Goal: Task Accomplishment & Management: Use online tool/utility

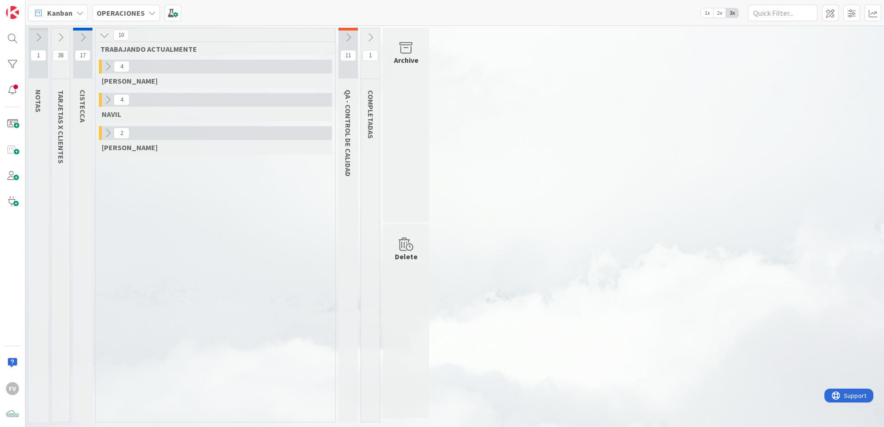
click at [103, 135] on icon at bounding box center [108, 133] width 10 height 10
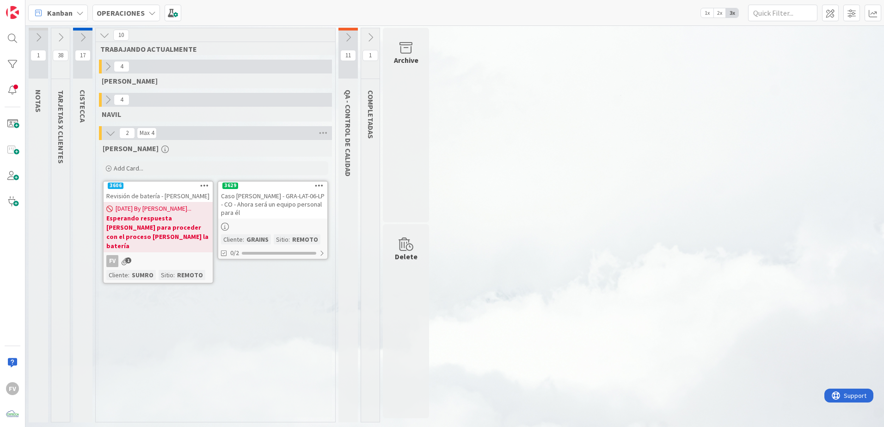
drag, startPoint x: 166, startPoint y: 241, endPoint x: 147, endPoint y: 305, distance: 66.4
click at [147, 305] on div "FERNANDO Add Card... 3629 Caso Juan Diaz - GRA-LAT-06-LP - CO - Ahora será un e…" at bounding box center [215, 278] width 233 height 277
click at [264, 222] on div at bounding box center [272, 227] width 109 height 10
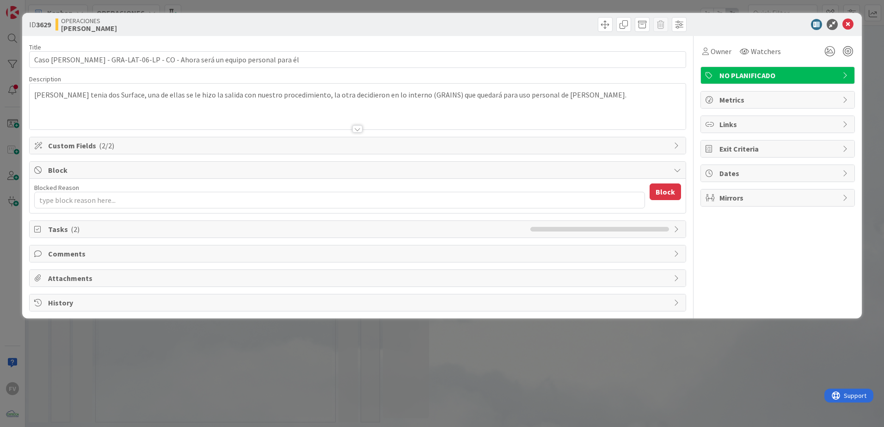
click at [175, 228] on span "Tasks ( 2 )" at bounding box center [287, 229] width 478 height 11
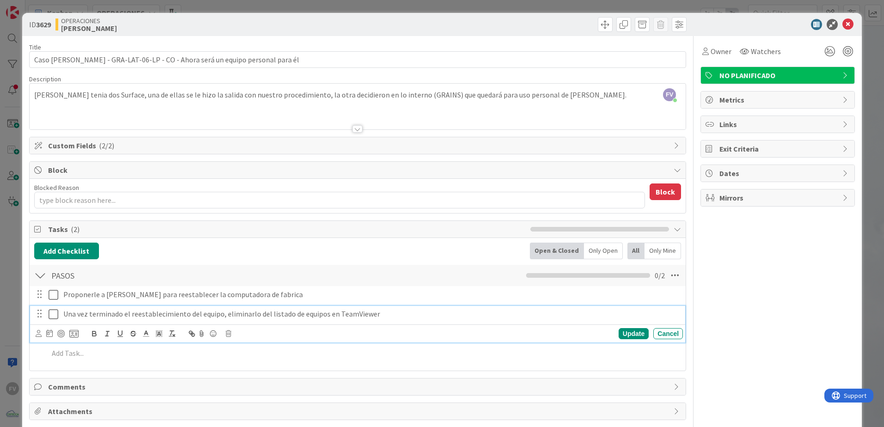
click at [54, 313] on icon at bounding box center [56, 314] width 14 height 11
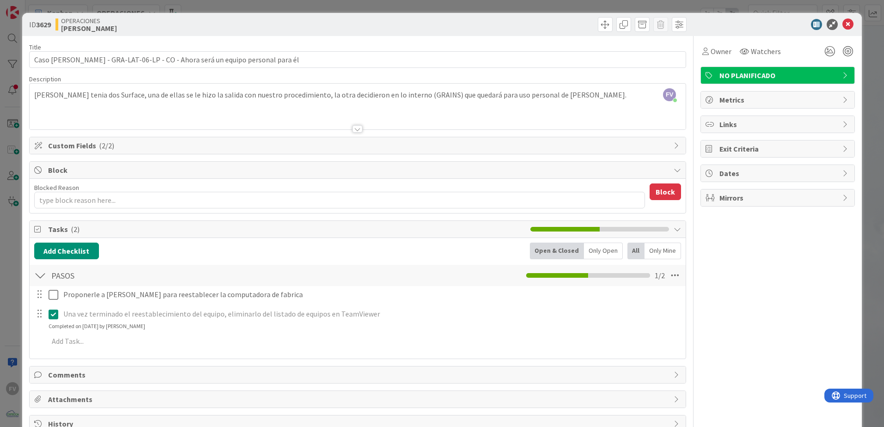
type textarea "x"
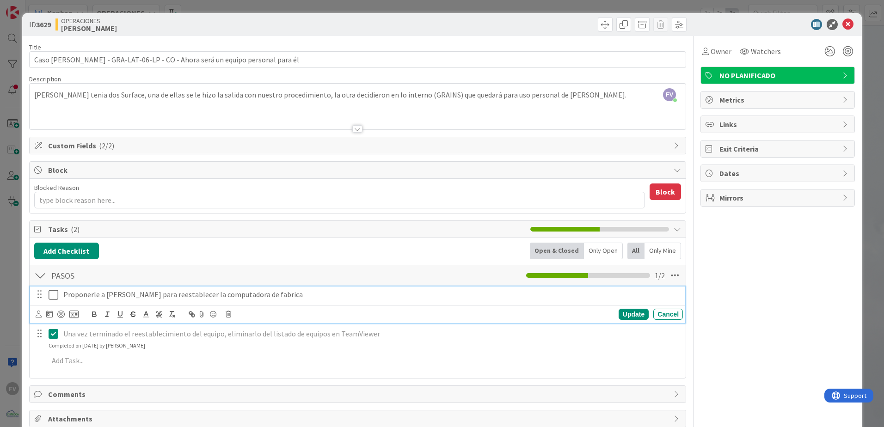
click at [261, 297] on p "Proponerle a Juan para reestablecer la computadora de fabrica" at bounding box center [371, 294] width 616 height 11
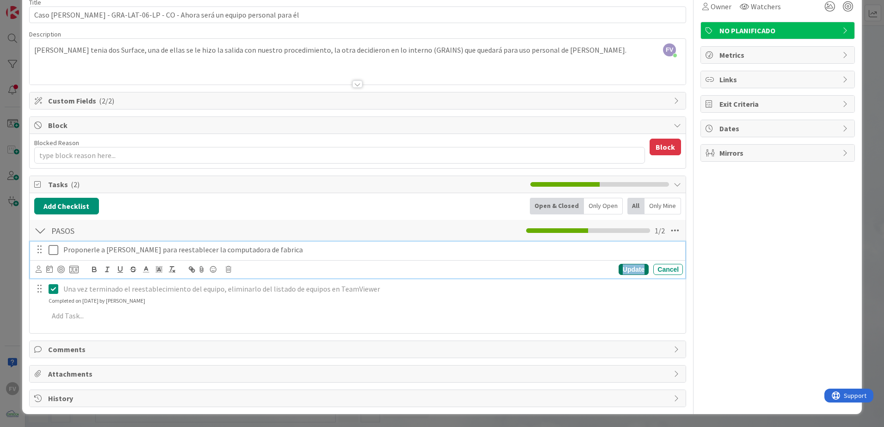
click at [633, 272] on div "Update" at bounding box center [634, 269] width 30 height 11
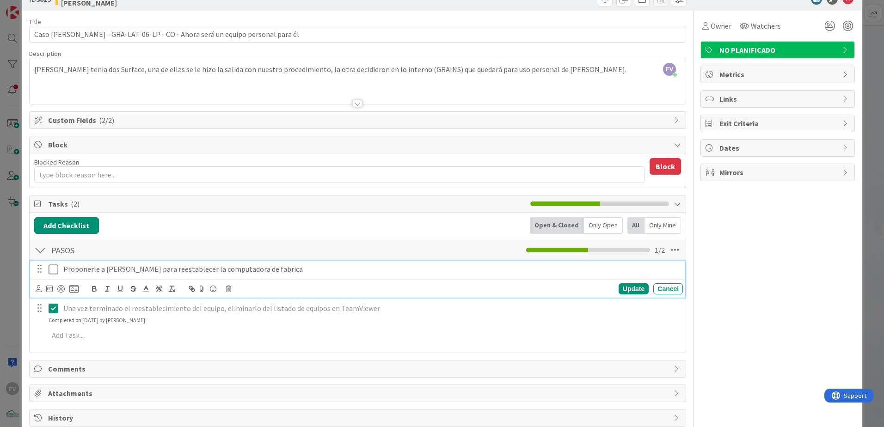
scroll to position [45, 0]
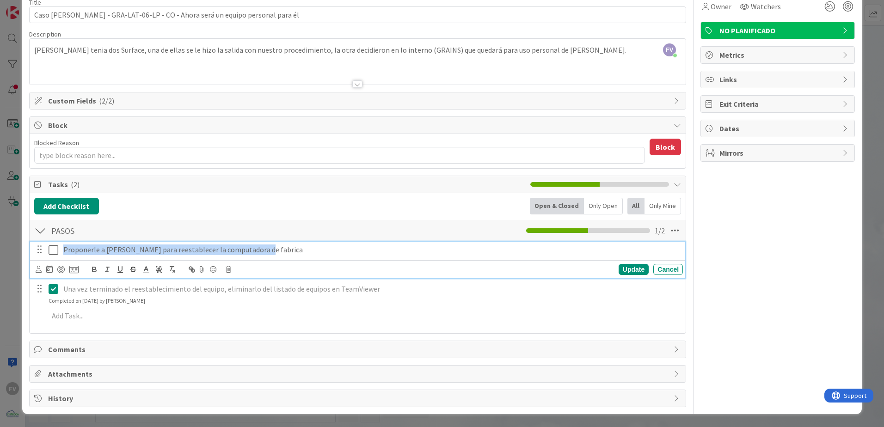
drag, startPoint x: 303, startPoint y: 276, endPoint x: 62, endPoint y: 286, distance: 241.6
click at [62, 286] on div "Proponerle a Juan para reestablecer la computadora de fabrica Update Cancel Una…" at bounding box center [357, 284] width 647 height 86
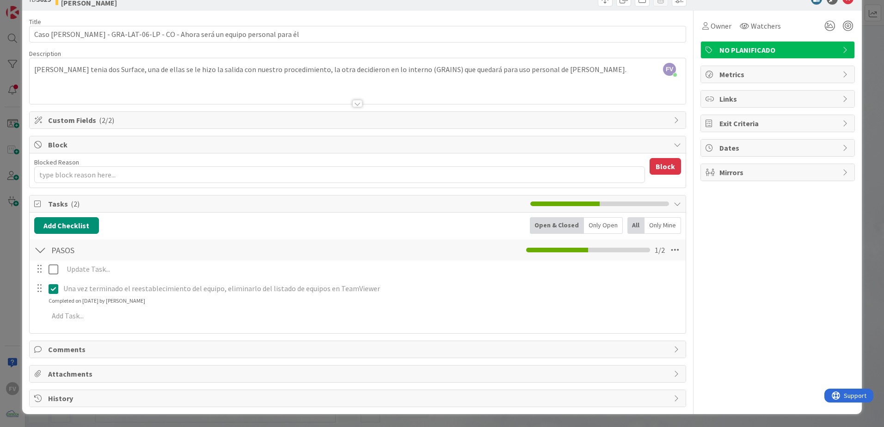
click at [652, 271] on div "Update Cancel" at bounding box center [357, 269] width 655 height 16
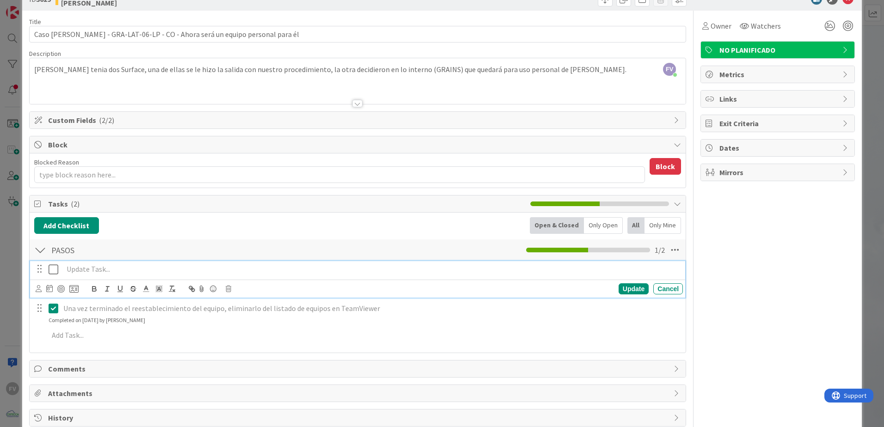
click at [151, 275] on div at bounding box center [371, 269] width 623 height 16
drag, startPoint x: 227, startPoint y: 289, endPoint x: 238, endPoint y: 289, distance: 11.6
click at [228, 289] on icon at bounding box center [229, 289] width 6 height 6
click at [261, 329] on div "Delete" at bounding box center [252, 328] width 34 height 17
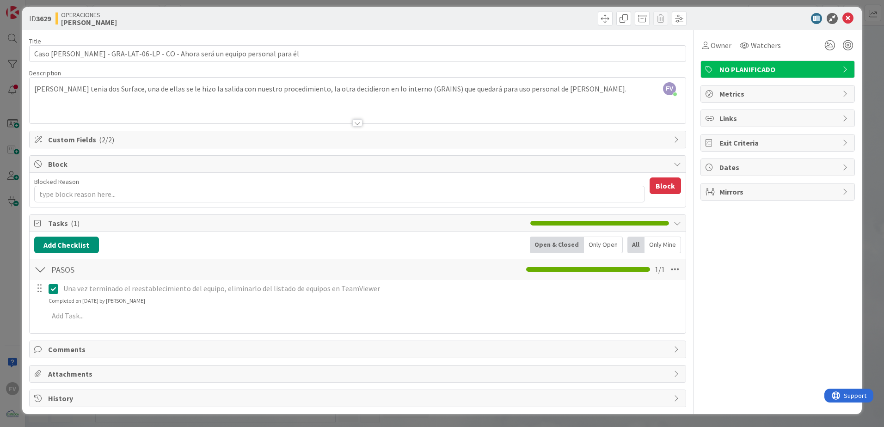
click at [44, 345] on div "Comments" at bounding box center [358, 349] width 656 height 17
type textarea "x"
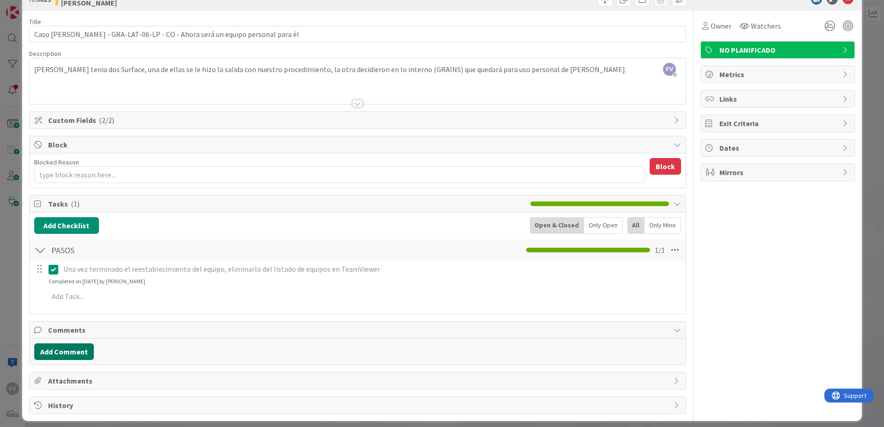
click at [79, 346] on button "Add Comment" at bounding box center [64, 352] width 60 height 17
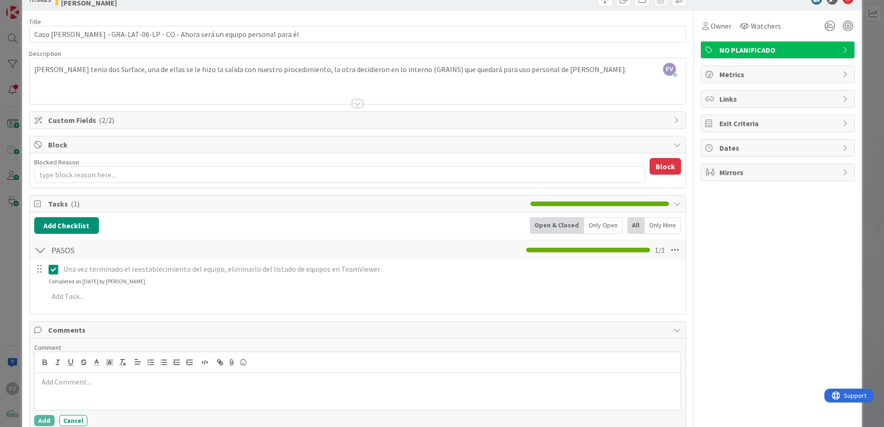
drag, startPoint x: 157, startPoint y: 379, endPoint x: 163, endPoint y: 383, distance: 7.6
click at [157, 379] on p at bounding box center [357, 382] width 639 height 11
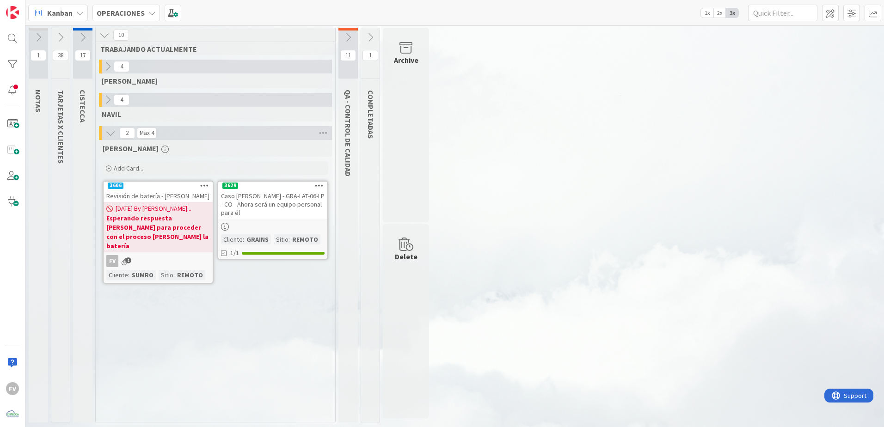
click at [82, 32] on icon at bounding box center [83, 37] width 10 height 10
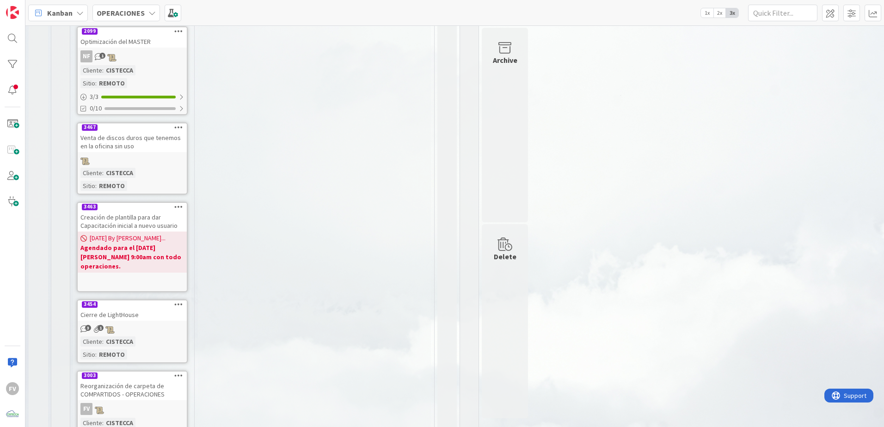
scroll to position [490, 0]
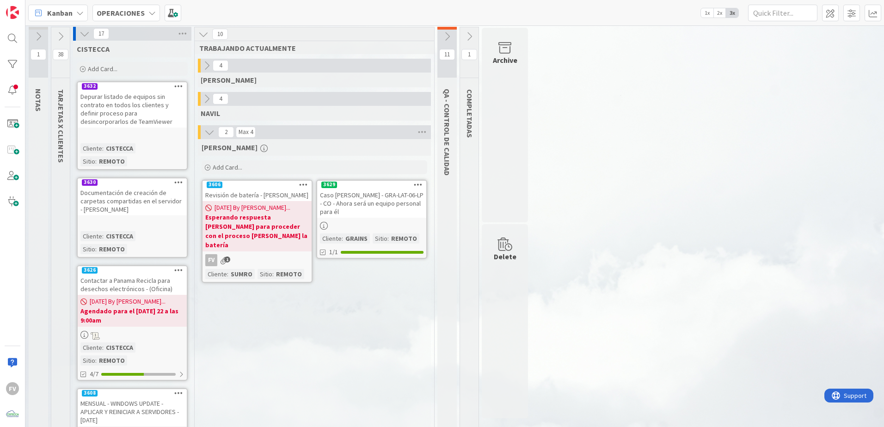
scroll to position [0, 0]
click at [89, 39] on icon at bounding box center [85, 35] width 10 height 10
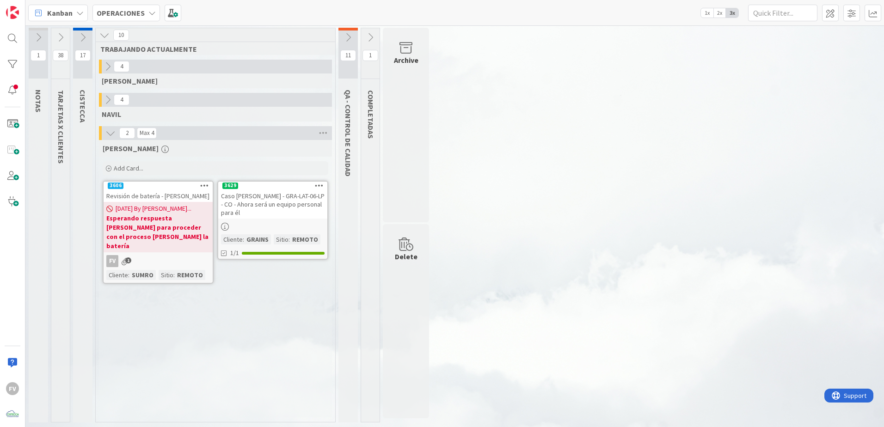
click at [109, 97] on icon at bounding box center [108, 100] width 10 height 10
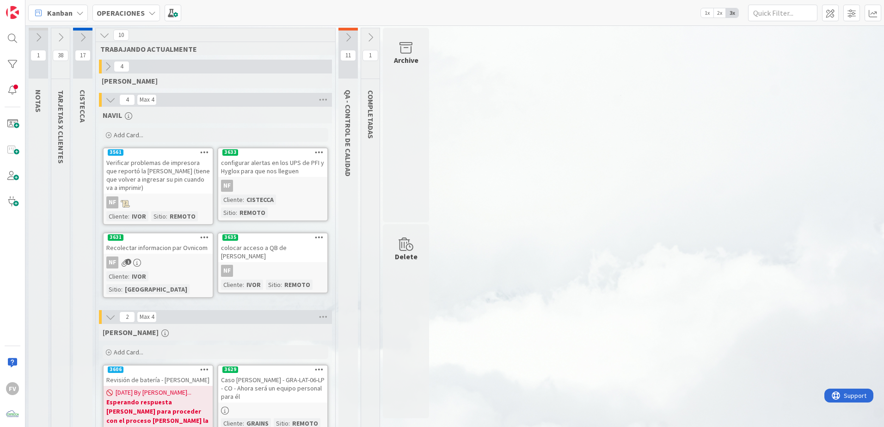
click at [109, 97] on icon at bounding box center [110, 100] width 10 height 10
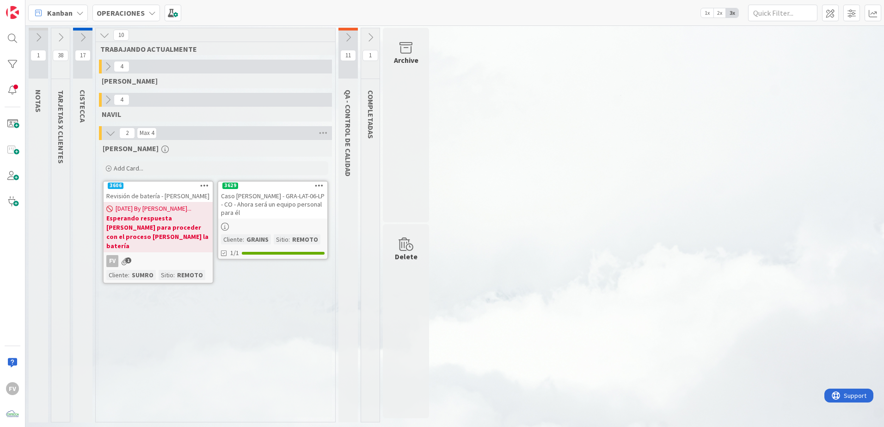
click at [63, 42] on icon at bounding box center [60, 37] width 10 height 10
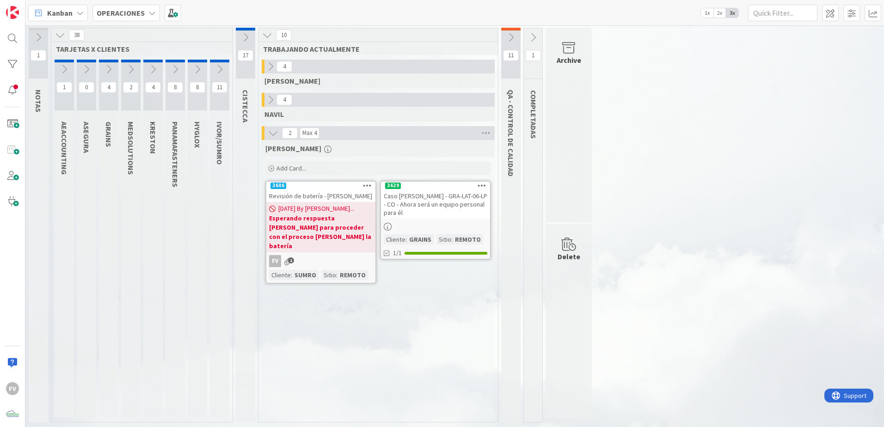
click at [148, 69] on icon at bounding box center [153, 69] width 10 height 10
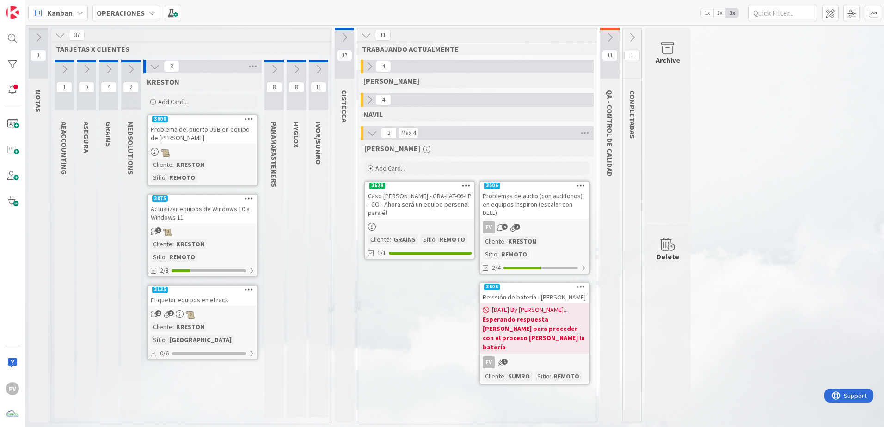
click at [156, 66] on icon at bounding box center [155, 67] width 10 height 10
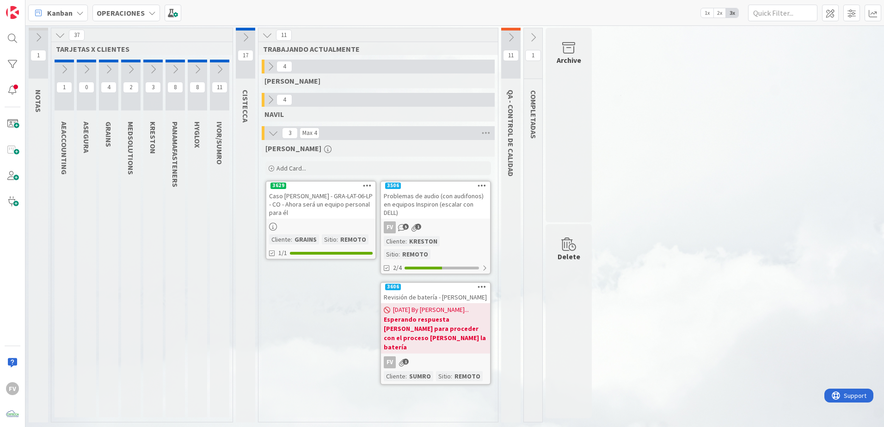
click at [176, 68] on icon at bounding box center [175, 69] width 10 height 10
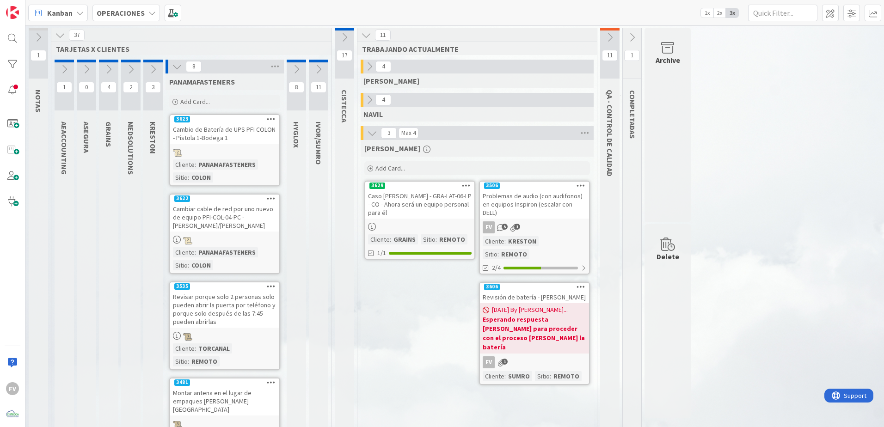
click at [179, 71] on icon at bounding box center [177, 67] width 10 height 10
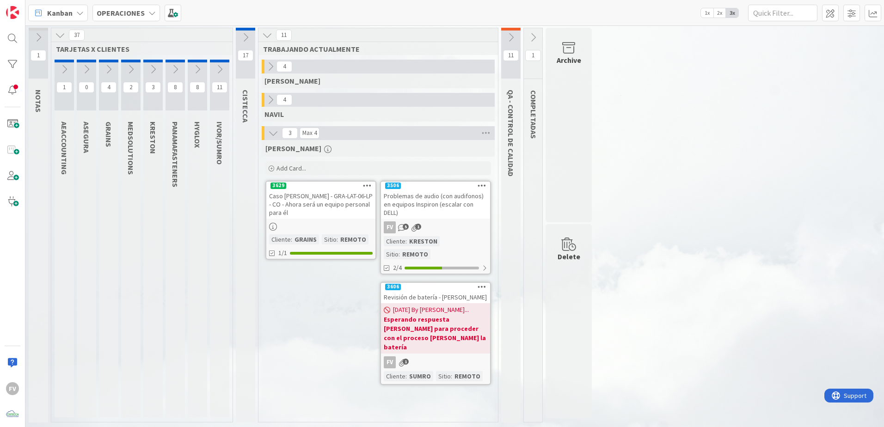
click at [199, 72] on icon at bounding box center [197, 69] width 10 height 10
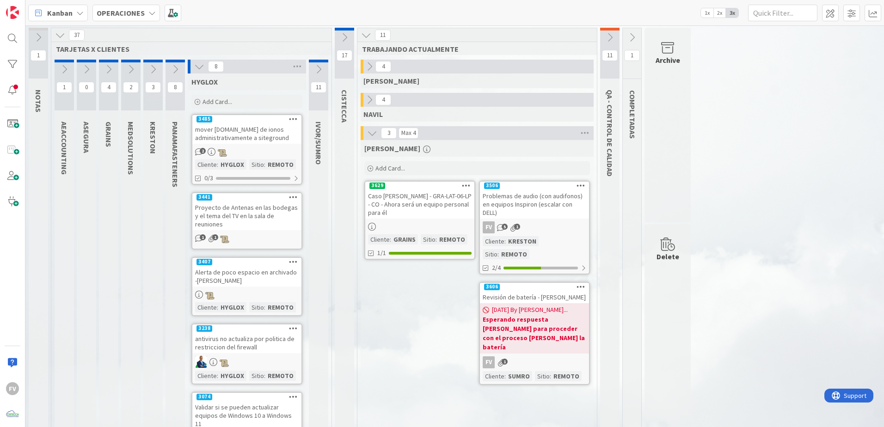
click at [315, 73] on icon at bounding box center [319, 69] width 10 height 10
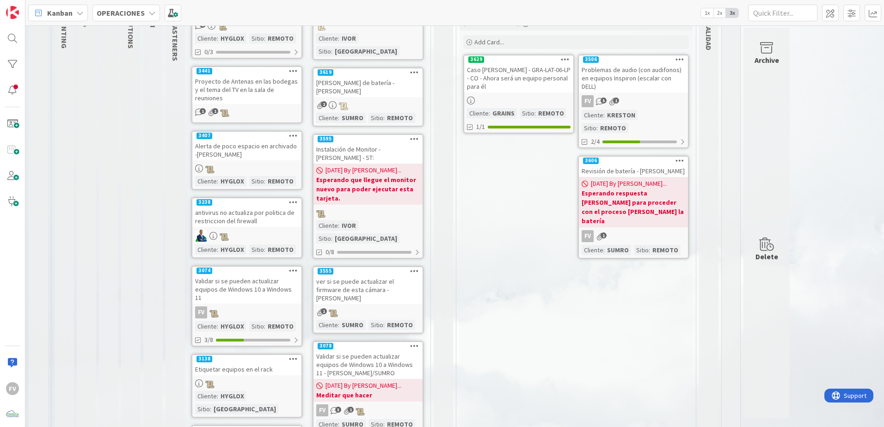
scroll to position [92, 0]
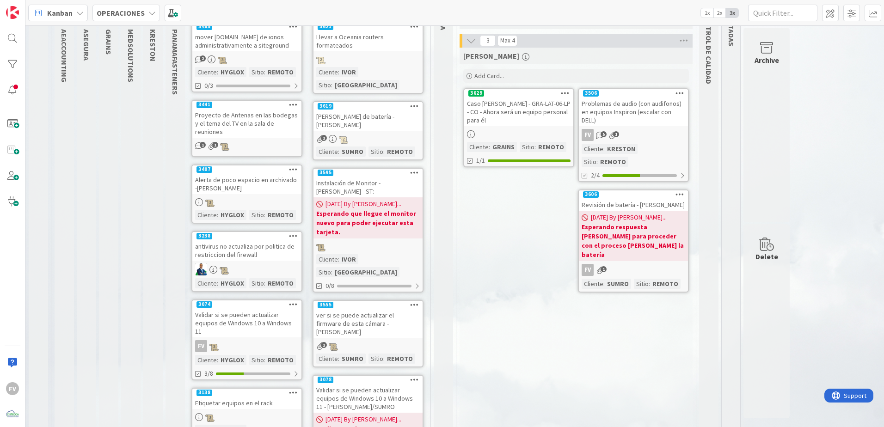
click at [380, 177] on div "Instalación de Monitor - [PERSON_NAME] - ST:" at bounding box center [368, 187] width 109 height 20
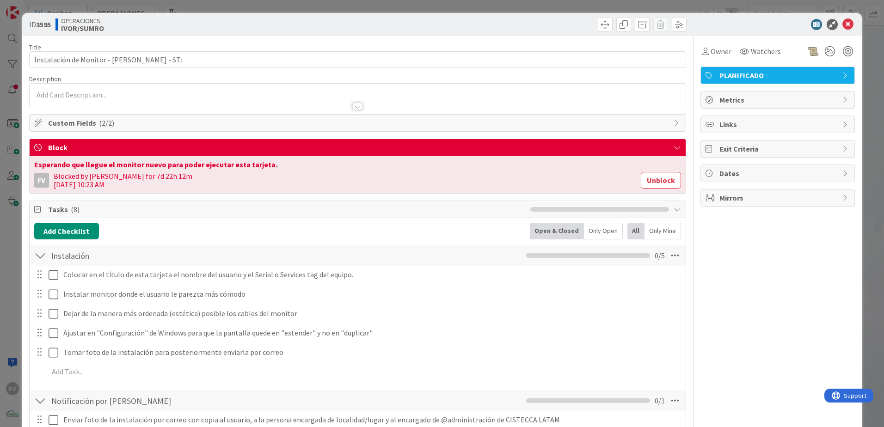
click at [154, 214] on span "Tasks ( 8 )" at bounding box center [287, 209] width 478 height 11
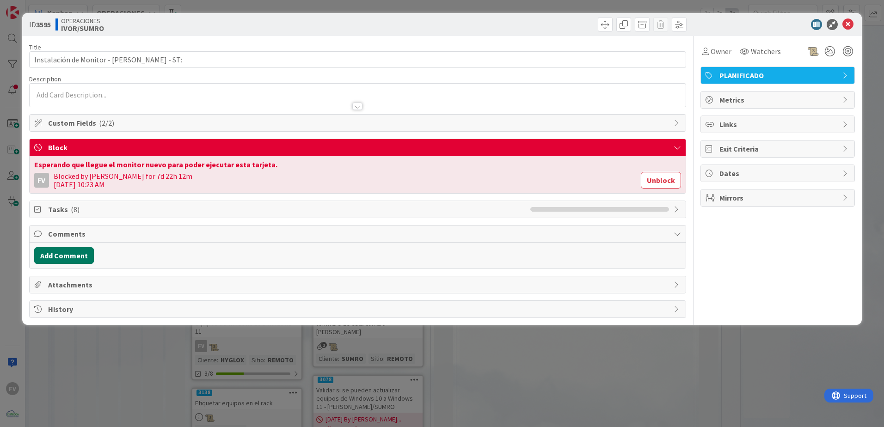
click at [72, 258] on button "Add Comment" at bounding box center [64, 255] width 60 height 17
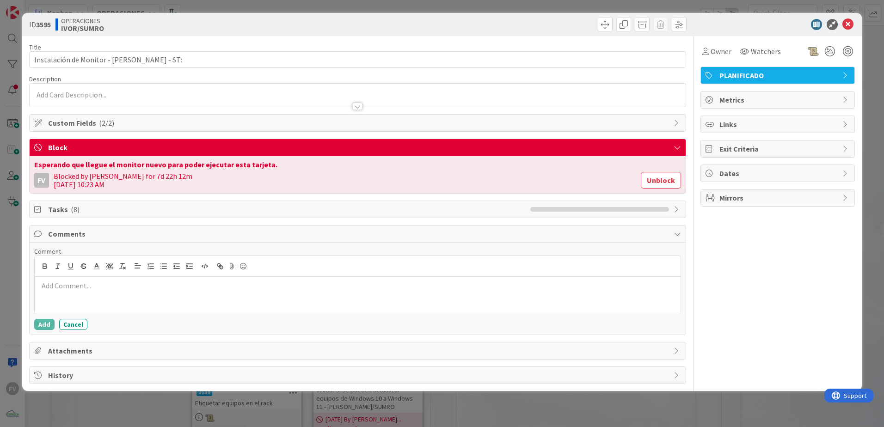
click at [103, 303] on div at bounding box center [358, 295] width 646 height 37
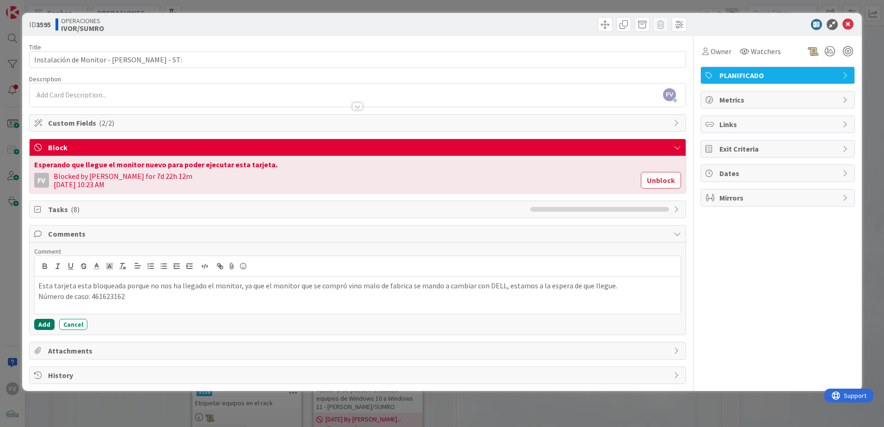
click at [44, 324] on button "Add" at bounding box center [44, 324] width 20 height 11
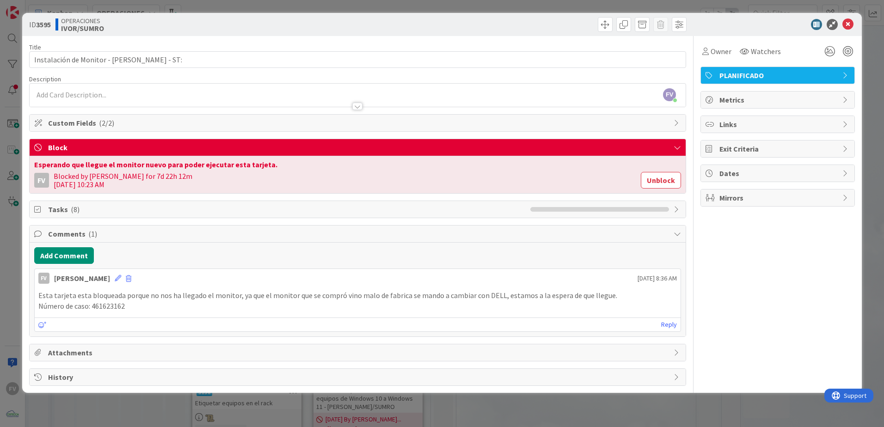
click at [181, 238] on span "Comments ( 1 )" at bounding box center [358, 233] width 621 height 11
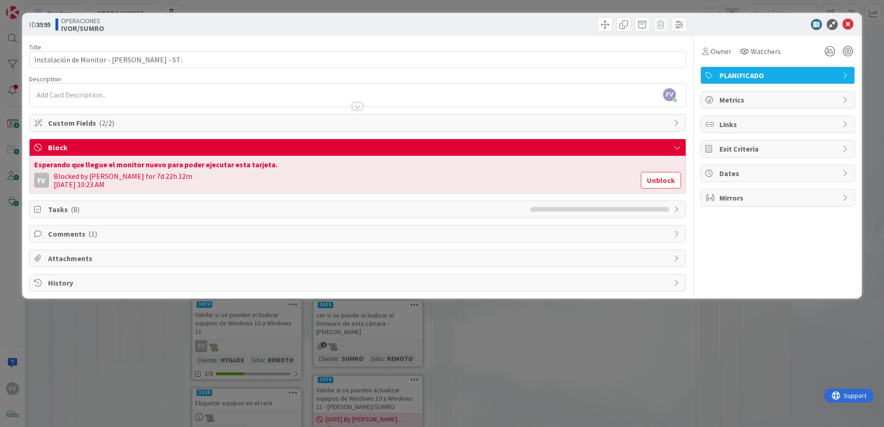
click at [557, 148] on span "Block" at bounding box center [358, 147] width 621 height 11
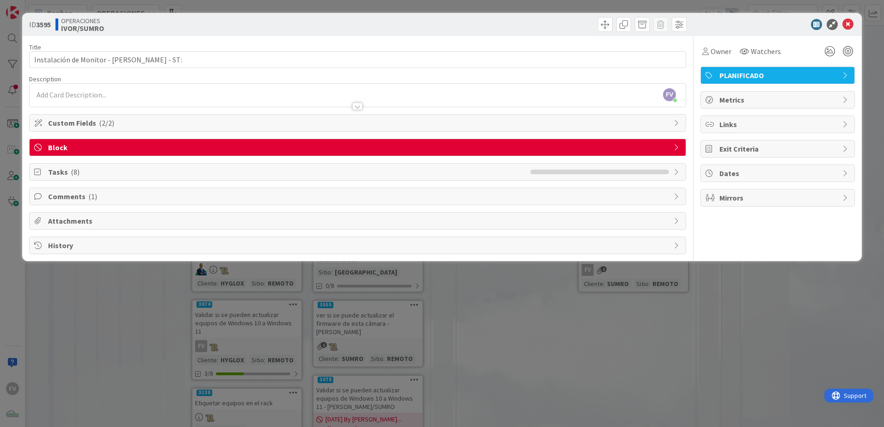
click at [490, 319] on div "ID 3595 OPERACIONES IVOR/SUMRO Title 42 / 128 Instalación de Monitor - Shaday W…" at bounding box center [442, 213] width 884 height 427
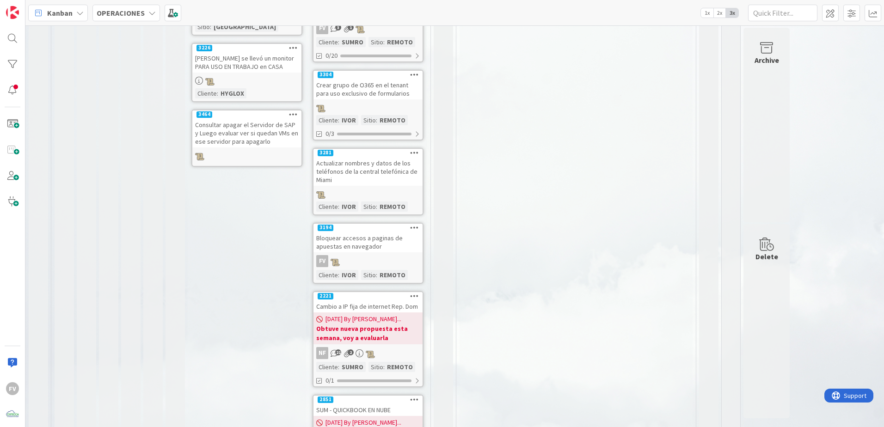
scroll to position [540, 0]
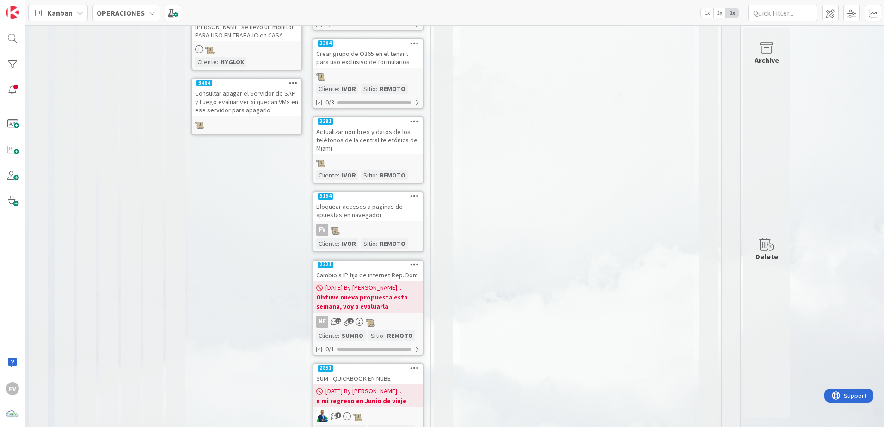
click at [375, 263] on link "2221 Cambio a IP fija de internet Rep. Dom 16/05/2025 By Gabriel... Obtuve nuev…" at bounding box center [368, 308] width 111 height 96
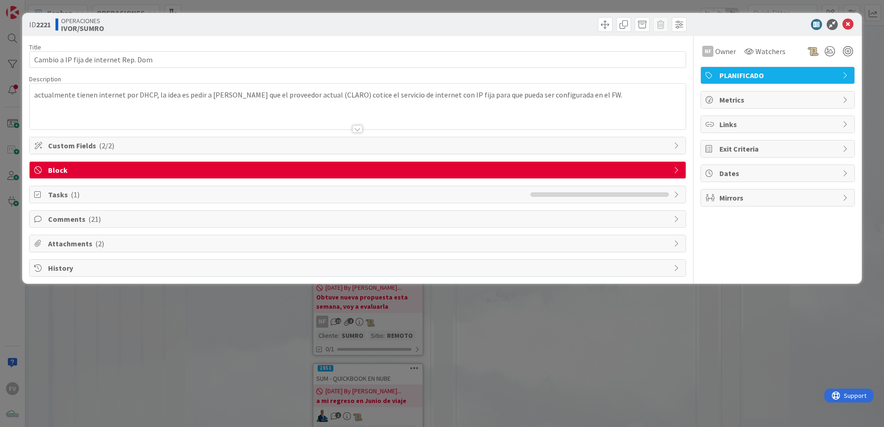
click at [100, 220] on span "Comments ( 21 )" at bounding box center [358, 219] width 621 height 11
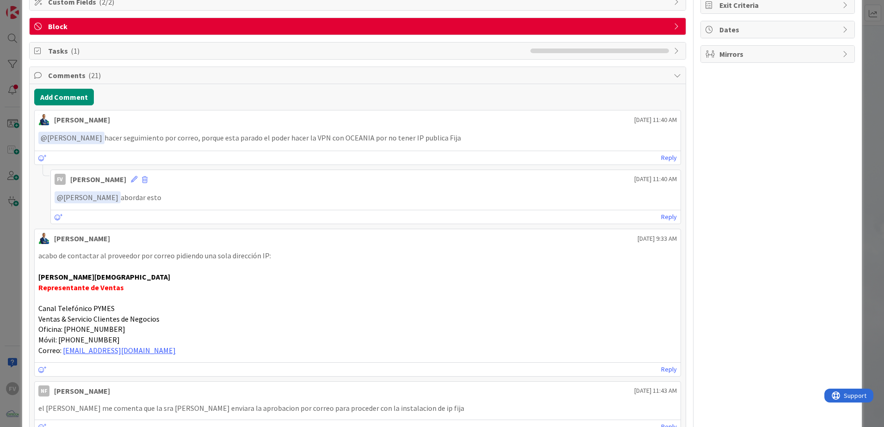
scroll to position [185, 0]
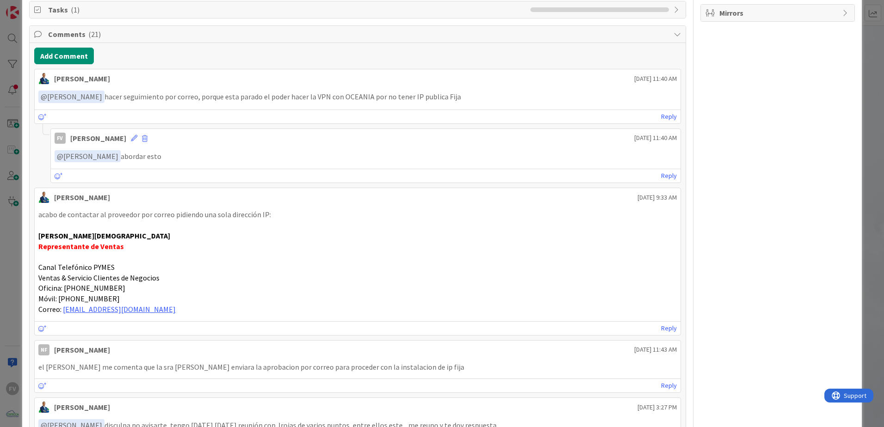
click at [10, 214] on div "ID 2221 OPERACIONES IVOR/SUMRO Title 38 / 128 Cambio a IP fija de internet Rep.…" at bounding box center [442, 213] width 884 height 427
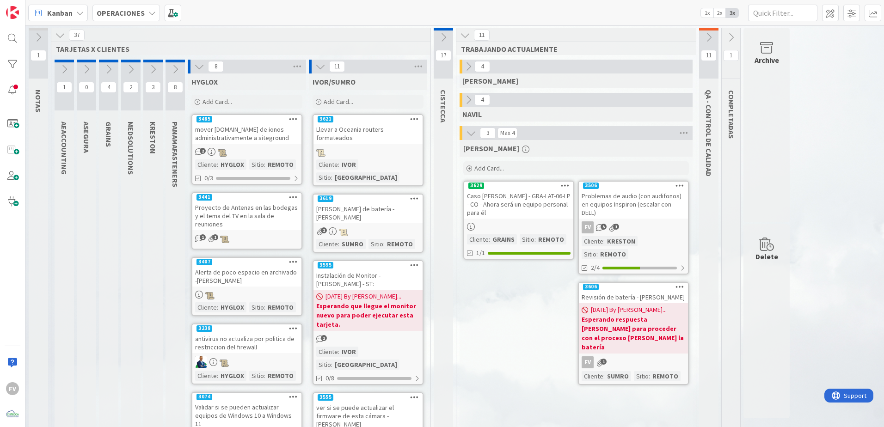
click at [200, 68] on icon at bounding box center [199, 67] width 10 height 10
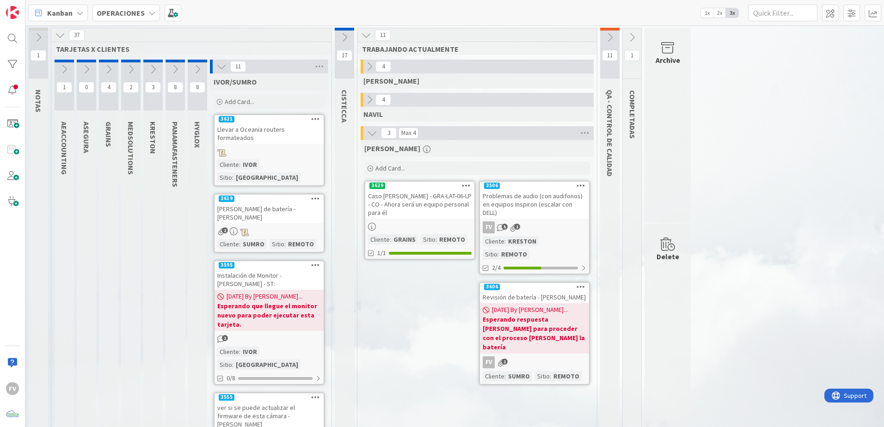
click at [226, 65] on icon at bounding box center [221, 67] width 10 height 10
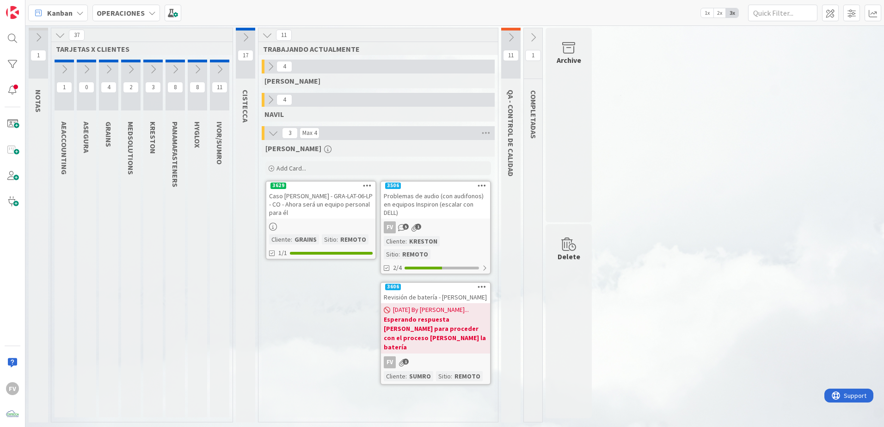
click at [132, 71] on icon at bounding box center [131, 69] width 10 height 10
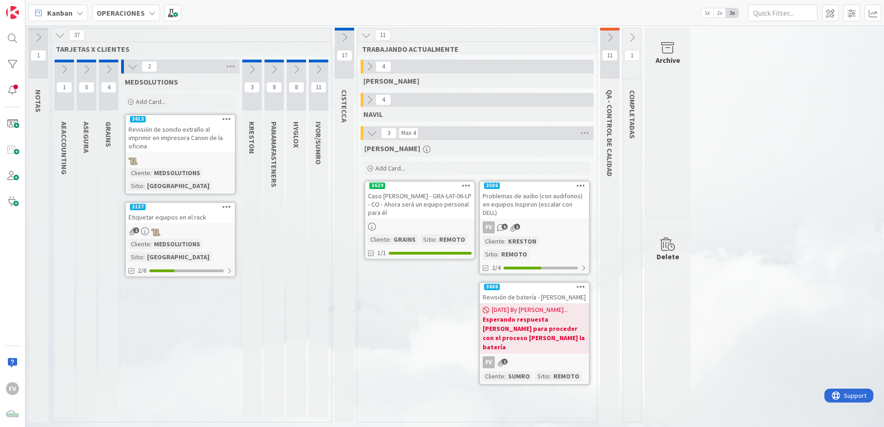
click at [133, 67] on icon at bounding box center [133, 67] width 10 height 10
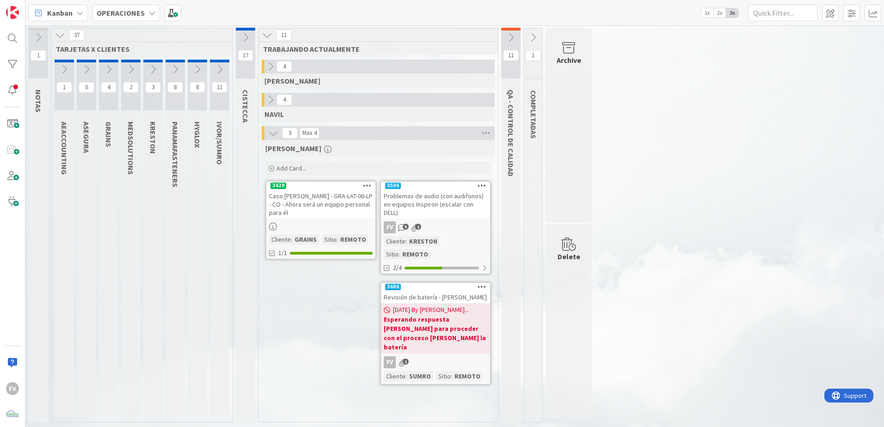
click at [107, 68] on icon at bounding box center [109, 69] width 10 height 10
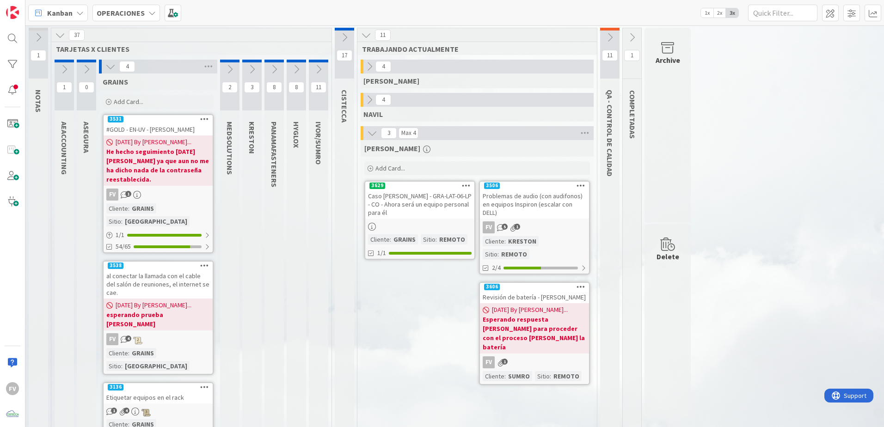
click at [115, 69] on icon at bounding box center [110, 67] width 10 height 10
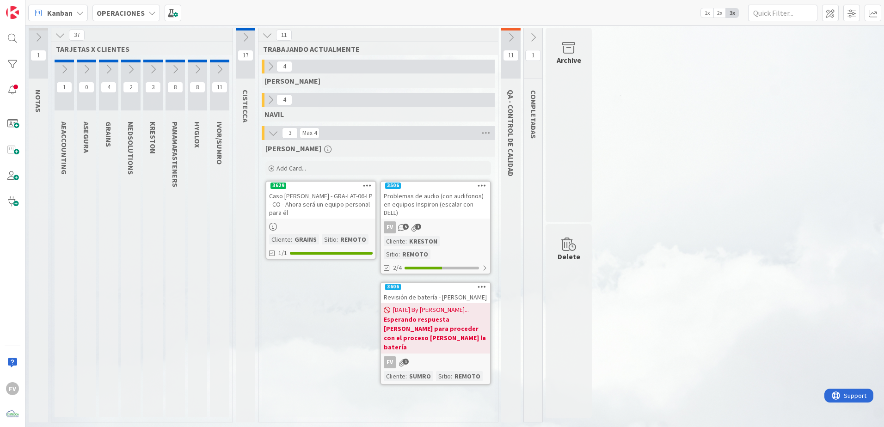
click at [85, 68] on icon at bounding box center [86, 69] width 10 height 10
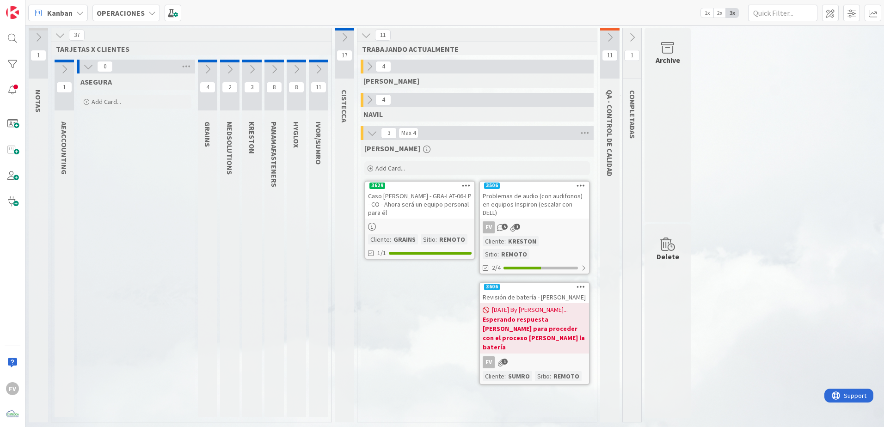
click at [85, 68] on icon at bounding box center [88, 67] width 10 height 10
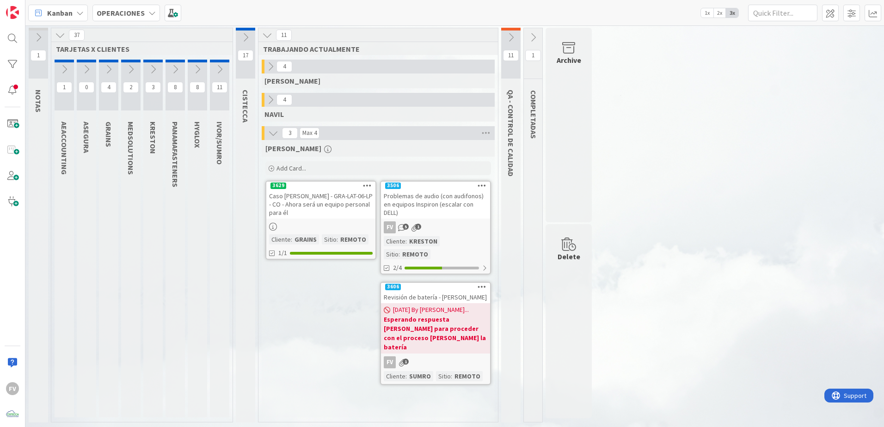
click at [68, 69] on icon at bounding box center [64, 69] width 10 height 10
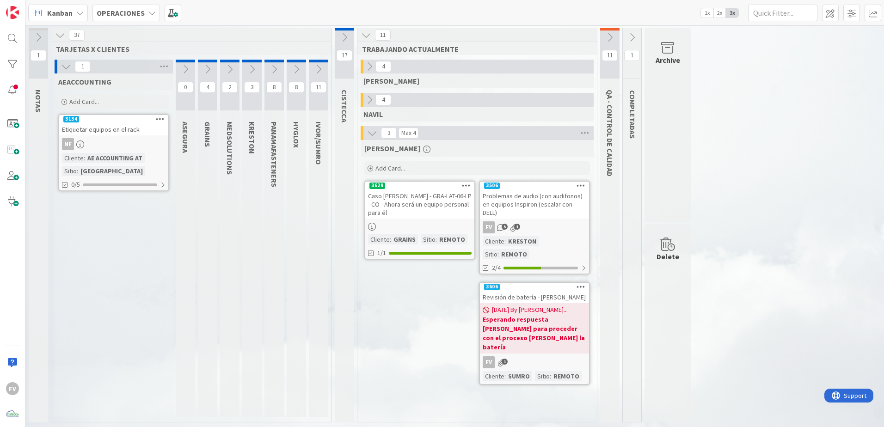
click at [68, 69] on icon at bounding box center [66, 67] width 10 height 10
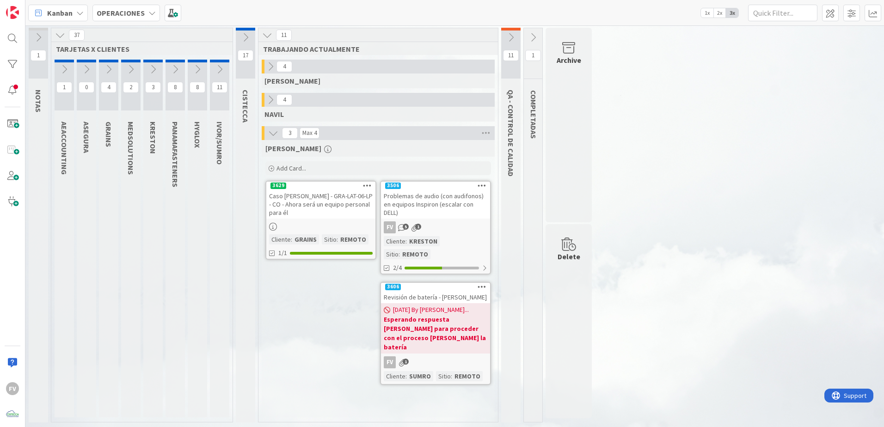
click at [526, 35] on button at bounding box center [533, 38] width 18 height 14
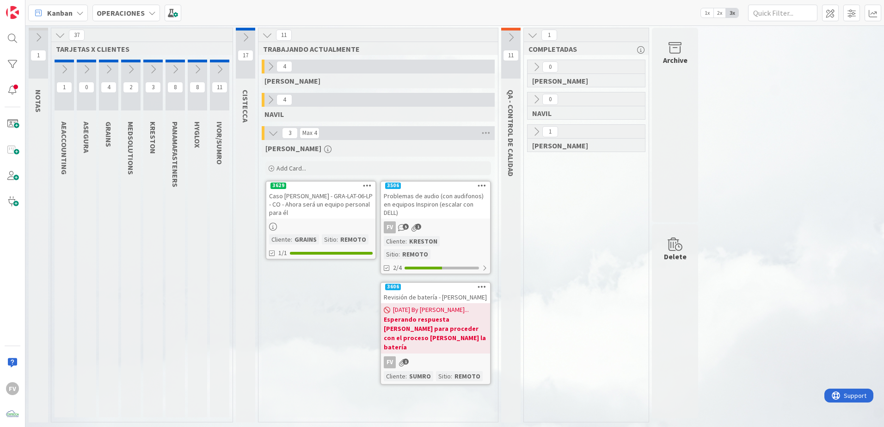
click at [527, 35] on button at bounding box center [533, 35] width 12 height 12
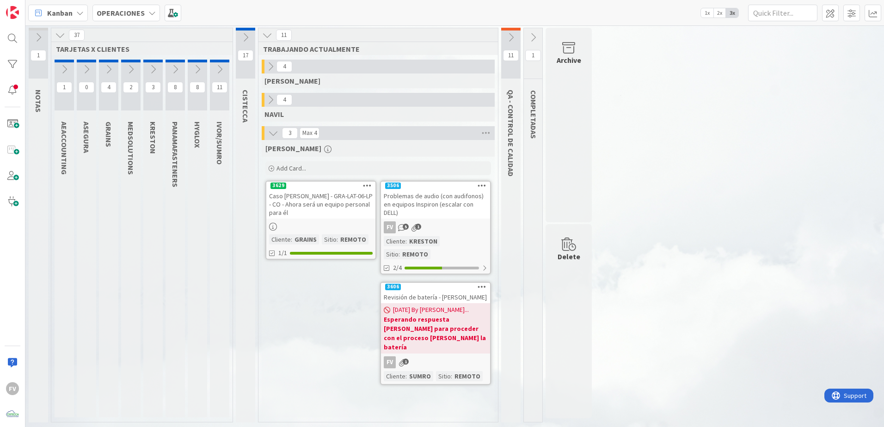
click at [527, 35] on button at bounding box center [533, 38] width 18 height 14
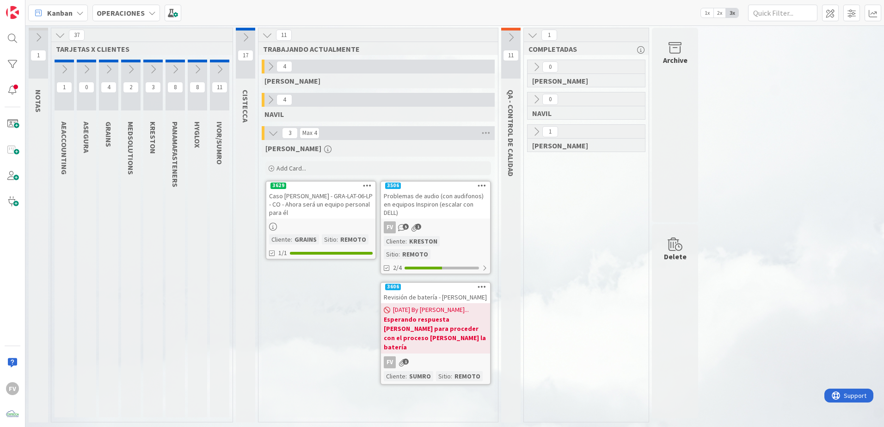
click at [538, 137] on button at bounding box center [536, 132] width 12 height 12
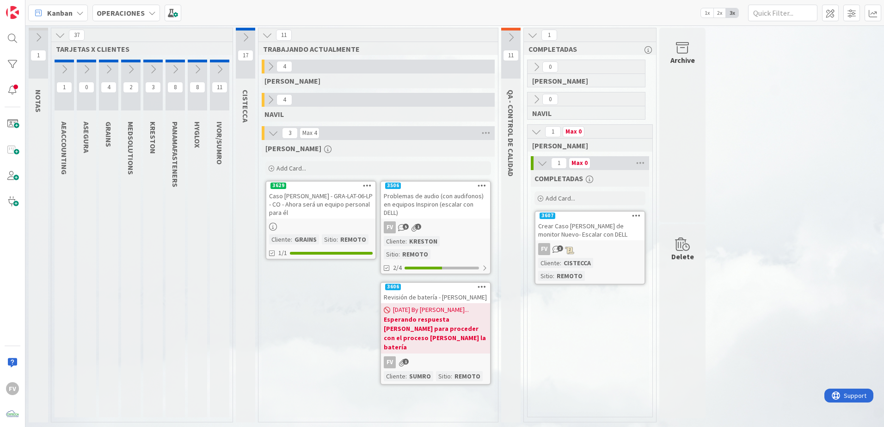
click at [538, 137] on button at bounding box center [536, 132] width 12 height 12
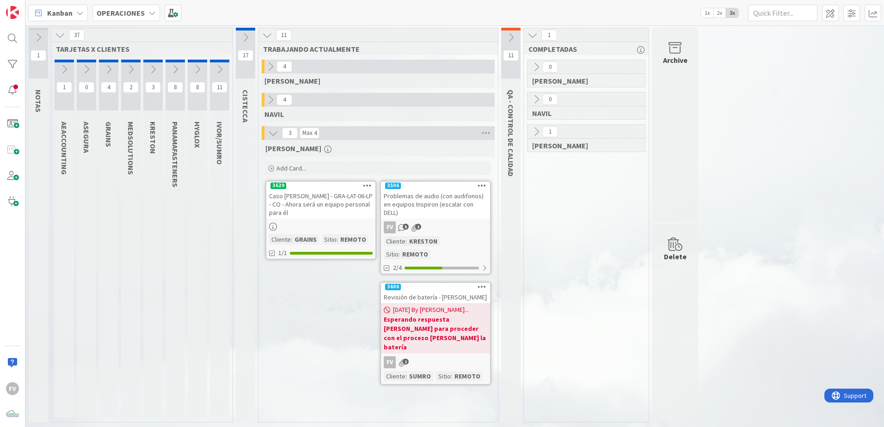
click at [533, 36] on icon at bounding box center [533, 35] width 10 height 10
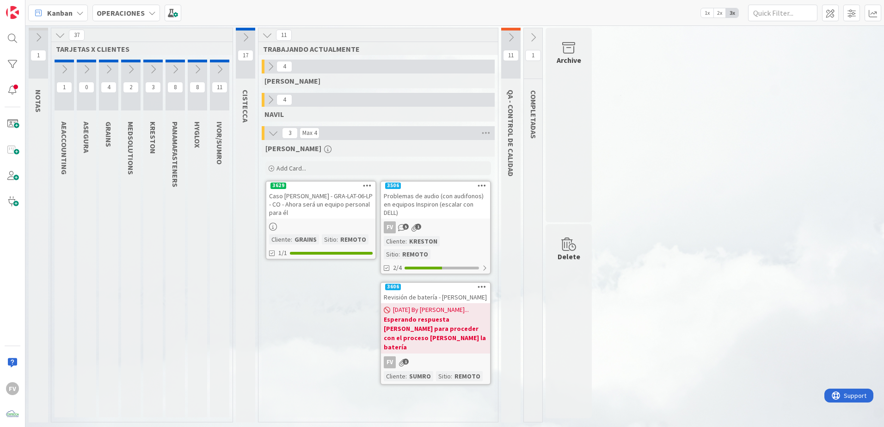
click at [559, 58] on div "Archive" at bounding box center [569, 60] width 25 height 11
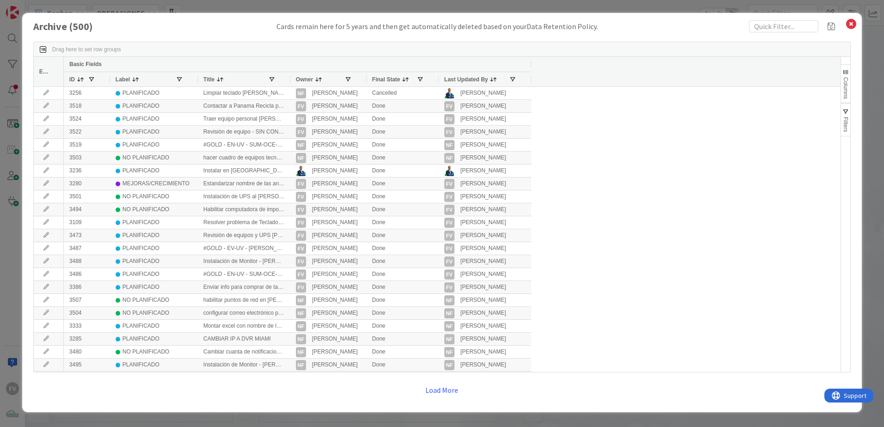
click at [289, 78] on div at bounding box center [290, 79] width 4 height 14
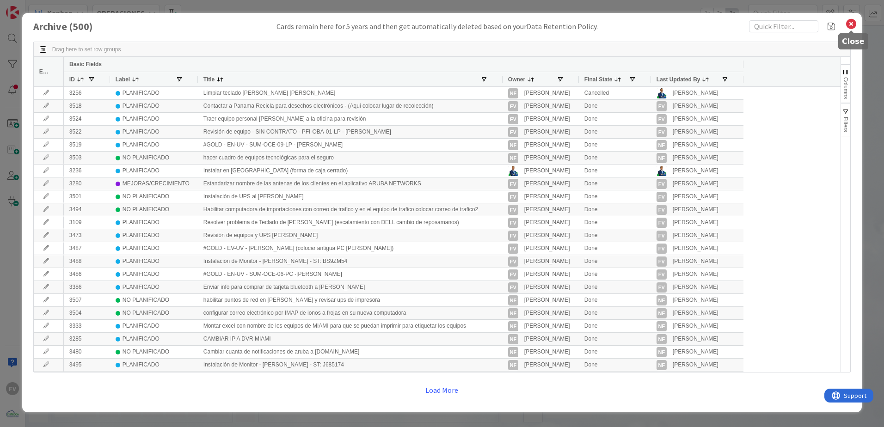
click at [851, 23] on icon at bounding box center [851, 24] width 12 height 13
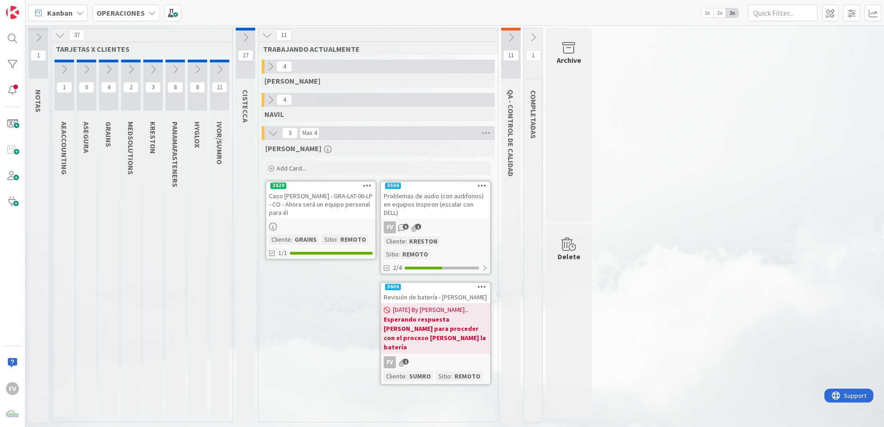
click at [455, 221] on link "3506 Problemas de audio (con audifonos) en equipos Inspiron (escalar con DELL) …" at bounding box center [435, 228] width 111 height 94
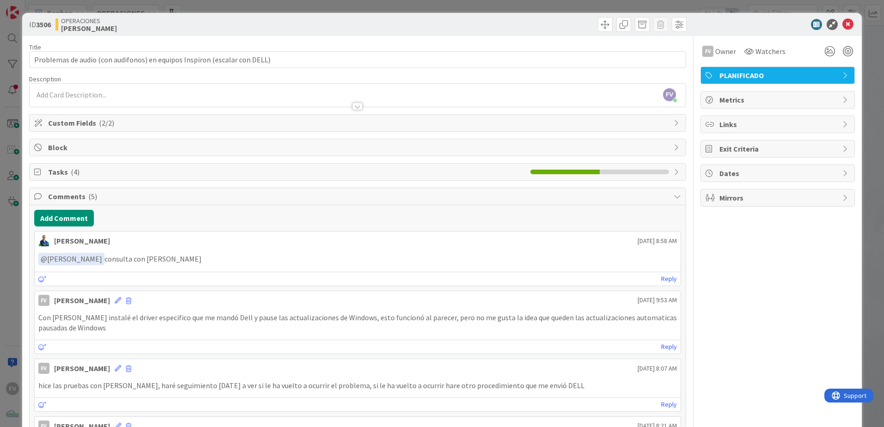
click at [98, 203] on div "Comments ( 5 )" at bounding box center [358, 196] width 656 height 17
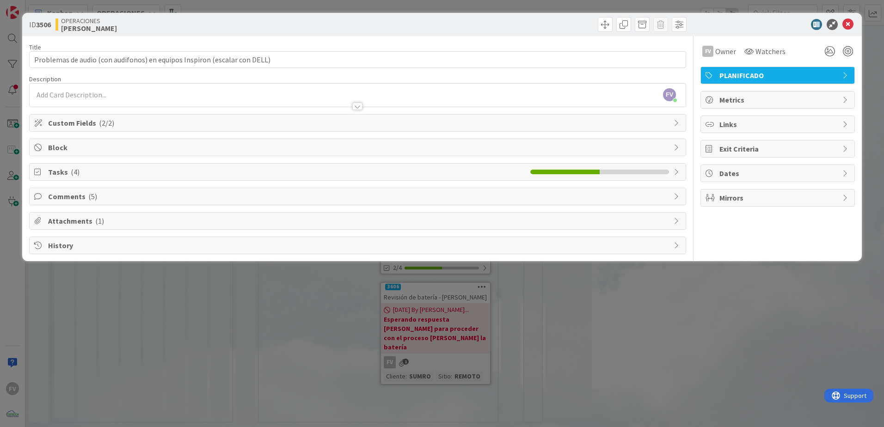
click at [91, 182] on div "Title 73 / 128 Problemas de audio (con audifonos) en equipos Inspiron (escalar …" at bounding box center [357, 145] width 657 height 218
click at [89, 178] on div "Tasks ( 4 )" at bounding box center [358, 172] width 656 height 17
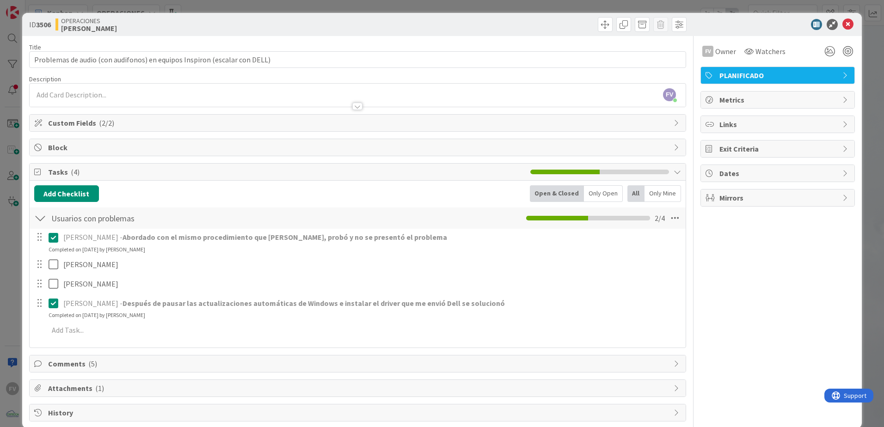
click at [870, 23] on div "ID 3506 OPERACIONES FERNANDO Title 73 / 128 Problemas de audio (con audifonos) …" at bounding box center [442, 213] width 884 height 427
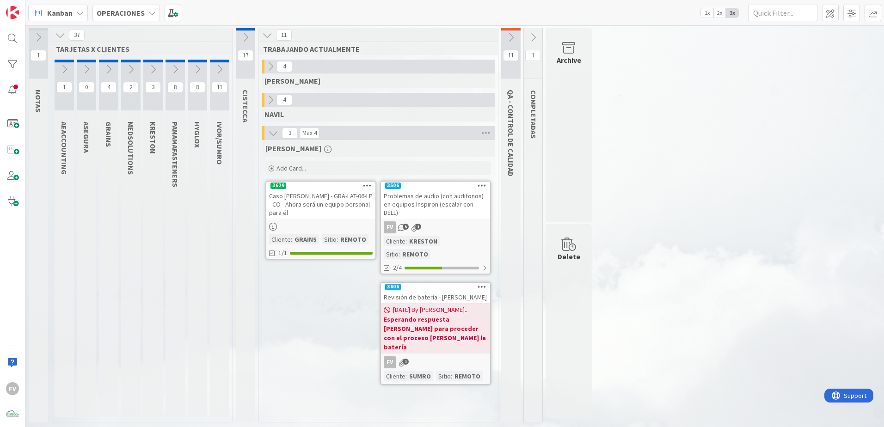
click at [247, 37] on icon at bounding box center [245, 37] width 10 height 10
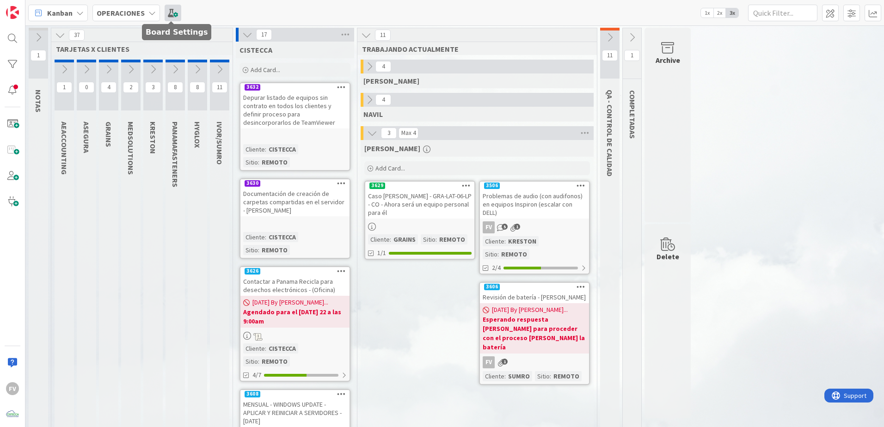
click at [168, 12] on span at bounding box center [173, 13] width 17 height 17
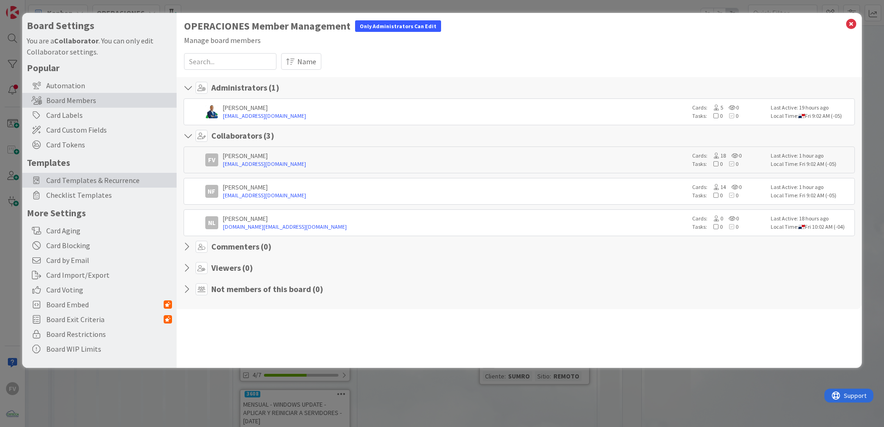
click at [106, 183] on span "Card Templates & Recurrence" at bounding box center [109, 180] width 126 height 11
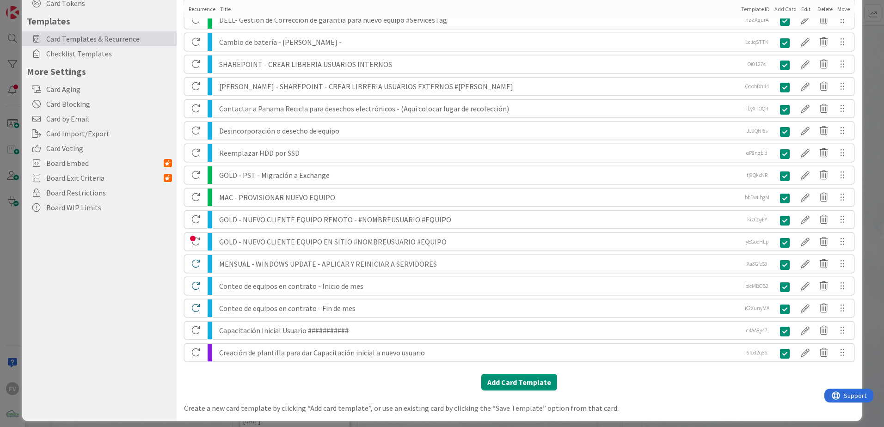
scroll to position [148, 0]
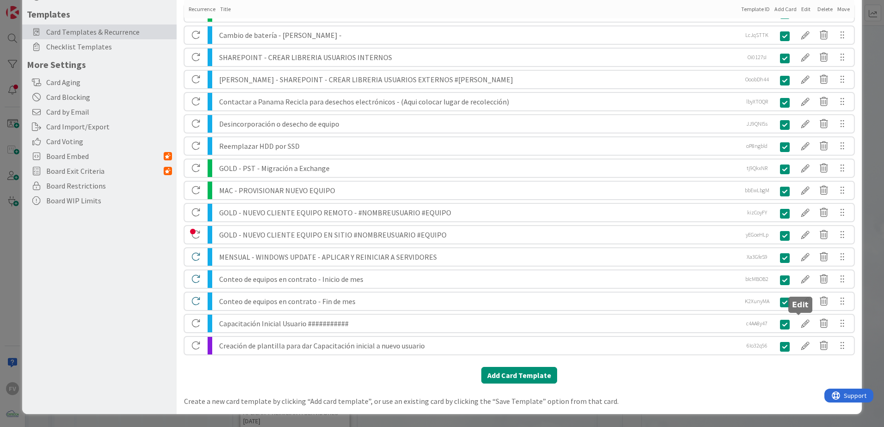
click at [806, 324] on div at bounding box center [805, 324] width 18 height 16
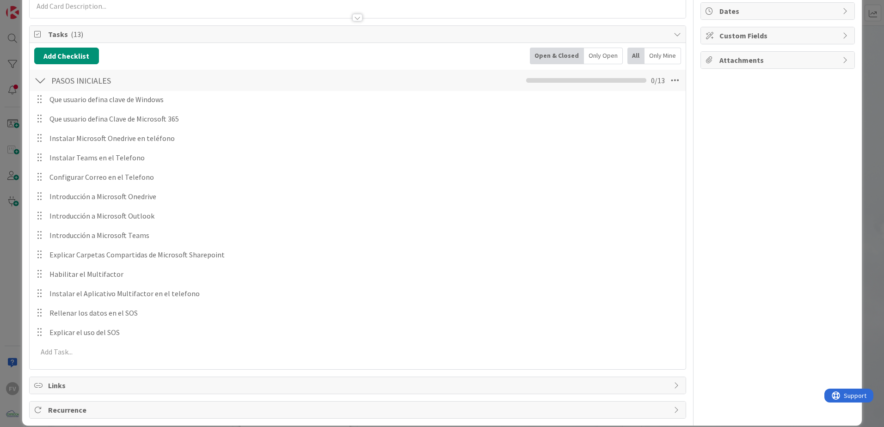
scroll to position [92, 0]
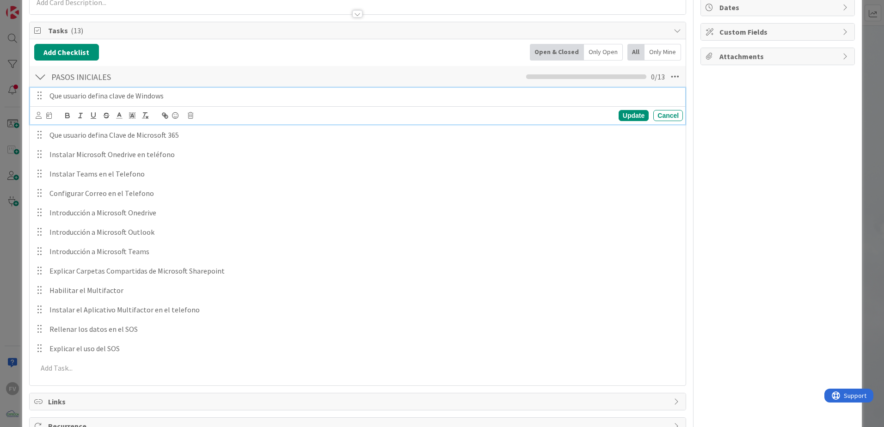
click at [241, 90] on div "Que usuario defina clave de Windows" at bounding box center [364, 96] width 637 height 16
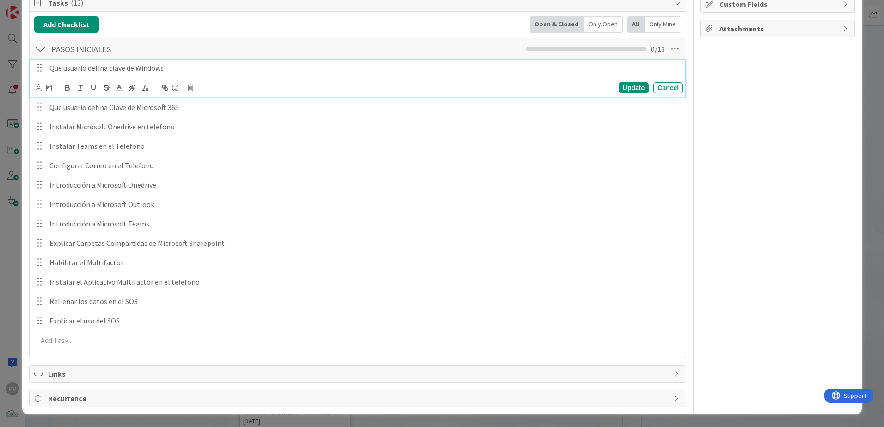
click at [761, 195] on div "Owner Watchers PLANIFICADO Dates Custom Fields Attachments" at bounding box center [778, 162] width 154 height 492
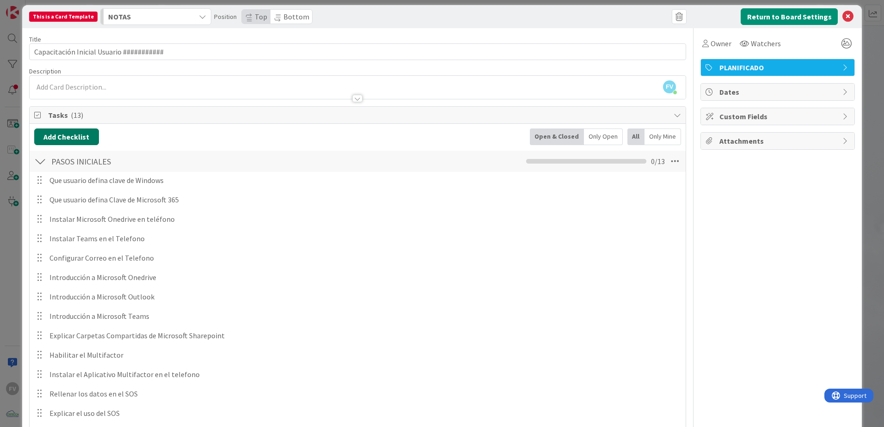
scroll to position [54, 0]
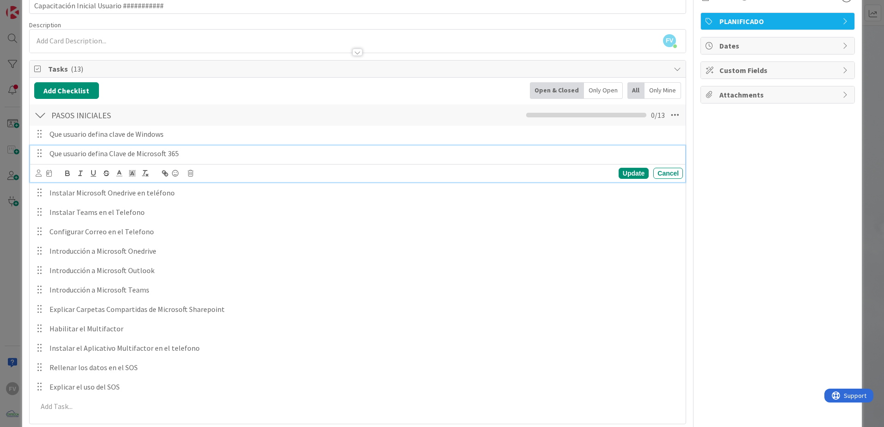
click at [253, 154] on p "Que usuario defina Clave de Microsoft 365" at bounding box center [364, 153] width 630 height 11
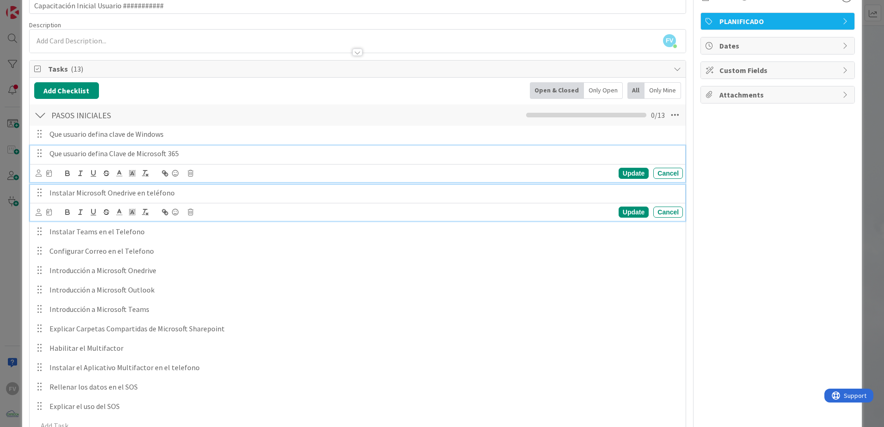
click at [181, 192] on p "Instalar Microsoft Onedrive en teléfono" at bounding box center [364, 193] width 630 height 11
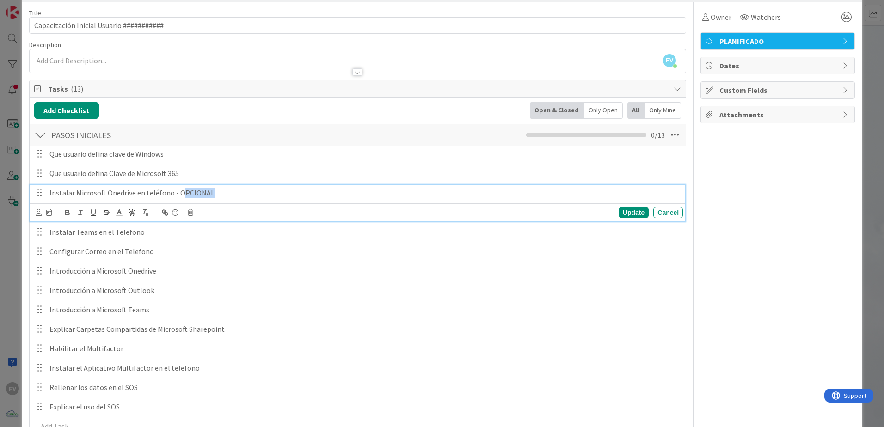
drag, startPoint x: 234, startPoint y: 195, endPoint x: 188, endPoint y: 199, distance: 46.9
click at [182, 200] on div "Instalar Microsoft Onedrive en teléfono - OPCIONAL" at bounding box center [364, 193] width 637 height 16
click at [237, 200] on div "Instalar Microsoft Onedrive en teléfono - OPCIONAL" at bounding box center [364, 193] width 637 height 16
click at [486, 199] on div "Instalar Microsoft Onedrive en teléfono - OPCIONAL" at bounding box center [364, 193] width 637 height 16
click at [619, 215] on div "Update" at bounding box center [634, 212] width 30 height 11
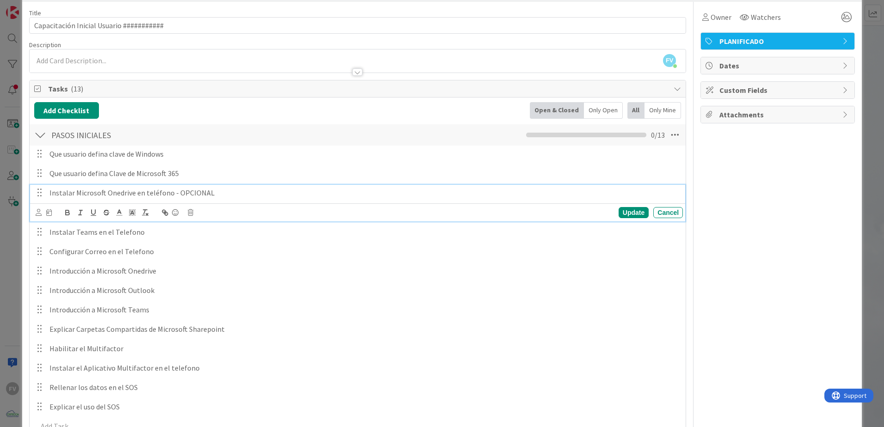
click at [232, 189] on p "Instalar Microsoft Onedrive en teléfono - OPCIONAL" at bounding box center [364, 193] width 630 height 11
drag, startPoint x: 232, startPoint y: 189, endPoint x: 169, endPoint y: 193, distance: 62.6
click at [169, 193] on p "Instalar Microsoft Onedrive en teléfono - OPCIONAL" at bounding box center [364, 193] width 630 height 11
copy p "- OPCIONAL"
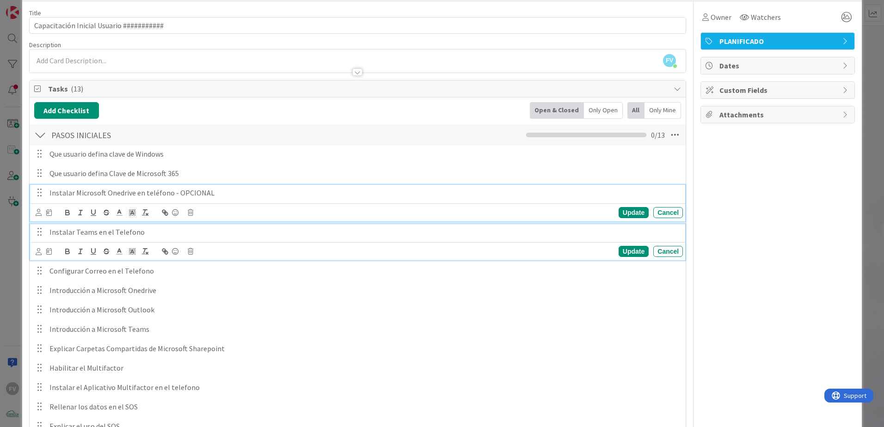
click at [181, 230] on p "Instalar Teams en el Telefono" at bounding box center [364, 232] width 630 height 11
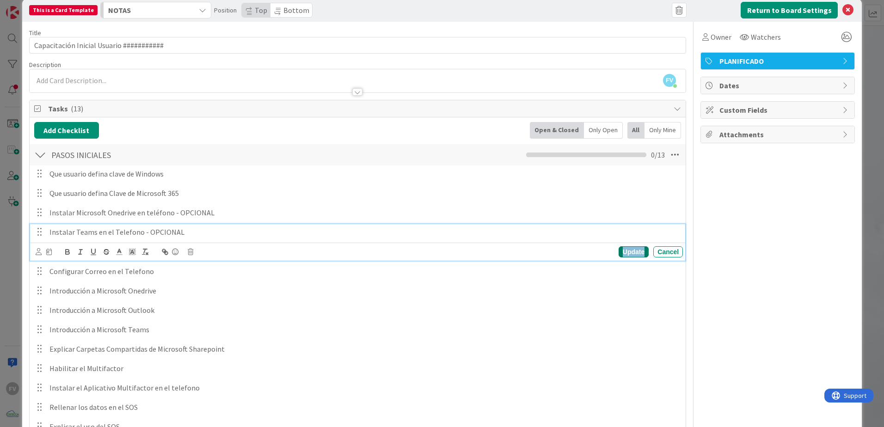
click at [633, 252] on div "Update" at bounding box center [634, 251] width 30 height 11
click at [269, 250] on p "Configurar Correo en el Telefono" at bounding box center [364, 251] width 630 height 11
click at [630, 274] on div "Update" at bounding box center [634, 271] width 30 height 11
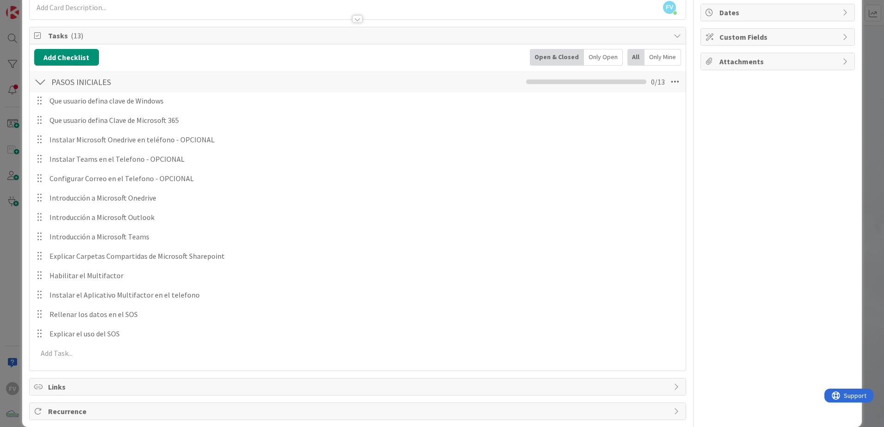
scroll to position [100, 0]
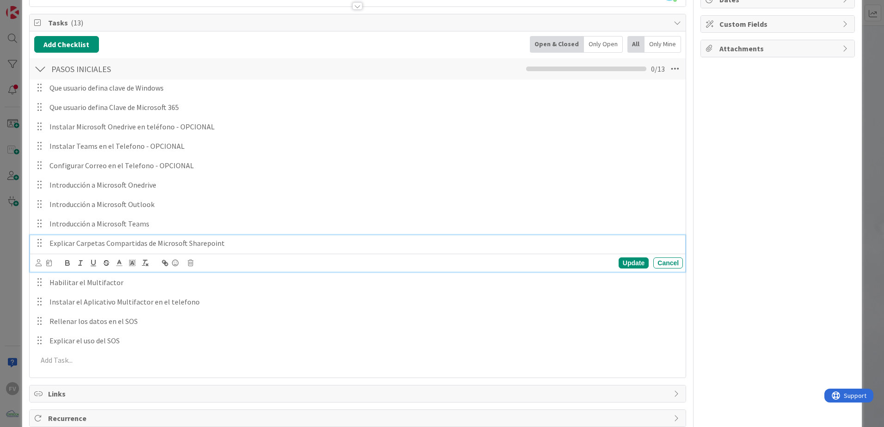
click at [318, 243] on p "Explicar Carpetas Compartidas de Microsoft Sharepoint" at bounding box center [364, 243] width 630 height 11
click at [627, 266] on div "Update" at bounding box center [634, 263] width 30 height 11
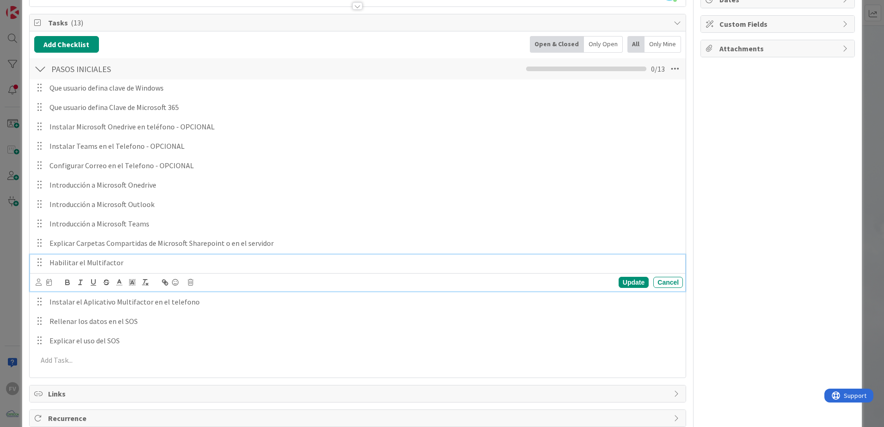
click at [169, 265] on p "Habilitar el Multifactor" at bounding box center [364, 263] width 630 height 11
click at [624, 277] on div "Update" at bounding box center [634, 282] width 30 height 11
click at [745, 302] on div "Owner Watchers PLANIFICADO Dates Custom Fields Attachments" at bounding box center [778, 182] width 154 height 492
click at [626, 279] on div "Update" at bounding box center [634, 282] width 30 height 11
click at [49, 263] on p "Habilitar el Multifactor (solo si el usuario maneja su contraseña)" at bounding box center [364, 263] width 630 height 11
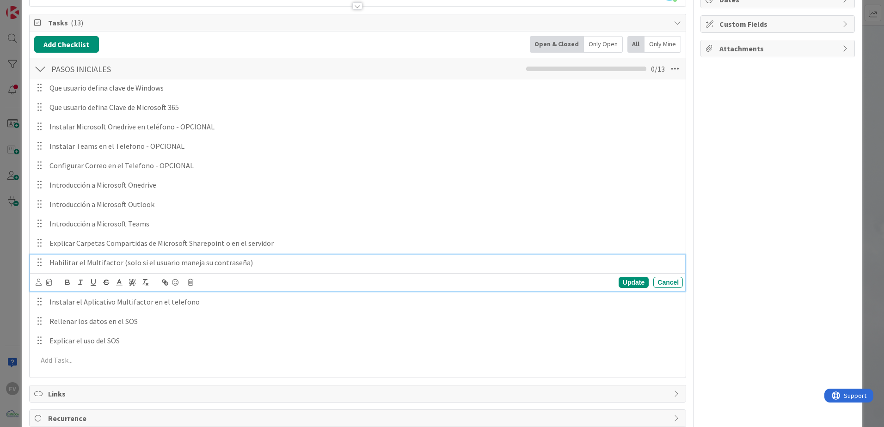
click at [198, 263] on p "Habilitar el Multifactor (solo si el usuario maneja su contraseña)" at bounding box center [364, 263] width 630 height 11
click at [626, 282] on div "Update" at bounding box center [634, 282] width 30 height 11
click at [111, 283] on p "Instalar el Aplicativo Multifactor en el telefono" at bounding box center [364, 282] width 630 height 11
drag, startPoint x: 223, startPoint y: 287, endPoint x: 188, endPoint y: 293, distance: 35.7
click at [188, 293] on div "Instalar el Aplicativo Microsoft Authenticator Multifactor en el telefono Updat…" at bounding box center [357, 292] width 655 height 37
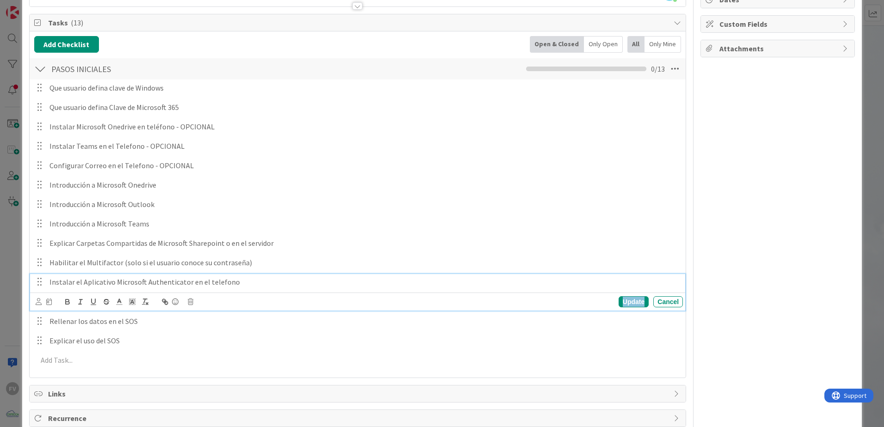
click at [623, 302] on div "Update" at bounding box center [634, 301] width 30 height 11
click at [67, 265] on p "Habilitar el Multifactor (solo si el usuario conoce su contraseña)" at bounding box center [364, 263] width 630 height 11
click at [75, 262] on p "Habilitar el Multifactor (solo si el usuario conoce su contraseña)" at bounding box center [364, 263] width 630 height 11
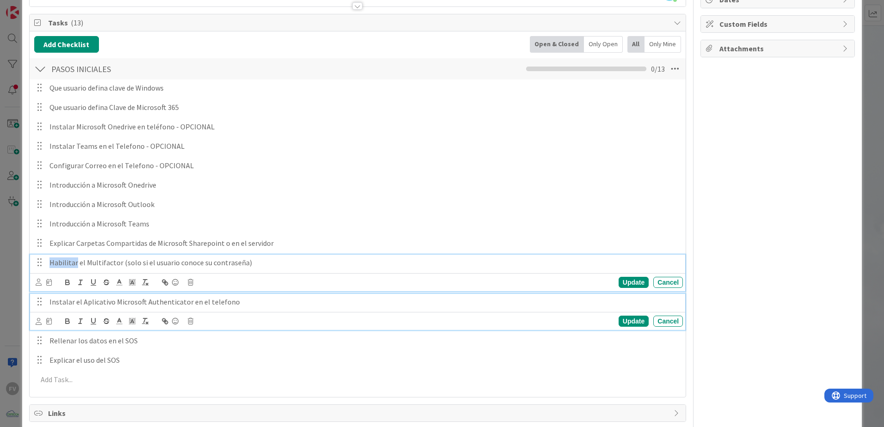
drag, startPoint x: 76, startPoint y: 263, endPoint x: 47, endPoint y: 265, distance: 29.2
click at [47, 265] on div "Habilitar el Multifactor (solo si el usuario conoce su contraseña)" at bounding box center [364, 263] width 637 height 16
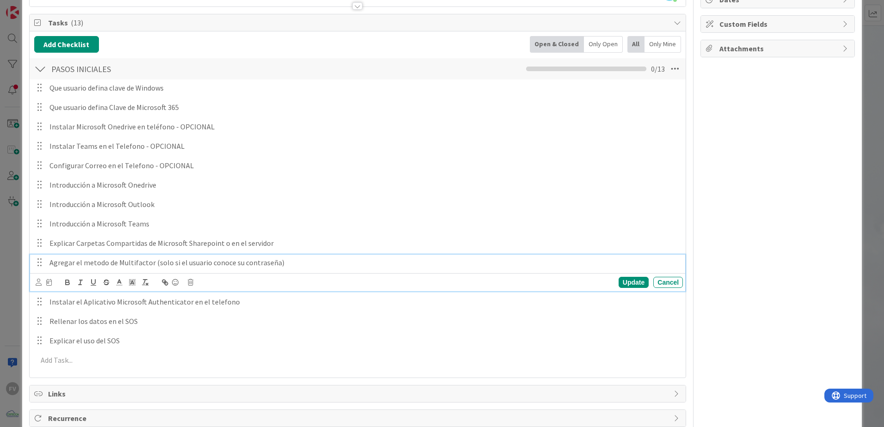
click at [152, 263] on p "Agregar el metodo de Multifactor (solo si el usuario conoce su contraseña)" at bounding box center [364, 263] width 630 height 11
drag, startPoint x: 495, startPoint y: 256, endPoint x: 275, endPoint y: 263, distance: 220.7
click at [275, 263] on div "Agregar el metodo de Multifactor desde este link: https:aka.ms/mfasetup (solo s…" at bounding box center [364, 263] width 637 height 16
click at [70, 282] on icon "button" at bounding box center [67, 282] width 8 height 8
click at [622, 282] on div "Update" at bounding box center [634, 282] width 30 height 11
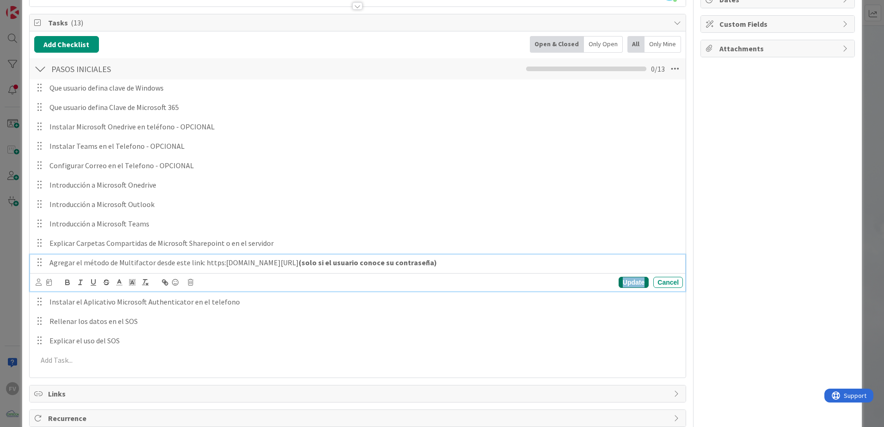
click at [627, 287] on div "Update" at bounding box center [634, 282] width 30 height 11
click at [279, 268] on div "Agregar el método de Multifactor desde este link: https:aka.ms/mfasetup (solo s…" at bounding box center [364, 263] width 637 height 16
drag, startPoint x: 233, startPoint y: 263, endPoint x: 406, endPoint y: 266, distance: 173.5
click at [406, 266] on p "Agregar el método de Multifactor desde este link: https:aka.ms/mfasetup (solo s…" at bounding box center [364, 263] width 630 height 11
click at [619, 283] on div "Update" at bounding box center [634, 282] width 30 height 11
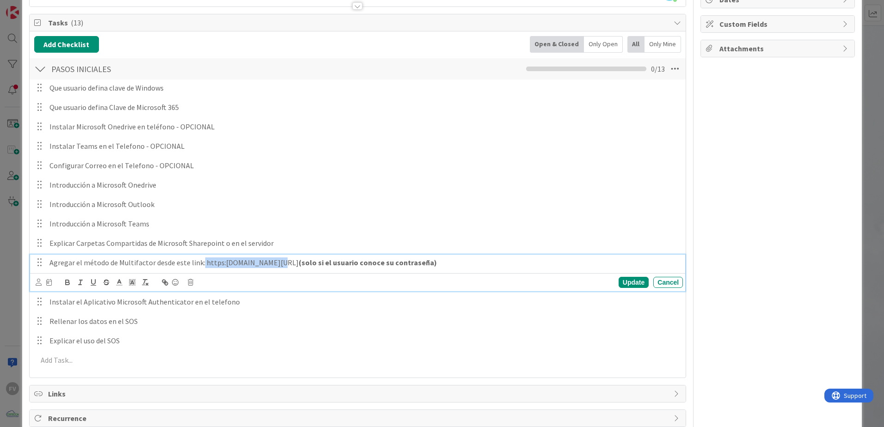
drag, startPoint x: 272, startPoint y: 264, endPoint x: 200, endPoint y: 265, distance: 72.1
click at [200, 265] on p "Agregar el método de Multifactor desde este link: https:aka.ms/mfasetup (solo s…" at bounding box center [364, 263] width 630 height 11
click at [168, 283] on icon "button" at bounding box center [166, 283] width 3 height 3
click at [294, 281] on link at bounding box center [290, 280] width 21 height 7
click at [641, 287] on div "Update Cancel" at bounding box center [548, 282] width 270 height 11
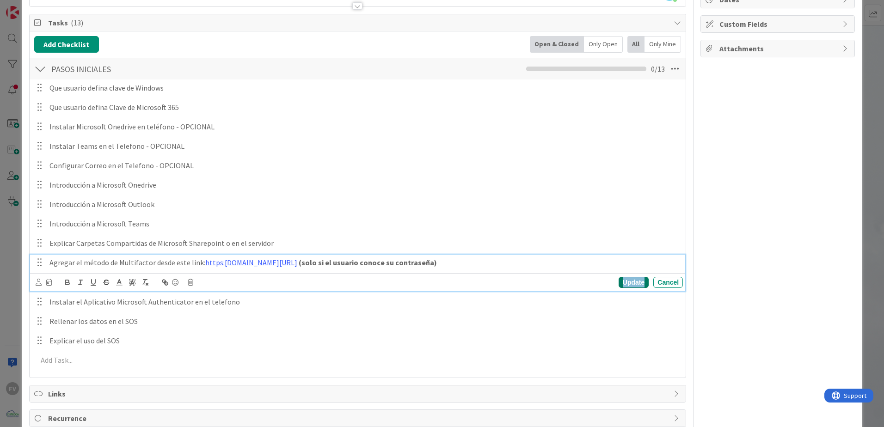
click at [634, 283] on div "Update" at bounding box center [634, 282] width 30 height 11
click at [238, 281] on link "https:aka.ms/mfasetup" at bounding box center [236, 281] width 78 height 12
click at [275, 280] on link at bounding box center [286, 280] width 22 height 7
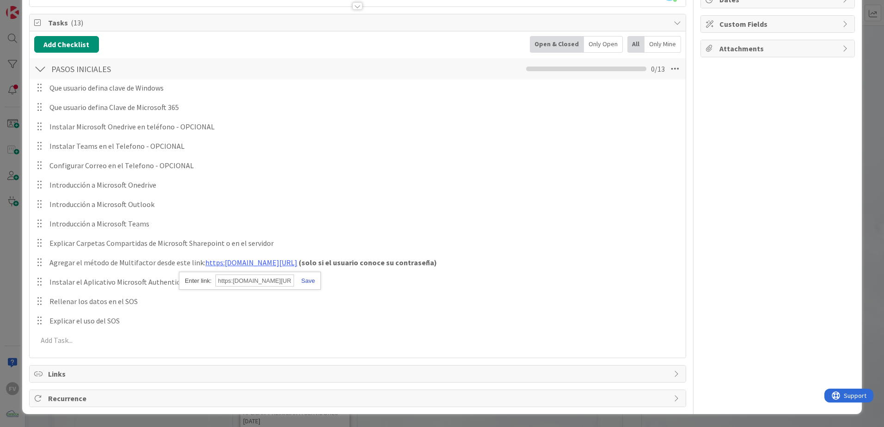
click at [306, 283] on link at bounding box center [304, 280] width 21 height 7
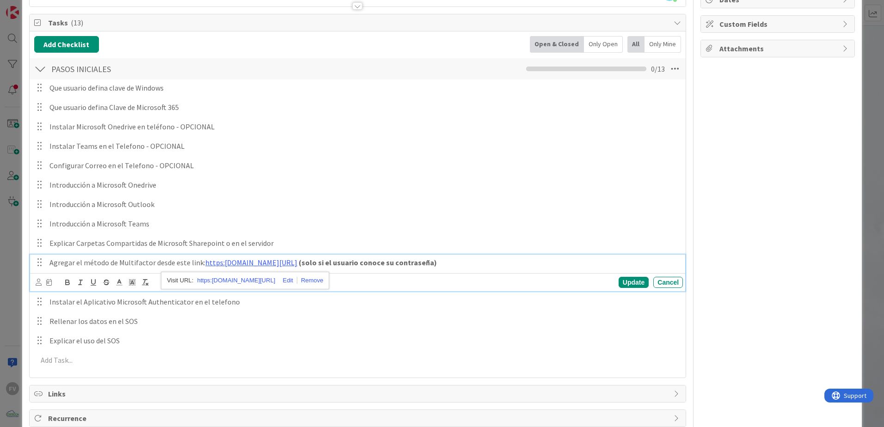
click at [197, 283] on div "https:aka.ms/mfasetup" at bounding box center [245, 281] width 168 height 18
click at [209, 281] on link "https:aka.ms/mfasetup" at bounding box center [236, 281] width 78 height 12
click at [275, 280] on link at bounding box center [286, 280] width 22 height 7
click at [206, 279] on input "https:aka.ms/mfasetup" at bounding box center [227, 281] width 79 height 12
click at [280, 280] on link at bounding box center [277, 280] width 21 height 7
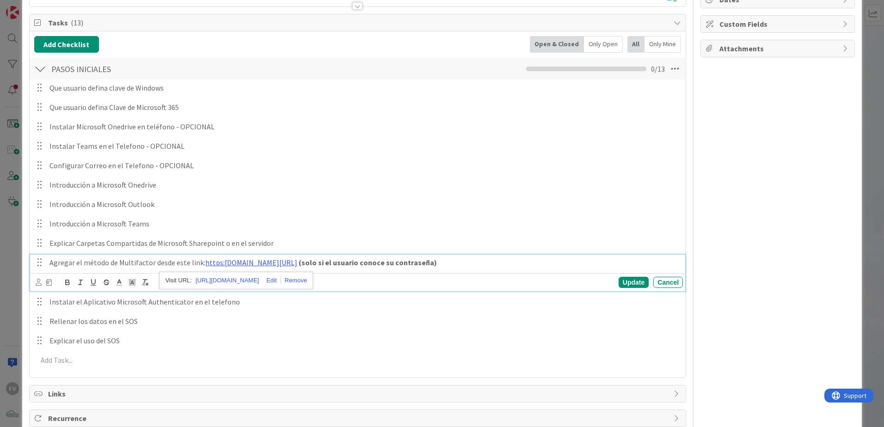
click at [180, 279] on div "https://aka.ms/mfasetup" at bounding box center [236, 281] width 154 height 18
click at [196, 282] on link "https://aka.ms/mfasetup" at bounding box center [227, 281] width 63 height 12
click at [625, 285] on div "Update" at bounding box center [634, 282] width 30 height 11
click at [222, 264] on p "Agregar el método de Multifactor desde este link: MFA SETUP (solo si el usuario…" at bounding box center [364, 263] width 630 height 11
drag, startPoint x: 235, startPoint y: 265, endPoint x: 203, endPoint y: 266, distance: 31.9
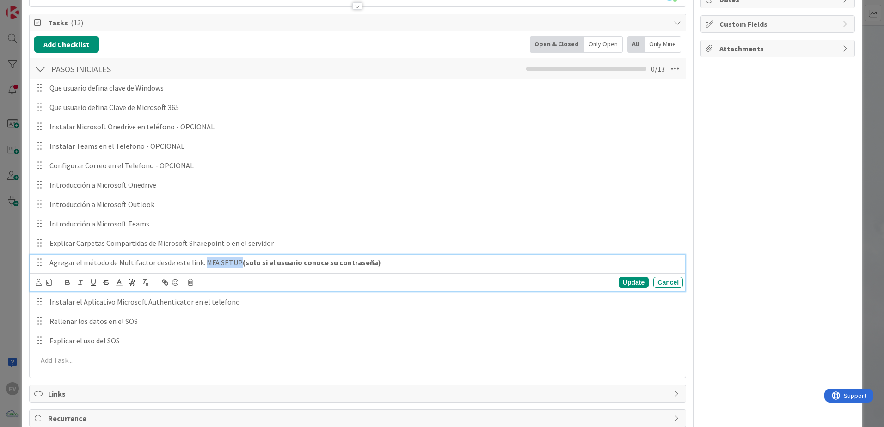
click at [203, 266] on p "Agregar el método de Multifactor desde este link: MFA SETUP (solo si el usuario…" at bounding box center [364, 263] width 630 height 11
drag, startPoint x: 208, startPoint y: 263, endPoint x: 163, endPoint y: 281, distance: 47.7
click at [163, 281] on icon "button" at bounding box center [165, 282] width 8 height 8
paste input "https://mysignins.microsoft.com/security-info"
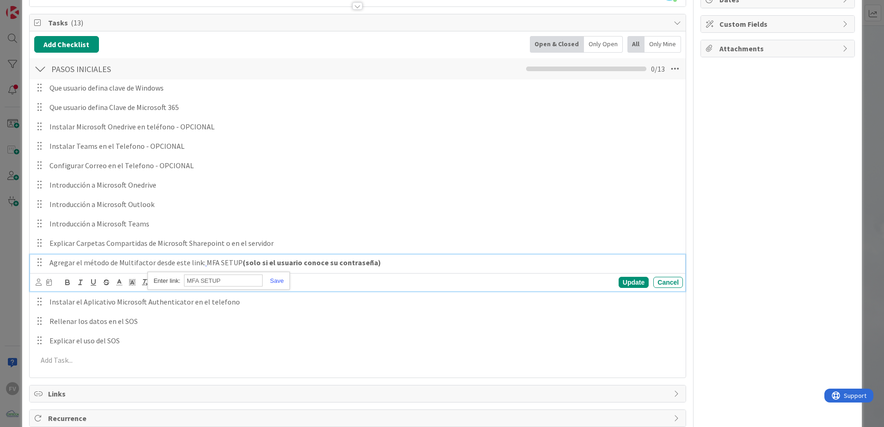
paste input "https://aka.ms/mfasetup"
type input "https://aka.ms/mfasetup"
click at [278, 283] on link at bounding box center [273, 280] width 21 height 7
click at [619, 281] on div "Update" at bounding box center [634, 282] width 30 height 11
click at [220, 262] on link "MFA SETUP" at bounding box center [223, 262] width 36 height 9
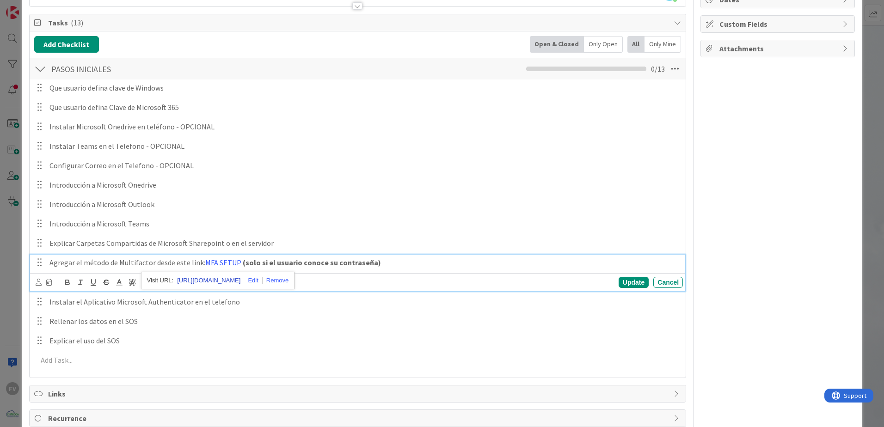
click at [192, 281] on link "https://aka.ms/mfasetup" at bounding box center [208, 281] width 63 height 12
click at [629, 283] on div "Update" at bounding box center [634, 282] width 30 height 11
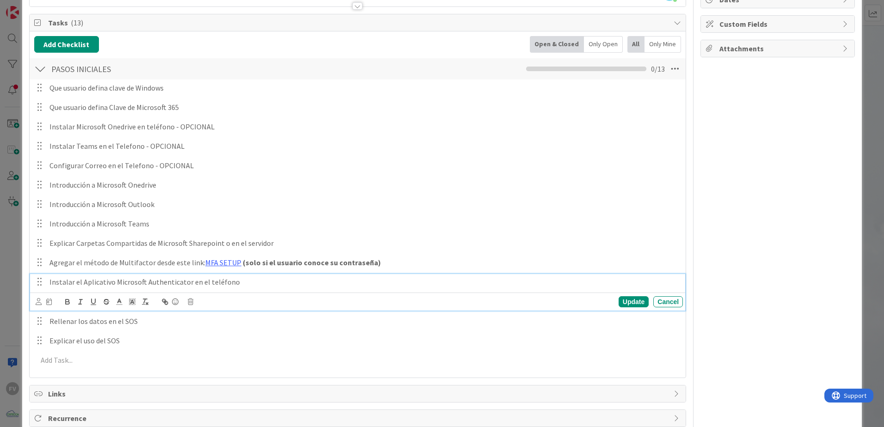
click at [245, 284] on p "Instalar el Aplicativo Microsoft Authenticator en el teléfono" at bounding box center [364, 282] width 630 height 11
drag, startPoint x: 286, startPoint y: 283, endPoint x: 230, endPoint y: 286, distance: 56.0
click at [230, 286] on p "Instalar el Aplicativo Microsoft Authenticator en el teléfono y seguir los pasos" at bounding box center [364, 282] width 630 height 11
click at [619, 299] on div "Update" at bounding box center [634, 301] width 30 height 11
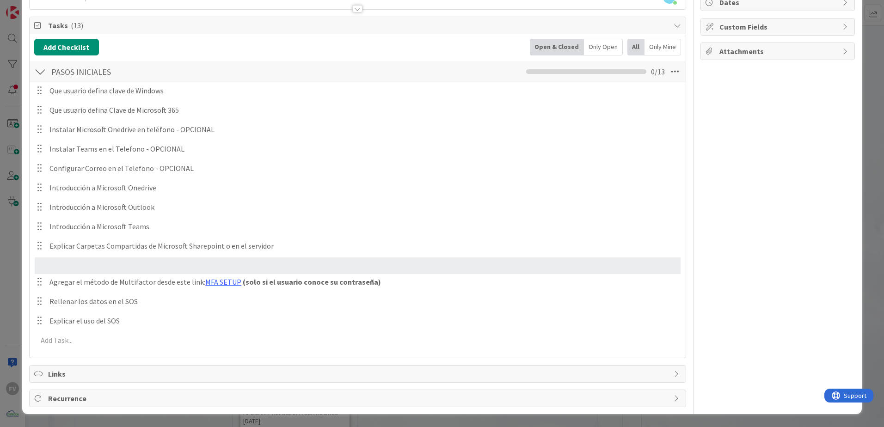
scroll to position [100, 0]
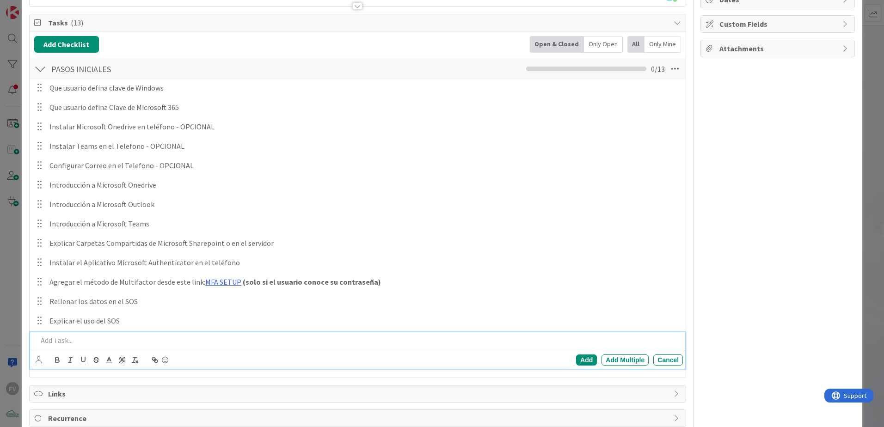
click at [170, 333] on div at bounding box center [358, 340] width 649 height 16
drag, startPoint x: 195, startPoint y: 338, endPoint x: 102, endPoint y: 350, distance: 94.2
click at [102, 350] on div "Explicar uso del VPN (solo si aplica) Add Add Multiple Cancel" at bounding box center [357, 350] width 655 height 37
click at [62, 359] on button "button" at bounding box center [57, 360] width 13 height 11
click at [587, 361] on div "Add" at bounding box center [586, 360] width 21 height 11
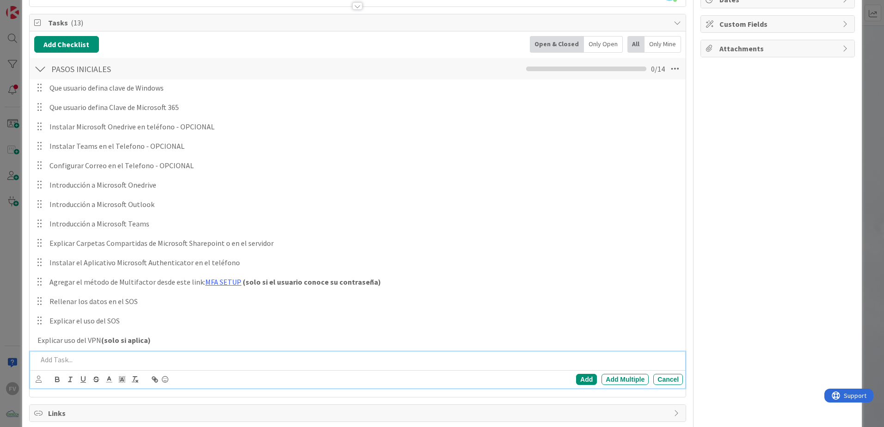
click at [95, 361] on p at bounding box center [358, 360] width 642 height 11
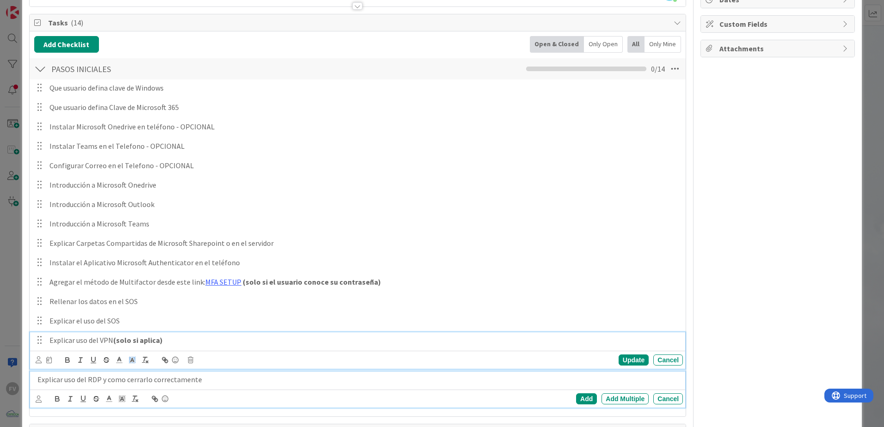
scroll to position [120, 0]
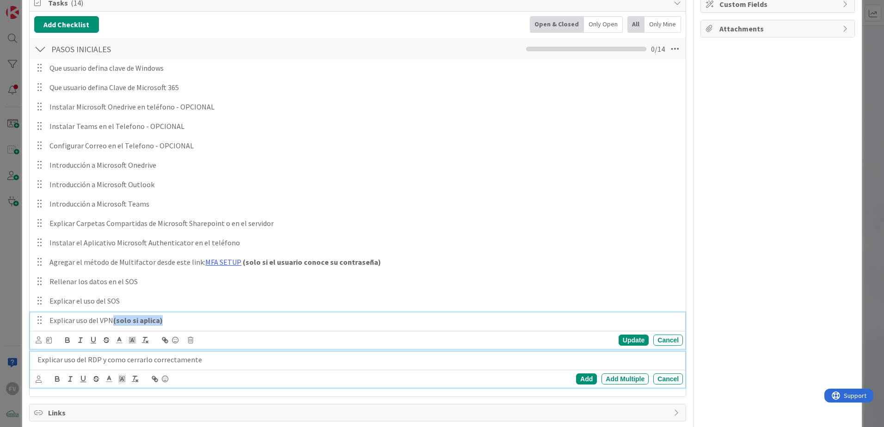
drag, startPoint x: 189, startPoint y: 345, endPoint x: 113, endPoint y: 322, distance: 79.0
click at [113, 322] on p "Explicar uso del VPN (solo si aplica)" at bounding box center [364, 320] width 630 height 11
copy strong "(solo si aplica)"
drag, startPoint x: 221, startPoint y: 358, endPoint x: 227, endPoint y: 362, distance: 6.8
click at [221, 359] on p "Explicar uso del RDP y como cerrarlo correctamente" at bounding box center [358, 360] width 642 height 11
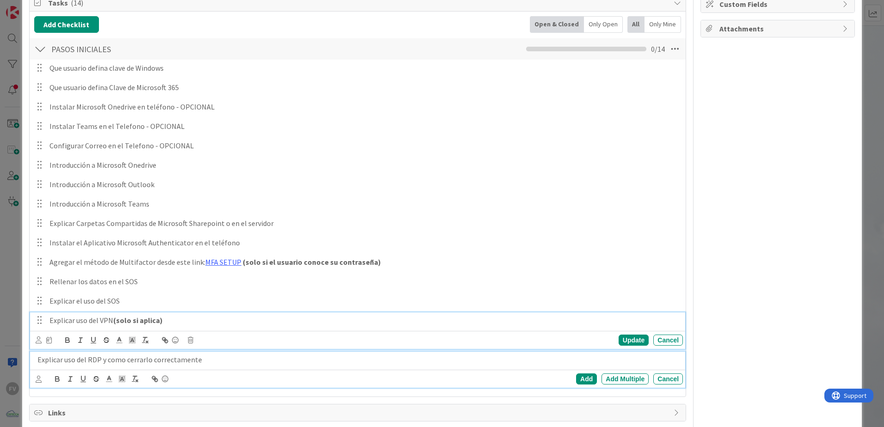
scroll to position [100, 0]
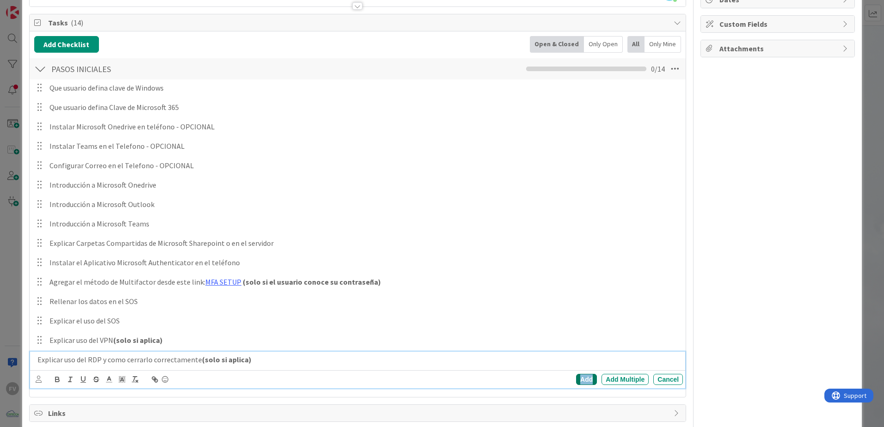
click at [581, 376] on div "Add" at bounding box center [586, 379] width 21 height 11
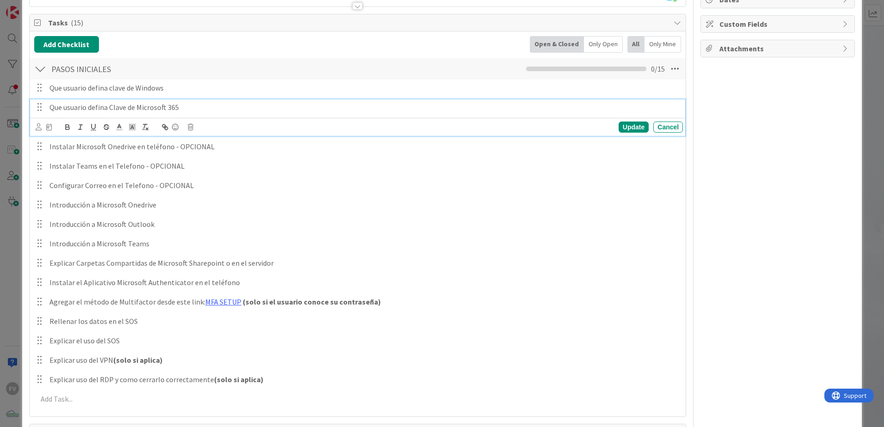
click at [188, 105] on p "Que usuario defina Clave de Microsoft 365" at bounding box center [364, 107] width 630 height 11
click at [626, 129] on div "Update" at bounding box center [634, 127] width 30 height 11
click at [64, 105] on p "Que usuario defina Clave de Microsoft 365" at bounding box center [364, 107] width 630 height 11
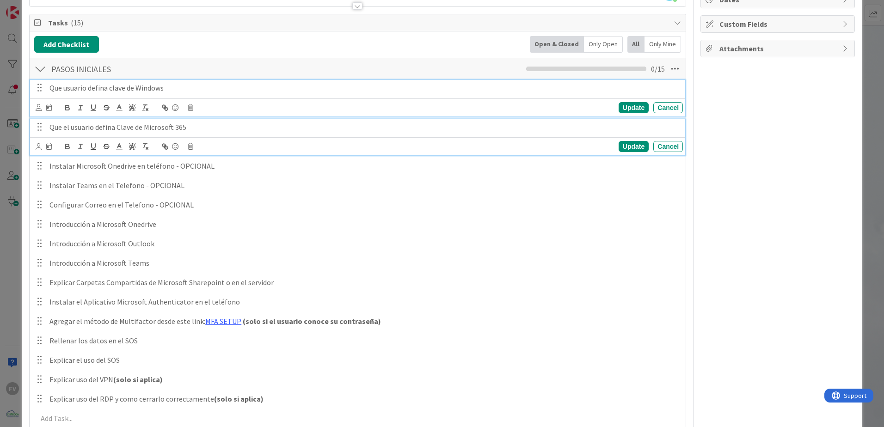
scroll to position [120, 0]
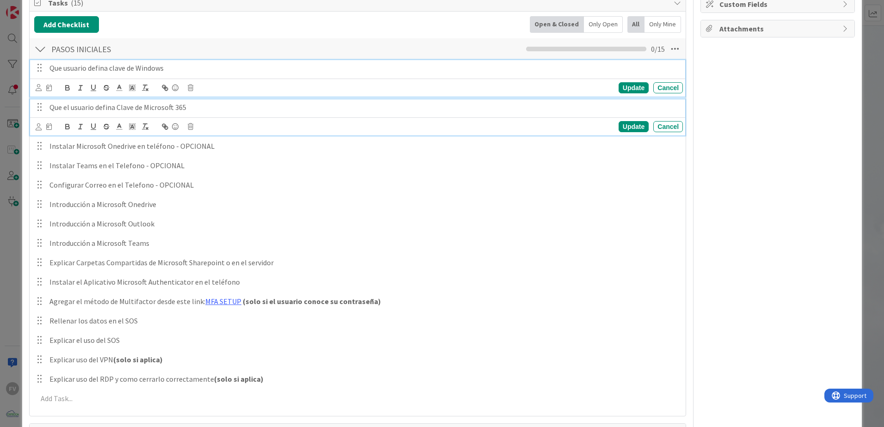
click at [64, 90] on div "Que usuario defina clave de Windows Update Cancel" at bounding box center [357, 78] width 655 height 37
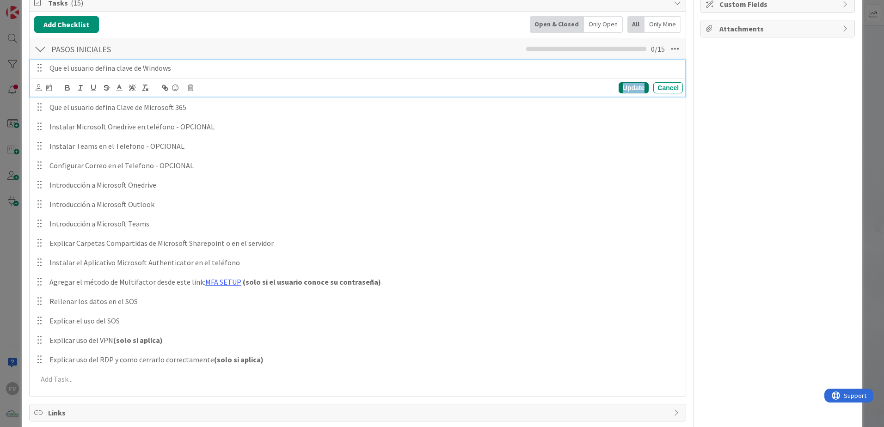
click at [636, 85] on div "Update" at bounding box center [634, 87] width 30 height 11
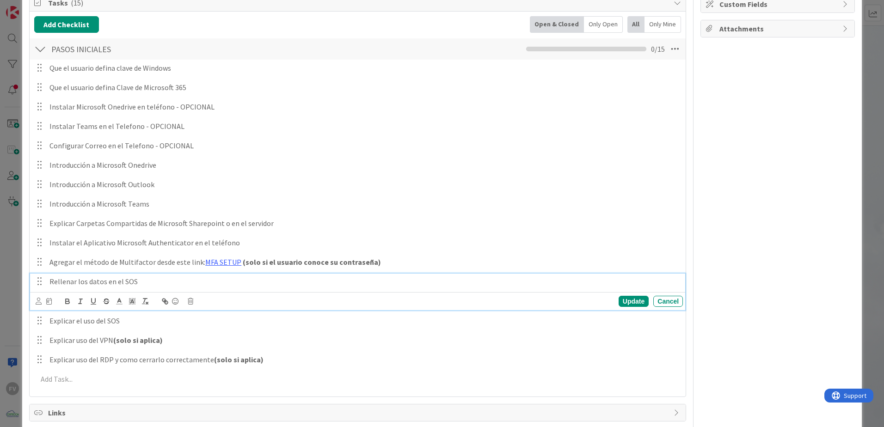
click at [105, 281] on p "Rellenar los datos en el SOS" at bounding box center [364, 282] width 630 height 11
click at [627, 304] on div "Update" at bounding box center [634, 301] width 30 height 11
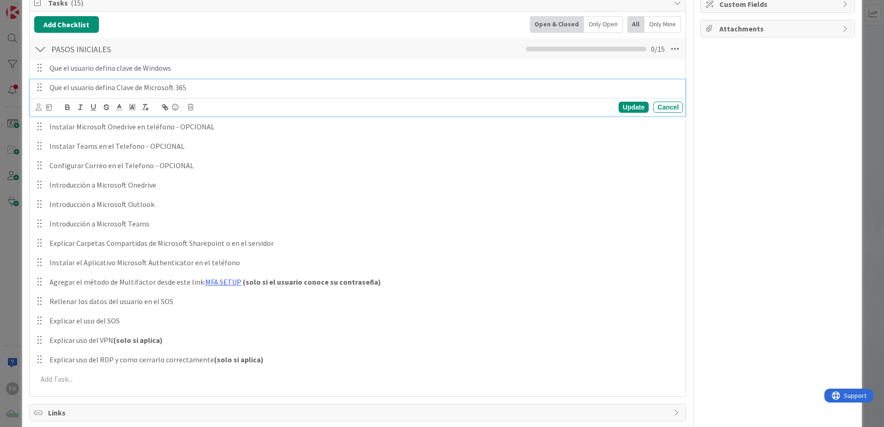
click at [203, 88] on p "Que el usuario defina Clave de Microsoft 365" at bounding box center [364, 87] width 630 height 11
click at [625, 109] on div "Update" at bounding box center [634, 107] width 30 height 11
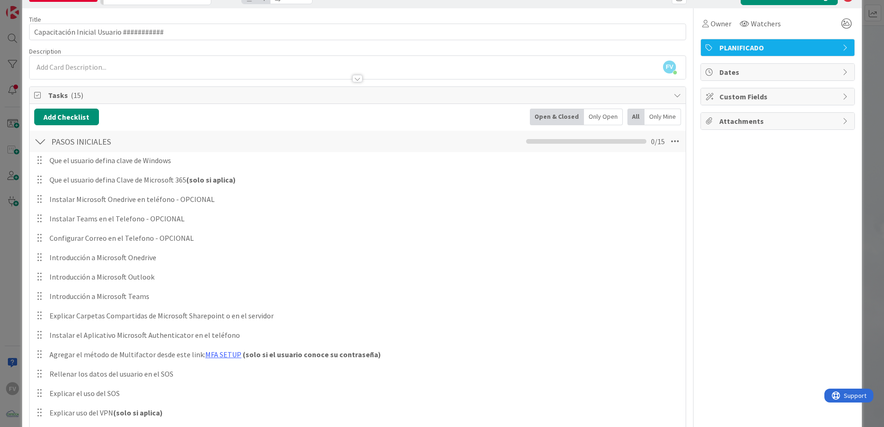
scroll to position [74, 0]
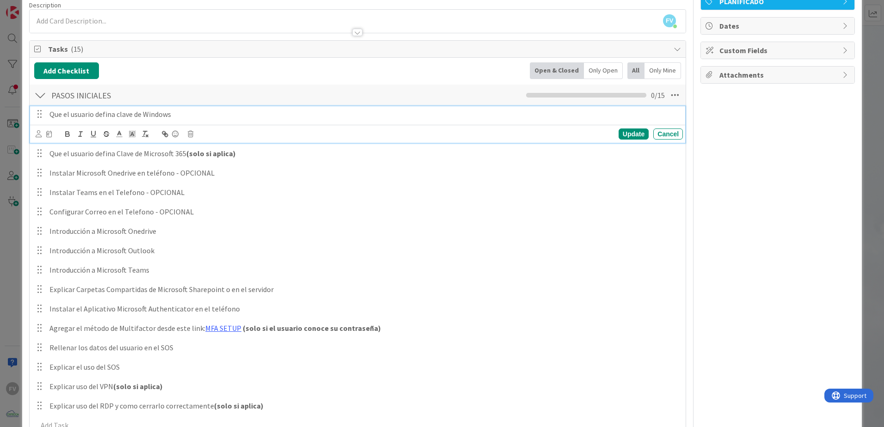
click at [192, 111] on p "Que el usuario defina clave de Windows" at bounding box center [364, 114] width 630 height 11
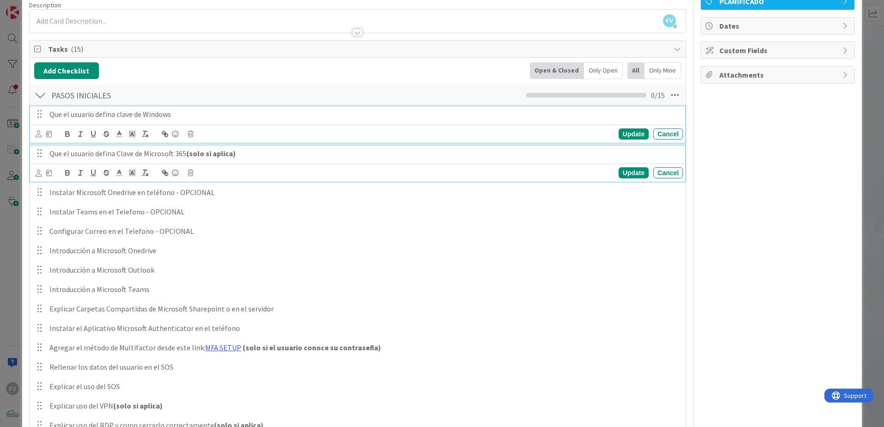
click at [474, 152] on p "Que el usuario defina Clave de Microsoft 365 (solo si aplica)" at bounding box center [364, 153] width 630 height 11
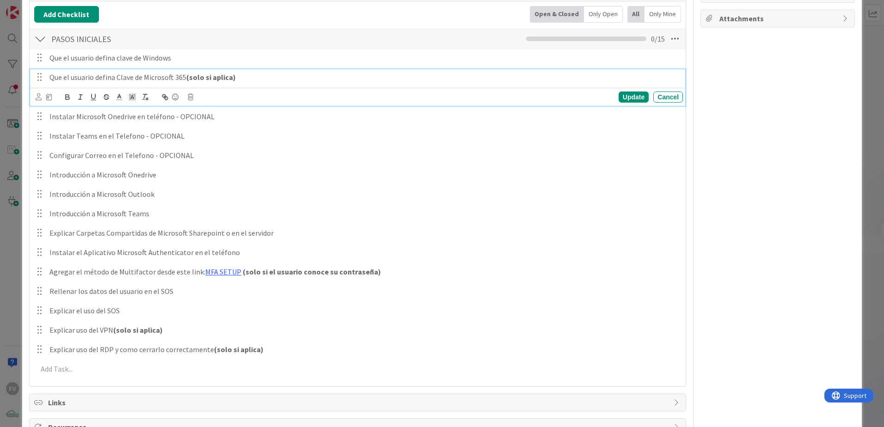
scroll to position [147, 0]
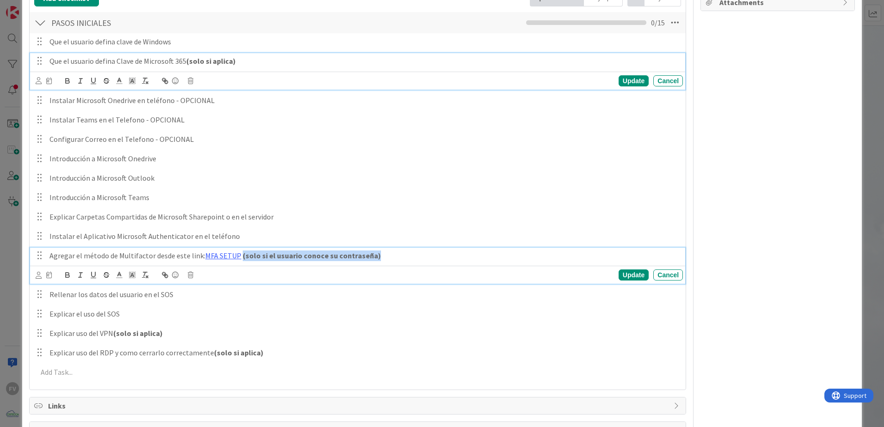
drag, startPoint x: 378, startPoint y: 258, endPoint x: 237, endPoint y: 254, distance: 141.1
click at [237, 254] on p "Agregar el método de Multifactor desde este link: MFA SETUP (solo si el usuario…" at bounding box center [364, 256] width 630 height 11
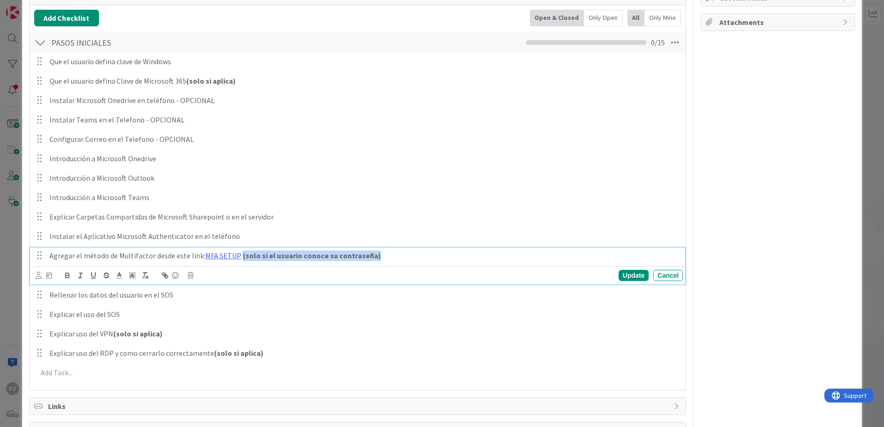
copy strong "(solo si el usuario conoce su contraseña)"
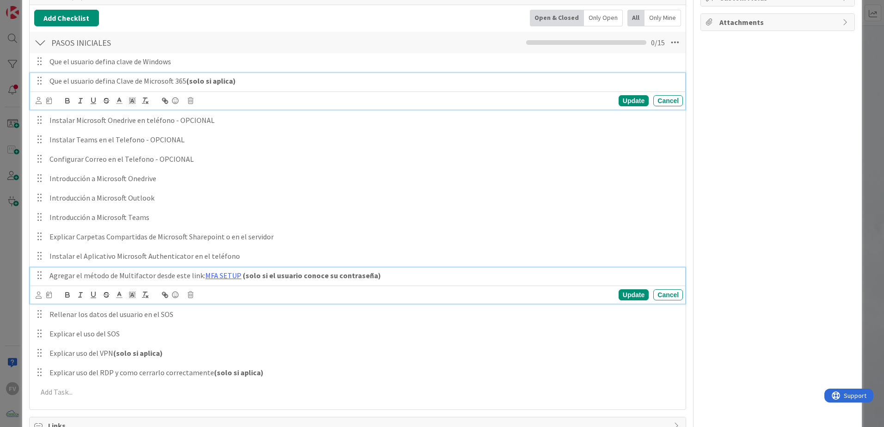
scroll to position [147, 0]
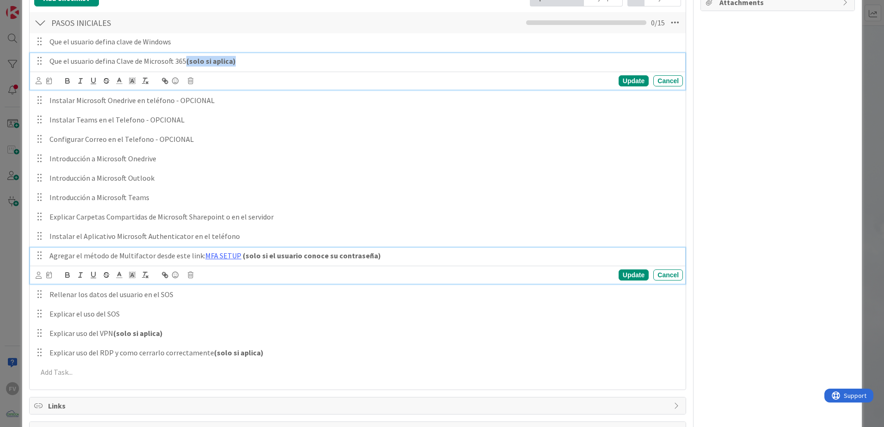
drag, startPoint x: 243, startPoint y: 81, endPoint x: 187, endPoint y: 75, distance: 56.3
click at [187, 75] on div "Que el usuario defina Clave de Microsoft 365 (solo si aplica) Update Cancel" at bounding box center [357, 71] width 655 height 37
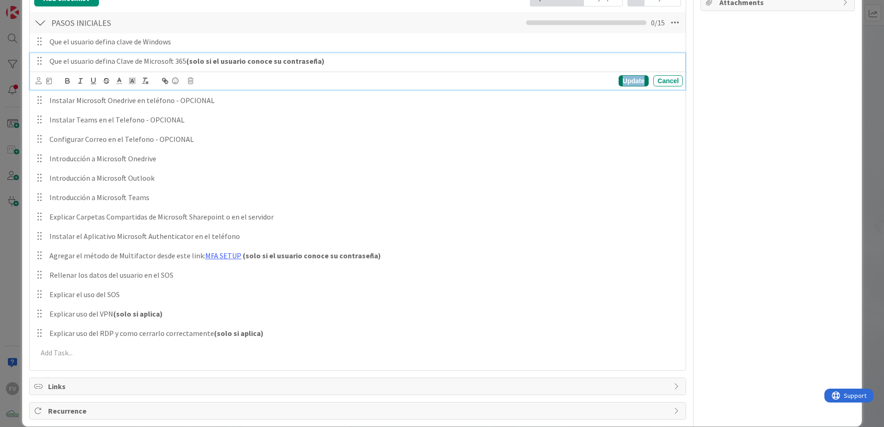
click at [625, 82] on div "Update" at bounding box center [634, 80] width 30 height 11
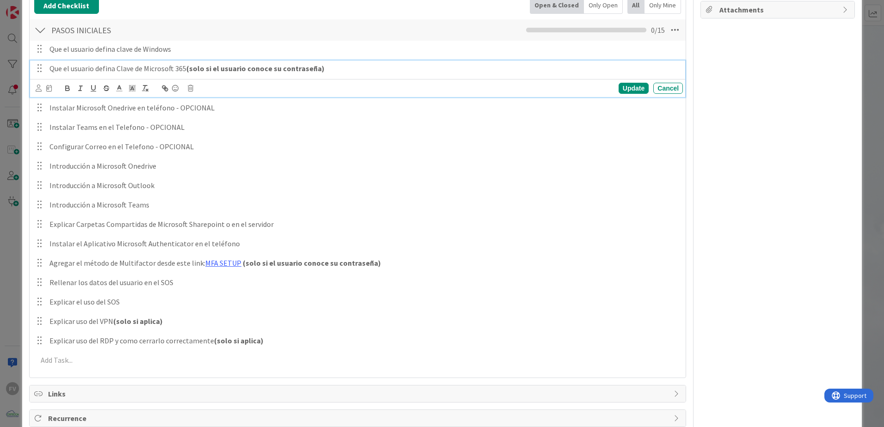
click at [263, 70] on div "Que el usuario defina Clave de Microsoft 365 (solo si el usuario conoce su cont…" at bounding box center [357, 79] width 655 height 37
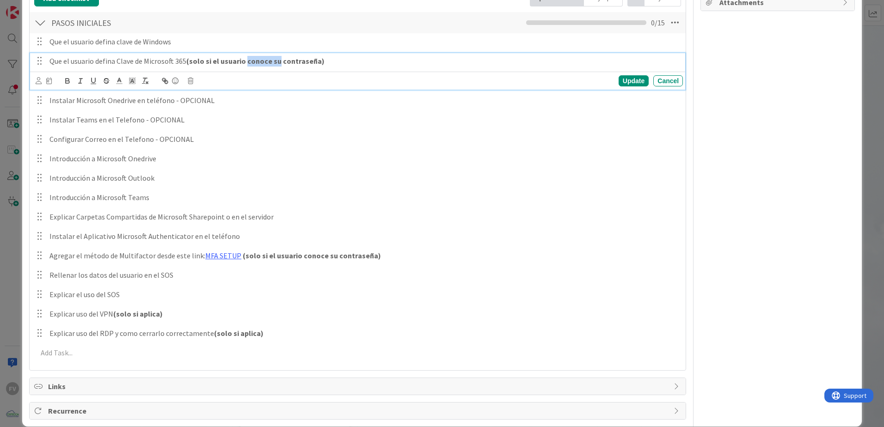
drag, startPoint x: 245, startPoint y: 62, endPoint x: 274, endPoint y: 65, distance: 29.3
click at [274, 65] on strong "(solo si el usuario conoce su contraseña)" at bounding box center [255, 60] width 138 height 9
click at [633, 81] on div "Update" at bounding box center [634, 80] width 30 height 11
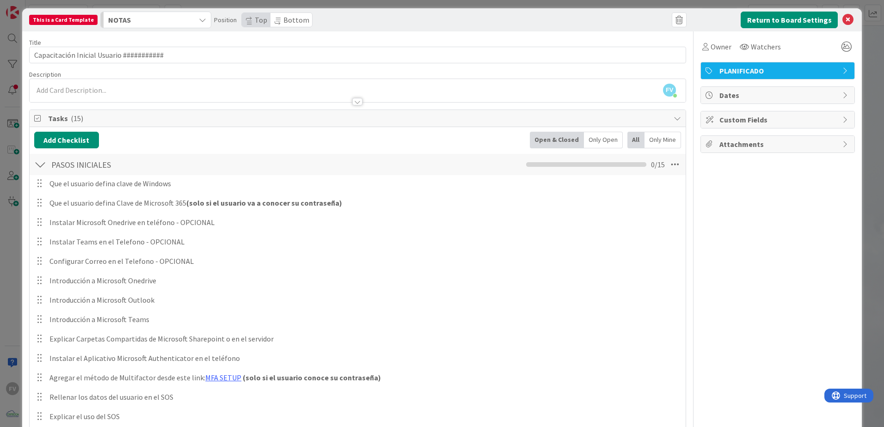
scroll to position [0, 0]
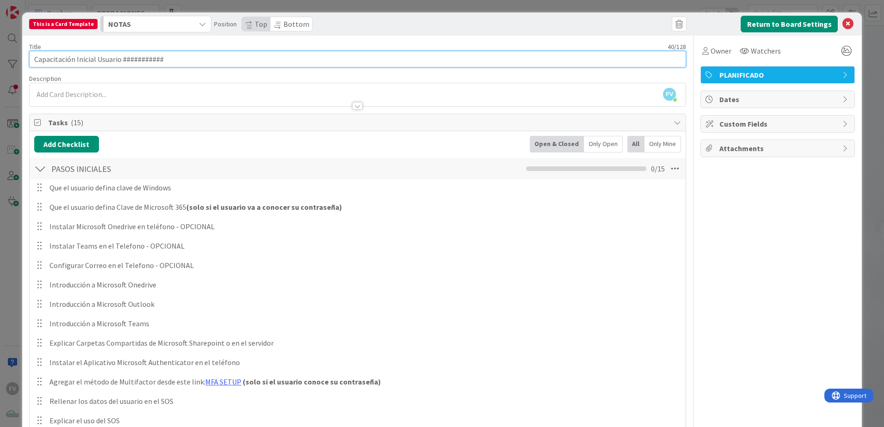
drag, startPoint x: 185, startPoint y: 55, endPoint x: 97, endPoint y: 58, distance: 88.8
click at [97, 58] on input "Capacitación Inicial Usuario ###########" at bounding box center [357, 59] width 657 height 17
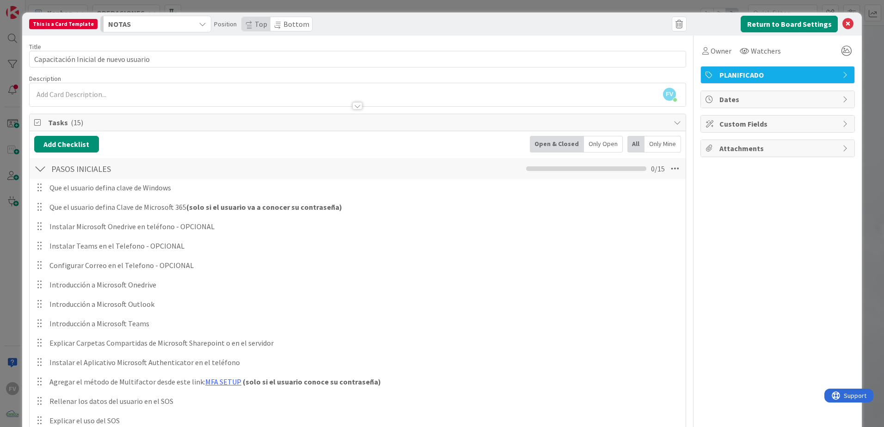
click at [794, 220] on div "Owner Watchers PLANIFICADO Dates Custom Fields Attachments" at bounding box center [778, 291] width 154 height 511
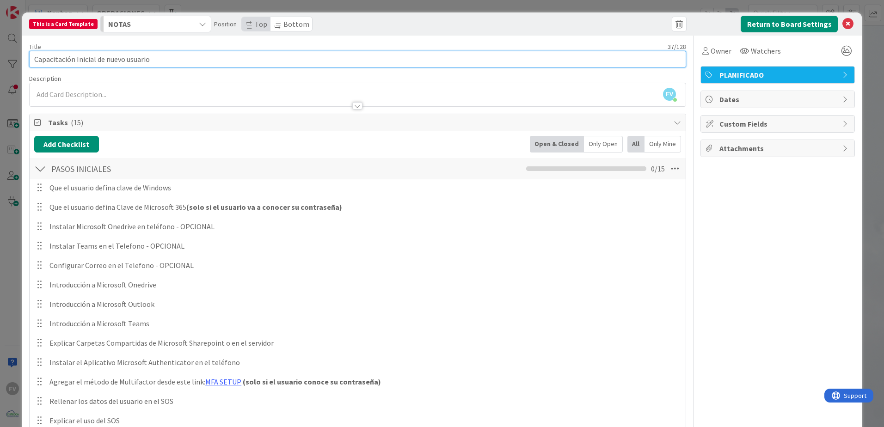
click at [32, 54] on input "Capacitación Inicial de nuevo usuario" at bounding box center [357, 59] width 657 height 17
click at [163, 63] on input "Capacitación Inicial de nuevo usuario" at bounding box center [357, 59] width 657 height 17
click at [201, 59] on input "Capacitación Inicial de nuevo usuario (#" at bounding box center [357, 59] width 657 height 17
type input "Capacitación Inicial de nuevo usuario #NOMBREYAPELLIDO"
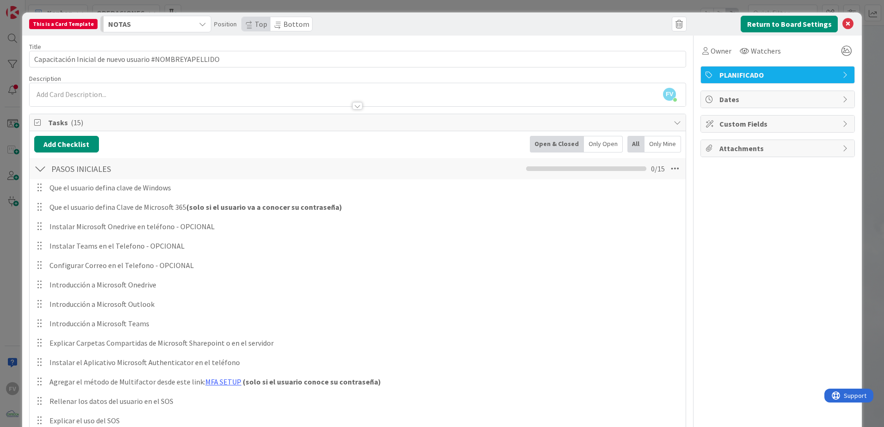
click at [801, 241] on div "Owner Watchers PLANIFICADO Dates Custom Fields Attachments" at bounding box center [778, 291] width 154 height 511
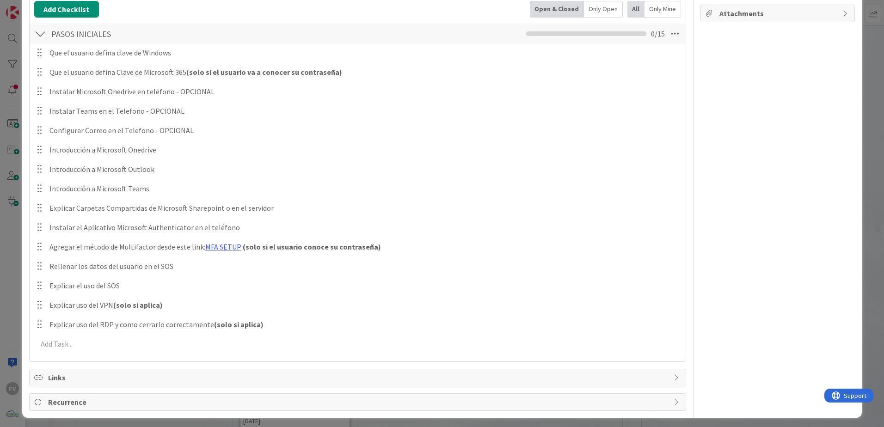
scroll to position [139, 0]
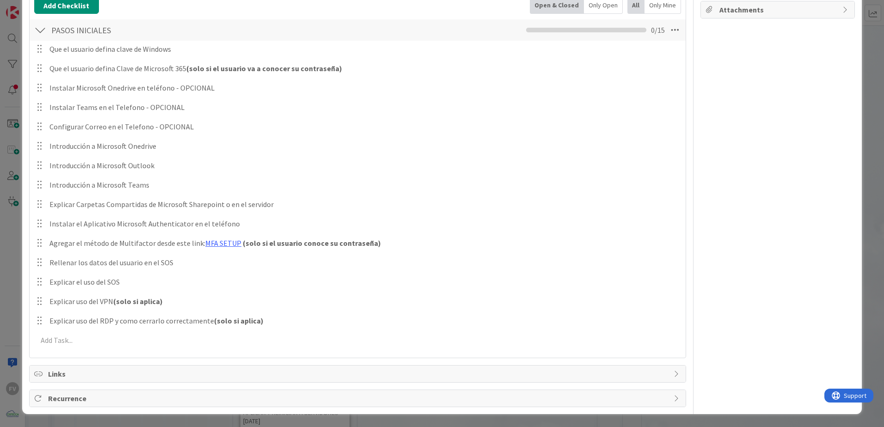
click at [92, 372] on span "Links" at bounding box center [358, 374] width 621 height 11
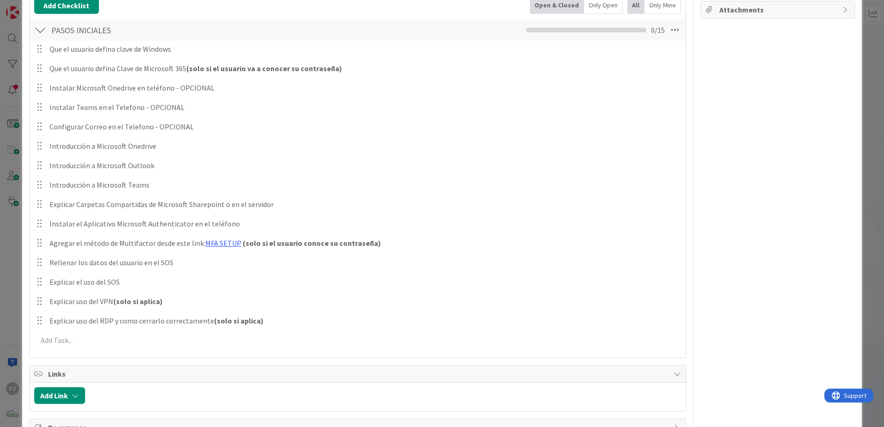
click at [234, 369] on span "Links" at bounding box center [358, 374] width 621 height 11
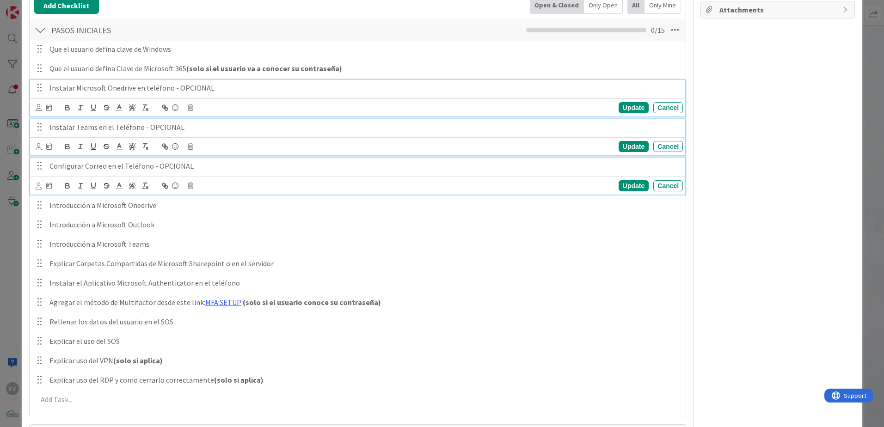
scroll to position [159, 0]
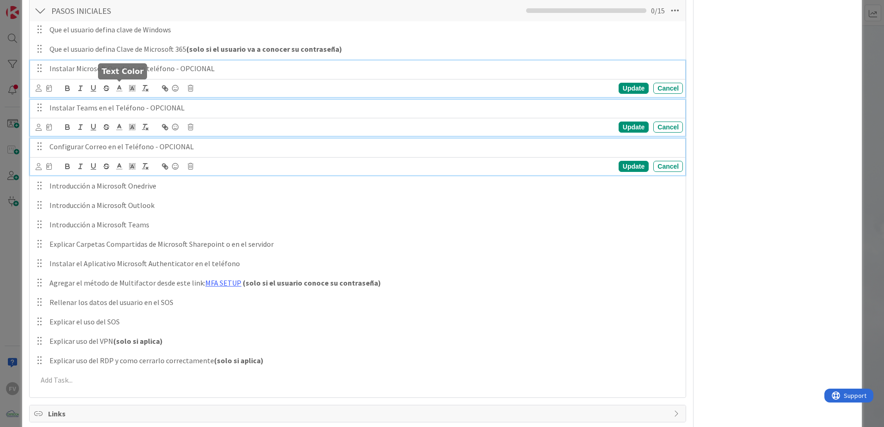
drag, startPoint x: 122, startPoint y: 90, endPoint x: 118, endPoint y: 70, distance: 20.6
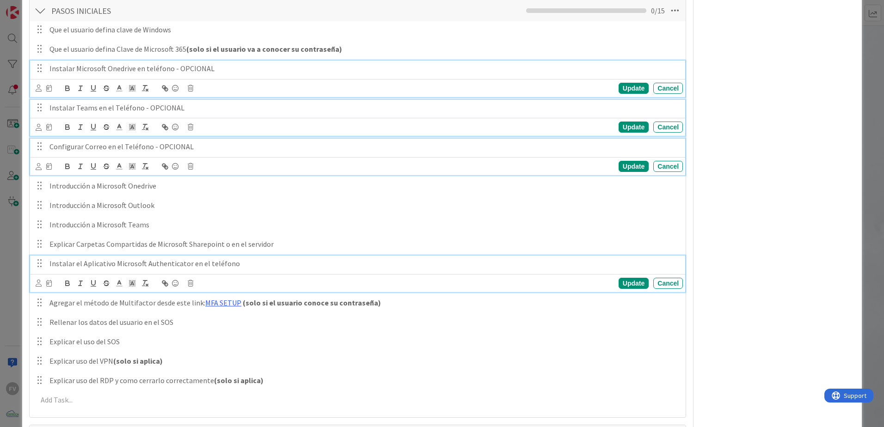
drag, startPoint x: 118, startPoint y: 70, endPoint x: 80, endPoint y: 259, distance: 192.9
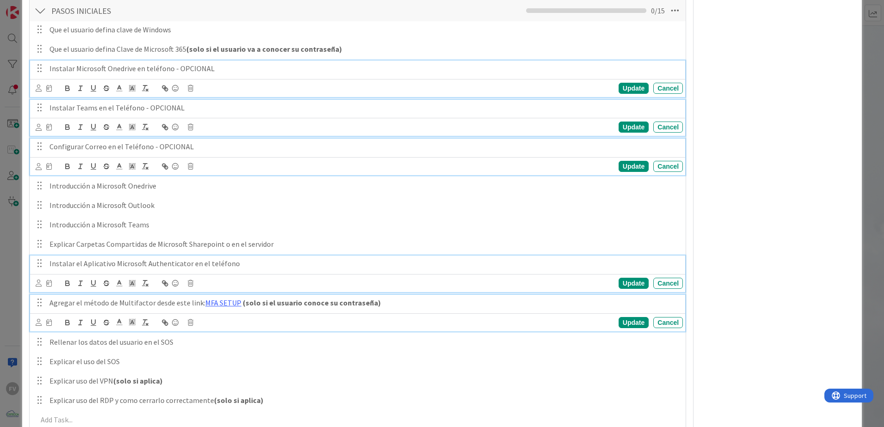
drag, startPoint x: 80, startPoint y: 259, endPoint x: 131, endPoint y: 305, distance: 68.1
drag, startPoint x: 131, startPoint y: 305, endPoint x: 850, endPoint y: 314, distance: 719.1
click at [850, 314] on div "This is a Card Template NOTAS Position Top Bottom Return to Board Settings Titl…" at bounding box center [442, 174] width 840 height 640
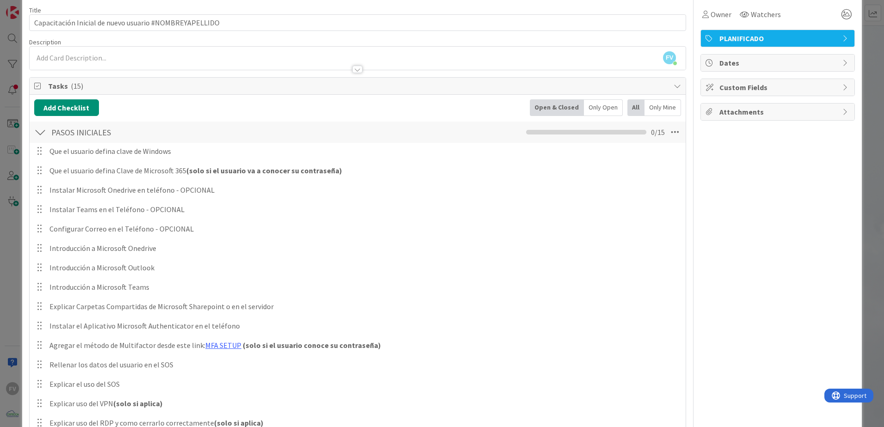
scroll to position [0, 0]
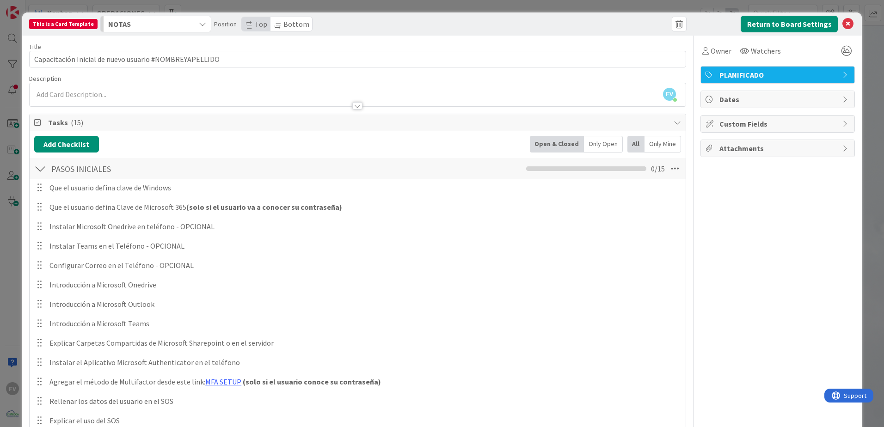
click at [43, 169] on div at bounding box center [40, 168] width 12 height 17
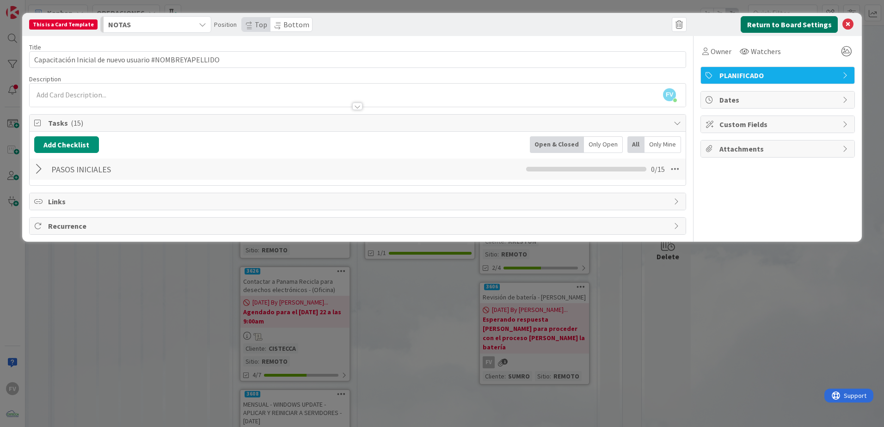
click at [795, 26] on button "Return to Board Settings" at bounding box center [789, 24] width 97 height 17
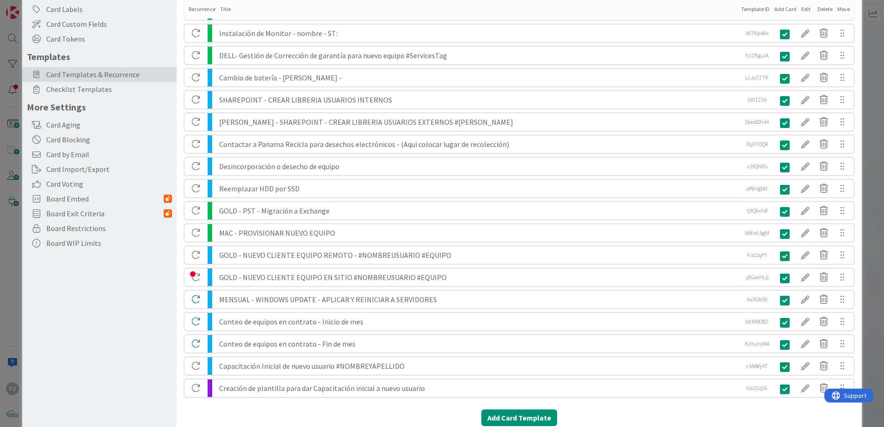
scroll to position [148, 0]
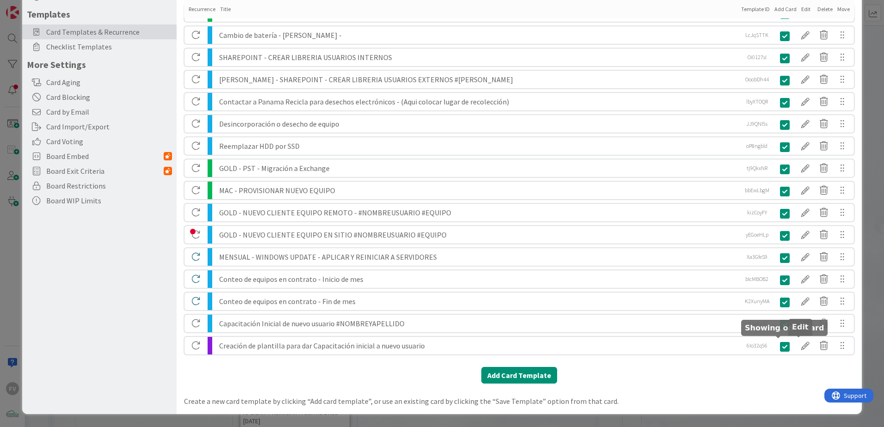
click at [798, 345] on div at bounding box center [805, 346] width 18 height 16
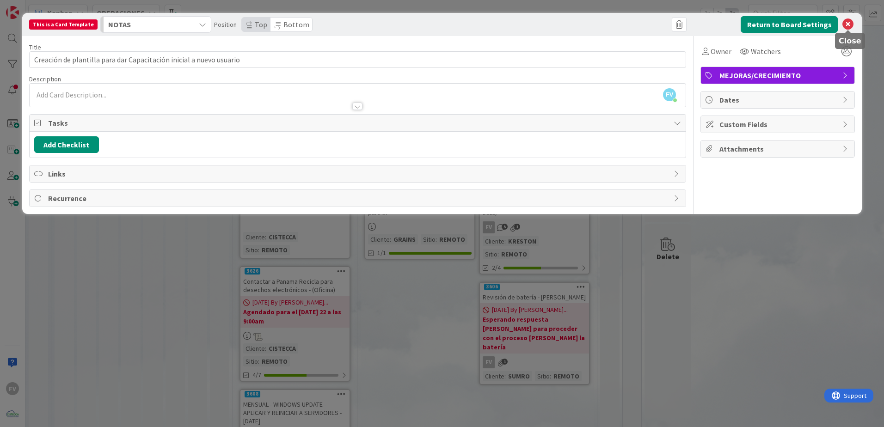
click at [849, 19] on icon at bounding box center [848, 24] width 11 height 11
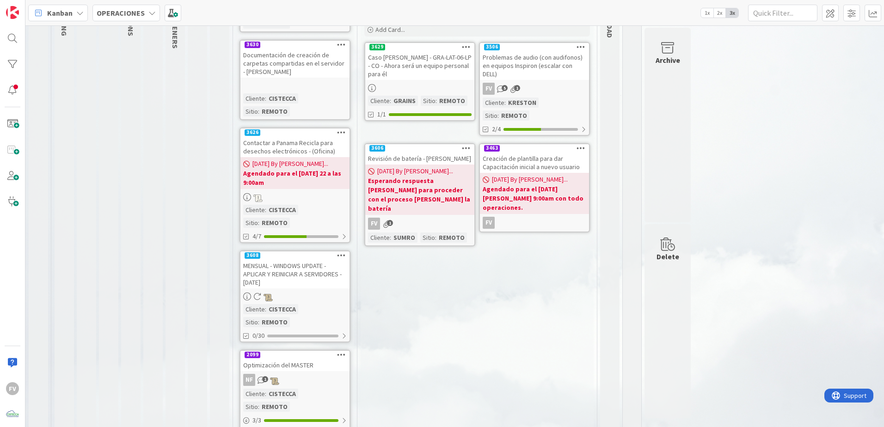
scroll to position [92, 0]
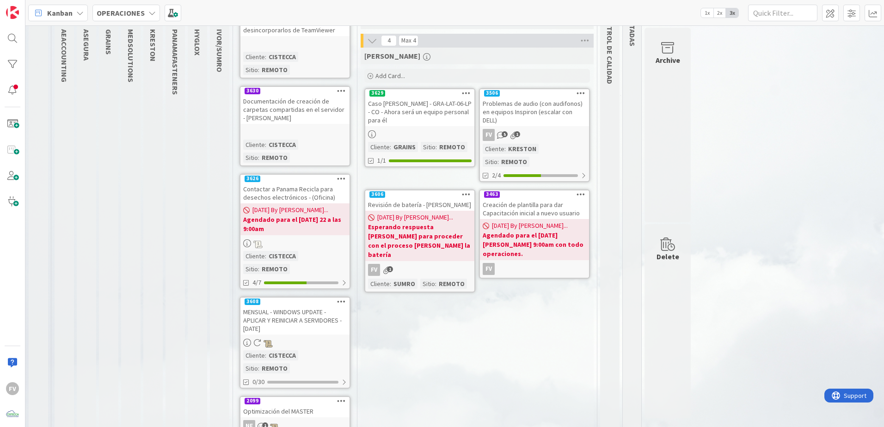
click at [543, 263] on div "FV" at bounding box center [534, 269] width 109 height 12
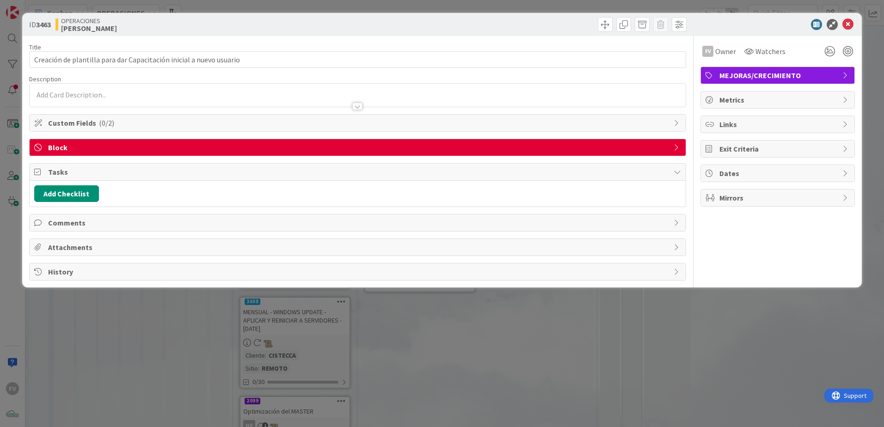
click at [541, 151] on span "Block" at bounding box center [358, 147] width 621 height 11
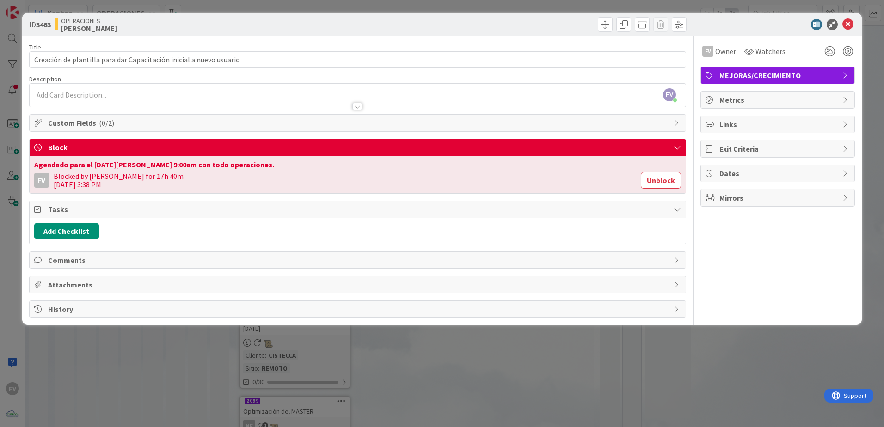
click at [662, 183] on button "Unblock" at bounding box center [661, 180] width 40 height 17
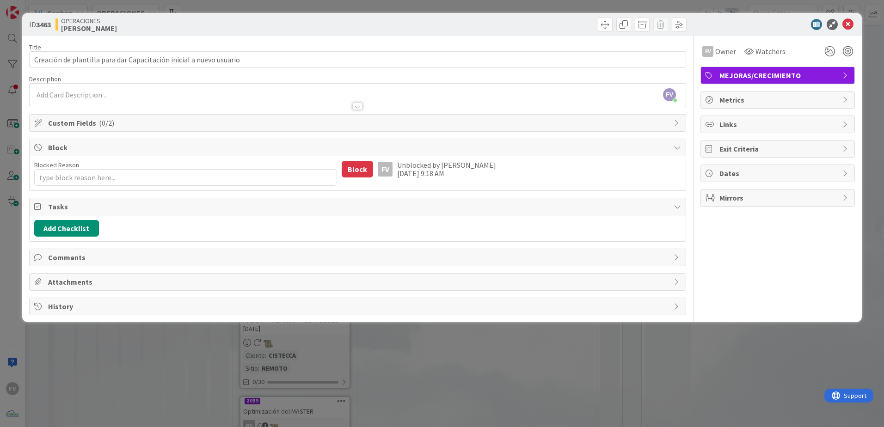
type textarea "x"
click at [545, 387] on div "ID 3463 OPERACIONES FERNANDO Title 67 / 128 Creación de plantilla para dar Capa…" at bounding box center [442, 213] width 884 height 427
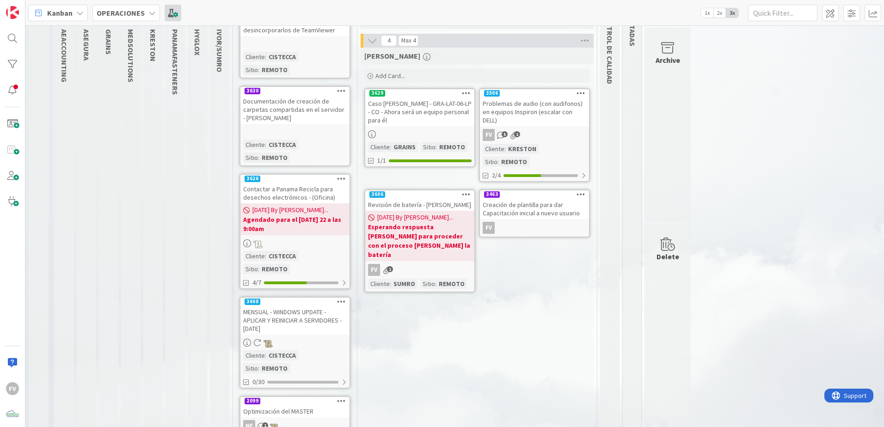
click at [165, 15] on span at bounding box center [173, 13] width 17 height 17
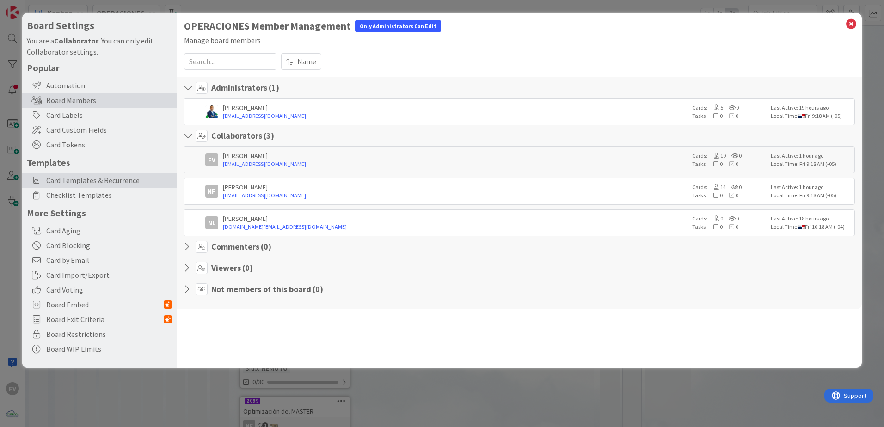
click at [101, 185] on span "Card Templates & Recurrence" at bounding box center [109, 180] width 126 height 11
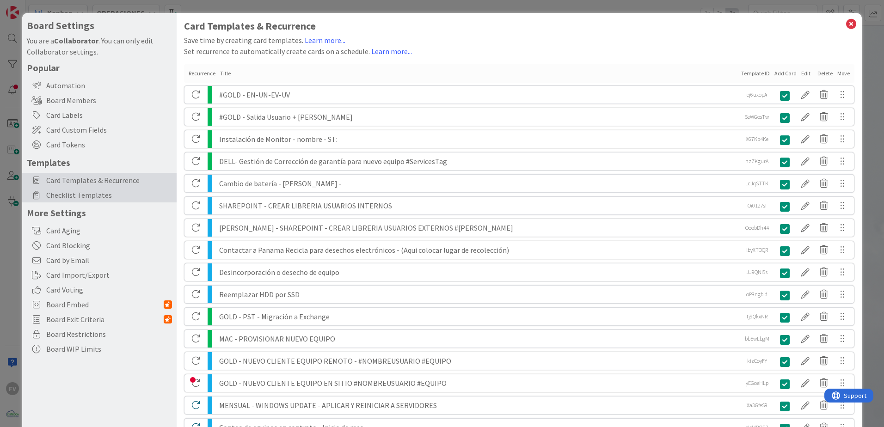
click at [96, 190] on span "Checklist Templates" at bounding box center [109, 195] width 126 height 11
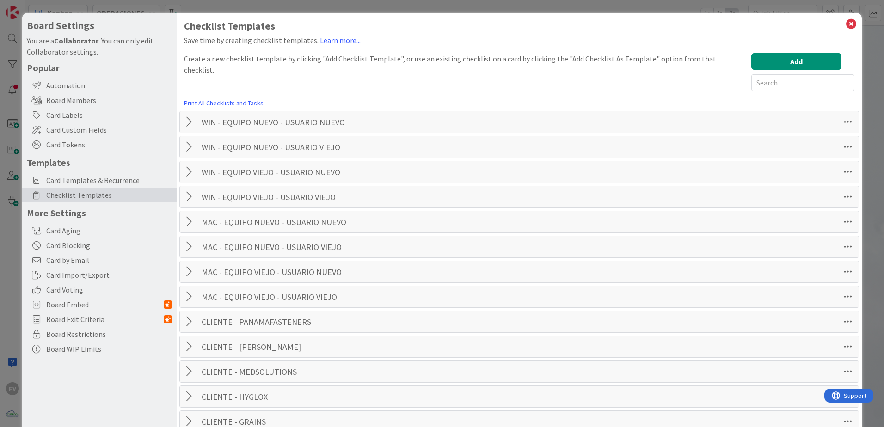
click at [188, 120] on div at bounding box center [191, 122] width 12 height 17
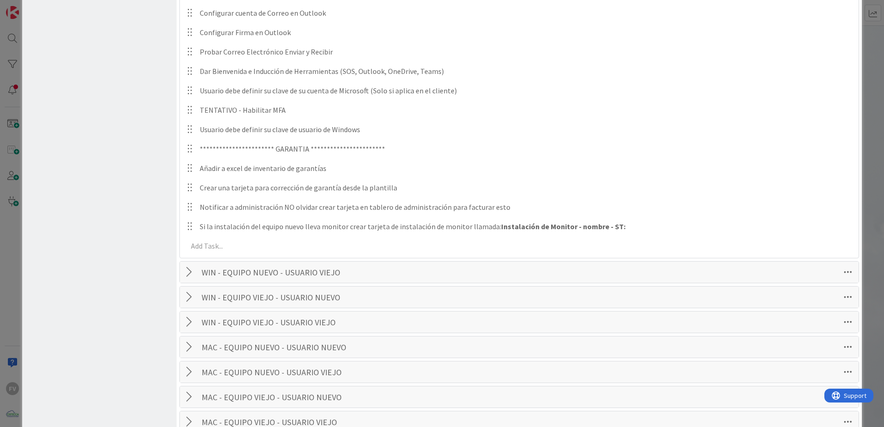
scroll to position [925, 0]
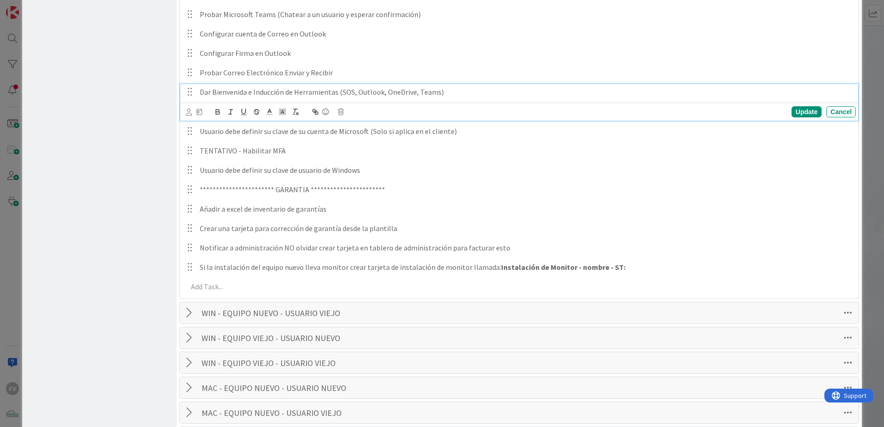
click at [455, 87] on p "Dar Bienvenida e Inducción de Herramientas (SOS, Outlook, OneDrive, Teams)" at bounding box center [526, 92] width 653 height 11
click at [339, 97] on p "Dar Bienvenida e Inducción de Herramientas (SOS, Outlook, OneDrive, Teams)" at bounding box center [526, 92] width 653 height 11
drag, startPoint x: 339, startPoint y: 97, endPoint x: 487, endPoint y: 86, distance: 147.9
drag, startPoint x: 485, startPoint y: 94, endPoint x: 295, endPoint y: 92, distance: 190.5
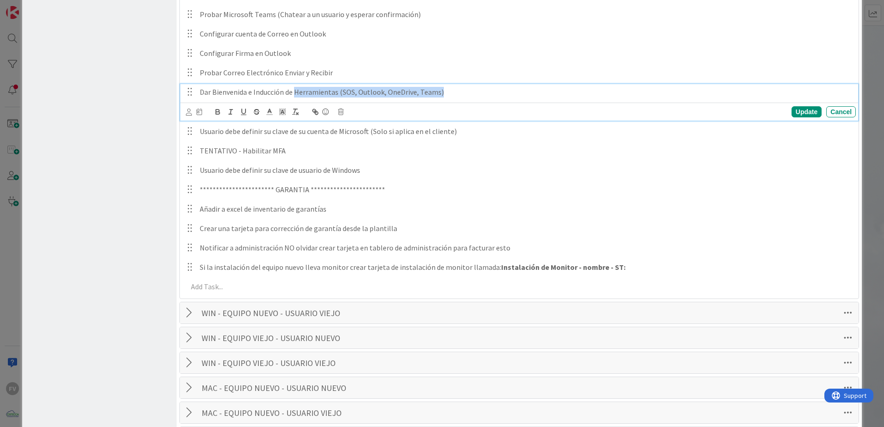
click at [295, 92] on p "Dar Bienvenida e Inducción de Herramientas (SOS, Outlook, OneDrive, Teams)" at bounding box center [526, 92] width 653 height 11
click at [802, 112] on div "Update" at bounding box center [807, 111] width 30 height 11
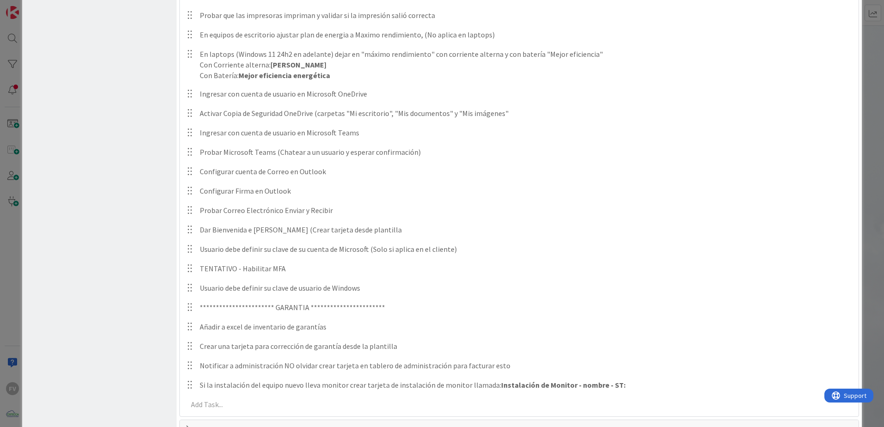
scroll to position [786, 0]
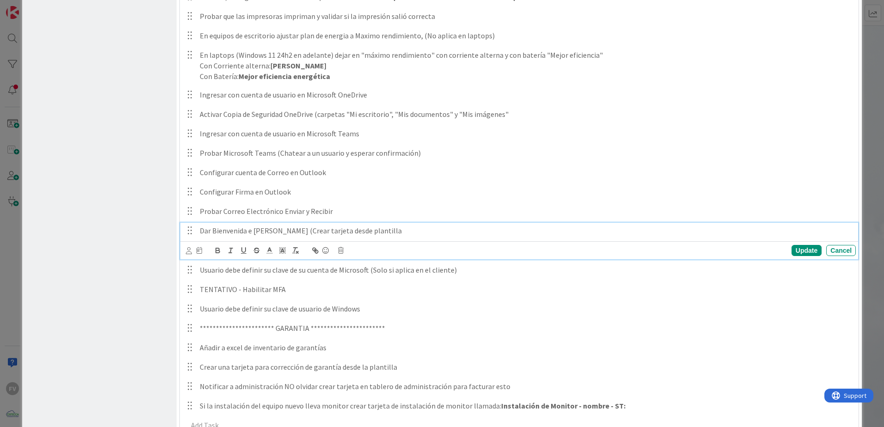
click at [379, 229] on p "Dar Bienvenida e Inducción (Crear tarjeta desde plantilla" at bounding box center [526, 231] width 653 height 11
click at [381, 232] on p "Dar Bienvenida e Inducción (Crear tarjeta desde plantilla" at bounding box center [526, 231] width 653 height 11
drag, startPoint x: 561, startPoint y: 230, endPoint x: 375, endPoint y: 233, distance: 185.9
click at [375, 233] on p "Dar Bienvenida e Inducción (Crear tarjeta desde plantilla Capacitación Inicial …" at bounding box center [526, 231] width 653 height 11
click at [220, 252] on icon "button" at bounding box center [218, 252] width 4 height 2
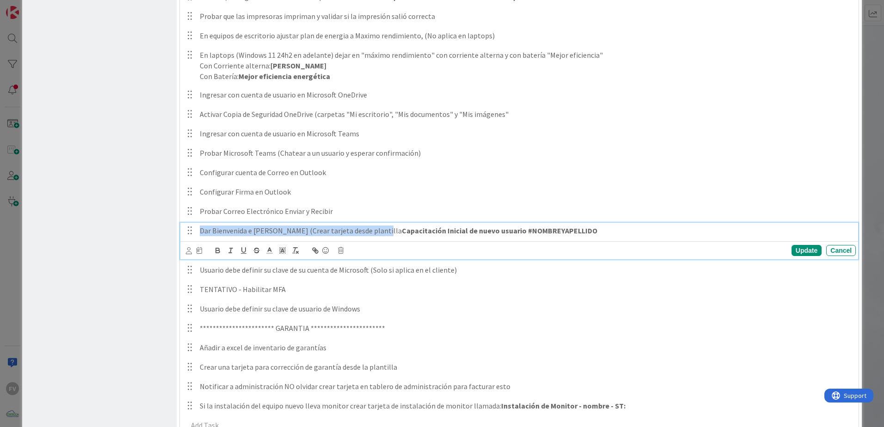
click at [578, 229] on p "Dar Bienvenida e Inducción (Crear tarjeta desde plantilla Capacitación Inicial …" at bounding box center [526, 231] width 653 height 11
click at [618, 231] on p "Dar Bienvenida e Inducción (Crear tarjeta desde plantilla " Capacitación Inicia…" at bounding box center [526, 231] width 653 height 11
click at [220, 251] on icon "button" at bounding box center [218, 250] width 8 height 8
click at [796, 254] on div "Update" at bounding box center [807, 250] width 30 height 11
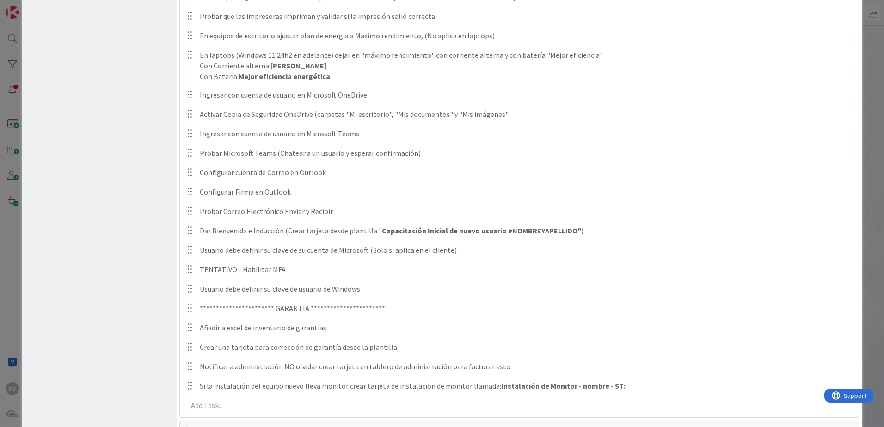
scroll to position [740, 0]
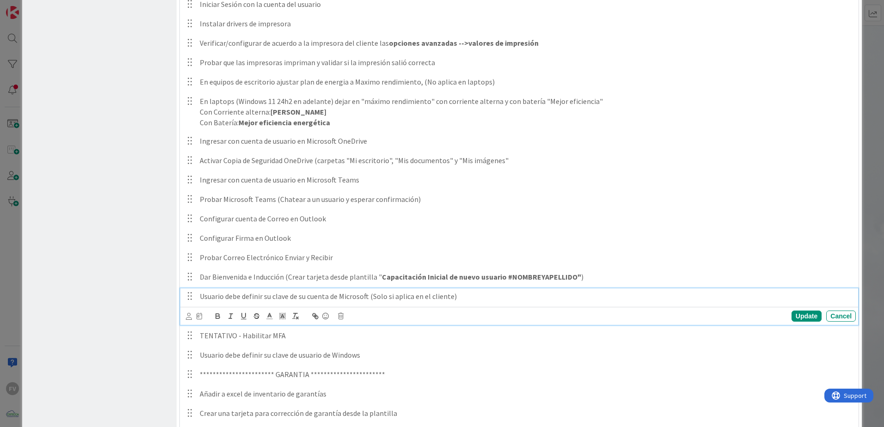
click at [480, 289] on div "Usuario debe definir su clave de su cuenta de Microsoft (Solo si aplica en el c…" at bounding box center [526, 297] width 660 height 16
click at [338, 318] on icon at bounding box center [341, 316] width 6 height 6
click at [368, 355] on div "Delete" at bounding box center [364, 355] width 34 height 17
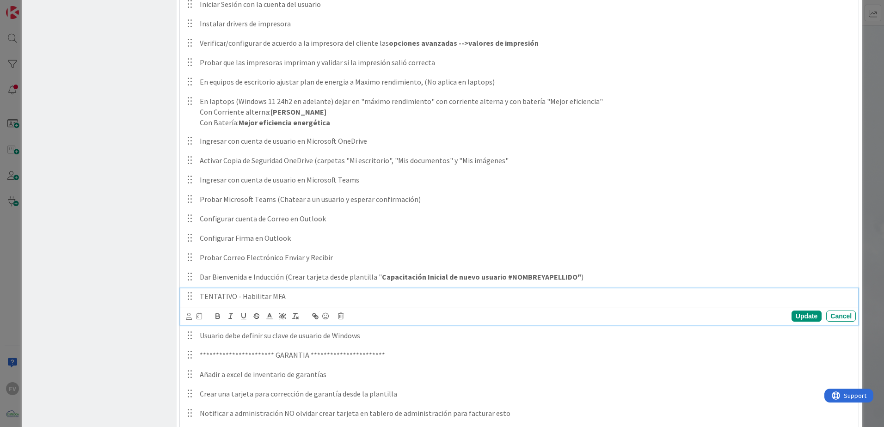
click at [315, 297] on p "TENTATIVO - Habilitar MFA" at bounding box center [526, 296] width 653 height 11
click at [792, 314] on div "Update" at bounding box center [807, 316] width 30 height 11
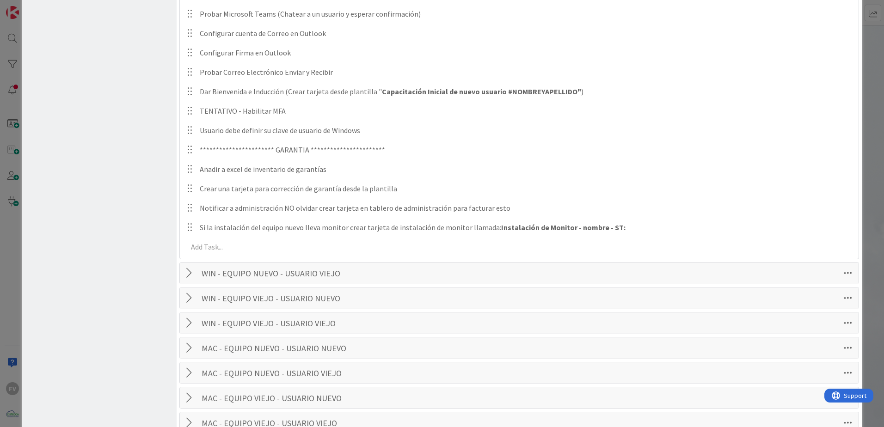
scroll to position [925, 0]
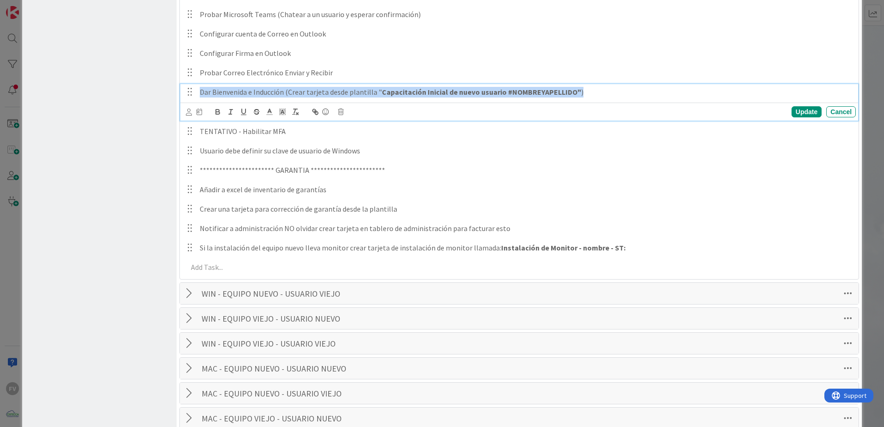
drag, startPoint x: 592, startPoint y: 93, endPoint x: 201, endPoint y: 87, distance: 390.8
click at [201, 87] on p "Dar Bienvenida e Inducción (Crear tarjeta desde plantilla " Capacitación Inicia…" at bounding box center [526, 92] width 653 height 11
copy p "Dar Bienvenida e Inducción (Crear tarjeta desde plantilla " Capacitación Inicia…"
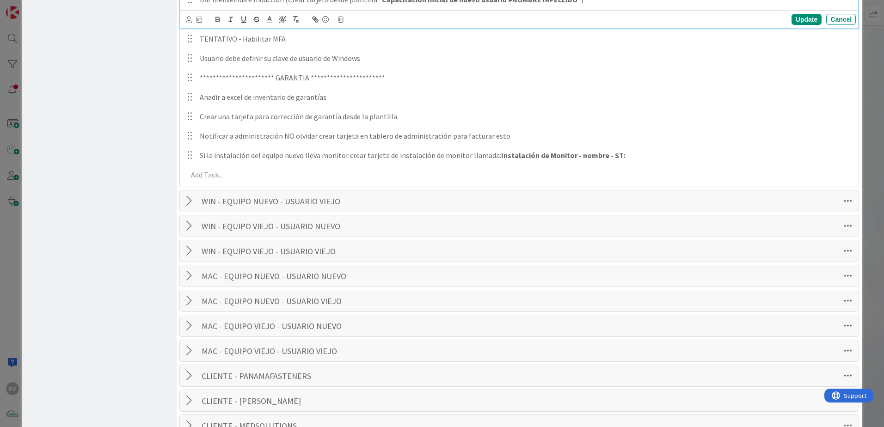
click at [188, 225] on div at bounding box center [191, 226] width 12 height 17
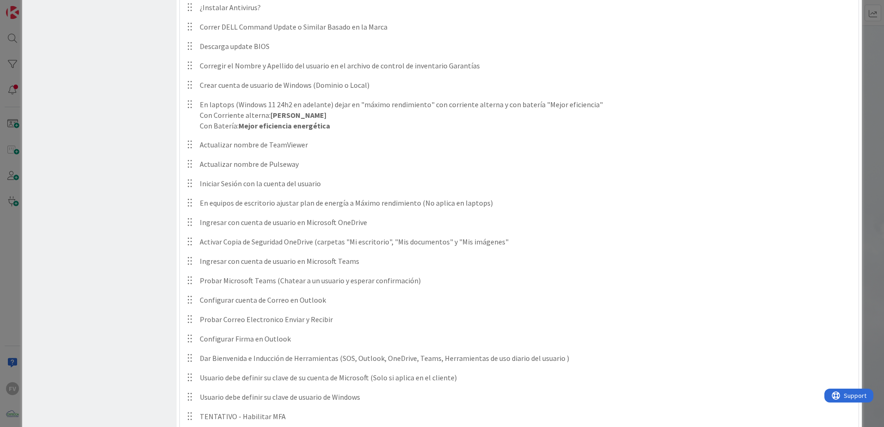
scroll to position [1619, 0]
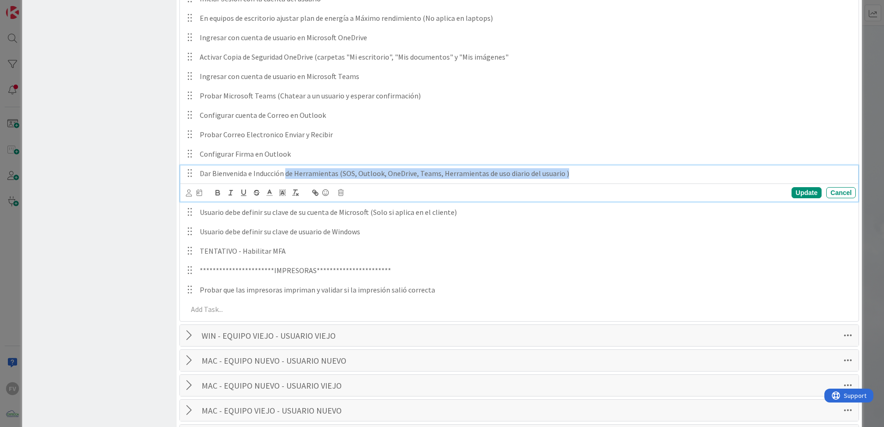
drag, startPoint x: 575, startPoint y: 174, endPoint x: 286, endPoint y: 177, distance: 288.6
click at [286, 177] on p "Dar Bienvenida e Inducción de Herramientas (SOS, Outlook, OneDrive, Teams, Herr…" at bounding box center [526, 173] width 653 height 11
drag, startPoint x: 200, startPoint y: 176, endPoint x: 831, endPoint y: 189, distance: 631.4
click at [831, 189] on div "Dar Bienvenida e Inducción Dar Bienvenida e Inducción (Crear tarjeta desde plan…" at bounding box center [519, 184] width 678 height 37
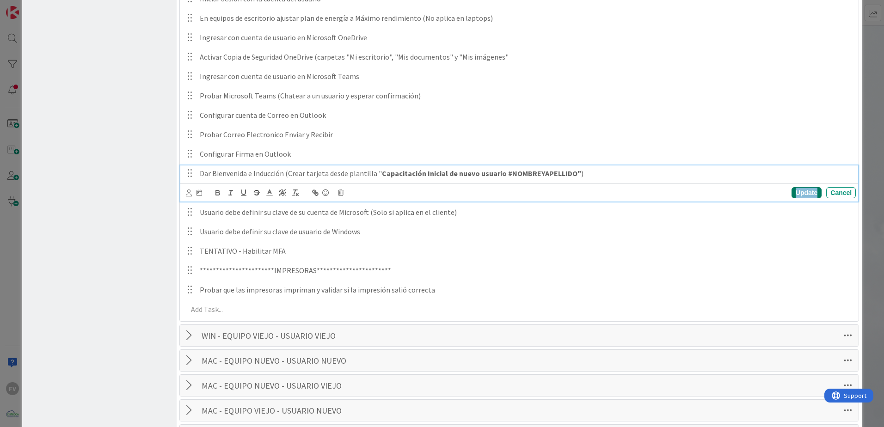
click at [796, 190] on div "Update" at bounding box center [807, 192] width 30 height 11
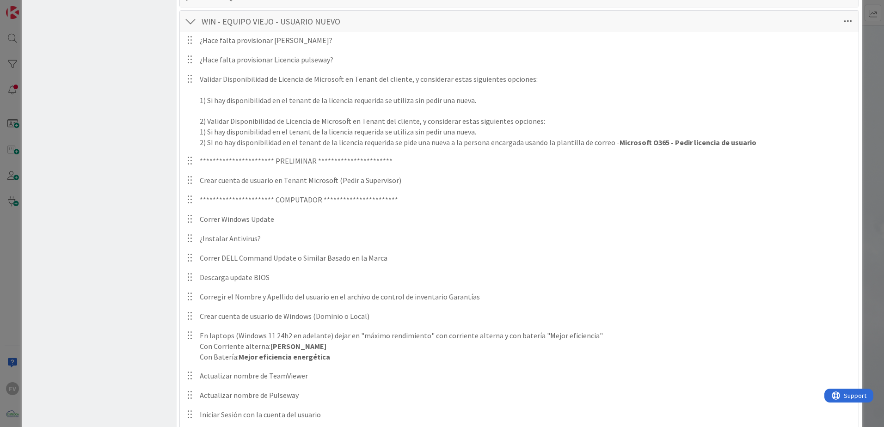
scroll to position [1064, 0]
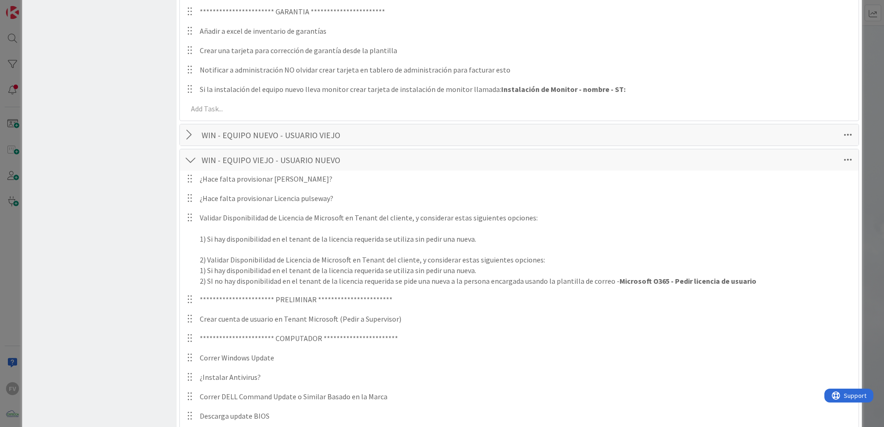
click at [193, 167] on div at bounding box center [191, 160] width 12 height 17
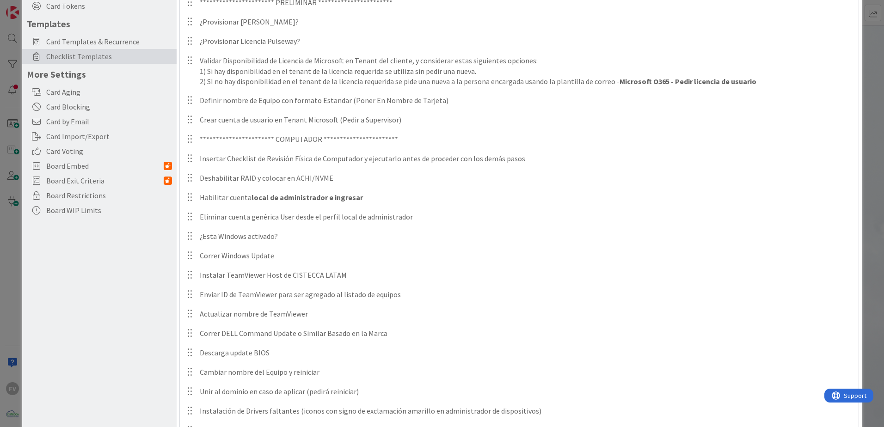
scroll to position [0, 0]
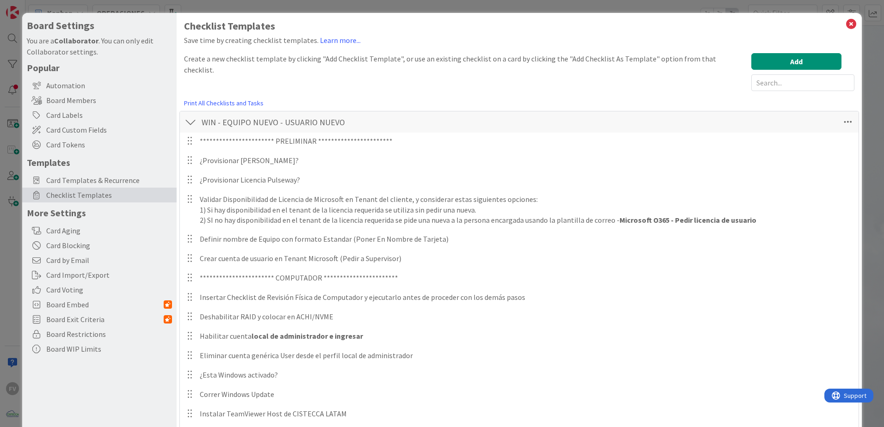
click at [185, 119] on div at bounding box center [191, 122] width 12 height 17
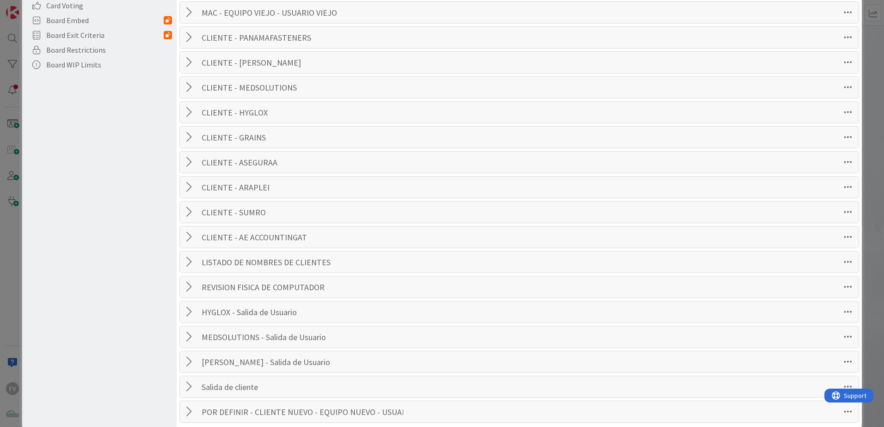
scroll to position [301, 0]
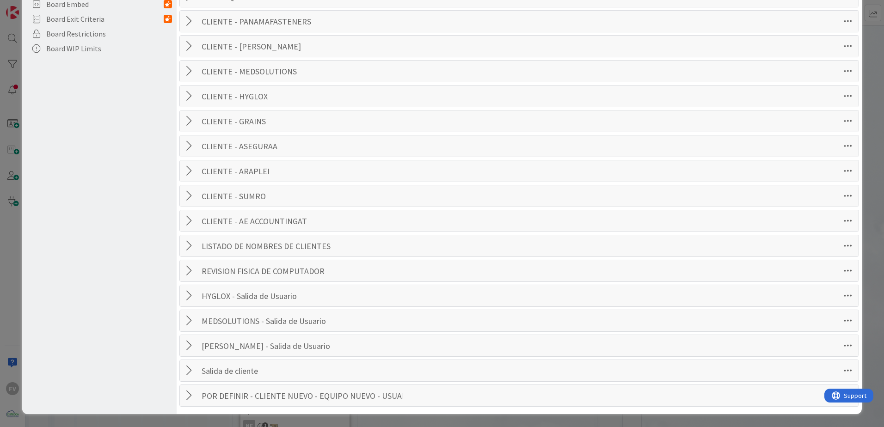
click at [186, 215] on div at bounding box center [191, 221] width 12 height 17
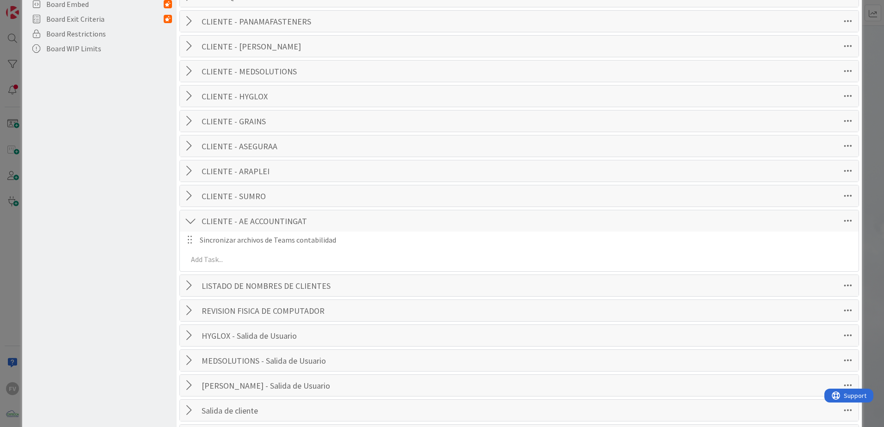
click at [193, 224] on div at bounding box center [191, 221] width 12 height 17
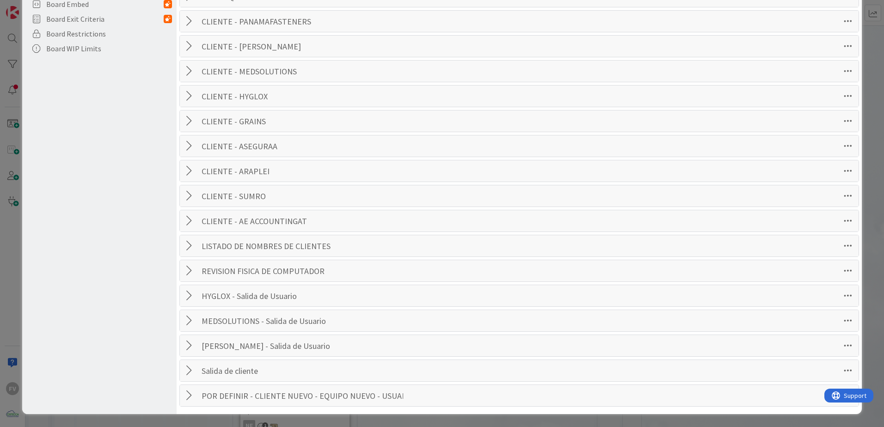
click at [191, 200] on div at bounding box center [191, 196] width 12 height 17
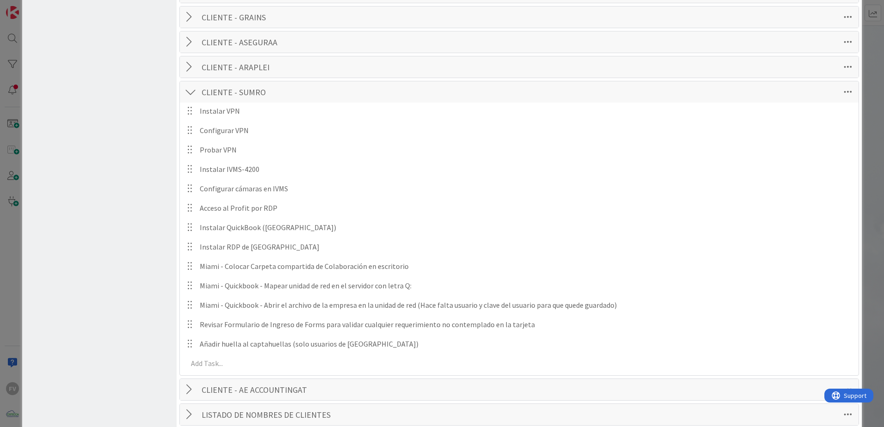
scroll to position [439, 0]
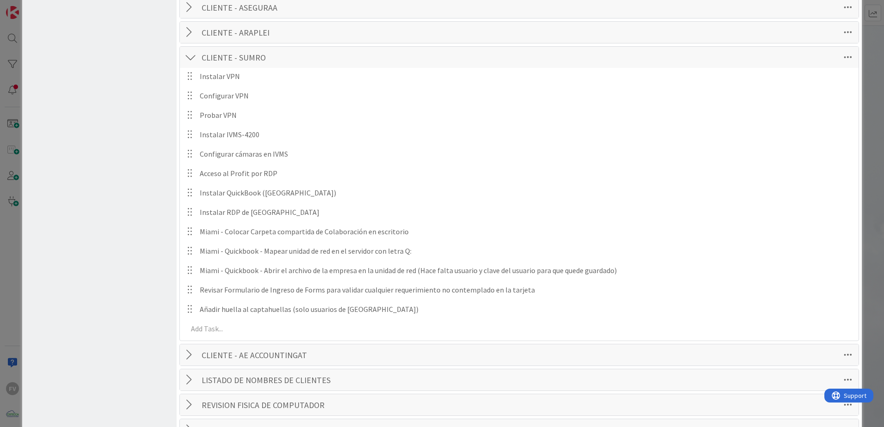
click at [191, 58] on div at bounding box center [191, 57] width 12 height 17
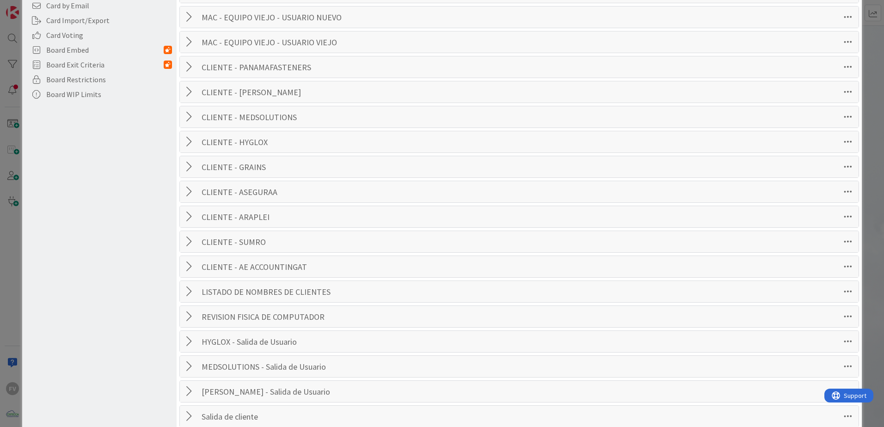
scroll to position [0, 0]
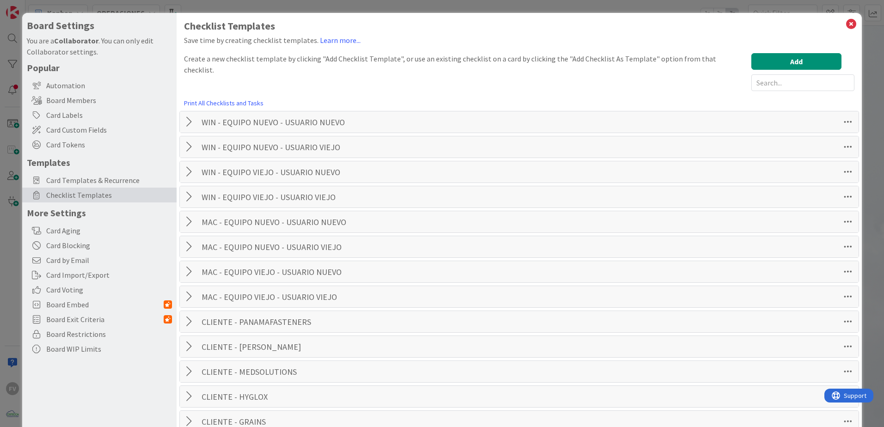
click at [189, 227] on div at bounding box center [191, 222] width 12 height 17
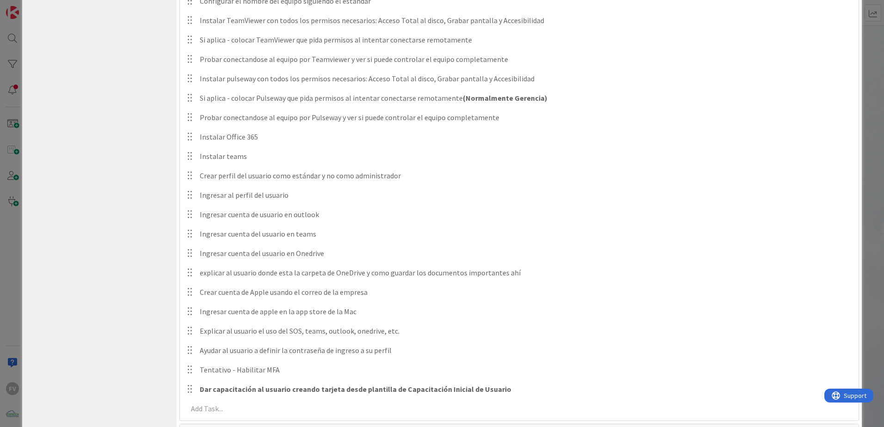
scroll to position [509, 0]
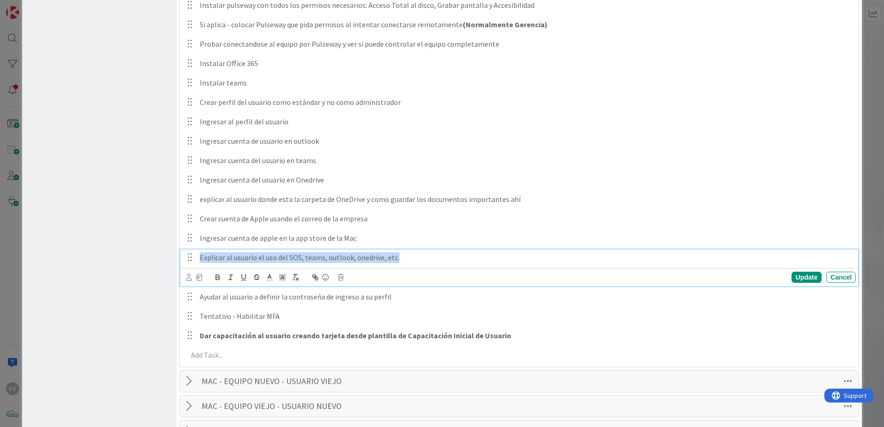
drag, startPoint x: 419, startPoint y: 258, endPoint x: 142, endPoint y: 248, distance: 277.2
click at [148, 252] on div "Board Settings You are a Collaborator . You can only edit Collaborator settings…" at bounding box center [442, 176] width 840 height 1345
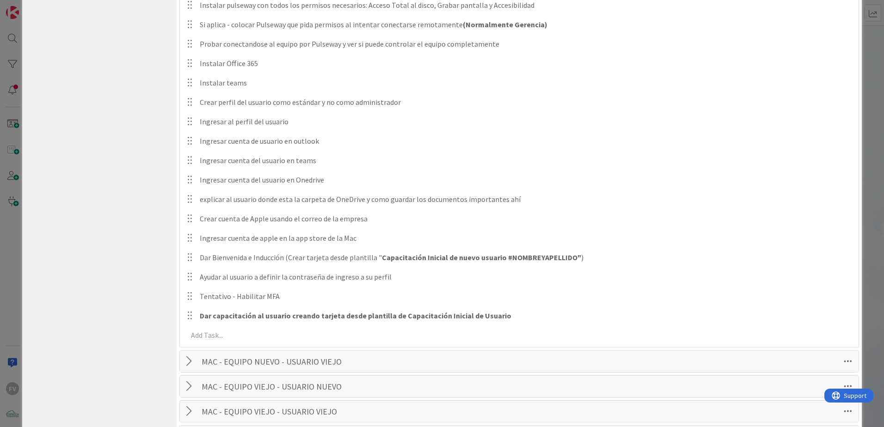
click at [796, 274] on div "**********" at bounding box center [520, 35] width 670 height 623
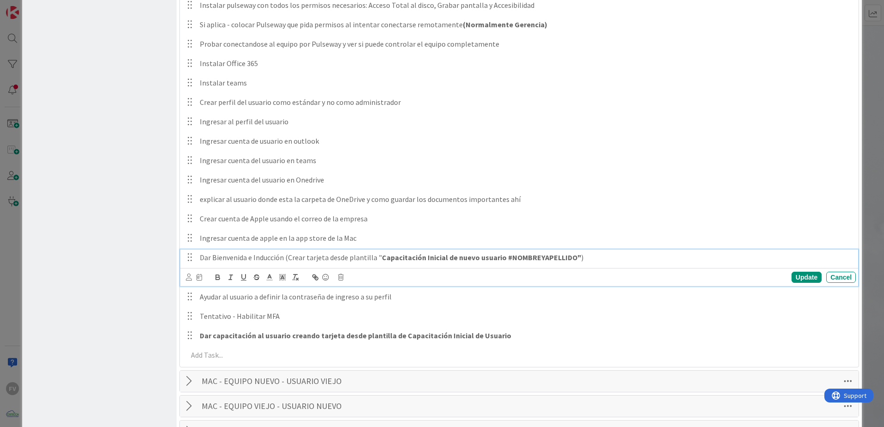
click at [604, 261] on p "Dar Bienvenida e Inducción (Crear tarjeta desde plantilla " Capacitación Inicia…" at bounding box center [526, 257] width 653 height 11
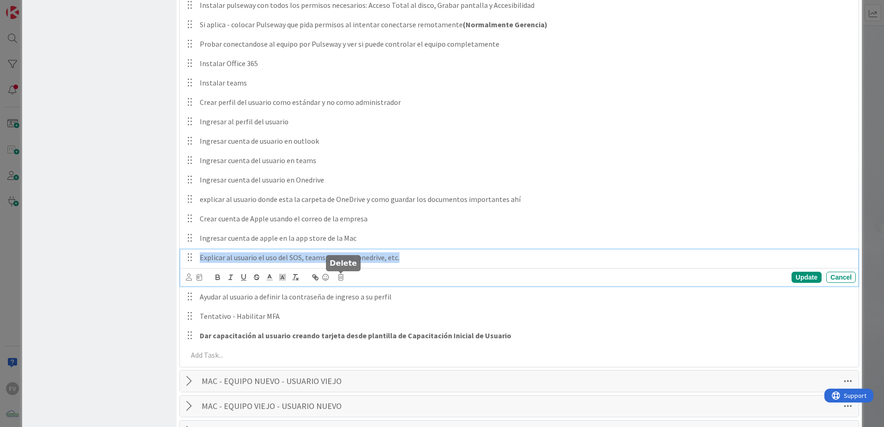
click at [339, 276] on icon at bounding box center [341, 277] width 6 height 6
click at [365, 320] on div "Delete" at bounding box center [364, 316] width 34 height 17
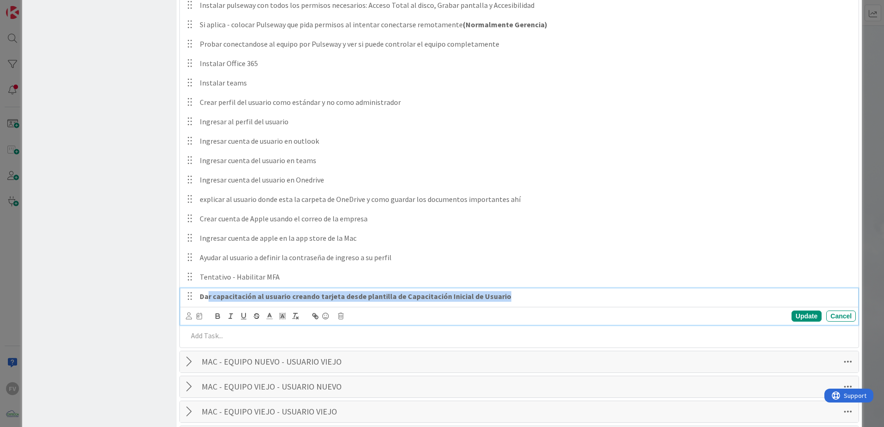
drag, startPoint x: 579, startPoint y: 291, endPoint x: 61, endPoint y: 288, distance: 517.9
click at [163, 292] on div "Board Settings You are a Collaborator . You can only edit Collaborator settings…" at bounding box center [442, 167] width 840 height 1326
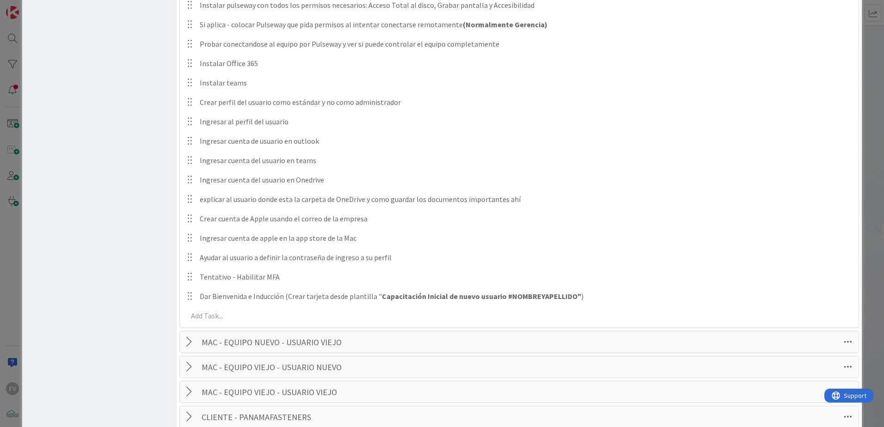
click at [803, 313] on div "**********" at bounding box center [520, 26] width 670 height 604
click at [192, 376] on div at bounding box center [191, 367] width 12 height 17
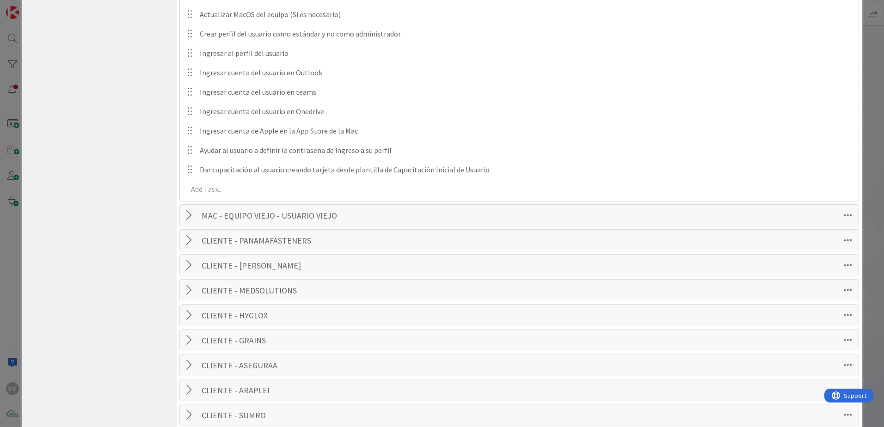
scroll to position [925, 0]
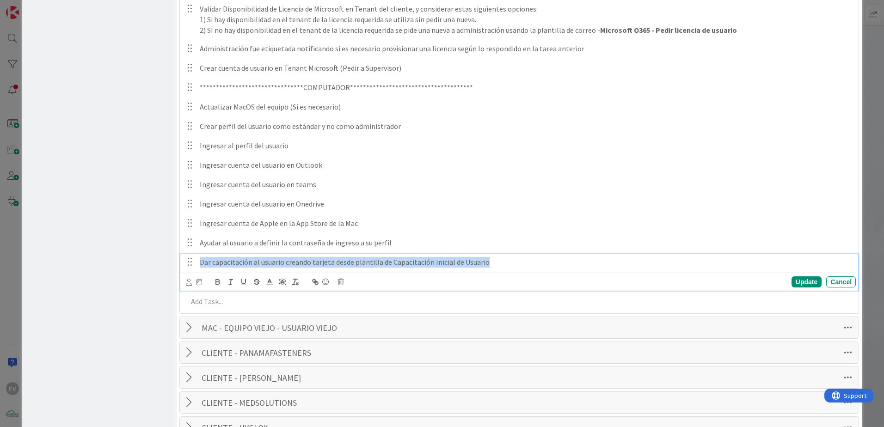
drag, startPoint x: 544, startPoint y: 261, endPoint x: 5, endPoint y: 253, distance: 539.3
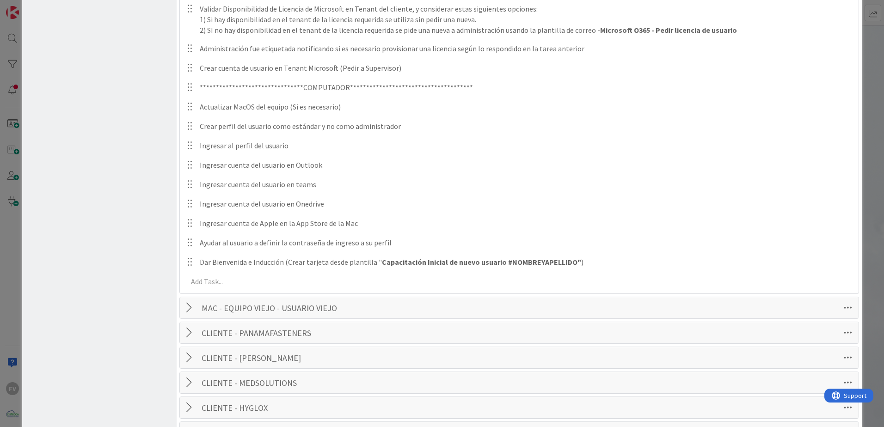
click at [796, 282] on div "**********" at bounding box center [520, 128] width 670 height 332
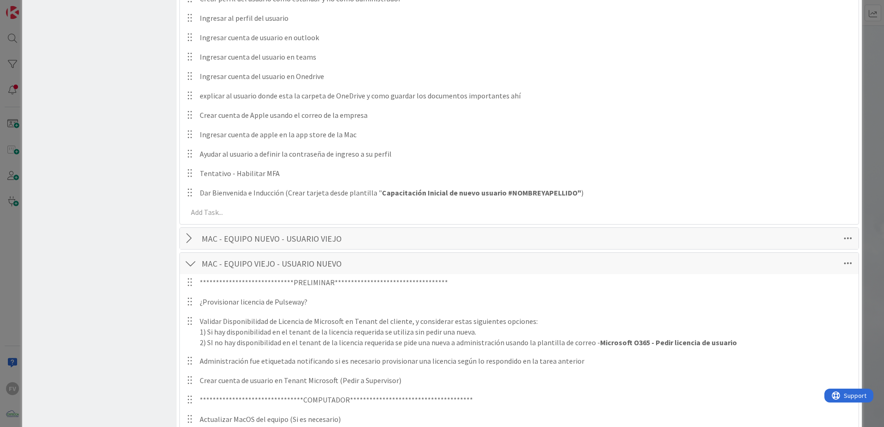
scroll to position [601, 0]
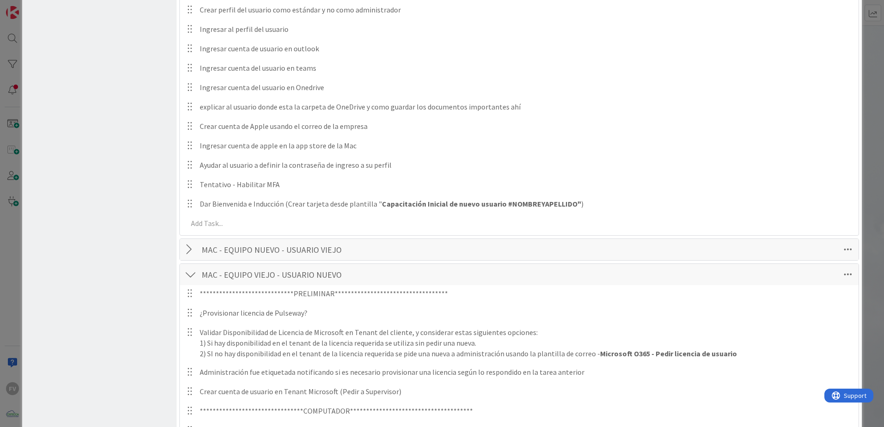
click at [187, 270] on div at bounding box center [191, 274] width 12 height 17
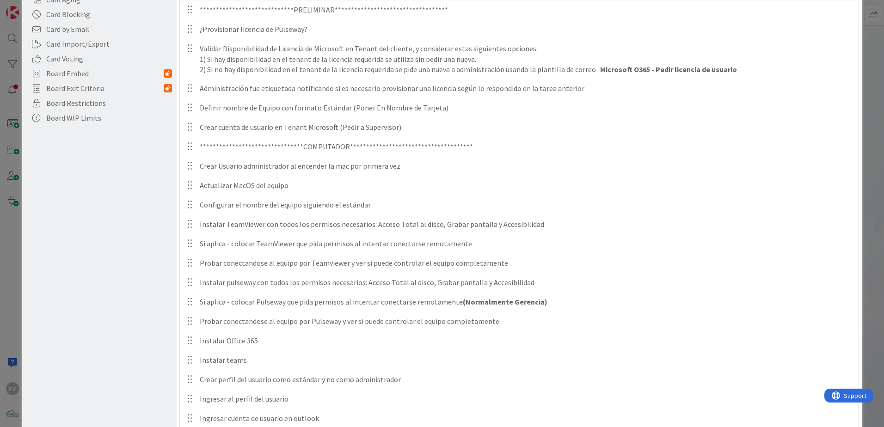
scroll to position [0, 0]
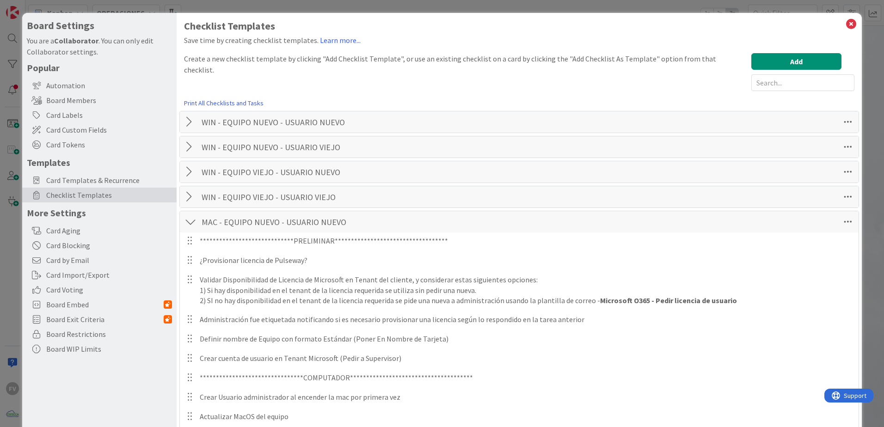
click at [188, 221] on div at bounding box center [191, 222] width 12 height 17
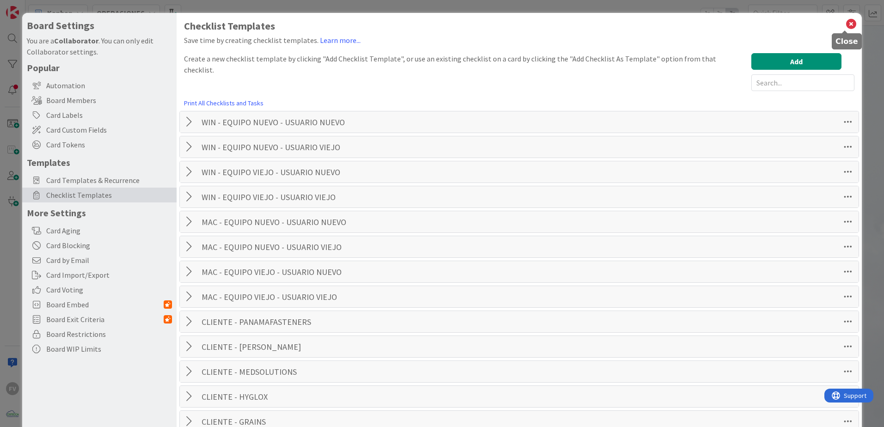
click at [846, 24] on icon at bounding box center [851, 24] width 12 height 13
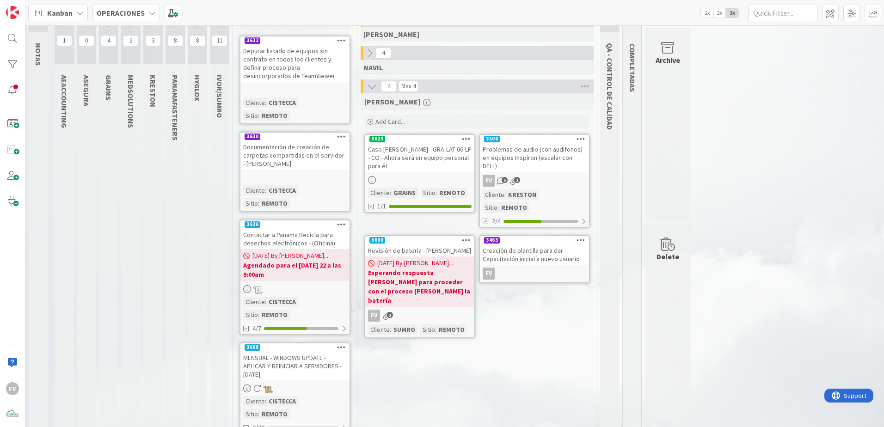
scroll to position [46, 0]
click at [534, 221] on div at bounding box center [522, 222] width 37 height 3
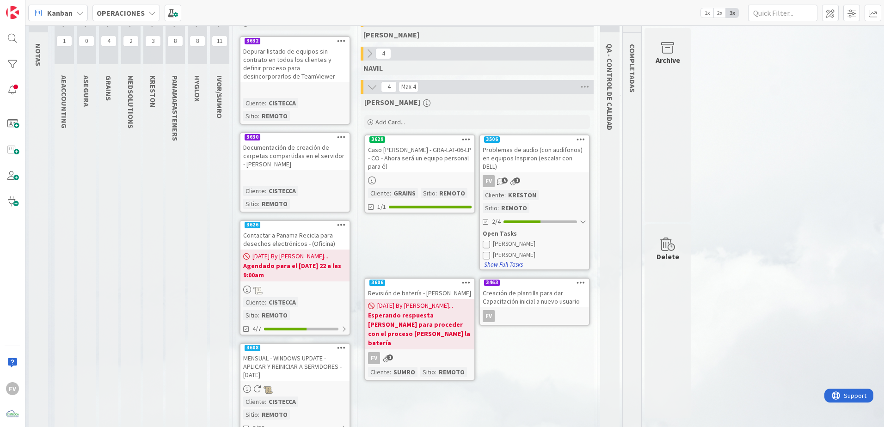
click at [505, 260] on button "Show Full Tasks" at bounding box center [504, 265] width 40 height 10
click at [507, 260] on button "Hide Full Tasks" at bounding box center [502, 265] width 37 height 10
click at [558, 216] on div "2/4" at bounding box center [534, 222] width 109 height 12
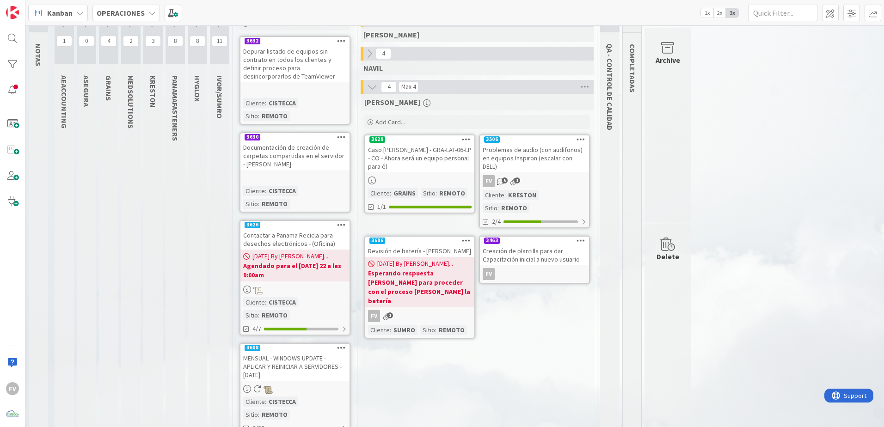
click at [519, 245] on div "Creación de plantilla para dar Capacitación inicial a nuevo usuario" at bounding box center [534, 255] width 109 height 20
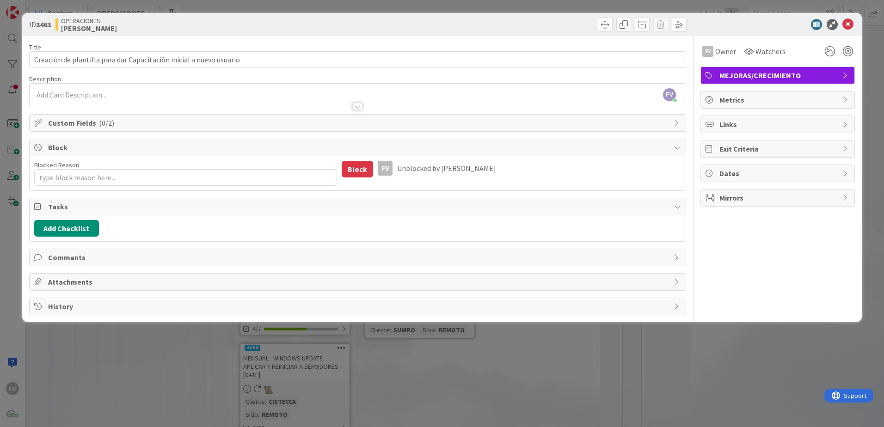
type textarea "x"
click at [185, 151] on span "Block" at bounding box center [358, 147] width 621 height 11
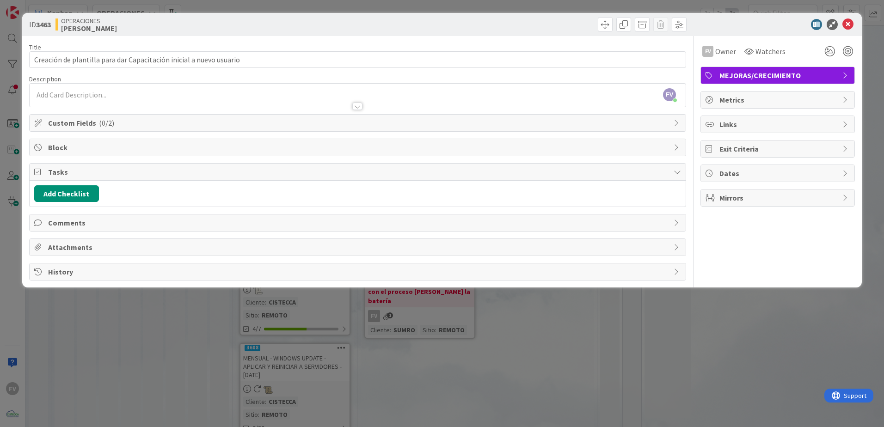
click at [109, 170] on span "Tasks" at bounding box center [358, 171] width 621 height 11
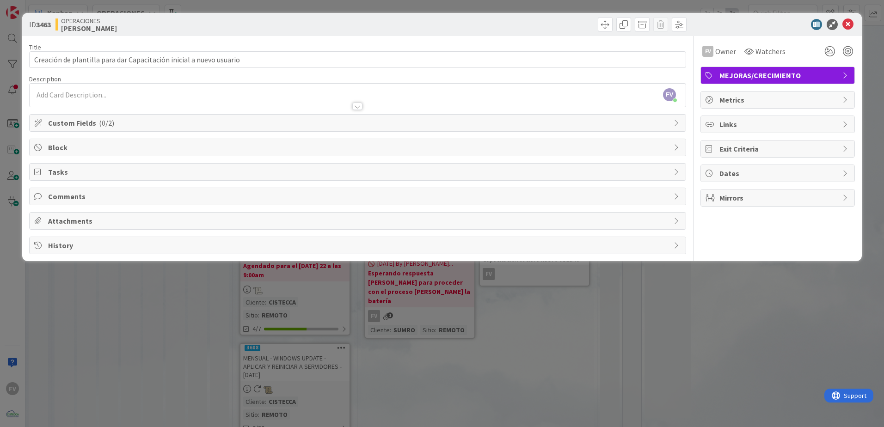
click at [117, 123] on span "Custom Fields ( 0/2 )" at bounding box center [358, 122] width 621 height 11
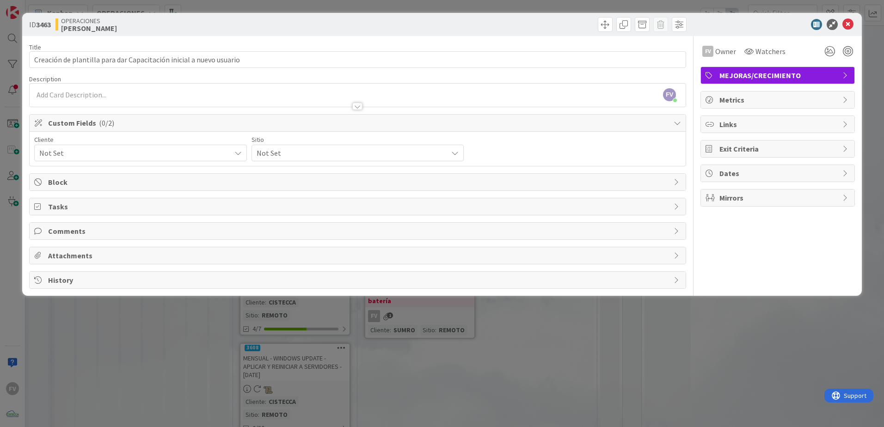
click at [137, 154] on span "Not Set" at bounding box center [132, 153] width 187 height 13
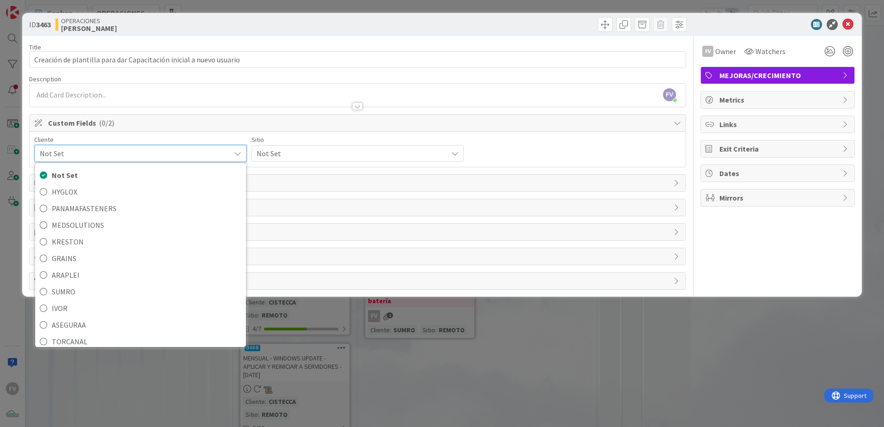
scroll to position [40, 0]
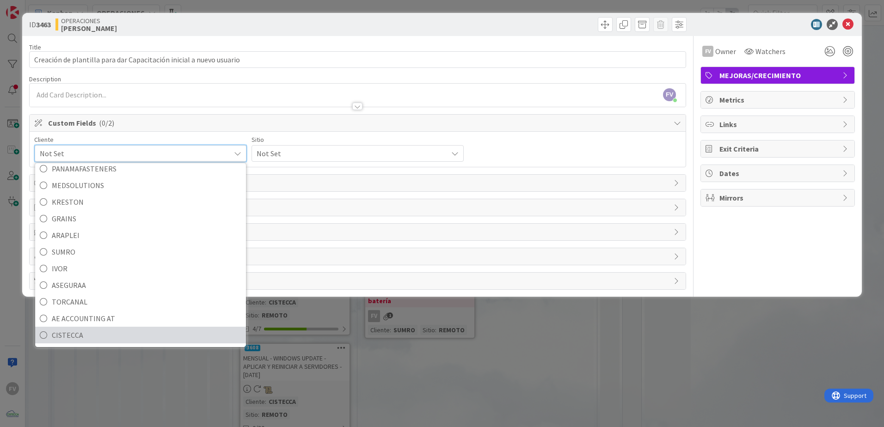
click at [81, 333] on span "CISTECCA" at bounding box center [147, 335] width 190 height 14
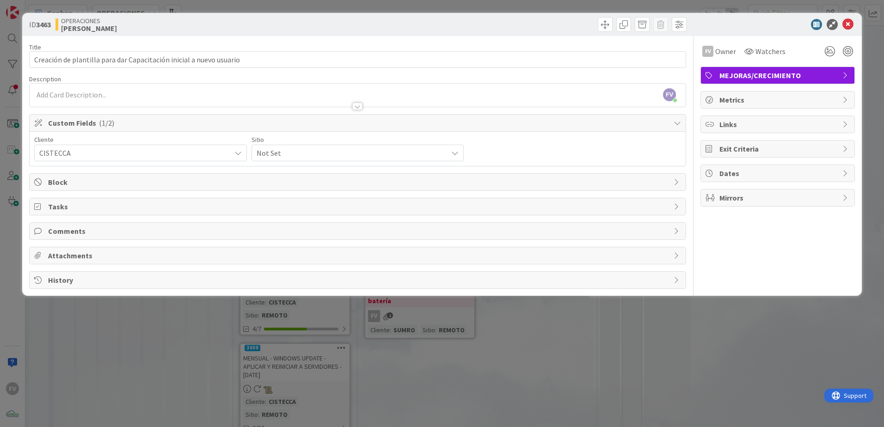
click at [226, 154] on span "Not Set" at bounding box center [132, 153] width 187 height 13
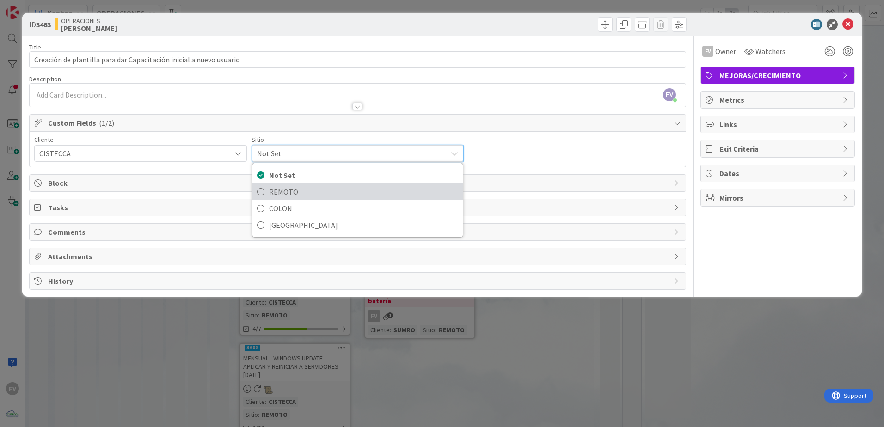
click at [323, 196] on span "REMOTO" at bounding box center [364, 192] width 190 height 14
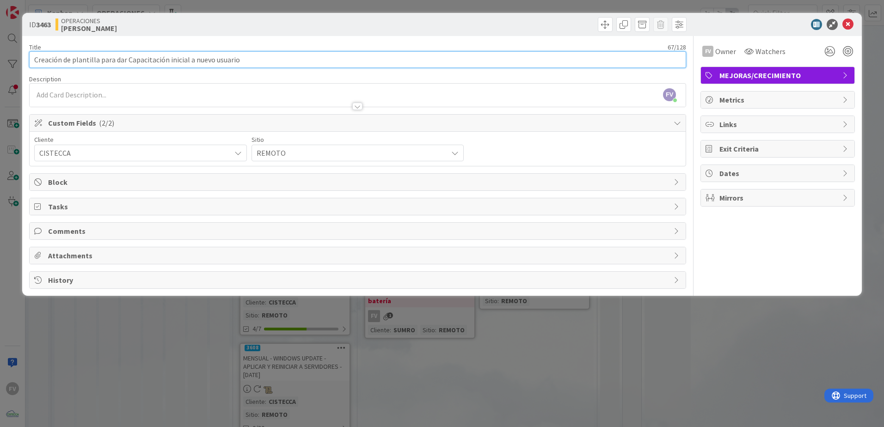
drag, startPoint x: 289, startPoint y: 57, endPoint x: 99, endPoint y: 62, distance: 190.1
click at [99, 62] on input "Creación de plantilla para dar Capacitación inicial a nuevo usuario" at bounding box center [357, 59] width 657 height 17
paste input "Dar Bienvenida e Inducción (Crear tarjeta desde plantilla "Capacitación Inicial…"
drag, startPoint x: 278, startPoint y: 60, endPoint x: 99, endPoint y: 66, distance: 178.6
click at [99, 66] on input "Creación de plantilla Dar Bienvenida e Inducción (Crear tarjeta desde plantilla…" at bounding box center [357, 59] width 657 height 17
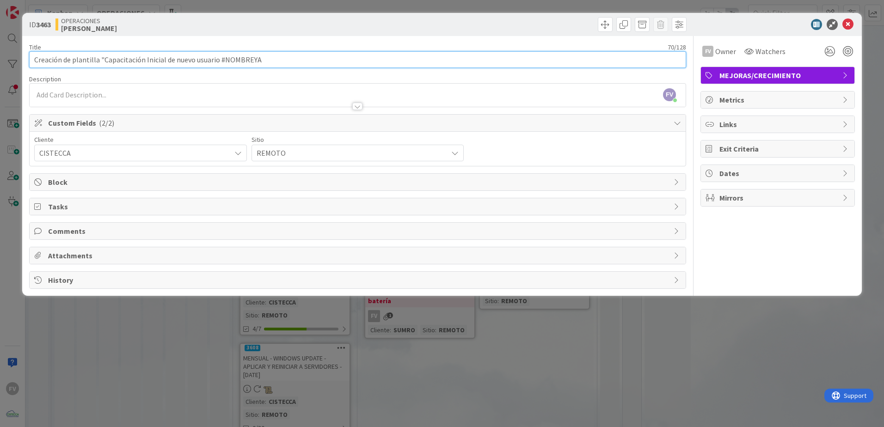
click at [332, 59] on input "Creación de plantilla "Capacitación Inicial de nuevo usuario #NOMBREYA" at bounding box center [357, 59] width 657 height 17
type input "Creación de plantilla "Capacitación Inicial de nuevo usuario #NOMBREYAPELLIDO""
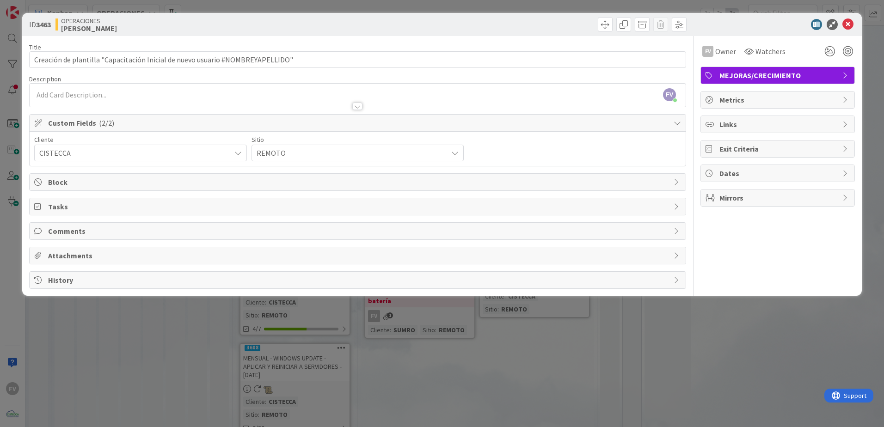
click at [701, 228] on div "FV Owner Watchers MEJORAS/CRECIMIENTO Metrics Links Exit Criteria Dates Mirrors" at bounding box center [778, 162] width 154 height 253
click at [243, 128] on span "Custom Fields ( 2/2 )" at bounding box center [358, 122] width 621 height 11
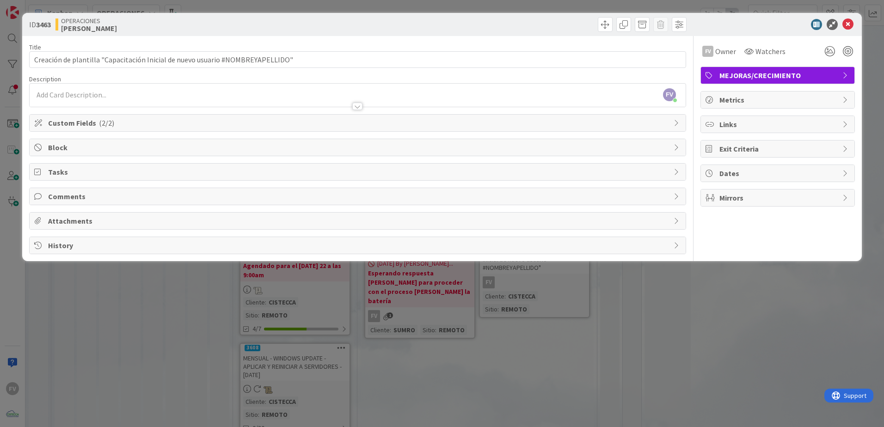
click at [207, 5] on div "ID 3463 OPERACIONES FERNANDO Title 78 / 128 Creación de plantilla "Capacitación…" at bounding box center [442, 213] width 884 height 427
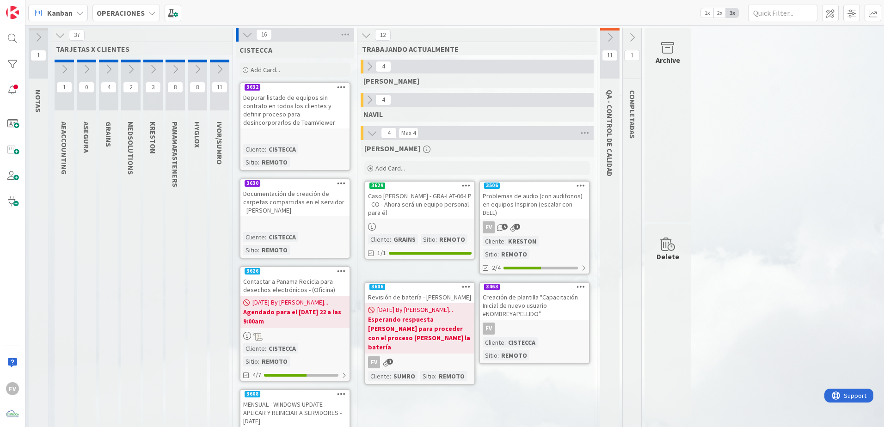
click at [244, 35] on icon at bounding box center [247, 35] width 10 height 10
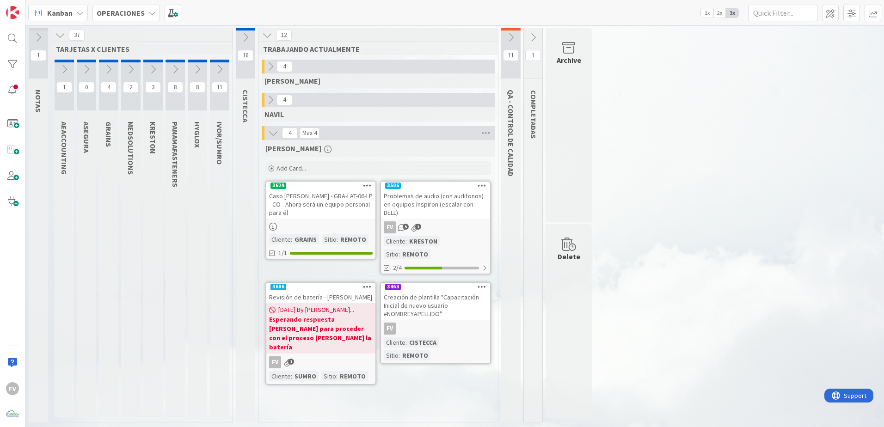
click at [419, 291] on div "Creación de plantilla "Capacitación Inicial de nuevo usuario #NOMBREYAPELLIDO"" at bounding box center [435, 305] width 109 height 29
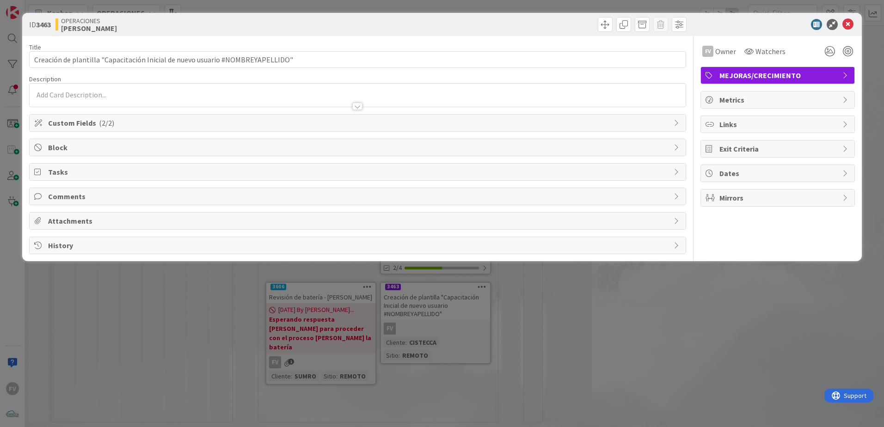
click at [86, 194] on span "Comments" at bounding box center [358, 196] width 621 height 11
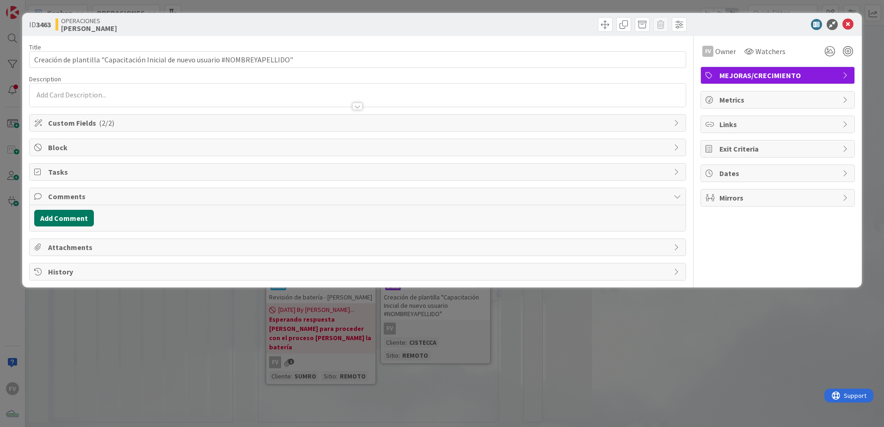
click at [83, 215] on button "Add Comment" at bounding box center [64, 218] width 60 height 17
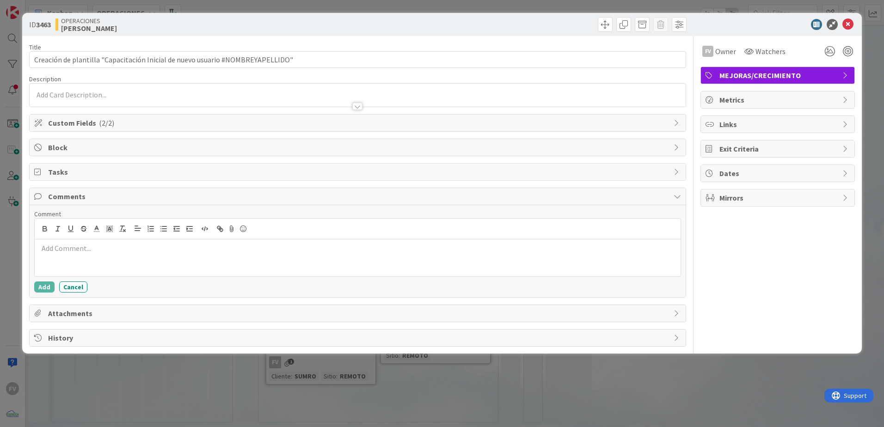
click at [181, 263] on div at bounding box center [358, 258] width 646 height 37
click at [50, 289] on button "Add" at bounding box center [44, 287] width 20 height 11
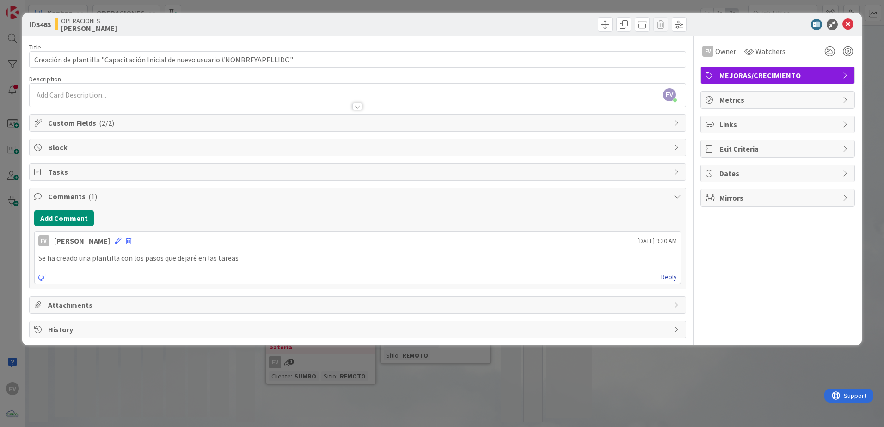
click at [676, 280] on link "Reply" at bounding box center [669, 277] width 16 height 12
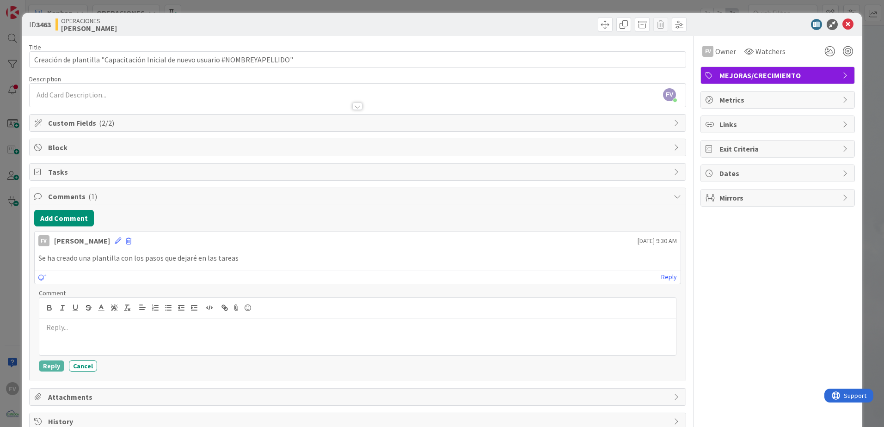
drag, startPoint x: 74, startPoint y: 365, endPoint x: 73, endPoint y: 357, distance: 7.4
click at [74, 363] on button "Cancel" at bounding box center [83, 366] width 28 height 11
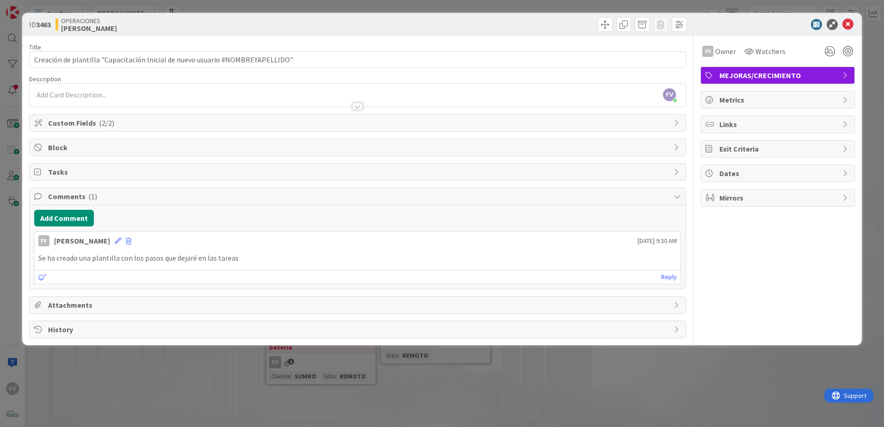
click at [110, 242] on div "FV Fernando Varela 22 August 2025 9:30 AM" at bounding box center [358, 239] width 646 height 15
click at [115, 244] on icon at bounding box center [118, 241] width 6 height 6
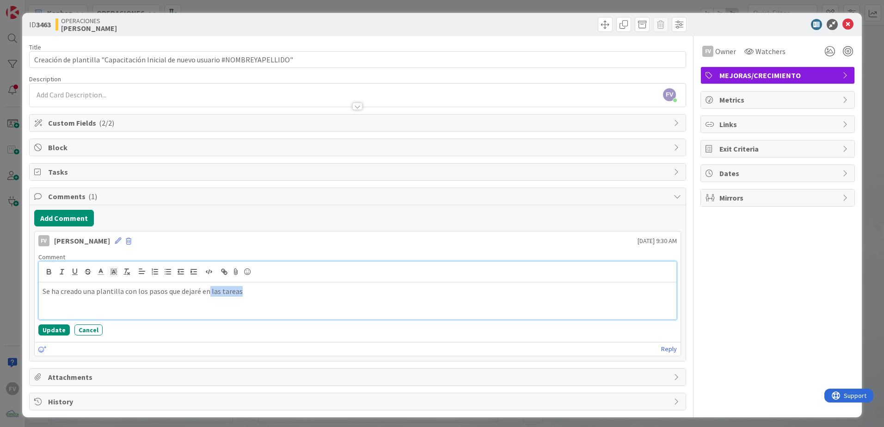
drag, startPoint x: 252, startPoint y: 288, endPoint x: 208, endPoint y: 303, distance: 46.9
click at [208, 303] on div "Se ha creado una plantilla con los pasos que dejaré en las tareas" at bounding box center [358, 301] width 638 height 37
click at [55, 326] on button "Update" at bounding box center [53, 330] width 31 height 11
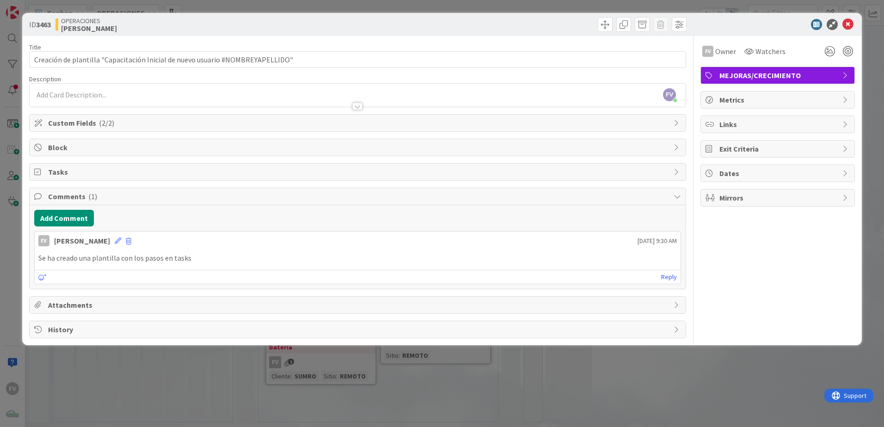
click at [69, 166] on span "Tasks" at bounding box center [358, 171] width 621 height 11
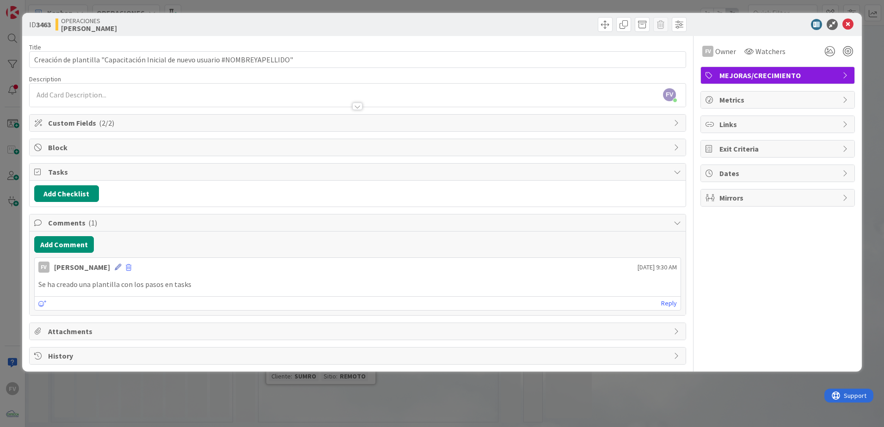
click at [115, 267] on icon at bounding box center [118, 267] width 6 height 6
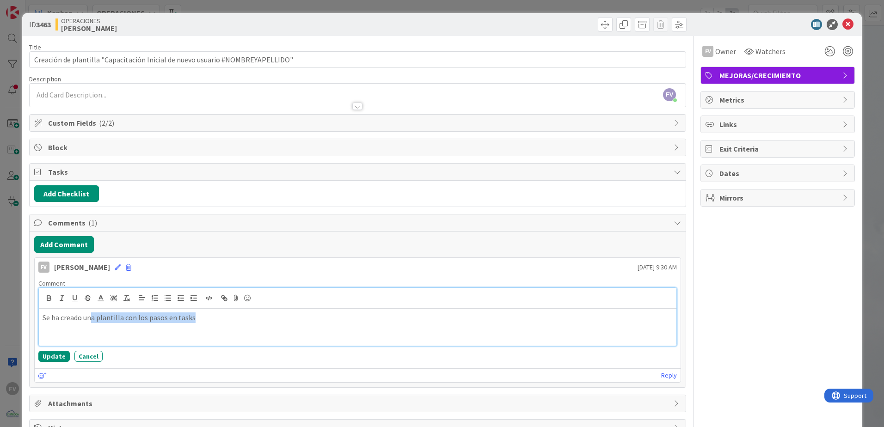
drag, startPoint x: 221, startPoint y: 322, endPoint x: 50, endPoint y: 311, distance: 171.0
click at [65, 313] on p "Se ha creado una plantilla con los pasos en tasks" at bounding box center [358, 318] width 630 height 11
click at [157, 320] on p "Se ha creado una plantilla con los pasos en tasks" at bounding box center [358, 318] width 630 height 11
drag, startPoint x: 240, startPoint y: 323, endPoint x: 6, endPoint y: 312, distance: 234.2
click at [6, 312] on div "ID 3463 OPERACIONES FERNANDO Title 78 / 128 Creación de plantilla "Capacitación…" at bounding box center [442, 213] width 884 height 427
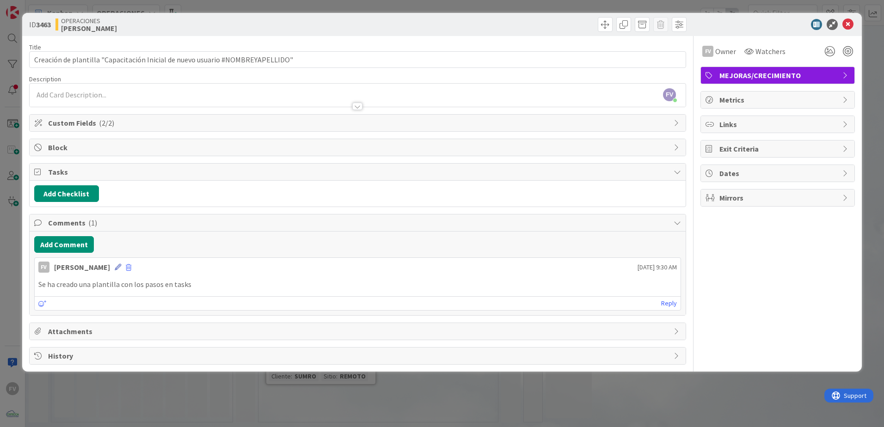
click at [115, 267] on icon at bounding box center [118, 267] width 6 height 6
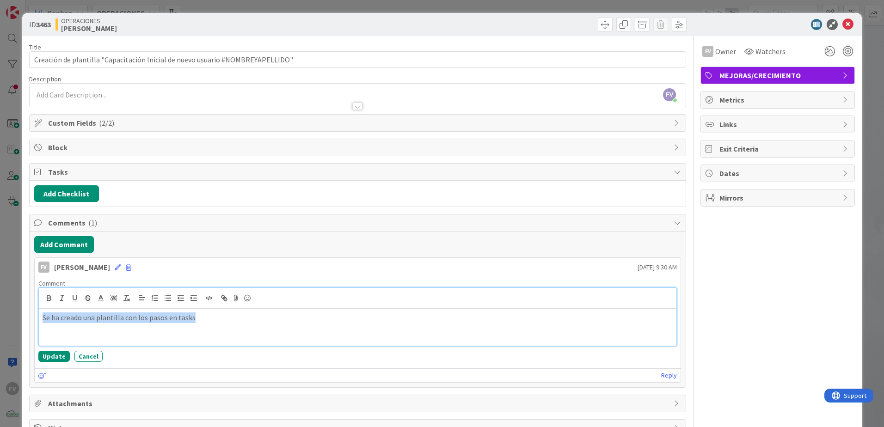
drag, startPoint x: 227, startPoint y: 320, endPoint x: 41, endPoint y: 327, distance: 186.0
click at [41, 327] on div "Se ha creado una plantilla con los pasos en tasks" at bounding box center [358, 327] width 638 height 37
click at [49, 352] on button "Update" at bounding box center [53, 356] width 31 height 11
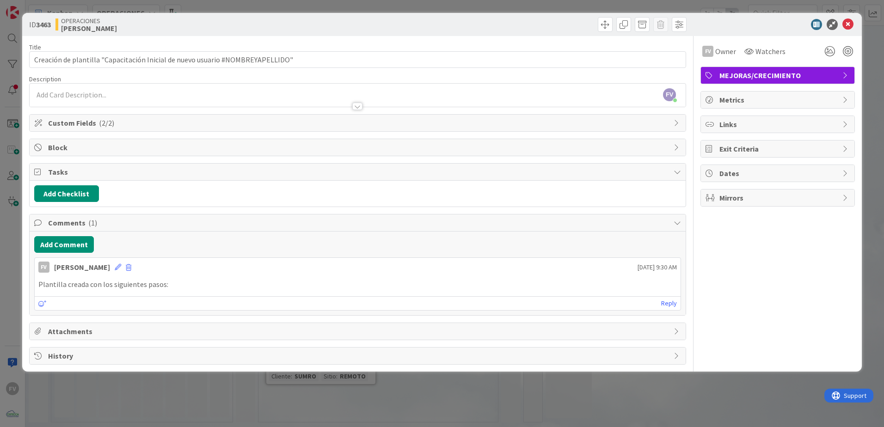
click at [138, 226] on div "Comments ( 1 )" at bounding box center [358, 223] width 656 height 17
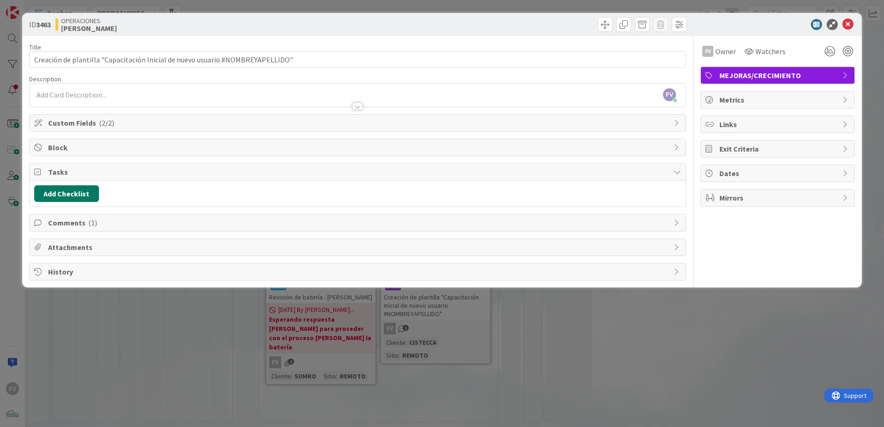
click at [62, 197] on button "Add Checklist" at bounding box center [66, 193] width 65 height 17
click at [89, 235] on input at bounding box center [110, 238] width 143 height 17
click at [221, 239] on div "Attachments" at bounding box center [358, 247] width 656 height 17
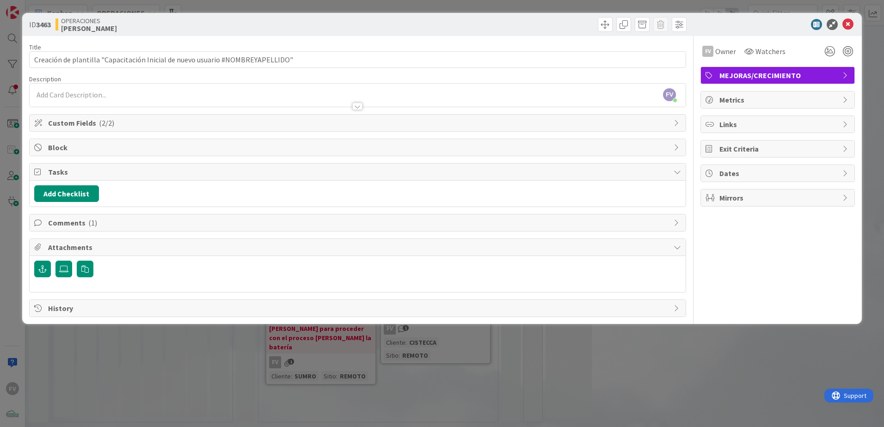
click at [134, 229] on div "Comments ( 1 )" at bounding box center [358, 223] width 656 height 17
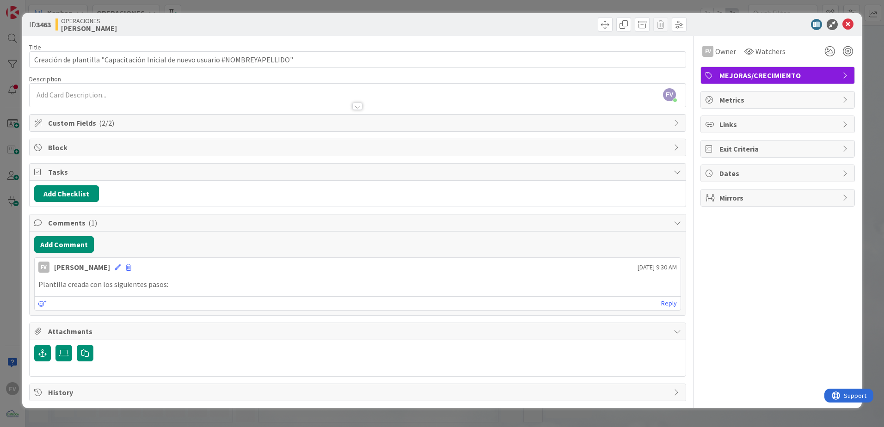
click at [113, 271] on div "FV Fernando Varela 22 August 2025 9:30 AM" at bounding box center [358, 265] width 646 height 15
click at [115, 269] on icon at bounding box center [118, 267] width 6 height 6
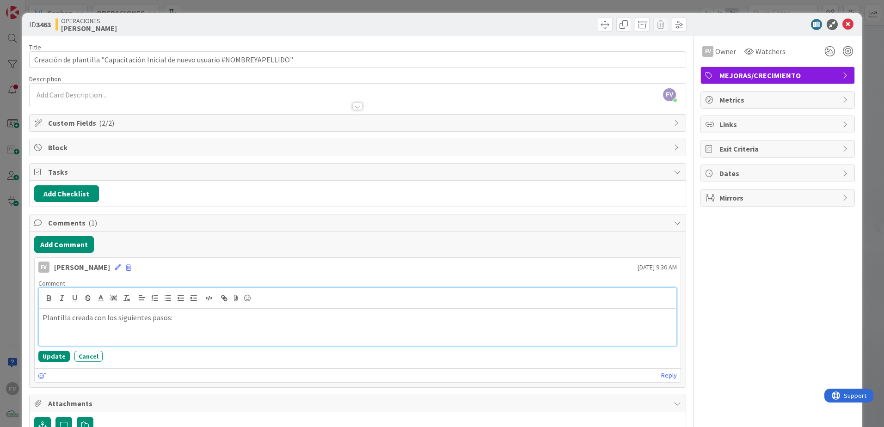
click at [68, 321] on p "Plantilla creada con los siguientes pasos:" at bounding box center [358, 318] width 630 height 11
click at [62, 360] on button "Update" at bounding box center [53, 356] width 31 height 11
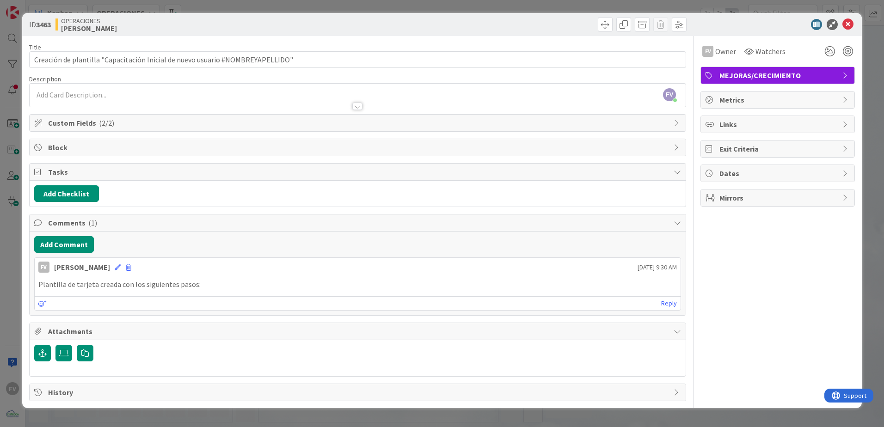
drag, startPoint x: 94, startPoint y: 226, endPoint x: 92, endPoint y: 209, distance: 17.3
click at [94, 226] on span "Comments ( 1 )" at bounding box center [358, 222] width 621 height 11
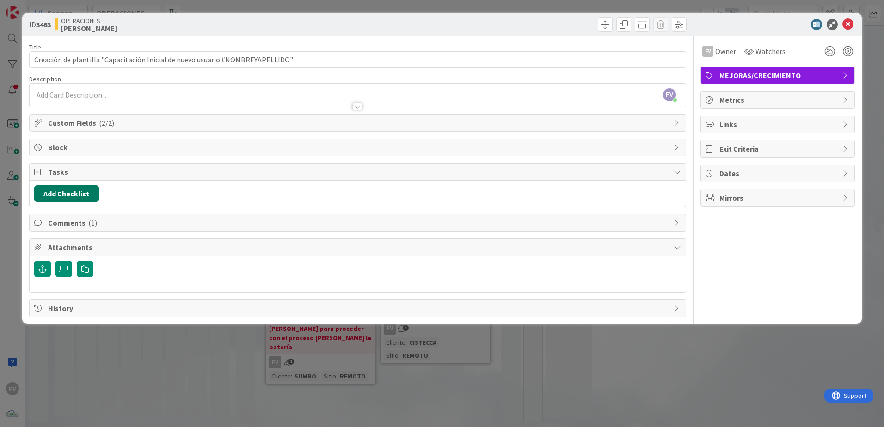
click at [82, 198] on button "Add Checklist" at bounding box center [66, 193] width 65 height 17
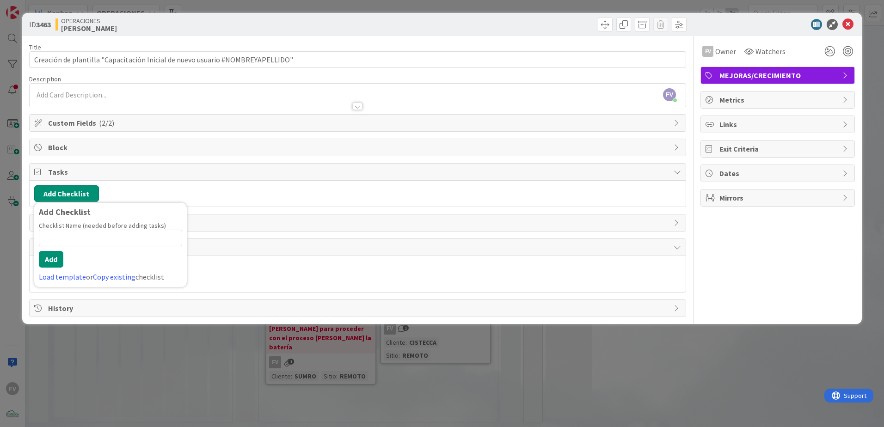
click at [82, 198] on button "Add Checklist" at bounding box center [66, 193] width 65 height 17
click at [95, 171] on span "Tasks" at bounding box center [358, 171] width 621 height 11
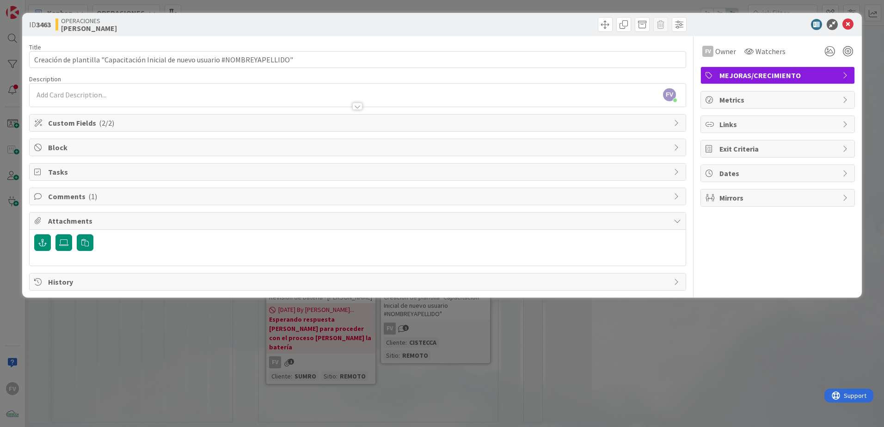
click at [89, 198] on span "( 1 )" at bounding box center [92, 196] width 9 height 9
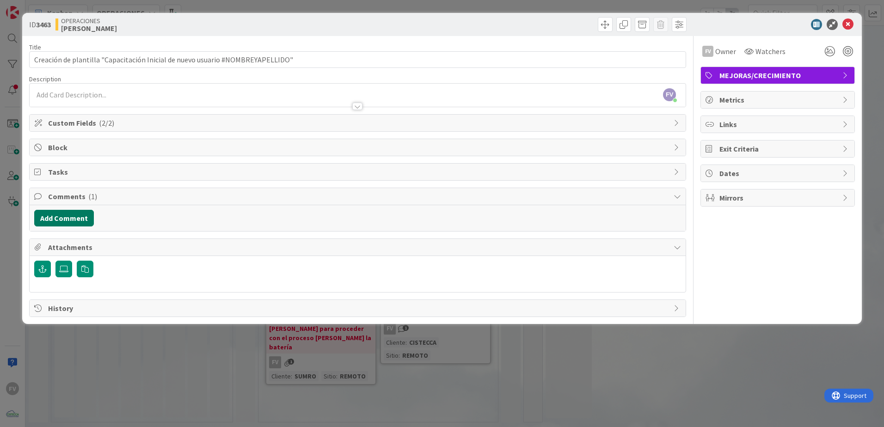
click at [67, 211] on button "Add Comment" at bounding box center [64, 218] width 60 height 17
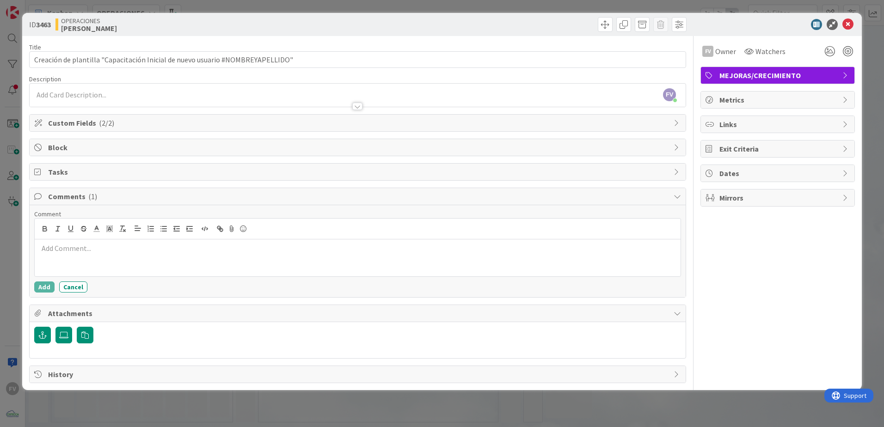
click at [107, 259] on div at bounding box center [358, 258] width 646 height 37
click at [112, 202] on div "Comments ( 1 )" at bounding box center [358, 196] width 656 height 17
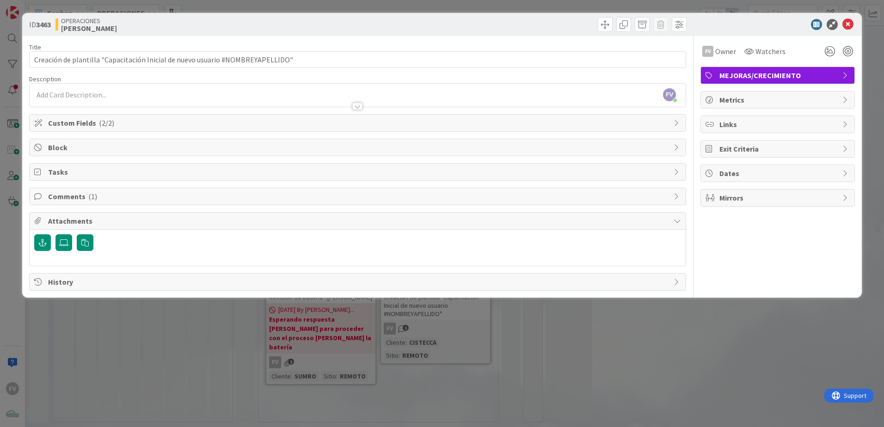
click at [111, 200] on span "Comments ( 1 )" at bounding box center [358, 196] width 621 height 11
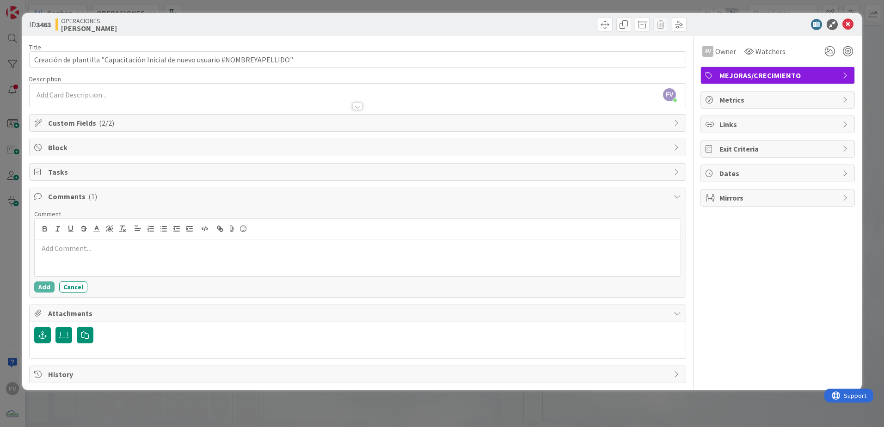
click at [111, 200] on span "Comments ( 1 )" at bounding box center [358, 196] width 621 height 11
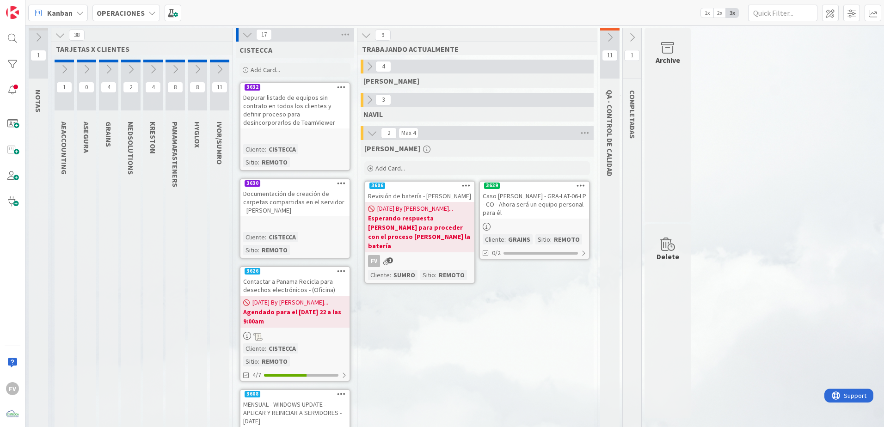
click at [267, 67] on span "Add Card..." at bounding box center [266, 70] width 30 height 8
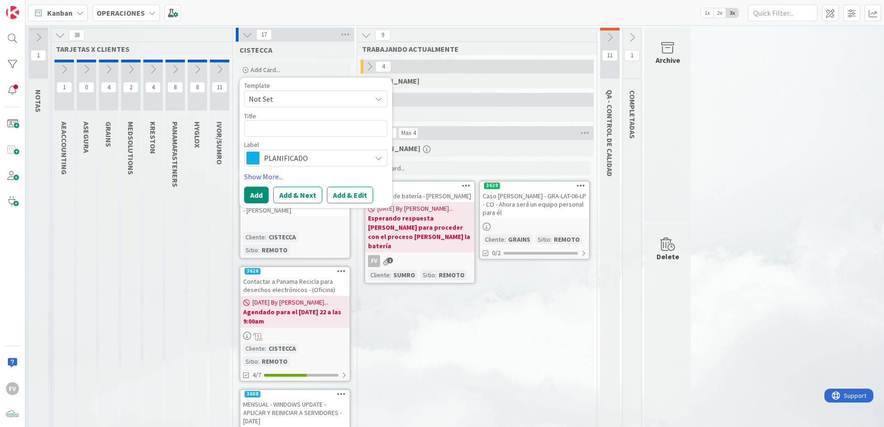
click at [278, 98] on span "Not Set" at bounding box center [307, 99] width 116 height 12
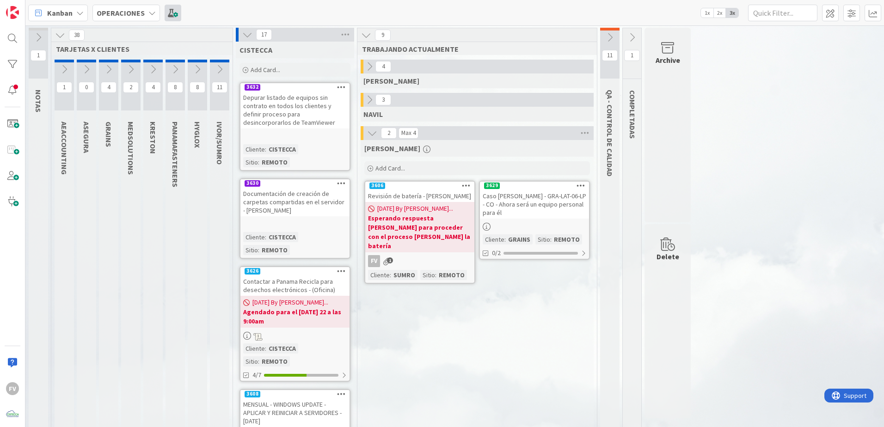
click at [176, 20] on span at bounding box center [173, 13] width 17 height 17
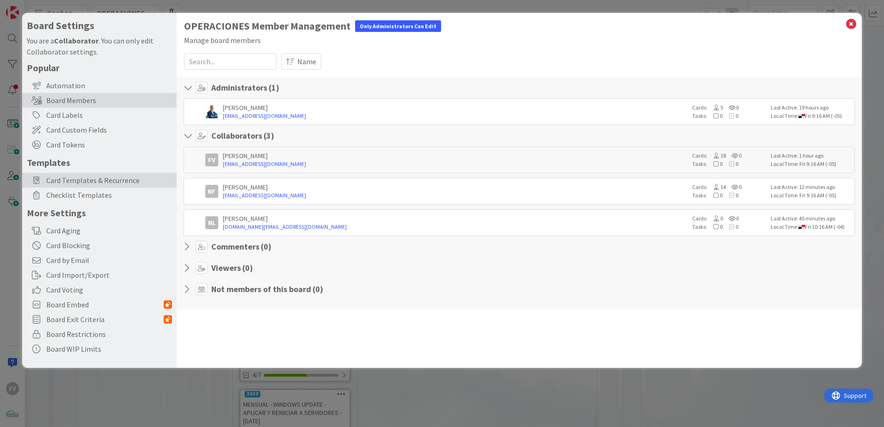
click at [99, 182] on span "Card Templates & Recurrence" at bounding box center [109, 180] width 126 height 11
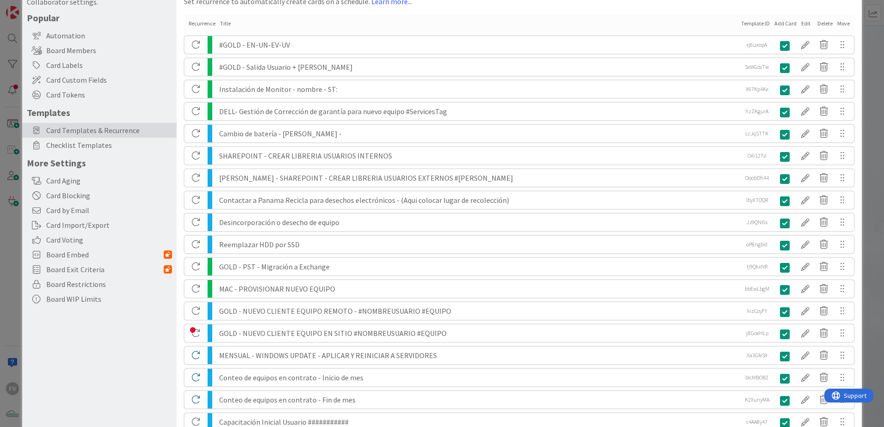
scroll to position [56, 0]
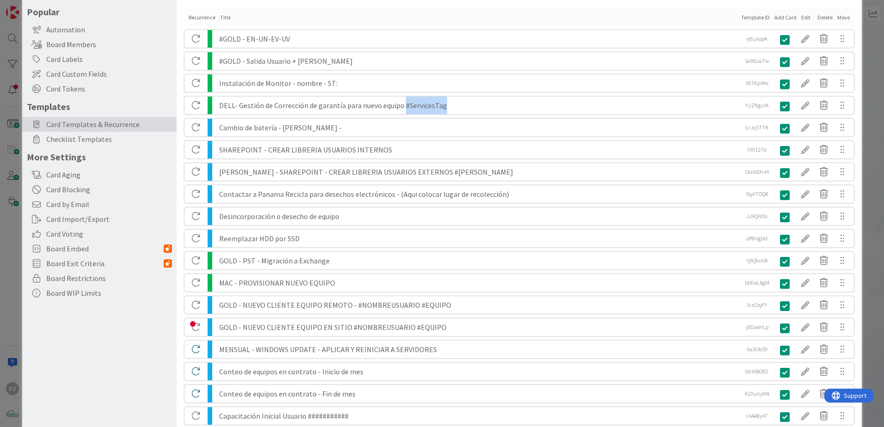
drag, startPoint x: 403, startPoint y: 106, endPoint x: 449, endPoint y: 105, distance: 46.7
click at [449, 105] on div "DELL- Gestión de Corrección de garantía para nuevo equipo #ServicesTag" at bounding box center [478, 106] width 519 height 18
drag, startPoint x: 449, startPoint y: 105, endPoint x: 410, endPoint y: 111, distance: 39.7
click at [410, 110] on div "DELL- Gestión de Corrección de garantía para nuevo equipo #ServicesTag" at bounding box center [478, 106] width 519 height 18
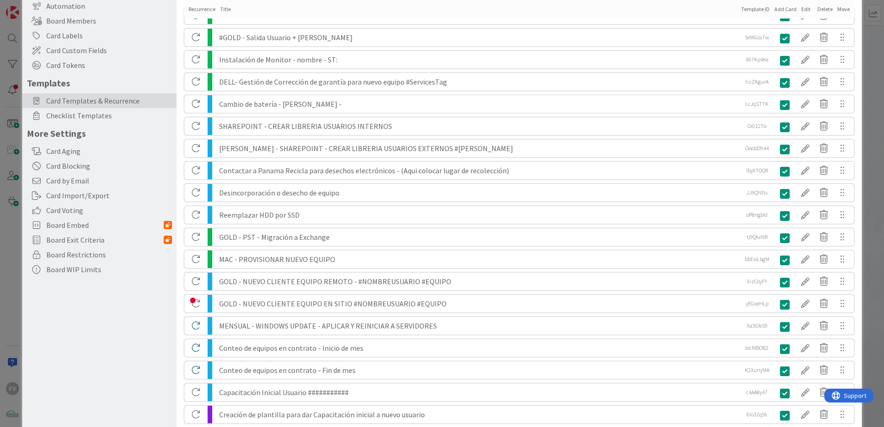
scroll to position [102, 0]
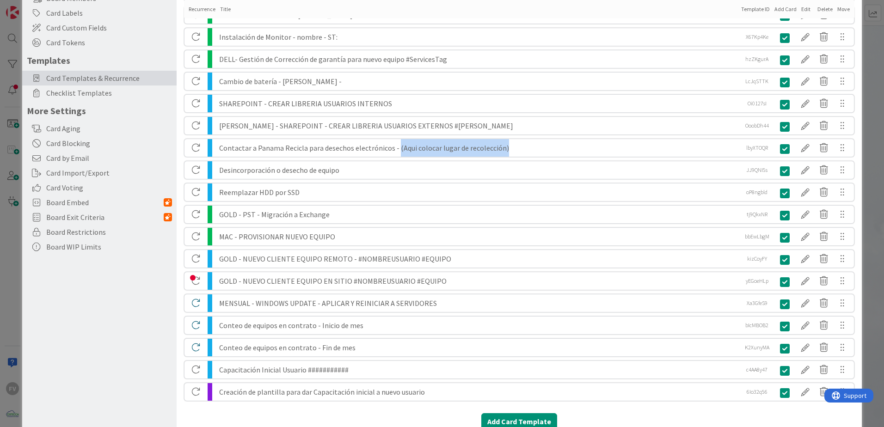
drag, startPoint x: 395, startPoint y: 148, endPoint x: 503, endPoint y: 152, distance: 107.8
click at [503, 152] on div "Contactar a Panama Recicla para desechos electrónicos - (Aqui colocar lugar de …" at bounding box center [478, 148] width 519 height 18
click at [517, 148] on div "Contactar a Panama Recicla para desechos electrónicos - (Aqui colocar lugar de …" at bounding box center [478, 148] width 519 height 18
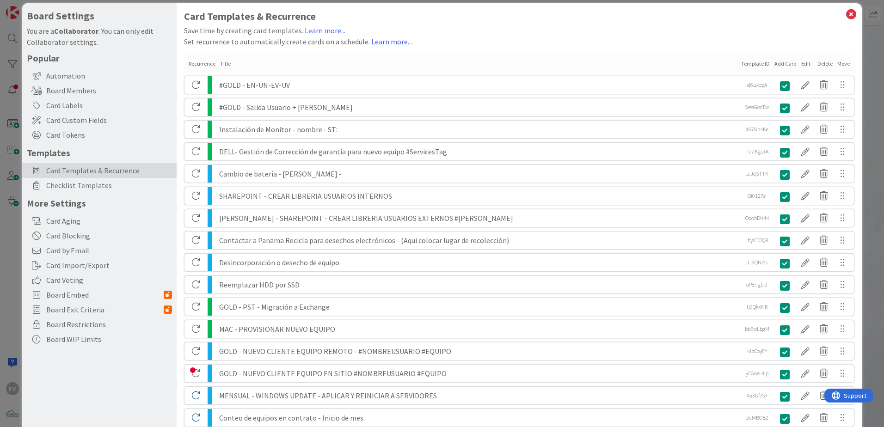
scroll to position [0, 0]
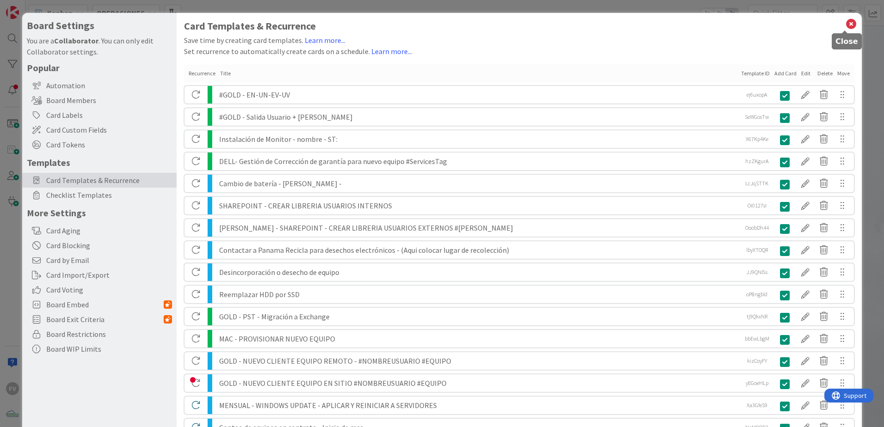
click at [847, 25] on icon at bounding box center [851, 24] width 12 height 13
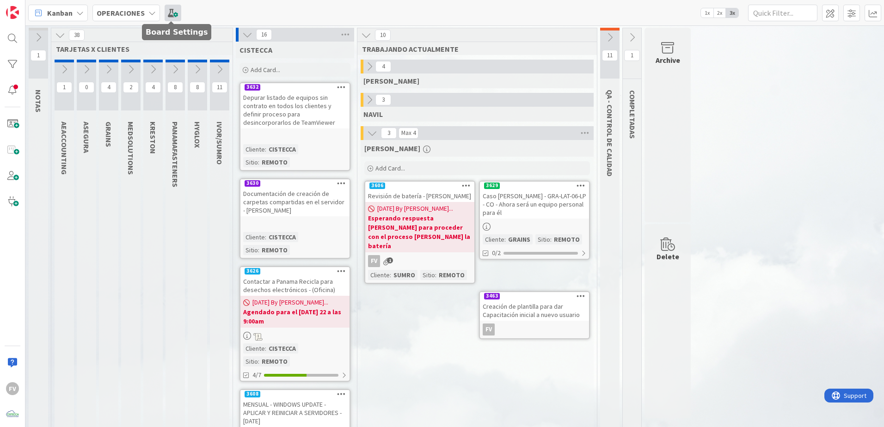
click at [172, 14] on span at bounding box center [173, 13] width 17 height 17
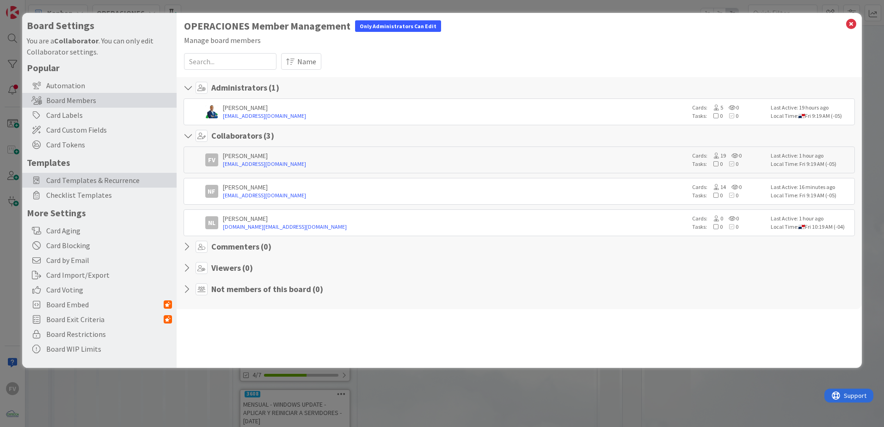
click at [132, 185] on span "Card Templates & Recurrence" at bounding box center [109, 180] width 126 height 11
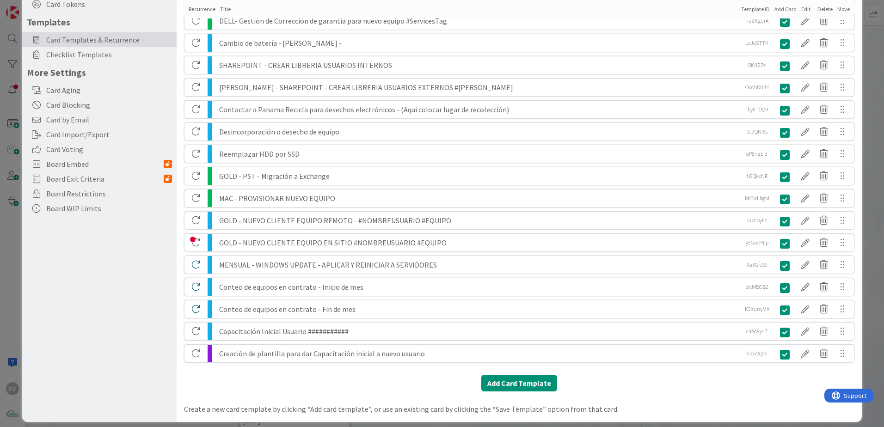
scroll to position [148, 0]
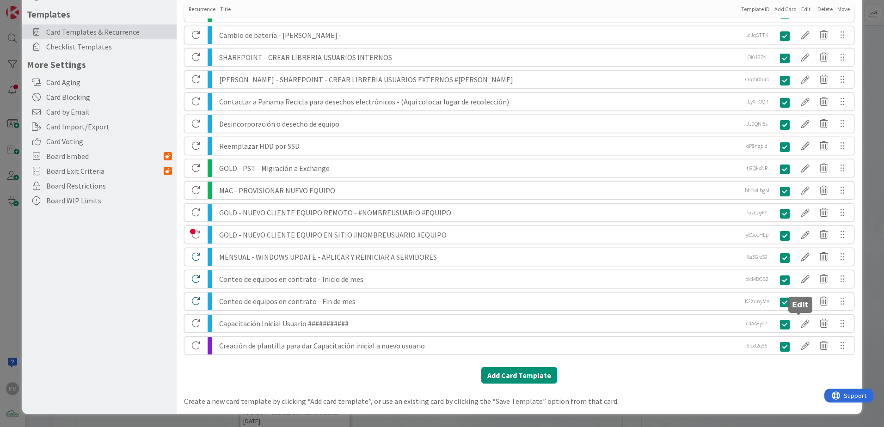
click at [800, 329] on div at bounding box center [805, 324] width 18 height 16
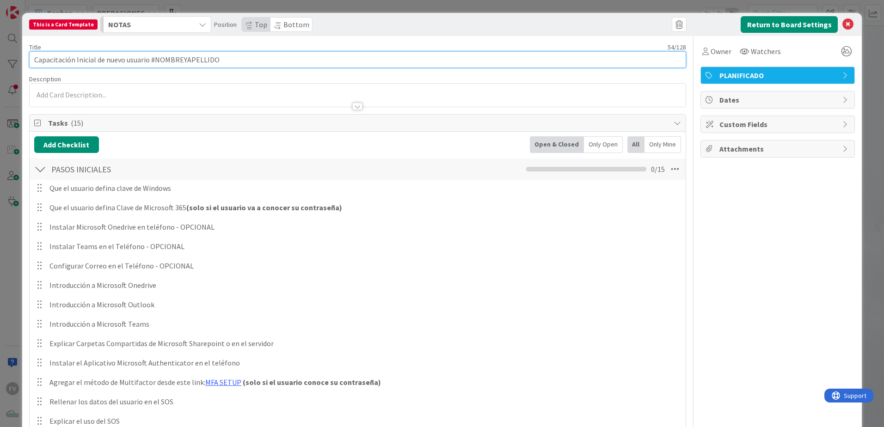
drag, startPoint x: 277, startPoint y: 54, endPoint x: 17, endPoint y: 32, distance: 260.3
click at [18, 34] on div "This is a Card Template NOTAS Position Top Bottom Return to Board Settings Titl…" at bounding box center [442, 213] width 884 height 427
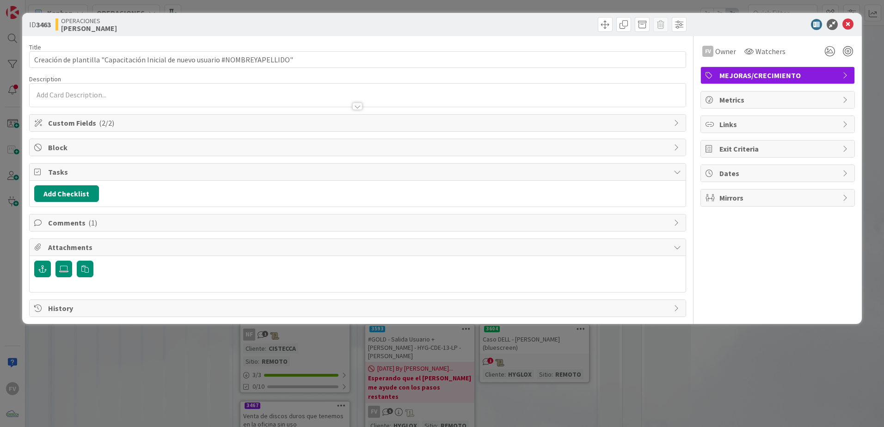
click at [169, 9] on div "ID 3463 OPERACIONES FERNANDO Title 78 / 128 Creación de plantilla "Capacitación…" at bounding box center [442, 213] width 884 height 427
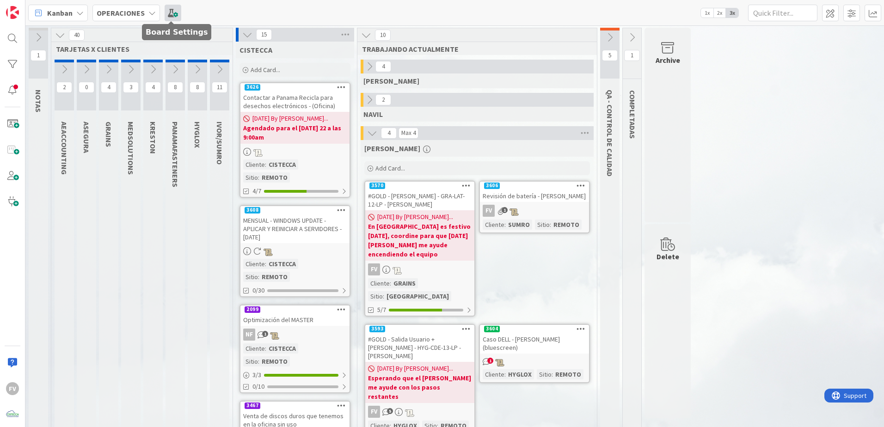
click at [172, 16] on span at bounding box center [173, 13] width 17 height 17
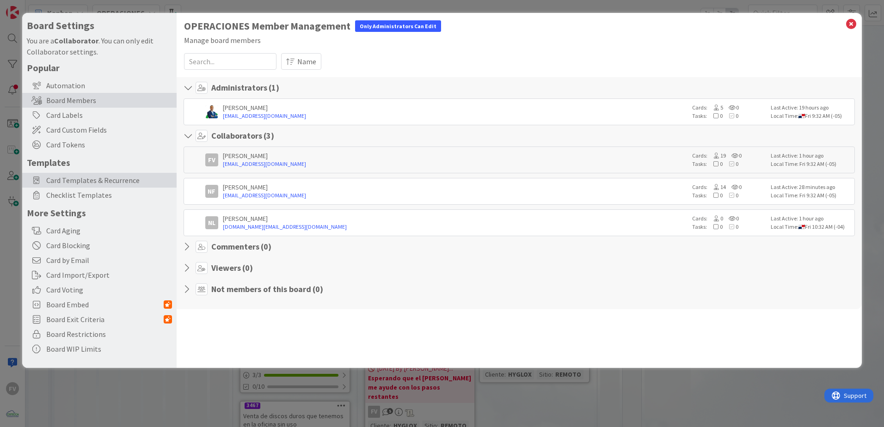
click at [98, 178] on span "Card Templates & Recurrence" at bounding box center [109, 180] width 126 height 11
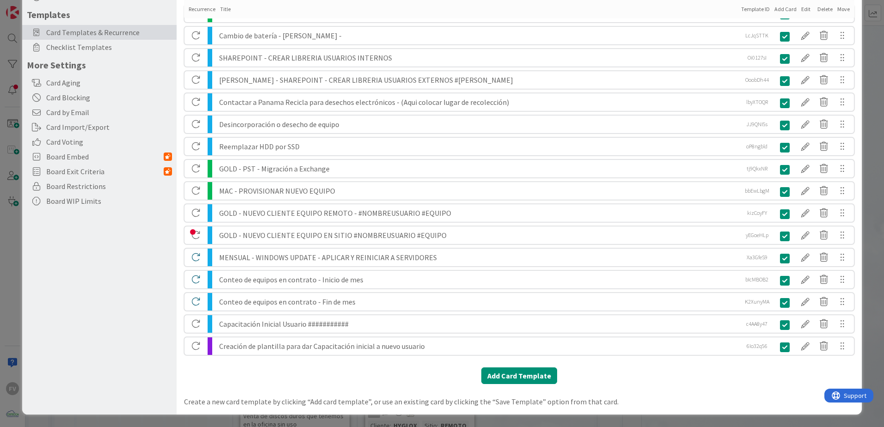
scroll to position [148, 0]
click at [799, 325] on div at bounding box center [805, 324] width 18 height 16
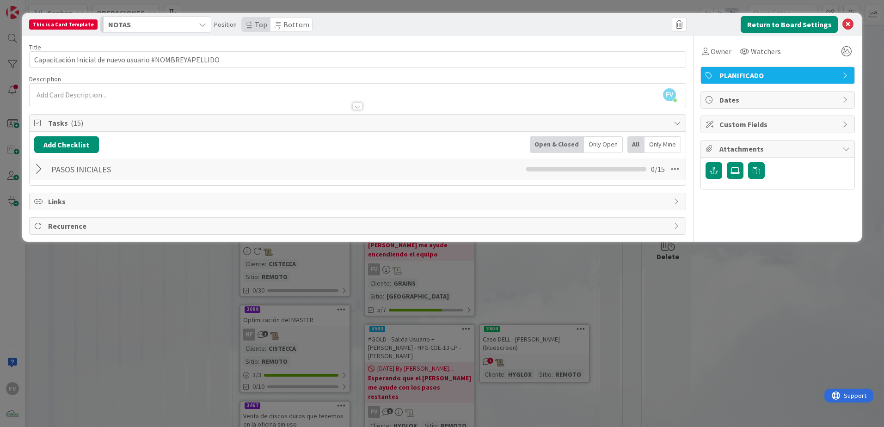
click at [45, 166] on div at bounding box center [40, 169] width 12 height 17
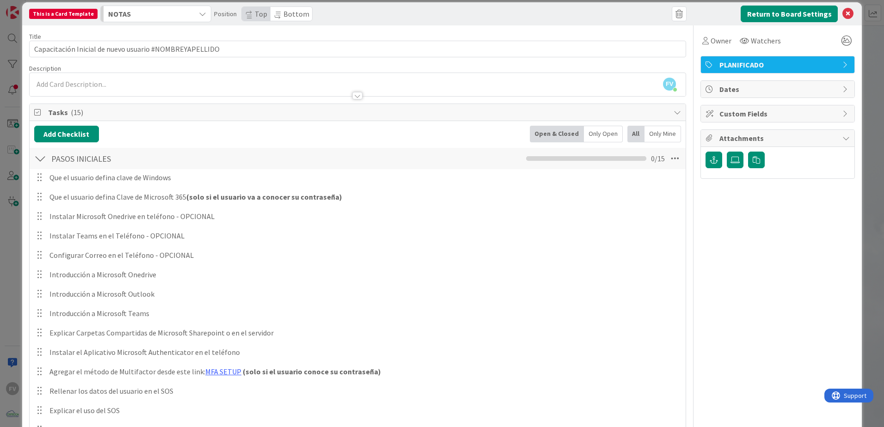
scroll to position [0, 0]
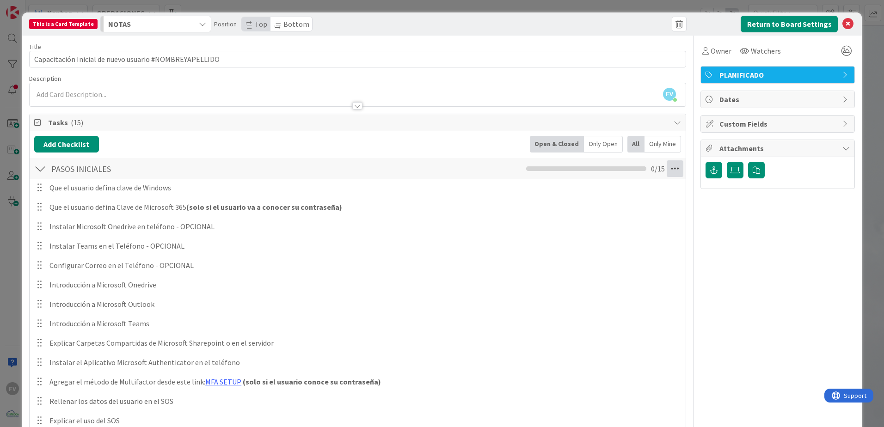
click at [667, 172] on icon at bounding box center [675, 168] width 17 height 17
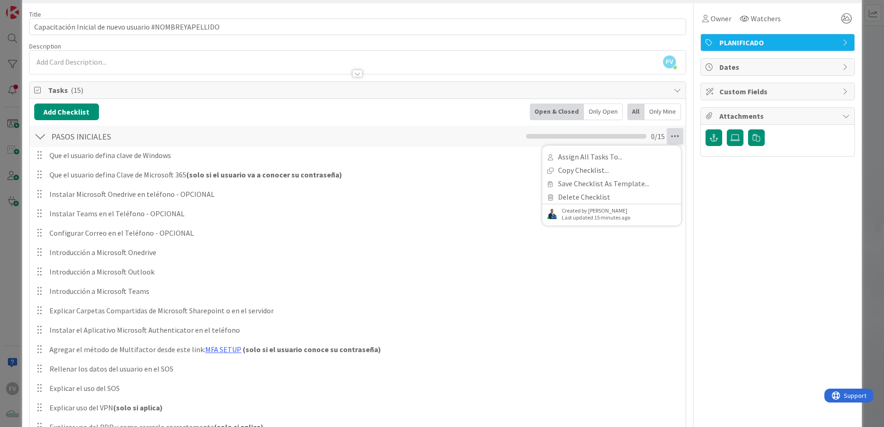
scroll to position [47, 0]
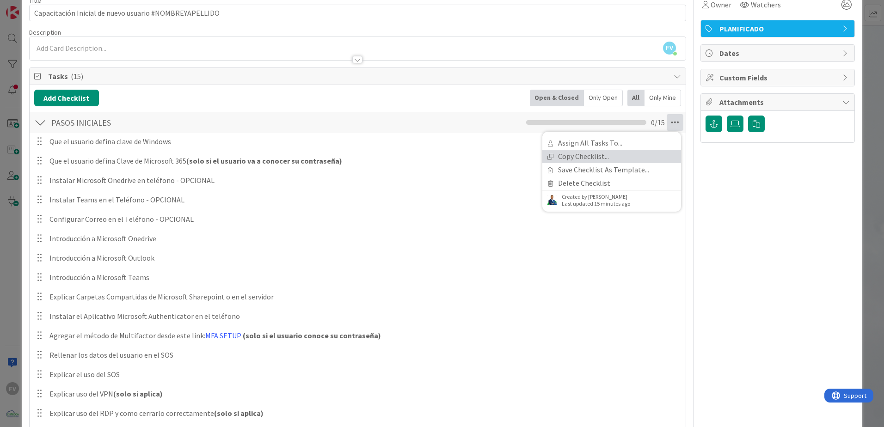
click at [598, 155] on link "Copy Checklist..." at bounding box center [611, 156] width 139 height 13
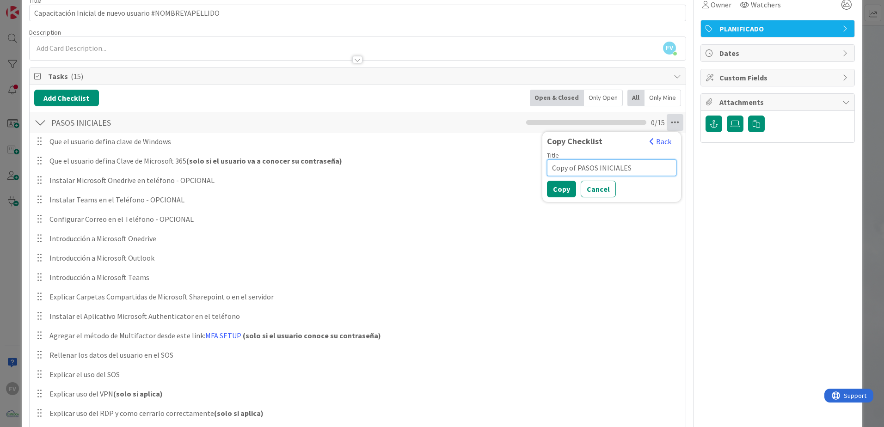
click at [631, 163] on input "Copy of PASOS INICIALES" at bounding box center [611, 168] width 129 height 17
click at [653, 140] on button "Back" at bounding box center [660, 141] width 23 height 10
click at [693, 193] on div "Title 54 / 128 Capacitación Inicial de nuevo usuario #NOMBREYAPELLIDO Descripti…" at bounding box center [442, 244] width 826 height 511
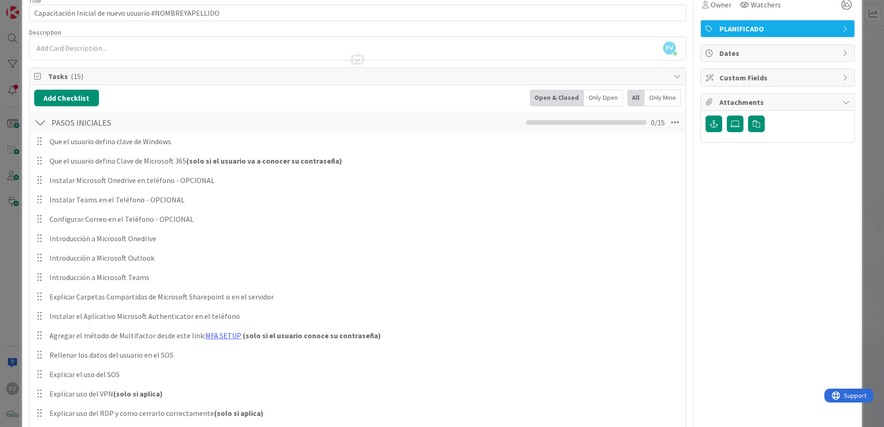
scroll to position [93, 0]
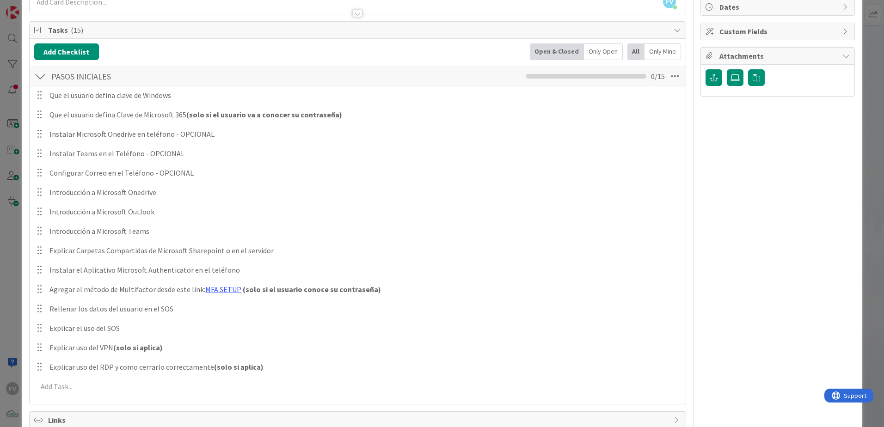
drag, startPoint x: 302, startPoint y: 3, endPoint x: 409, endPoint y: 68, distance: 124.9
click at [409, 68] on div "PASOS INICIALES Checklist Name 15 / 64 PASOS INICIALES Assign All Tasks To... C…" at bounding box center [358, 76] width 656 height 21
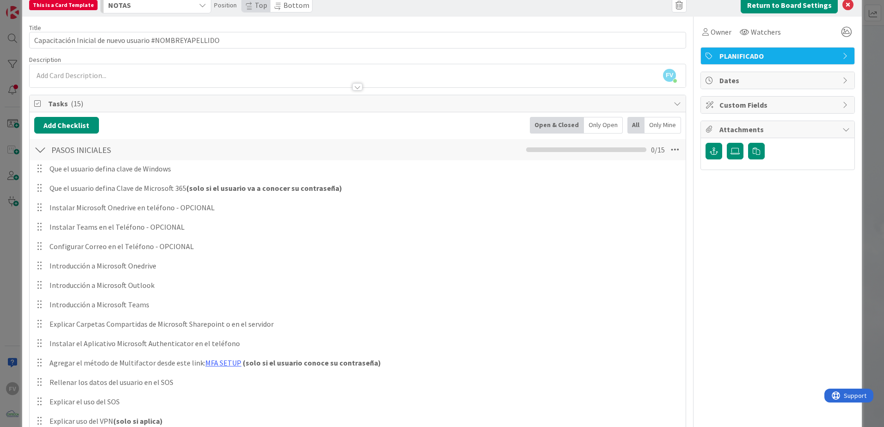
scroll to position [0, 0]
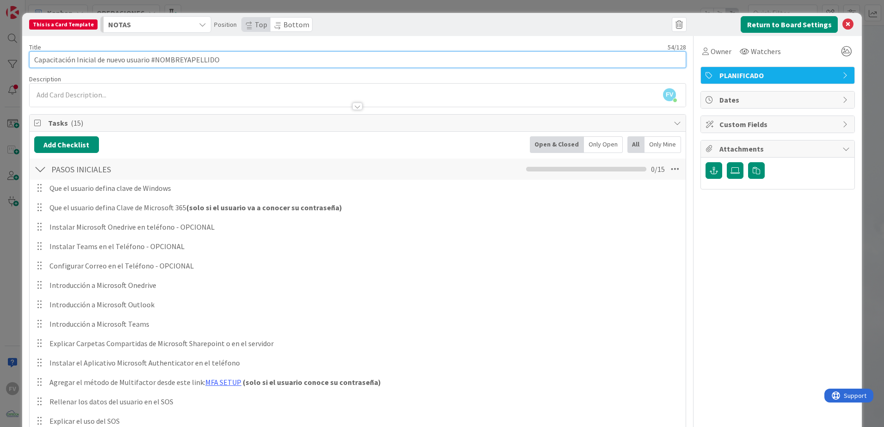
drag, startPoint x: 238, startPoint y: 55, endPoint x: -91, endPoint y: 59, distance: 328.4
click at [0, 59] on html "FV Kanban OPERACIONES 1x 2x 3x 1 NOTAS 40 TARJETAS X CLIENTES 2 AEACCOUNTING 0 …" at bounding box center [442, 213] width 884 height 427
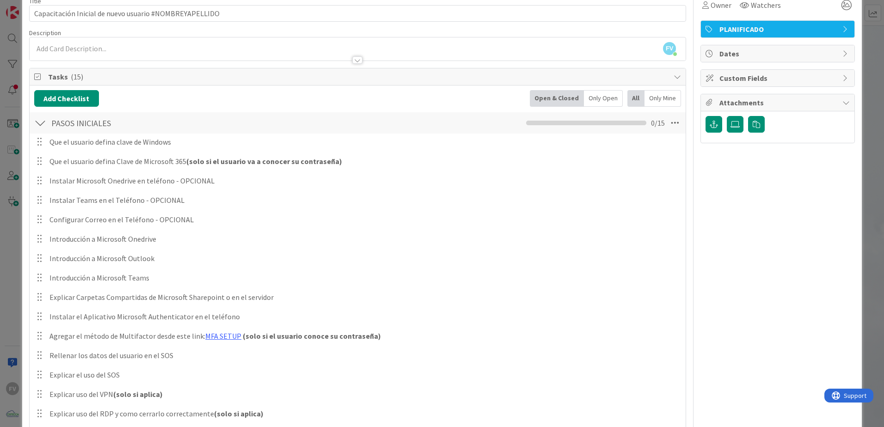
scroll to position [92, 0]
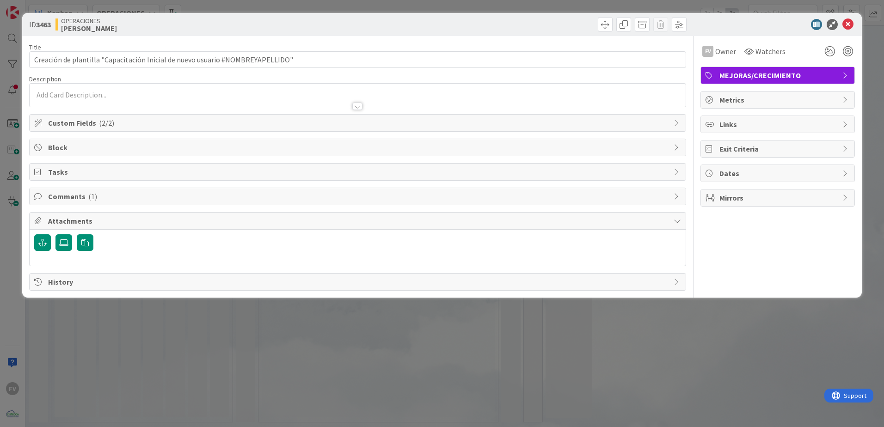
click at [137, 197] on span "Comments ( 1 )" at bounding box center [358, 196] width 621 height 11
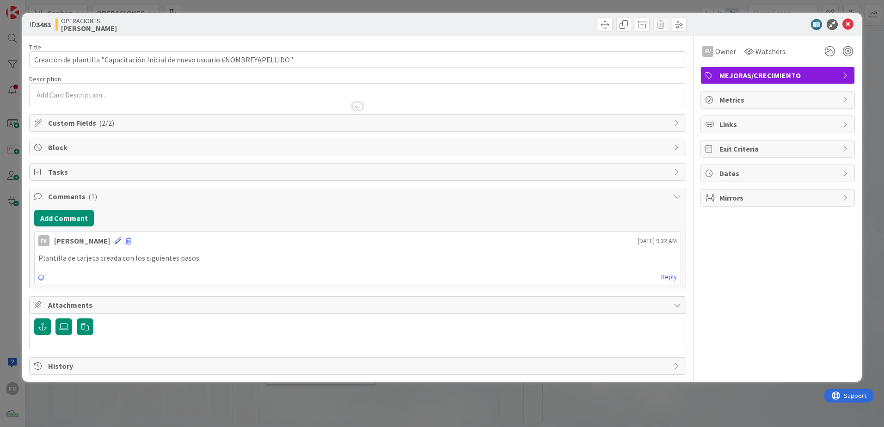
click at [115, 240] on icon at bounding box center [118, 241] width 6 height 6
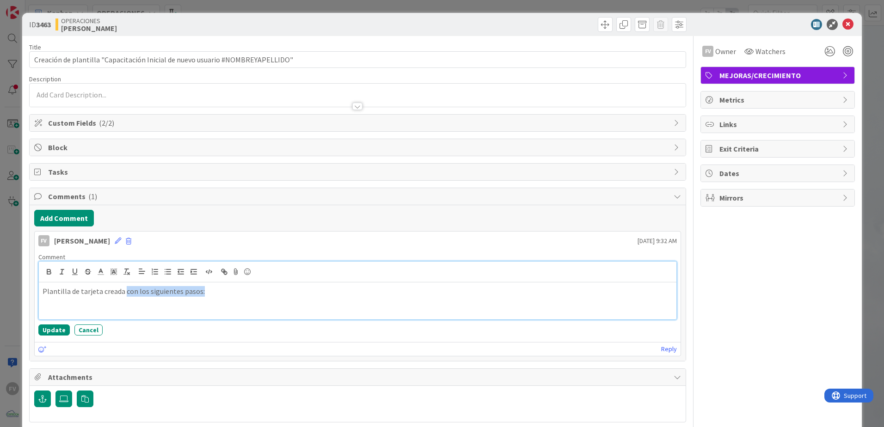
drag, startPoint x: 239, startPoint y: 293, endPoint x: 132, endPoint y: 313, distance: 108.7
click at [123, 294] on p "Plantilla de tarjeta creada con los siguientes pasos:" at bounding box center [358, 291] width 630 height 11
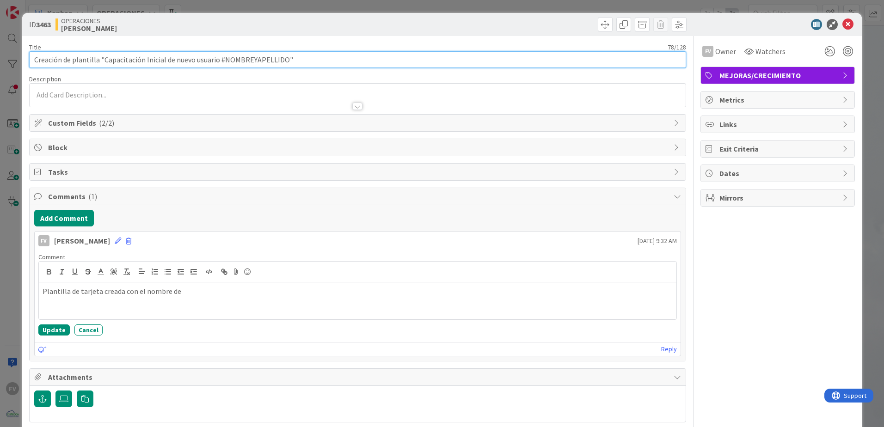
drag, startPoint x: 314, startPoint y: 56, endPoint x: 99, endPoint y: 67, distance: 214.8
click at [99, 67] on input "Creación de plantilla "Capacitación Inicial de nuevo usuario #NOMBREYAPELLIDO"" at bounding box center [357, 59] width 657 height 17
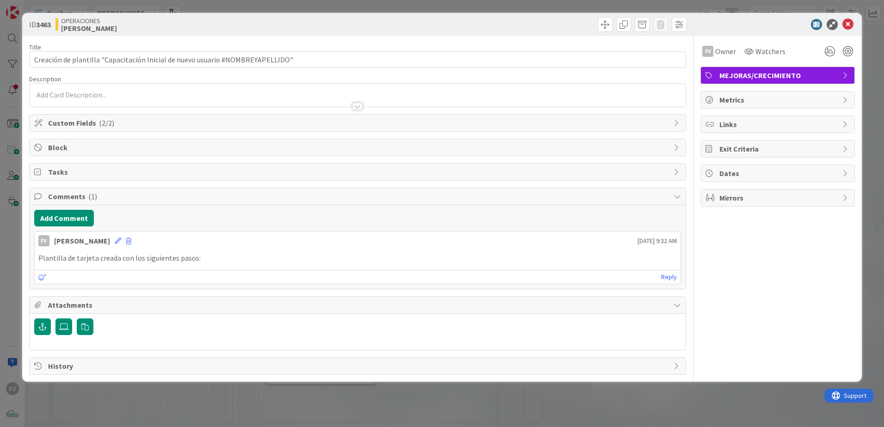
click at [274, 259] on p "Plantilla de tarjeta creada con los siguientes pasos:" at bounding box center [357, 258] width 639 height 11
click at [116, 242] on icon at bounding box center [118, 241] width 6 height 6
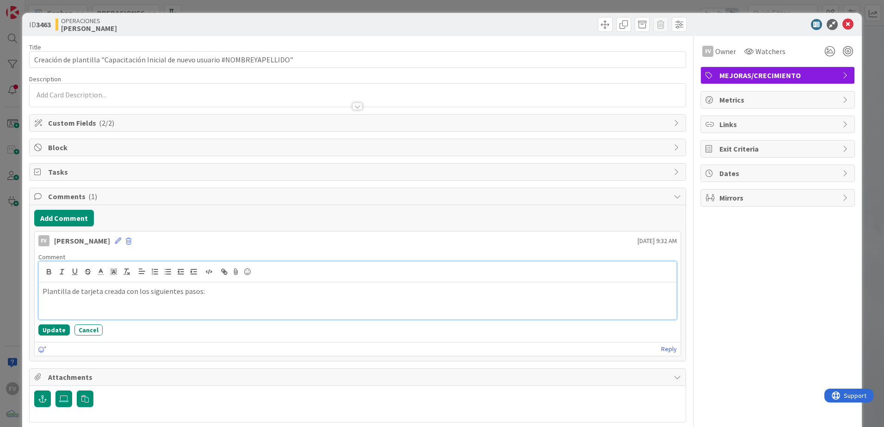
click at [228, 303] on div "Plantilla de tarjeta creada con los siguientes pasos:" at bounding box center [358, 301] width 638 height 37
click at [49, 272] on icon "button" at bounding box center [49, 273] width 4 height 2
click at [52, 330] on button "Update" at bounding box center [53, 330] width 31 height 11
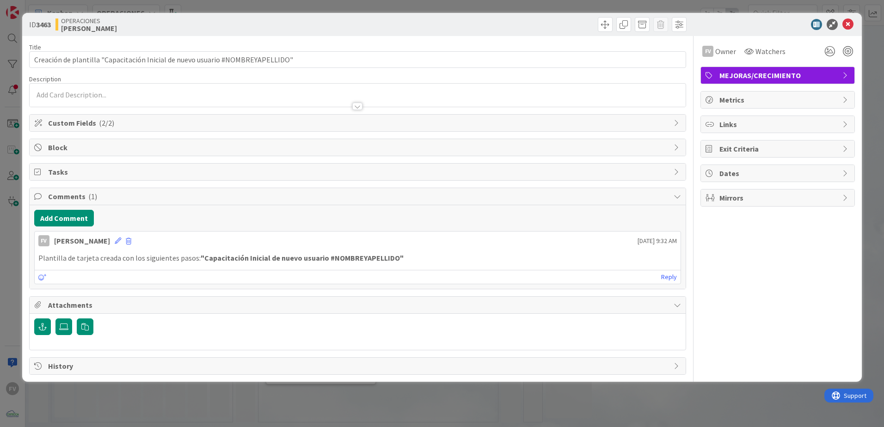
click at [147, 200] on span "Comments ( 1 )" at bounding box center [358, 196] width 621 height 11
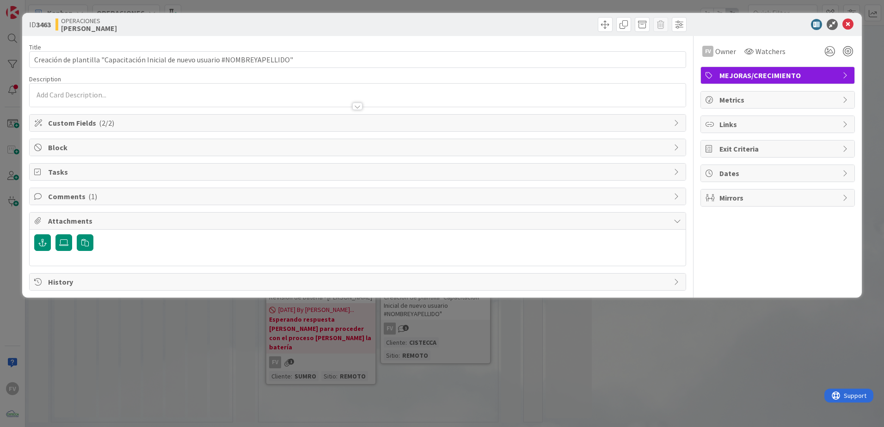
click at [134, 227] on div "Attachments" at bounding box center [358, 221] width 656 height 17
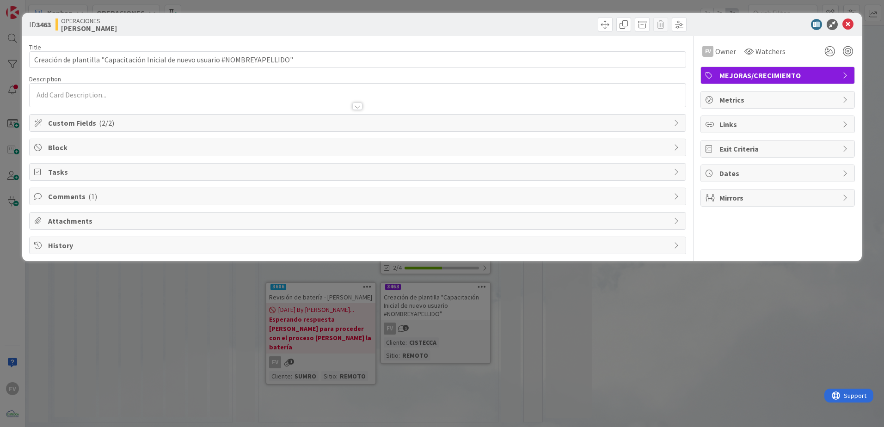
click at [761, 354] on div "ID 3463 OPERACIONES [PERSON_NAME] Title 78 / 128 Creación de plantilla "Capacit…" at bounding box center [442, 213] width 884 height 427
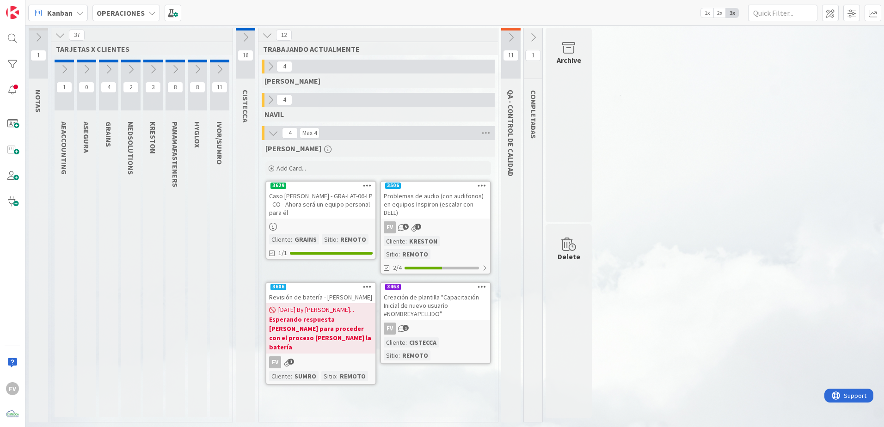
click at [514, 35] on icon at bounding box center [511, 37] width 10 height 10
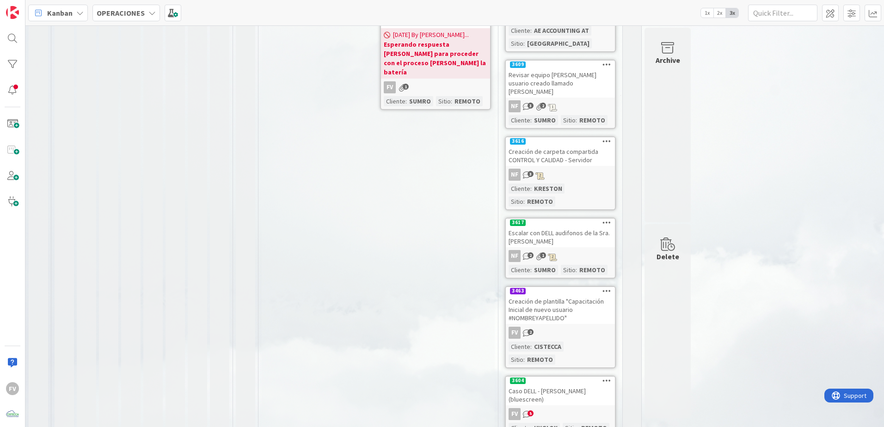
scroll to position [277, 0]
click at [550, 406] on div "FV 5" at bounding box center [560, 412] width 109 height 12
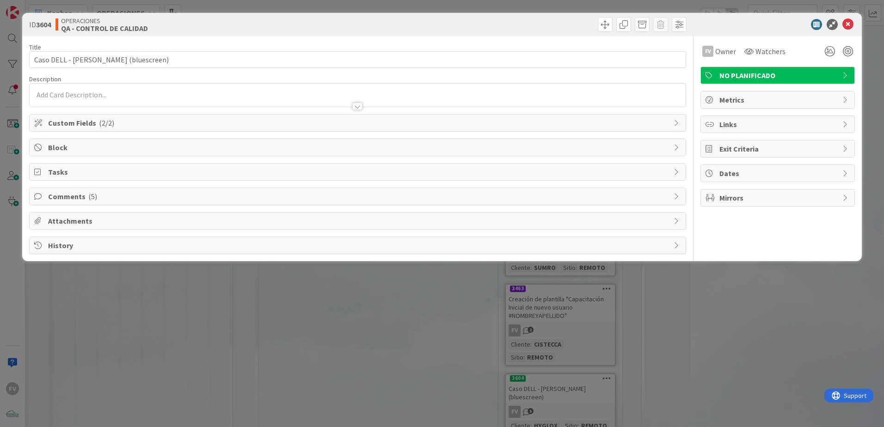
click at [122, 202] on span "Comments ( 5 )" at bounding box center [358, 196] width 621 height 11
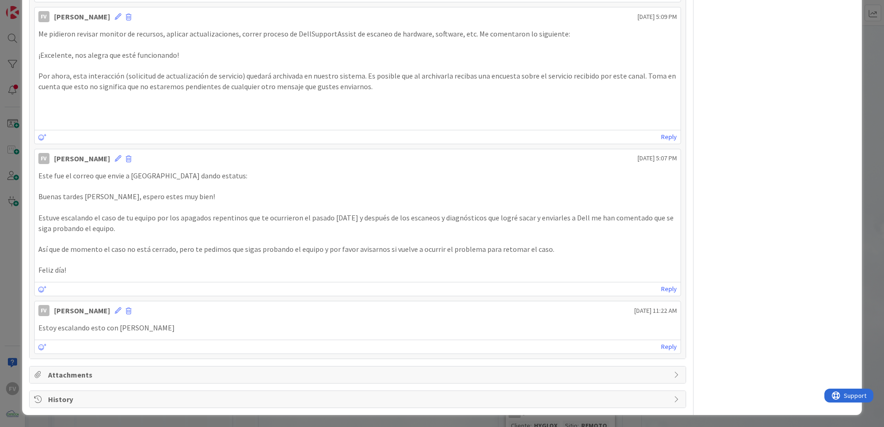
scroll to position [340, 0]
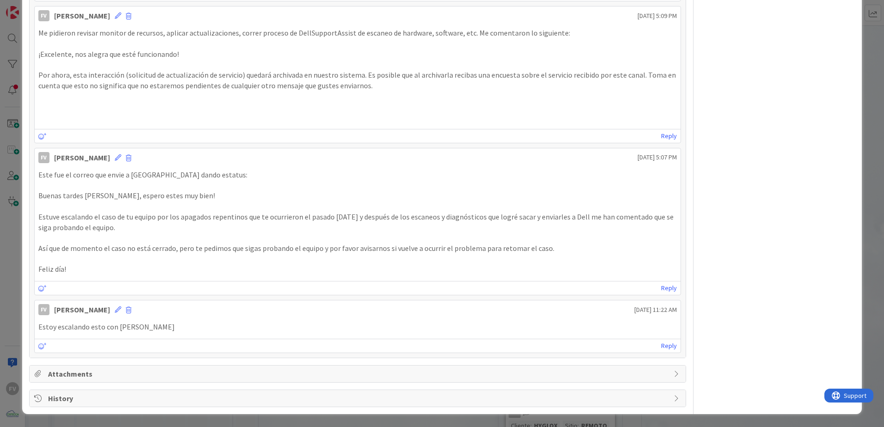
click at [13, 236] on div "ID 3604 OPERACIONES QA - CONTROL DE CALIDAD Title 40 / 128 Caso DELL - [PERSON_…" at bounding box center [442, 213] width 884 height 427
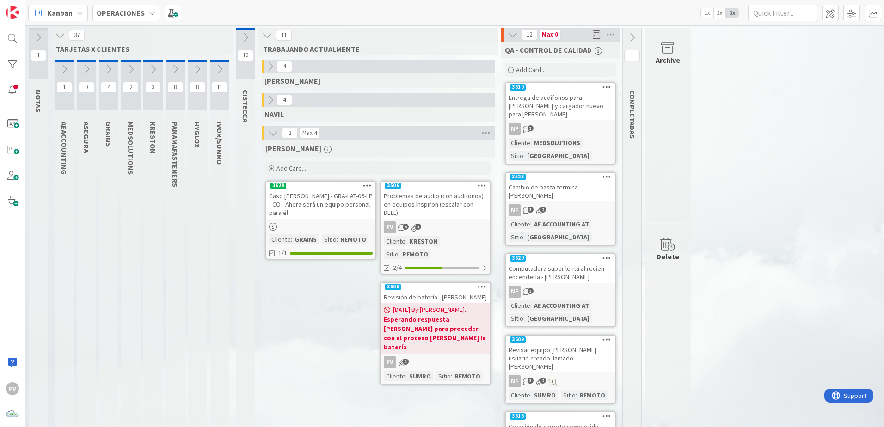
click at [511, 35] on icon at bounding box center [513, 35] width 10 height 10
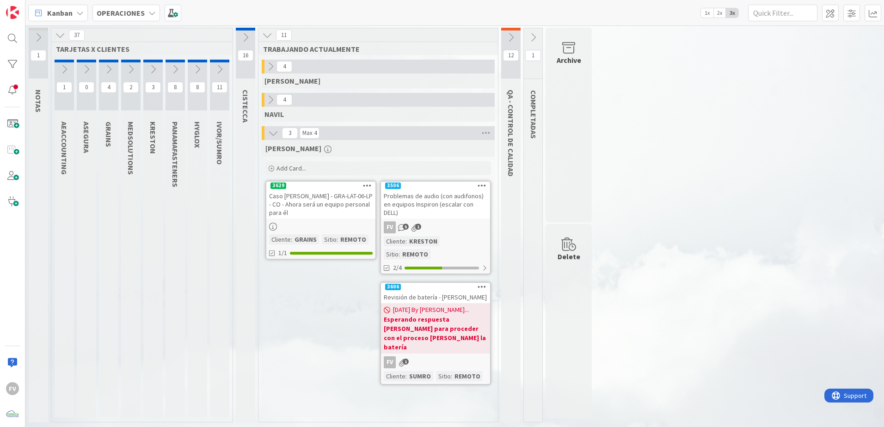
click at [110, 73] on icon at bounding box center [109, 69] width 10 height 10
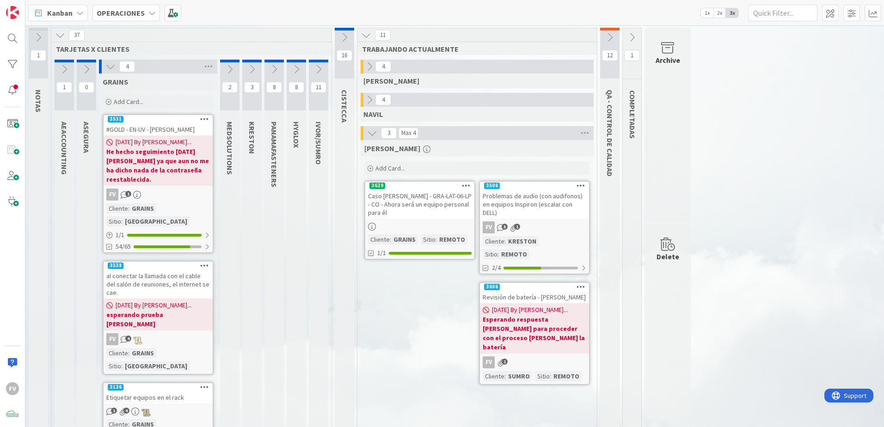
click at [112, 65] on icon at bounding box center [110, 67] width 10 height 10
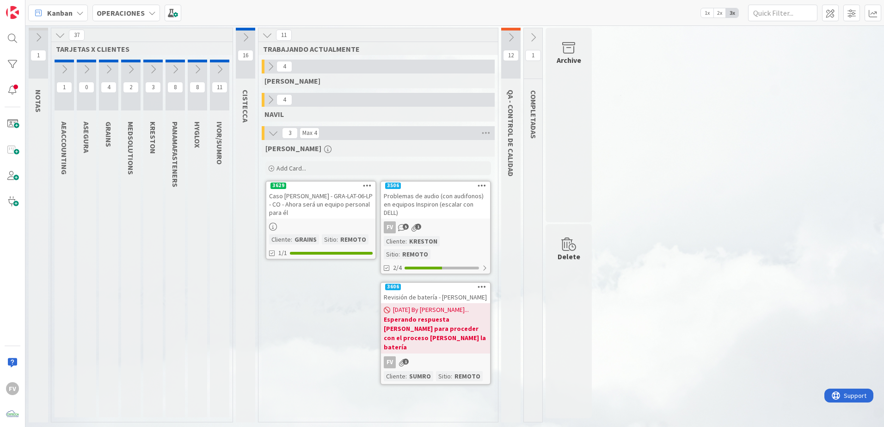
click at [63, 69] on icon at bounding box center [64, 69] width 10 height 10
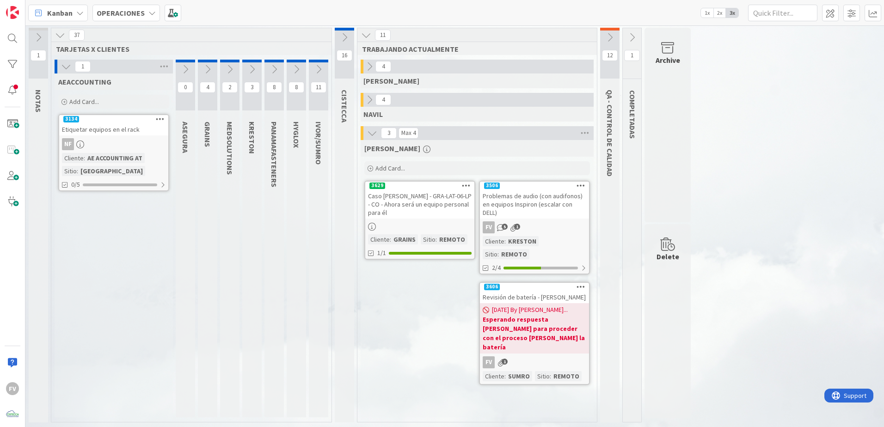
click at [63, 69] on icon at bounding box center [66, 67] width 10 height 10
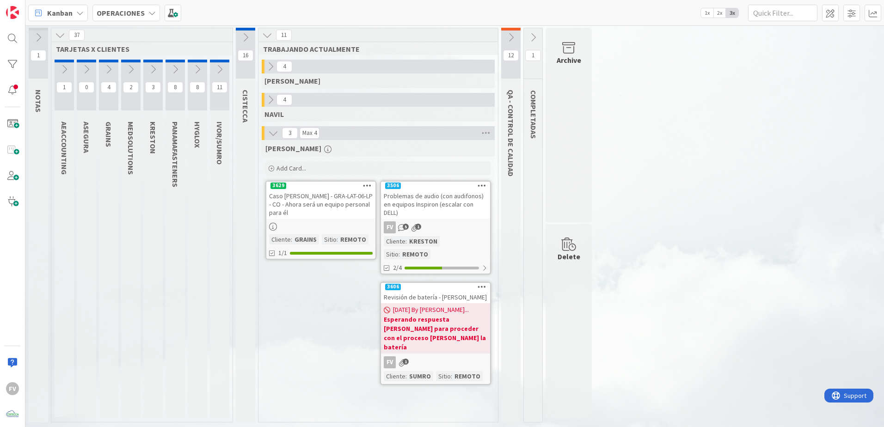
click at [106, 71] on icon at bounding box center [109, 69] width 10 height 10
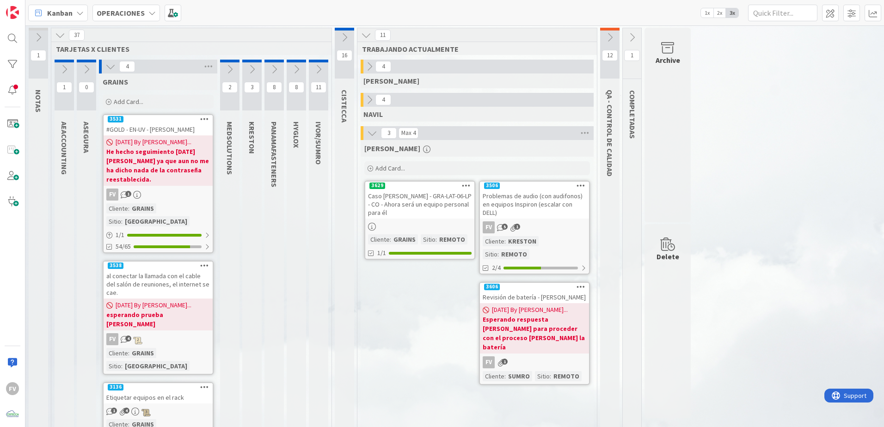
click at [108, 64] on icon at bounding box center [110, 67] width 10 height 10
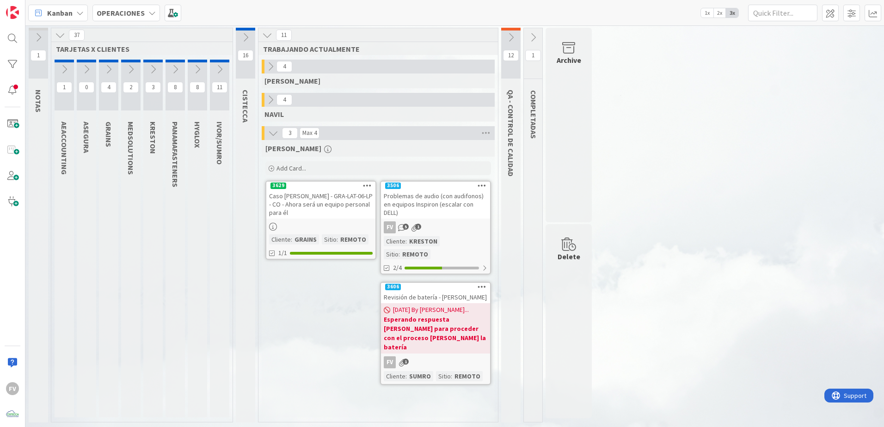
click at [128, 70] on icon at bounding box center [131, 69] width 10 height 10
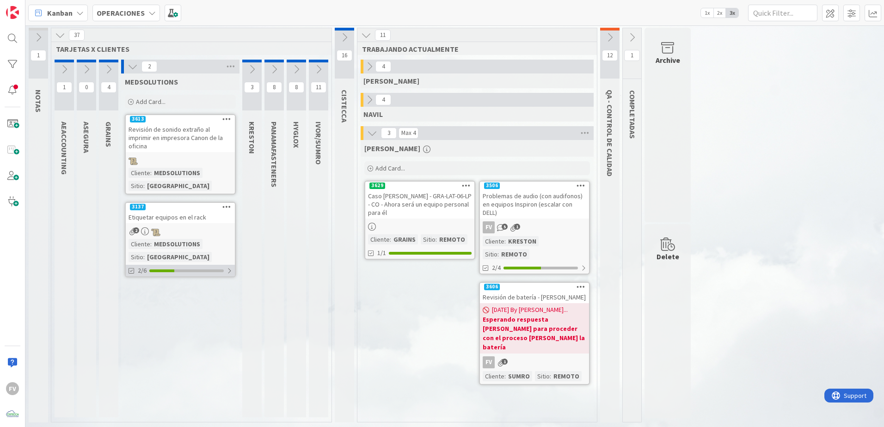
click at [165, 270] on div at bounding box center [161, 271] width 25 height 3
click at [158, 331] on button "Show Full Tasks" at bounding box center [149, 336] width 40 height 10
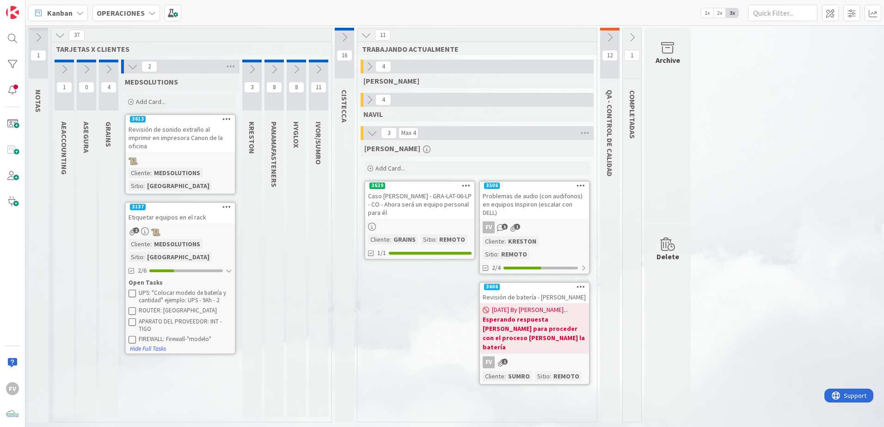
click at [135, 66] on icon at bounding box center [133, 67] width 10 height 10
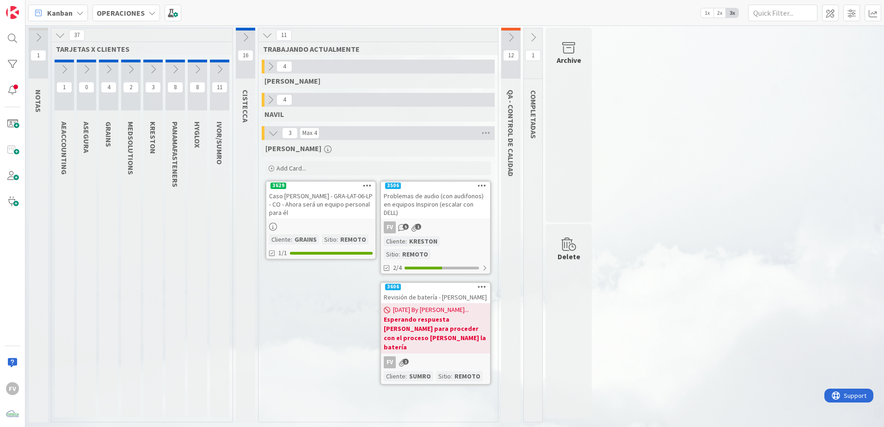
click at [508, 34] on icon at bounding box center [511, 37] width 10 height 10
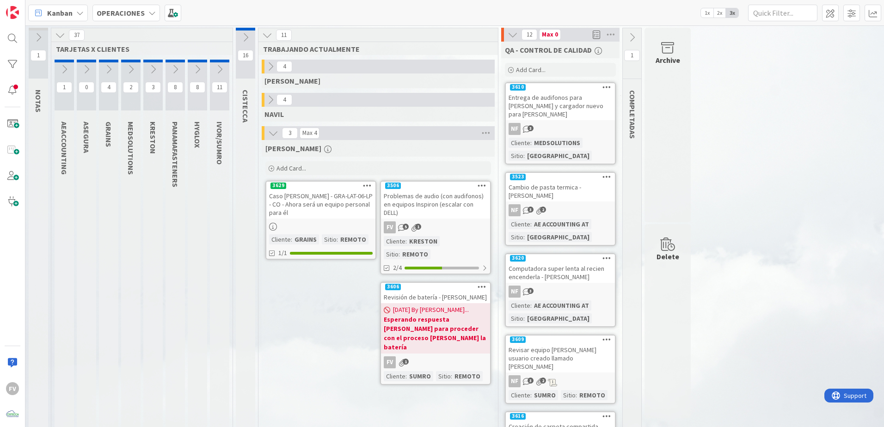
click at [515, 31] on icon at bounding box center [513, 35] width 10 height 10
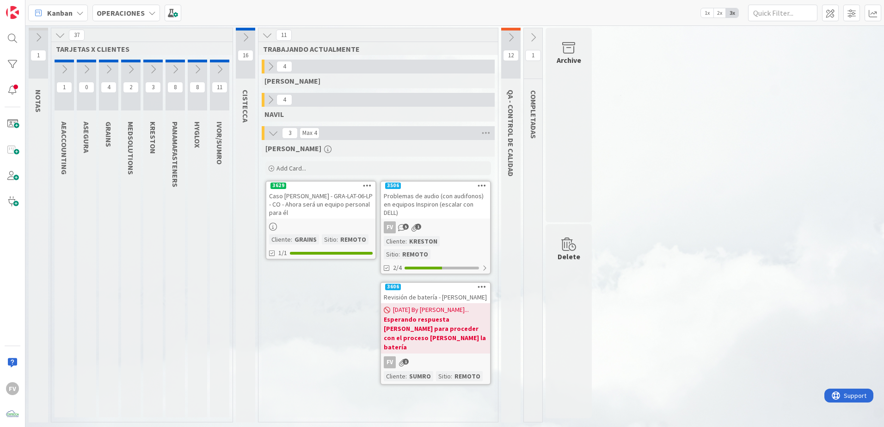
click at [515, 34] on icon at bounding box center [511, 37] width 10 height 10
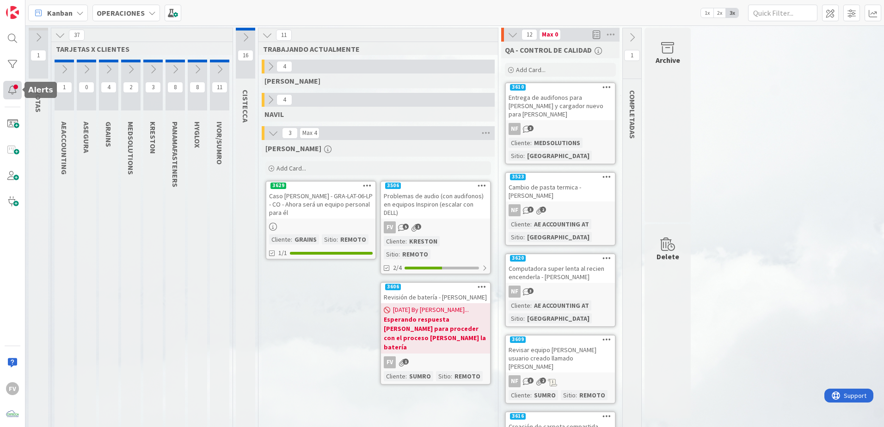
click at [18, 87] on div at bounding box center [12, 90] width 18 height 18
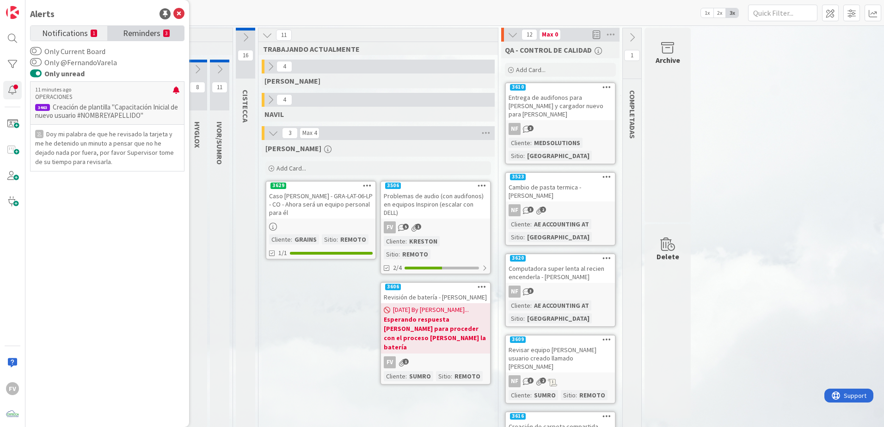
click at [132, 34] on span "Reminders" at bounding box center [141, 32] width 37 height 13
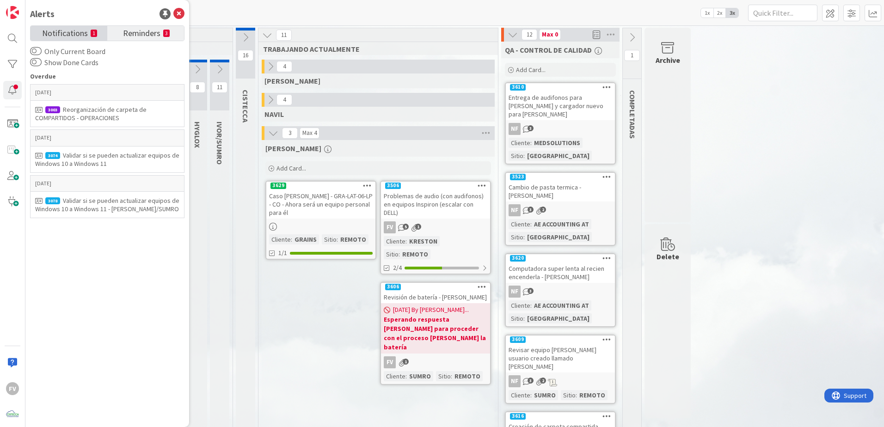
click at [96, 33] on small "1" at bounding box center [94, 33] width 6 height 7
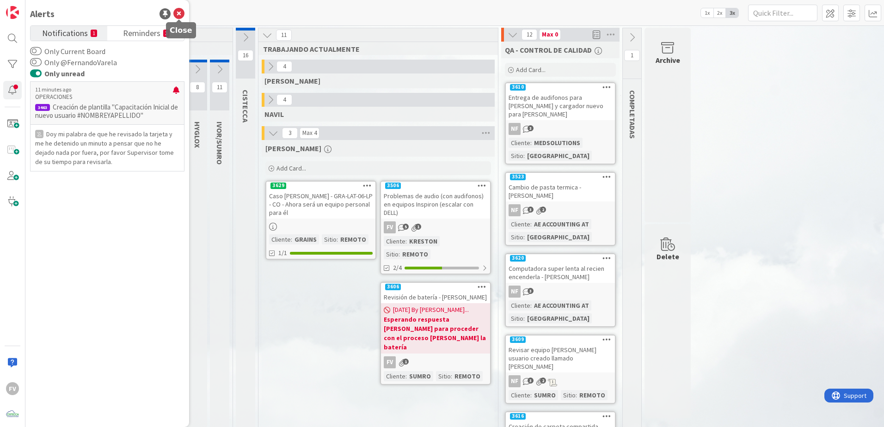
click at [179, 14] on icon at bounding box center [178, 13] width 11 height 11
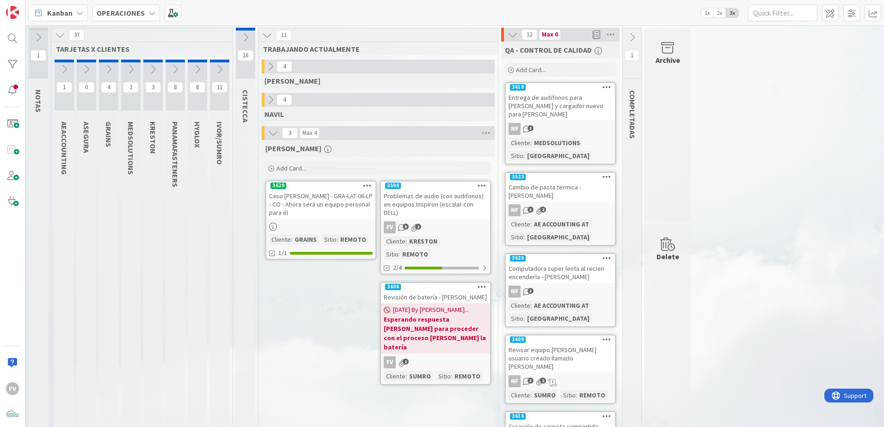
click at [217, 74] on icon at bounding box center [220, 69] width 10 height 10
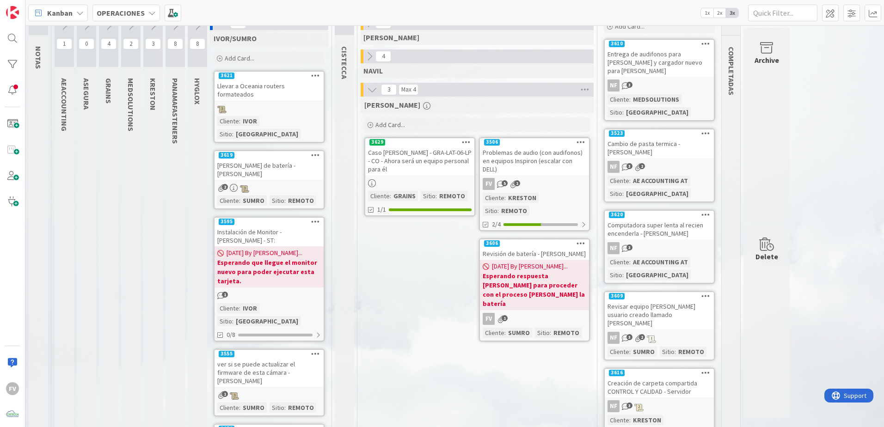
scroll to position [31, 0]
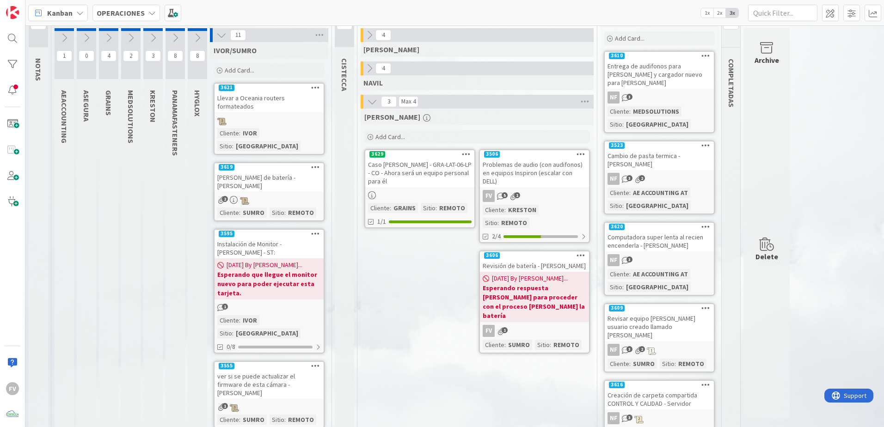
click at [221, 32] on icon at bounding box center [221, 35] width 10 height 10
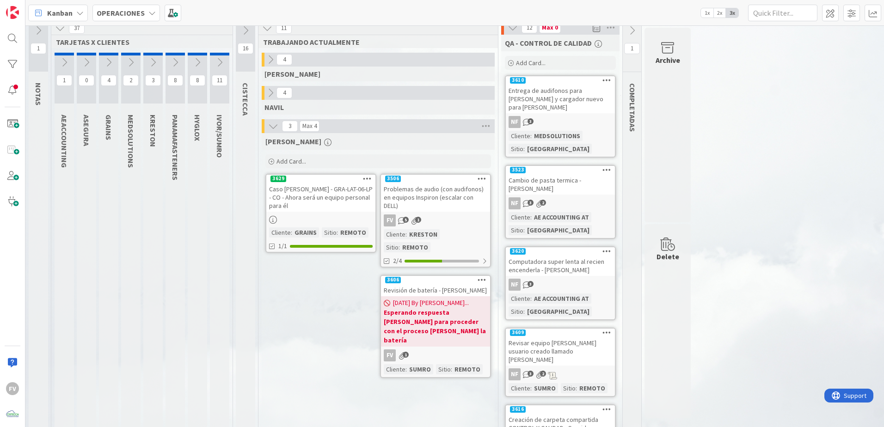
scroll to position [0, 0]
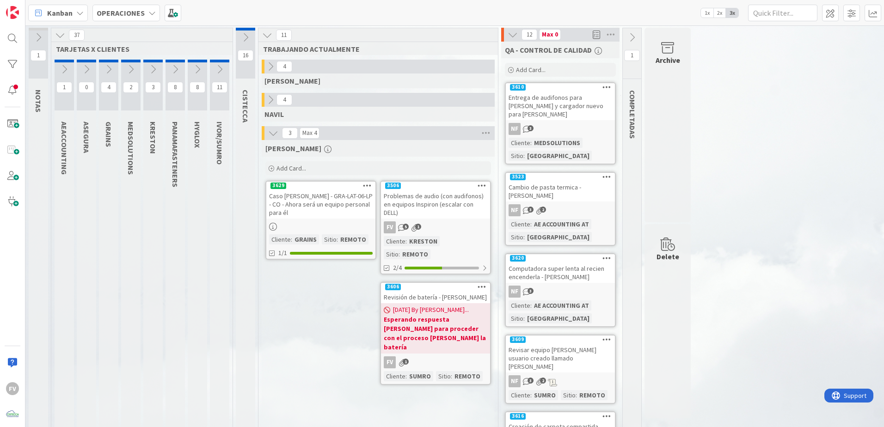
click at [246, 33] on icon at bounding box center [245, 37] width 10 height 10
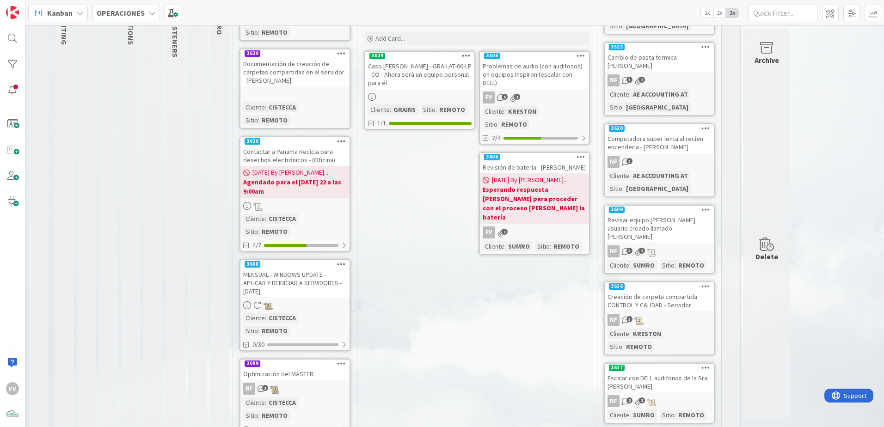
scroll to position [139, 0]
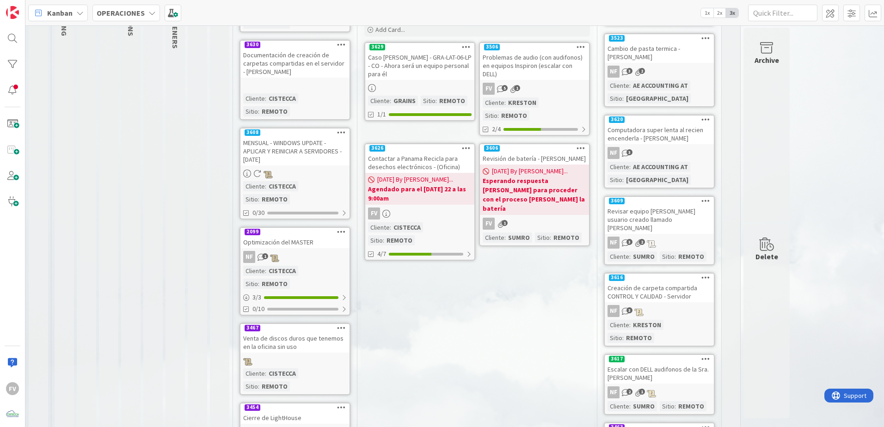
click at [409, 173] on div "[DATE] By [PERSON_NAME]... Agendado para el [DATE] 22 a las 9:00am" at bounding box center [419, 189] width 109 height 32
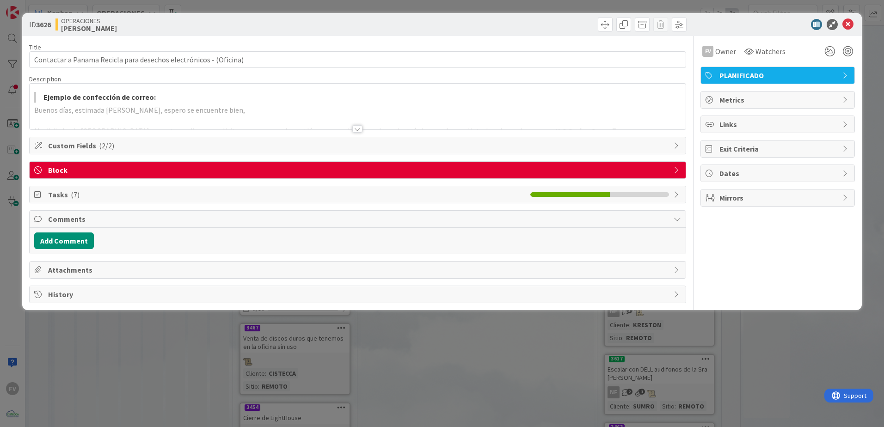
click at [352, 167] on span "Block" at bounding box center [358, 170] width 621 height 11
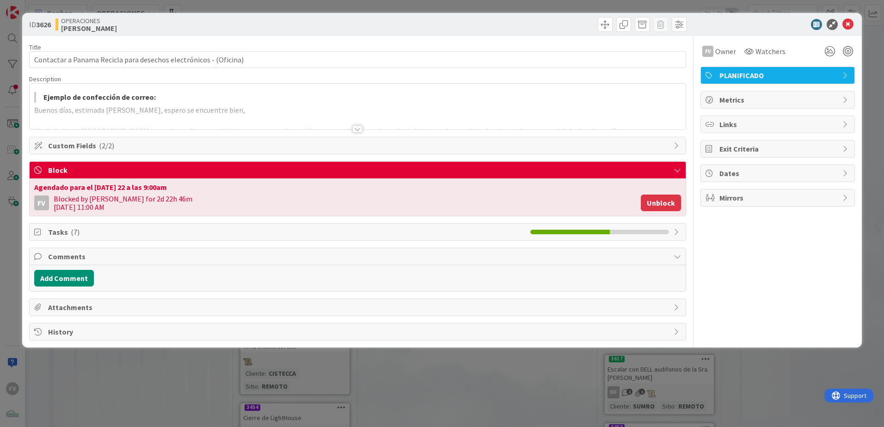
click at [669, 200] on button "Unblock" at bounding box center [661, 203] width 40 height 17
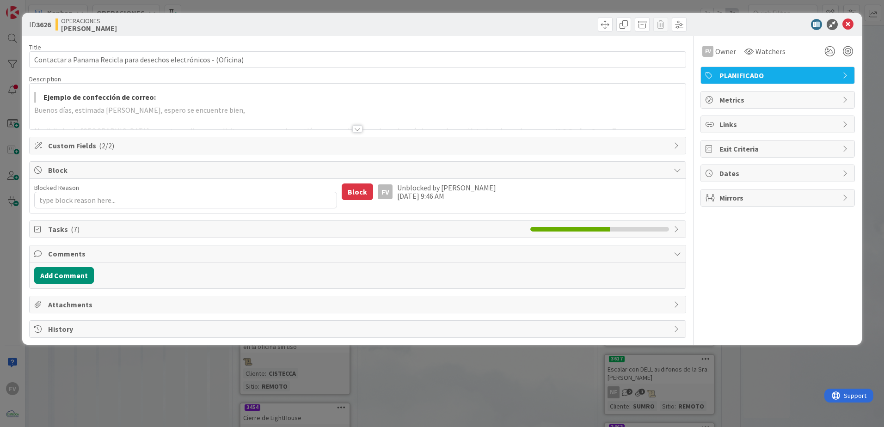
type textarea "x"
click at [79, 174] on span "Block" at bounding box center [358, 170] width 621 height 11
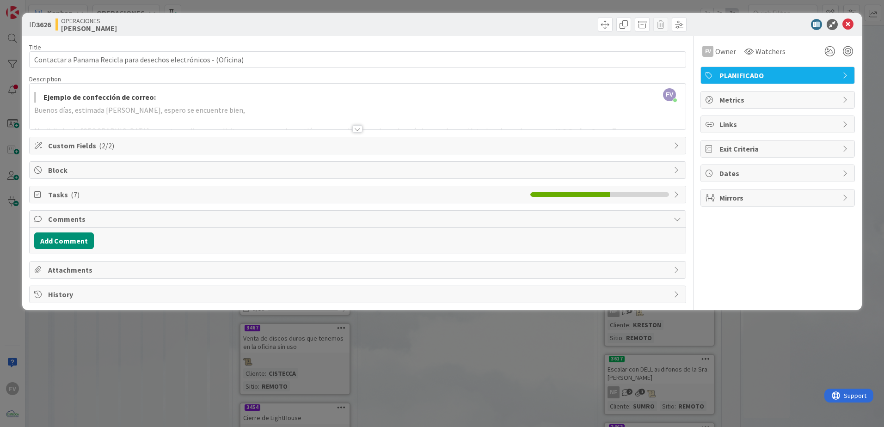
click at [87, 203] on div "Tasks ( 7 )" at bounding box center [357, 195] width 657 height 18
click at [94, 220] on span "Comments" at bounding box center [358, 219] width 621 height 11
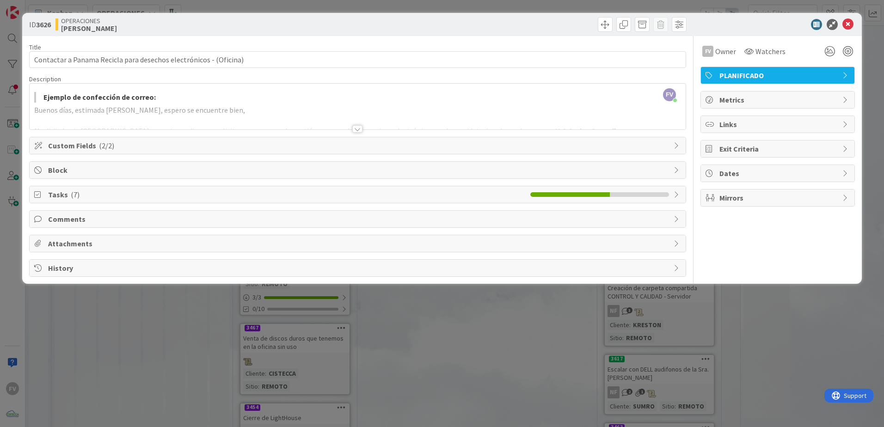
click at [101, 197] on span "Tasks ( 7 )" at bounding box center [287, 194] width 478 height 11
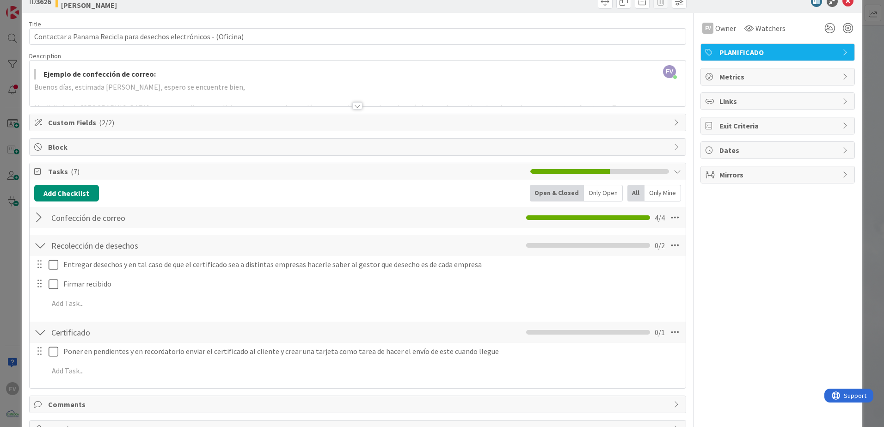
scroll to position [46, 0]
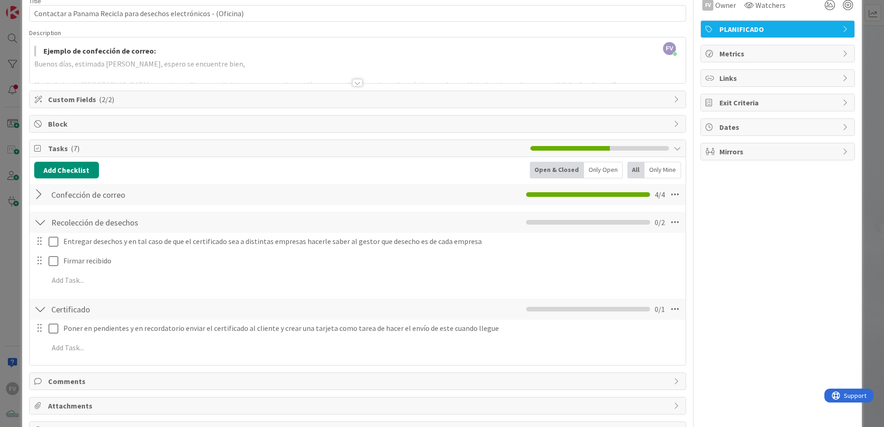
click at [39, 192] on div at bounding box center [40, 194] width 12 height 17
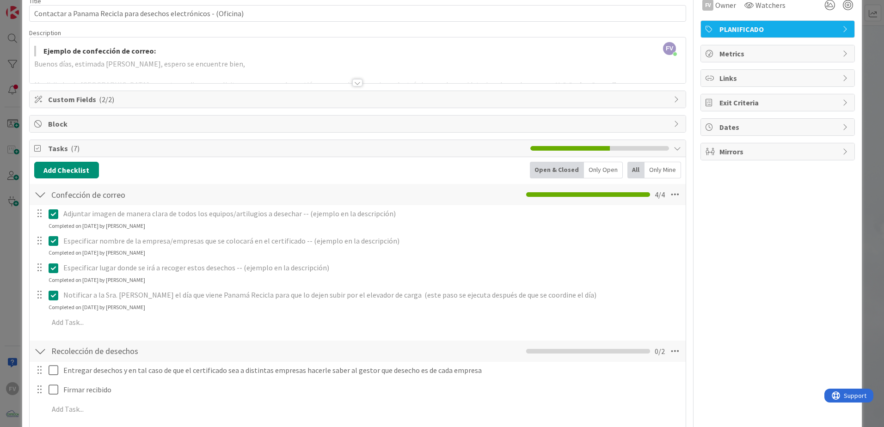
click at [39, 192] on div at bounding box center [40, 194] width 12 height 17
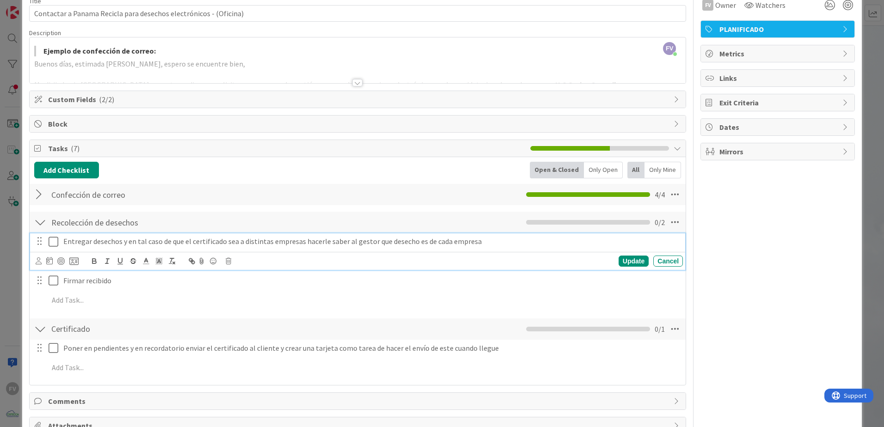
click at [48, 242] on div at bounding box center [47, 242] width 26 height 16
click at [49, 244] on icon at bounding box center [56, 241] width 14 height 11
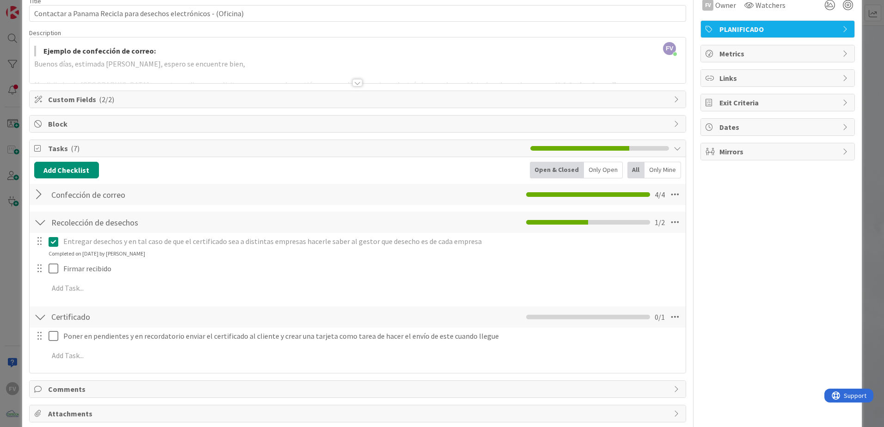
click at [5, 198] on div "ID 3626 OPERACIONES [PERSON_NAME] Title 65 / 128 Contactar a Panama Recicla par…" at bounding box center [442, 213] width 884 height 427
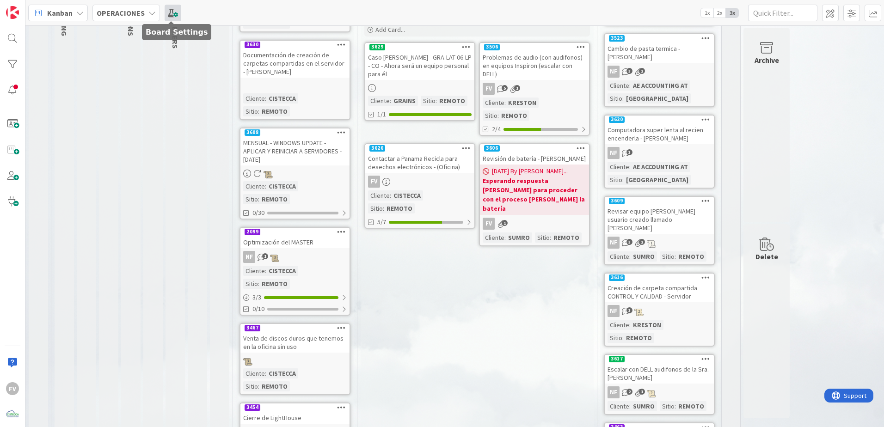
click at [167, 8] on span at bounding box center [173, 13] width 17 height 17
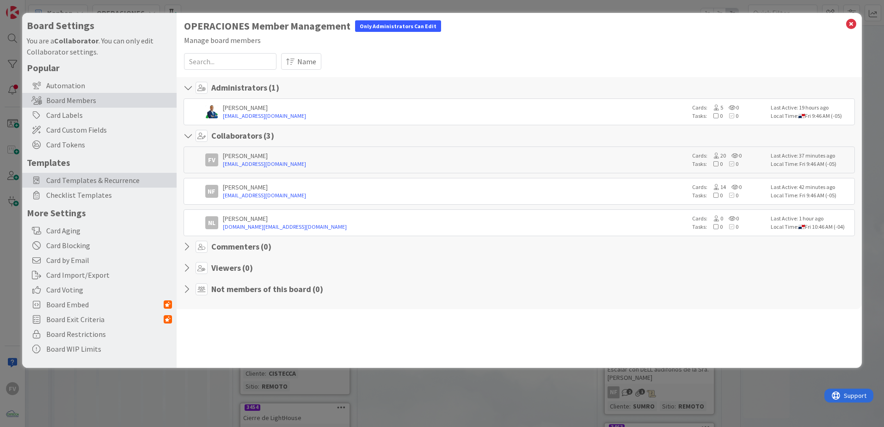
click at [125, 179] on span "Card Templates & Recurrence" at bounding box center [109, 180] width 126 height 11
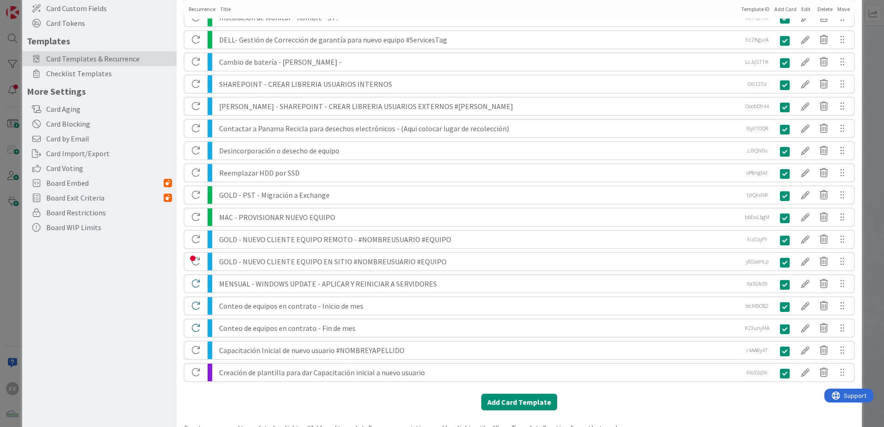
scroll to position [148, 0]
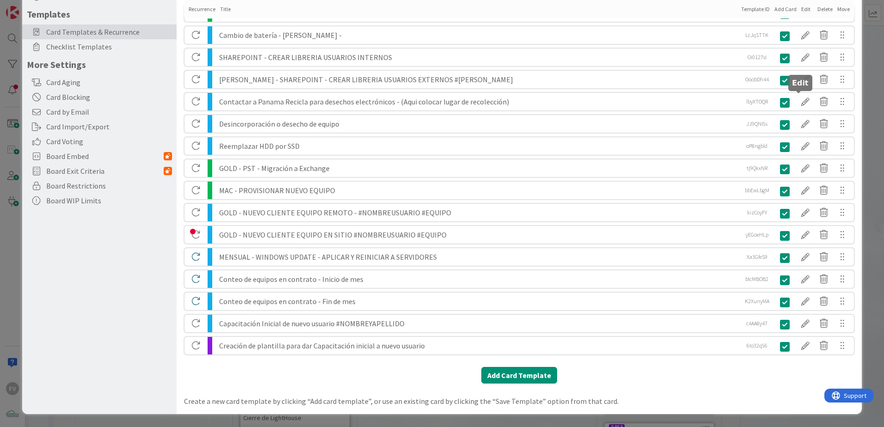
click at [801, 105] on div at bounding box center [805, 102] width 18 height 16
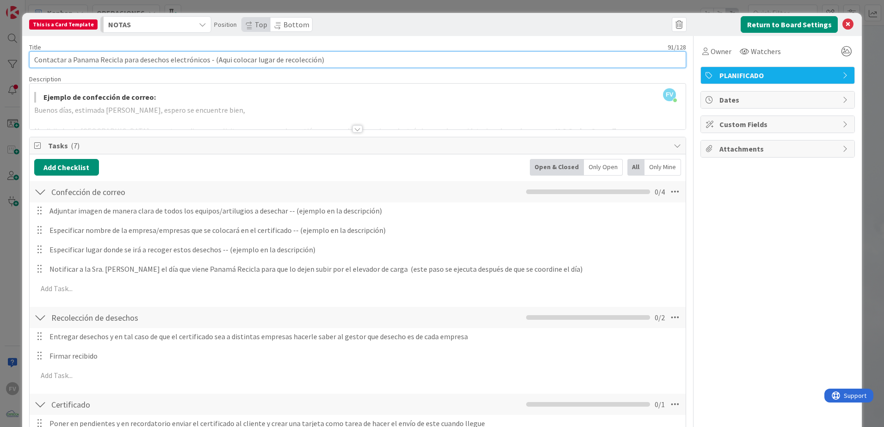
drag, startPoint x: 323, startPoint y: 56, endPoint x: 212, endPoint y: 61, distance: 111.1
click at [212, 61] on input "Contactar a Panama Recicla para desechos electrónicos - (Aqui colocar lugar de …" at bounding box center [357, 59] width 657 height 17
type input "Contactar a Panama Recicla para desechos electrónicos - #LugarDeRecoleccion"
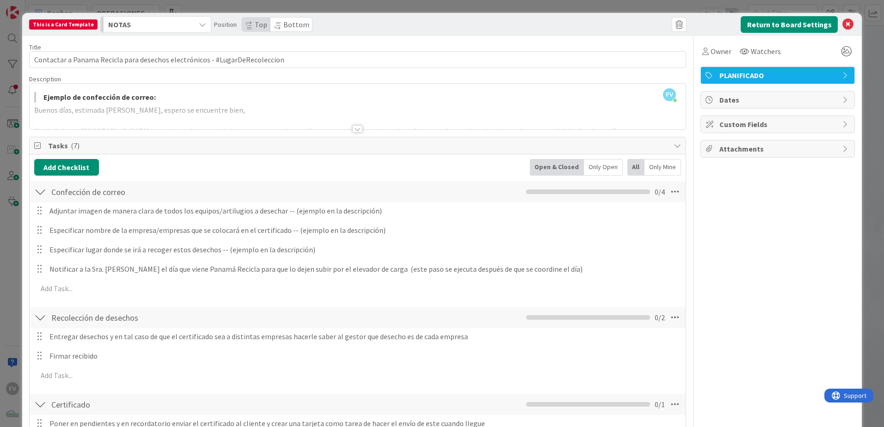
click at [773, 222] on div "Owner Watchers PLANIFICADO Dates Custom Fields Attachments" at bounding box center [778, 273] width 154 height 474
drag, startPoint x: 85, startPoint y: 60, endPoint x: 430, endPoint y: 141, distance: 354.7
click at [430, 140] on span "Tasks ( 7 )" at bounding box center [358, 145] width 621 height 11
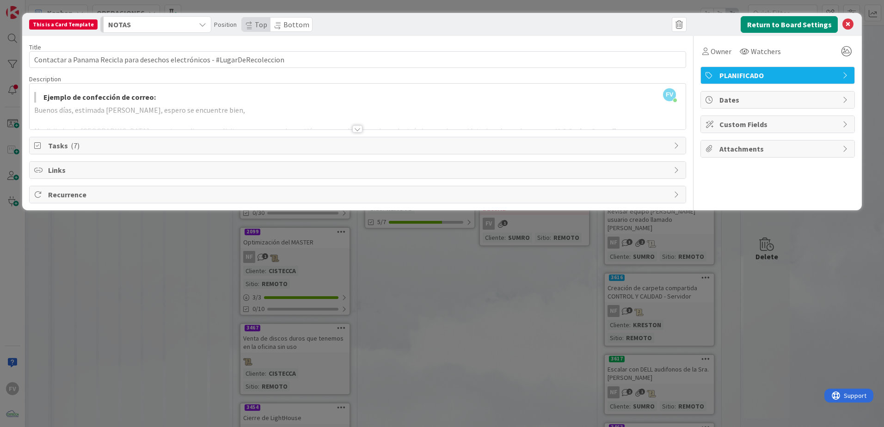
drag, startPoint x: 217, startPoint y: 151, endPoint x: 213, endPoint y: 154, distance: 5.4
click at [217, 151] on span "Tasks ( 7 )" at bounding box center [358, 145] width 621 height 11
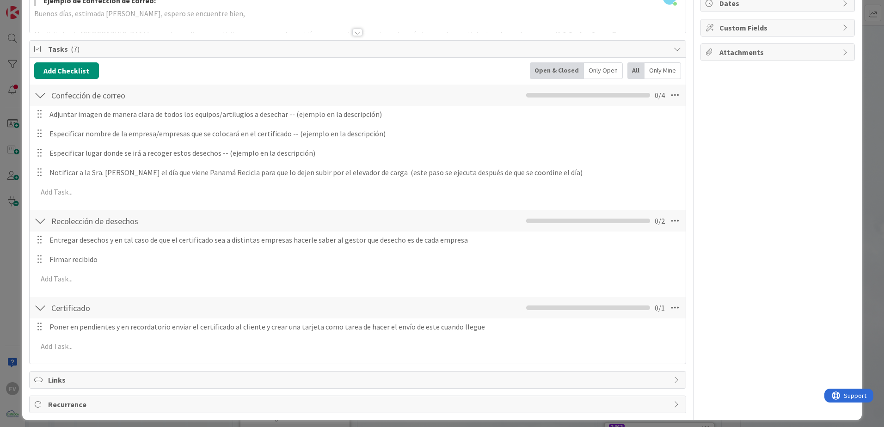
scroll to position [103, 0]
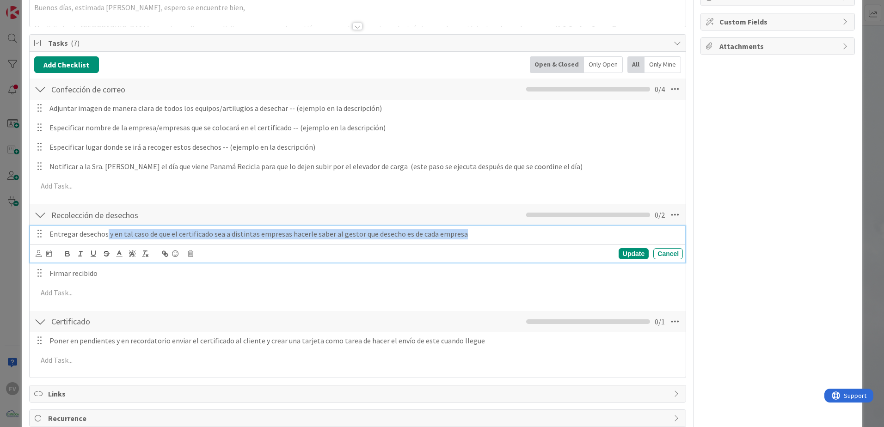
drag, startPoint x: 483, startPoint y: 235, endPoint x: 107, endPoint y: 220, distance: 376.3
click at [107, 220] on div "Recolección de desechos Checklist Name 23 / 64 Recolección de desechos 0 / 2 En…" at bounding box center [358, 254] width 656 height 102
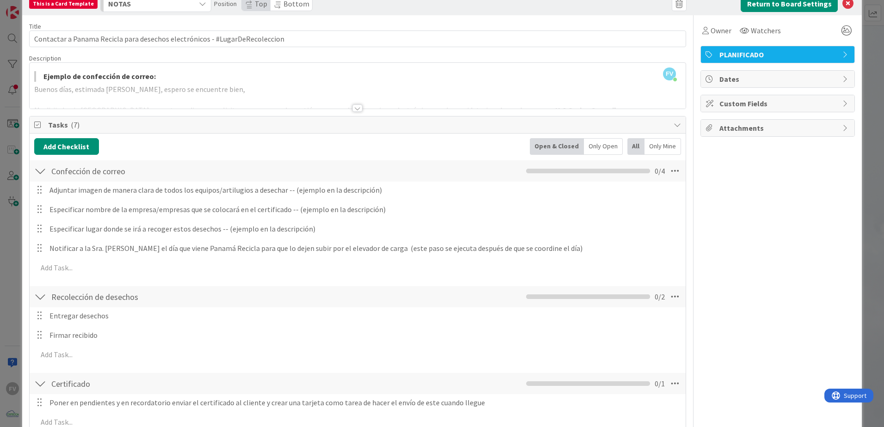
scroll to position [0, 0]
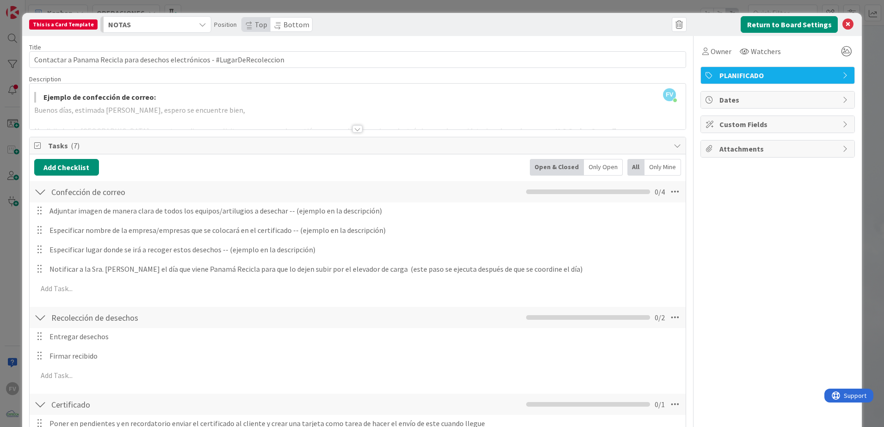
click at [333, 123] on div at bounding box center [358, 118] width 656 height 24
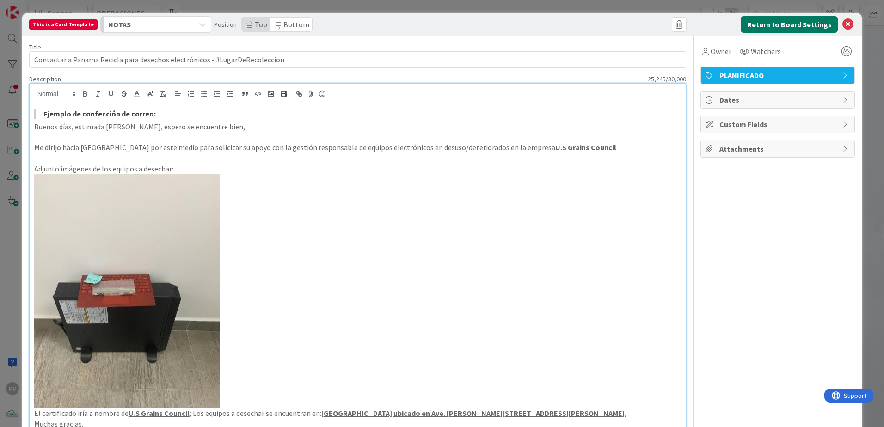
click at [821, 21] on button "Return to Board Settings" at bounding box center [789, 24] width 97 height 17
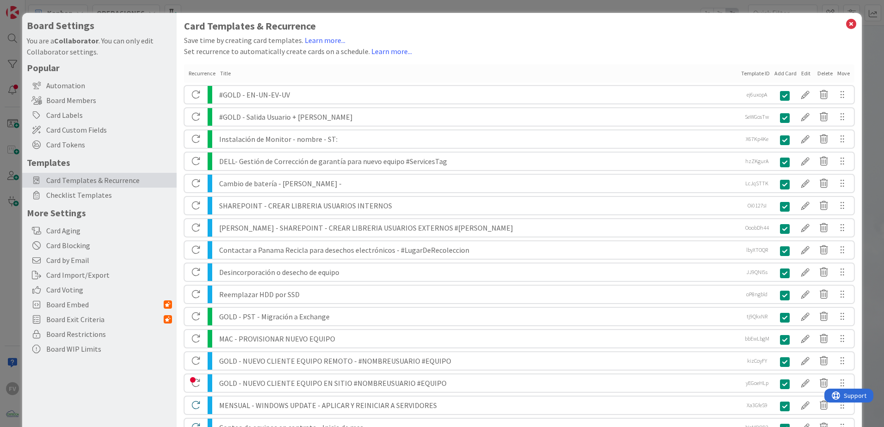
drag, startPoint x: 867, startPoint y: 27, endPoint x: 862, endPoint y: 27, distance: 5.1
click at [866, 27] on div "Board Settings You are a Collaborator . You can only edit Collaborator settings…" at bounding box center [442, 213] width 884 height 427
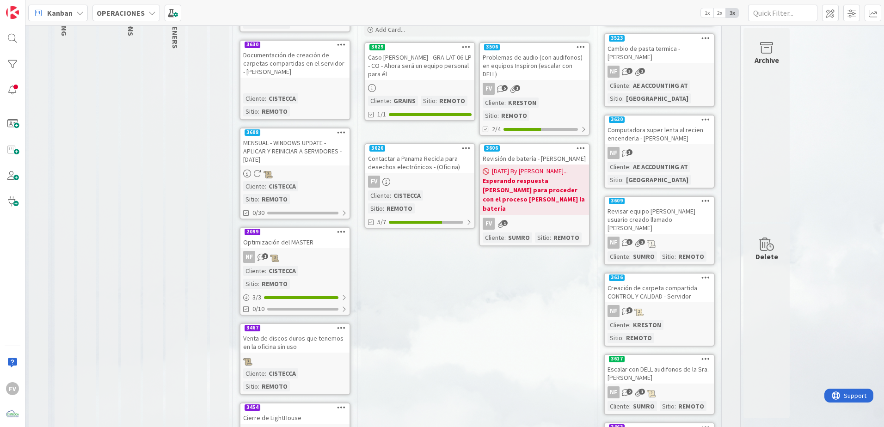
click at [447, 159] on div "Contactar a Panama Recicla para desechos electrónicos - (Oficina)" at bounding box center [419, 163] width 109 height 20
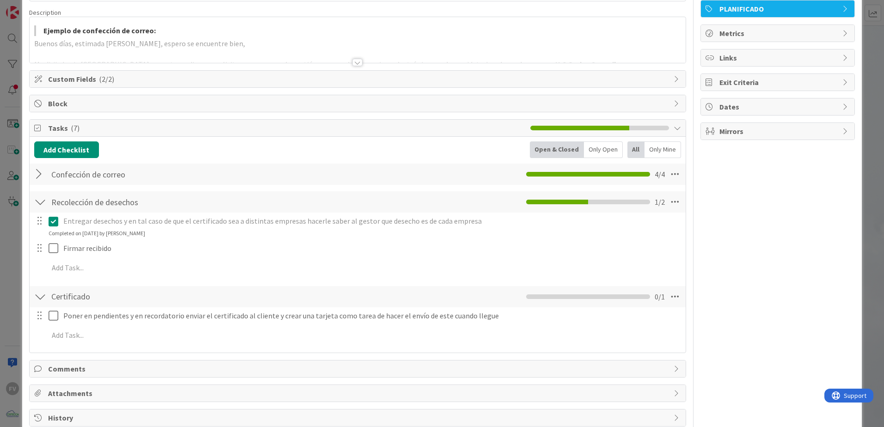
scroll to position [86, 0]
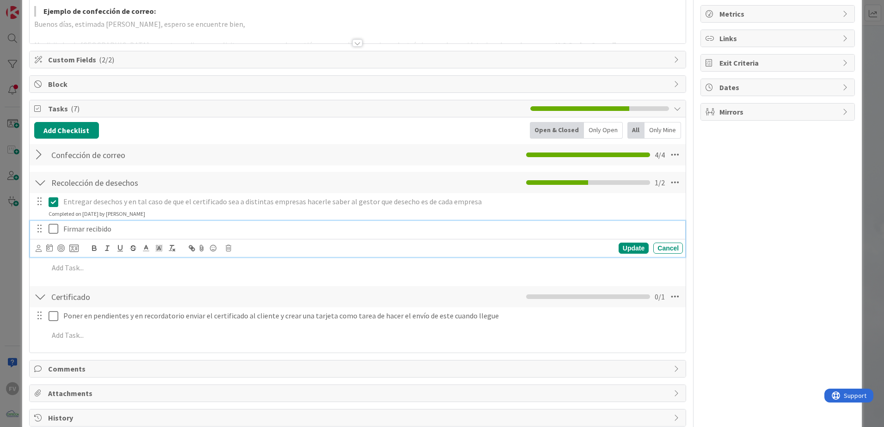
click at [55, 230] on icon at bounding box center [56, 228] width 14 height 11
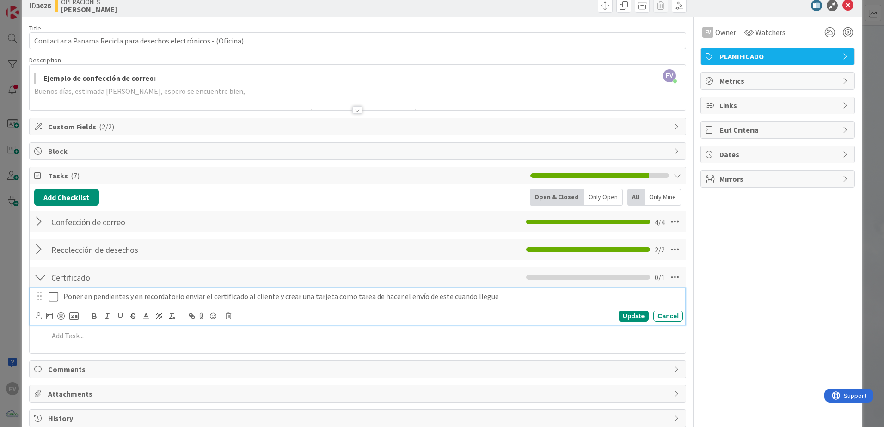
scroll to position [39, 0]
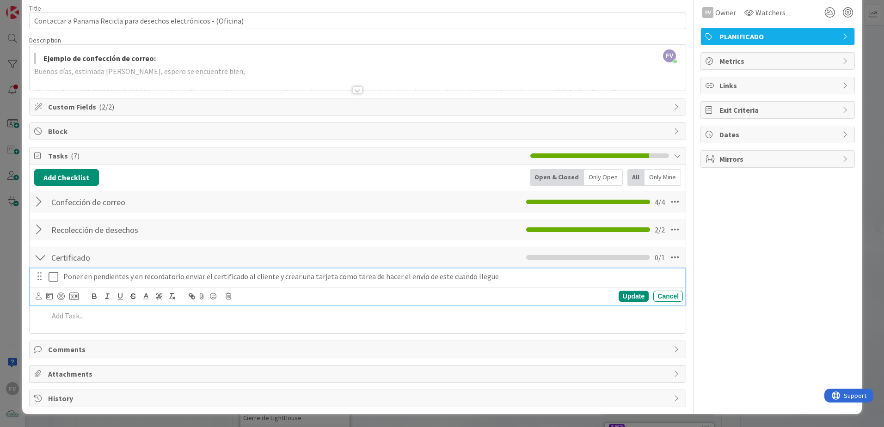
click at [53, 298] on div "Poner en pendientes y en recordatorio enviar el certificado al cliente y crear …" at bounding box center [357, 287] width 655 height 37
click at [53, 277] on icon at bounding box center [56, 276] width 14 height 11
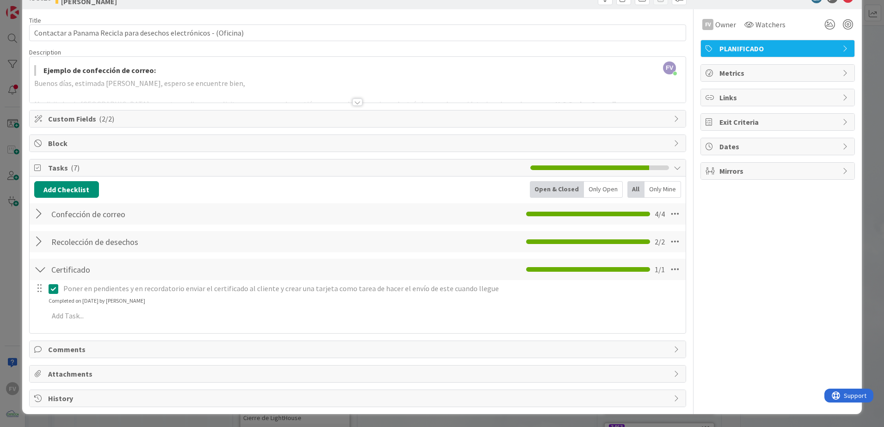
scroll to position [0, 0]
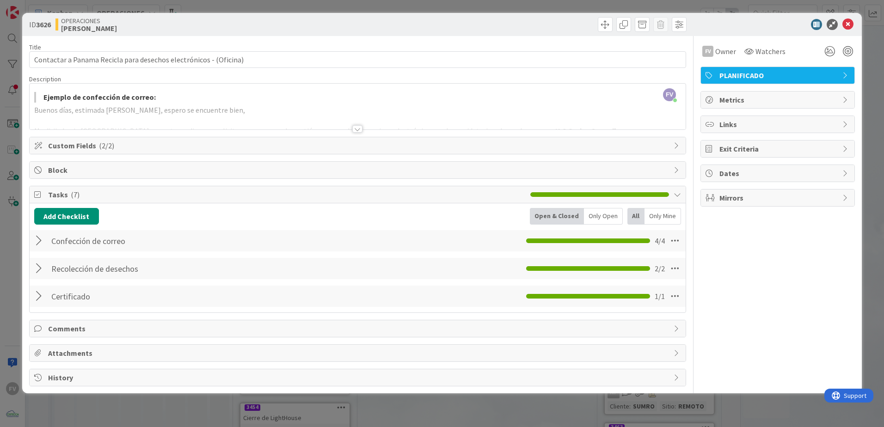
click at [10, 270] on div "ID 3626 OPERACIONES [PERSON_NAME] Title 65 / 128 Contactar a Panama Recicla par…" at bounding box center [442, 213] width 884 height 427
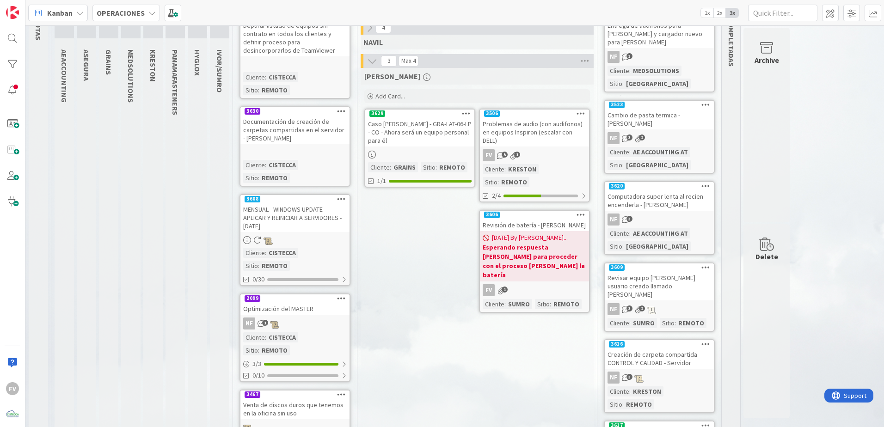
scroll to position [58, 0]
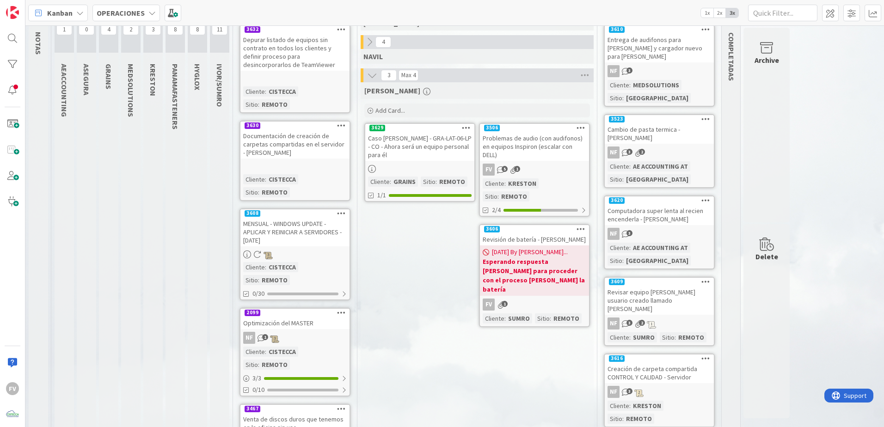
click at [548, 268] on b "Esperando respuesta [PERSON_NAME] para proceder con el proceso [PERSON_NAME] la…" at bounding box center [535, 275] width 104 height 37
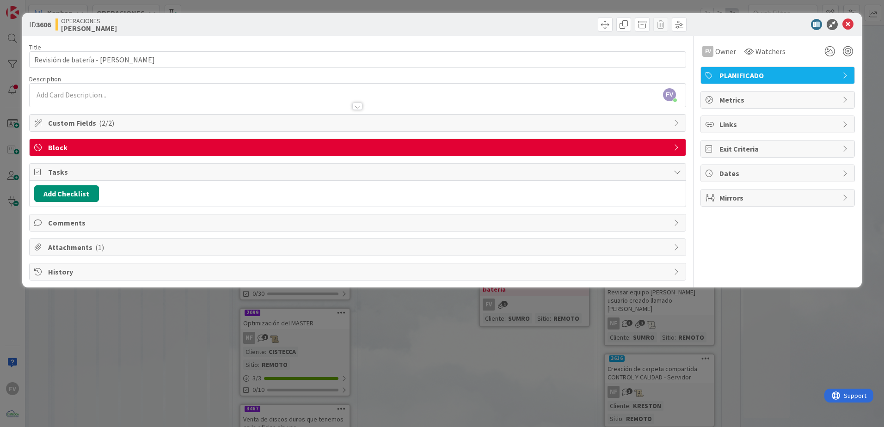
click at [168, 247] on span "Attachments ( 1 )" at bounding box center [358, 247] width 621 height 11
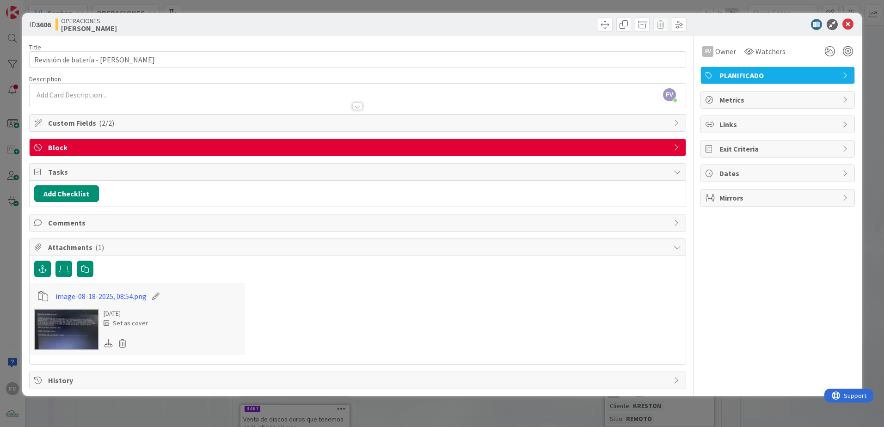
click at [77, 336] on img at bounding box center [66, 330] width 65 height 42
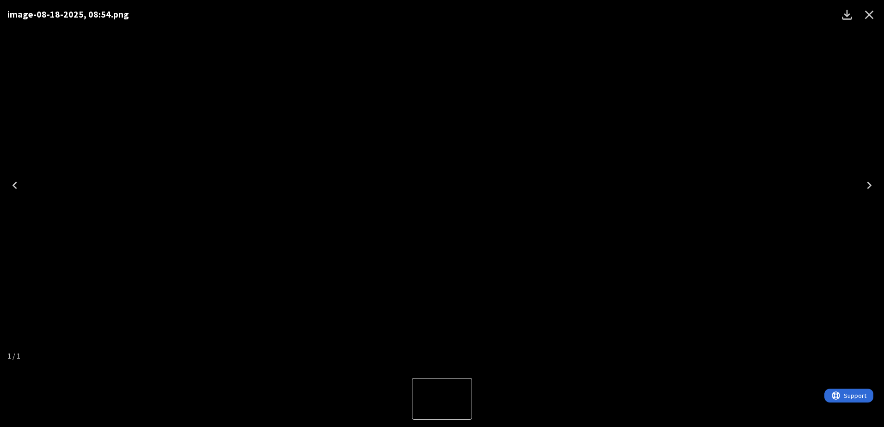
click at [871, 18] on icon "Close" at bounding box center [869, 14] width 15 height 15
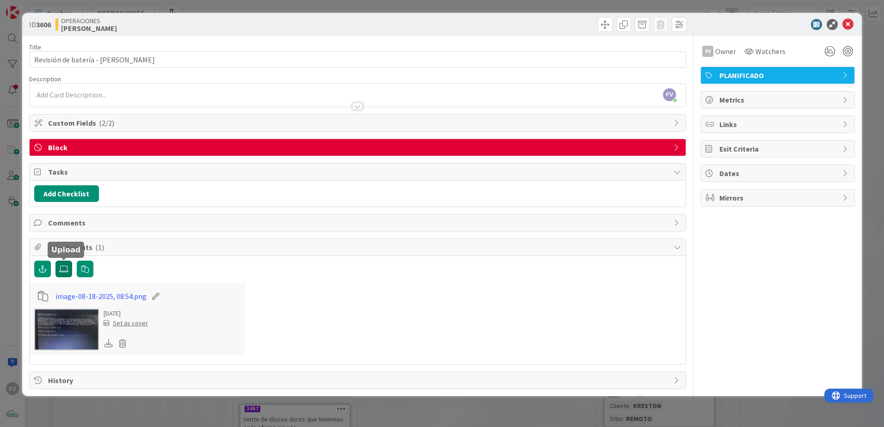
click at [60, 269] on icon at bounding box center [63, 268] width 9 height 7
click at [55, 261] on input "file" at bounding box center [55, 261] width 0 height 0
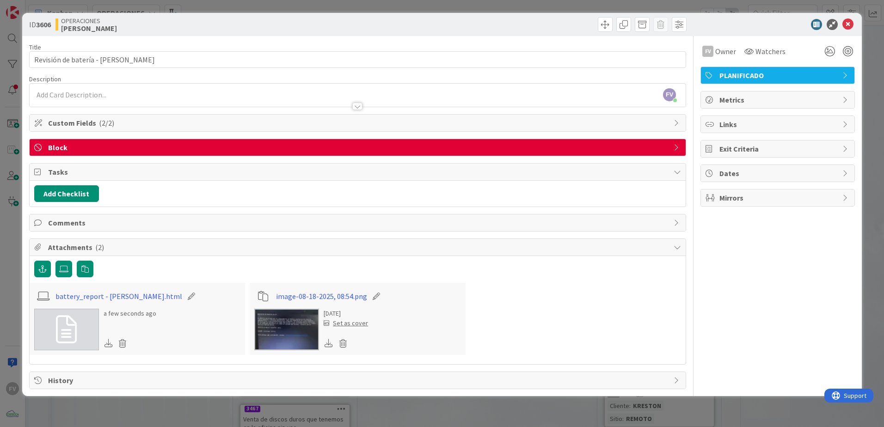
click at [62, 330] on icon at bounding box center [66, 330] width 21 height 28
click at [767, 270] on div "FV Owner Watchers PLANIFICADO Metrics Links Exit Criteria Dates Mirrors" at bounding box center [778, 212] width 154 height 353
click at [82, 268] on icon "button" at bounding box center [84, 268] width 7 height 7
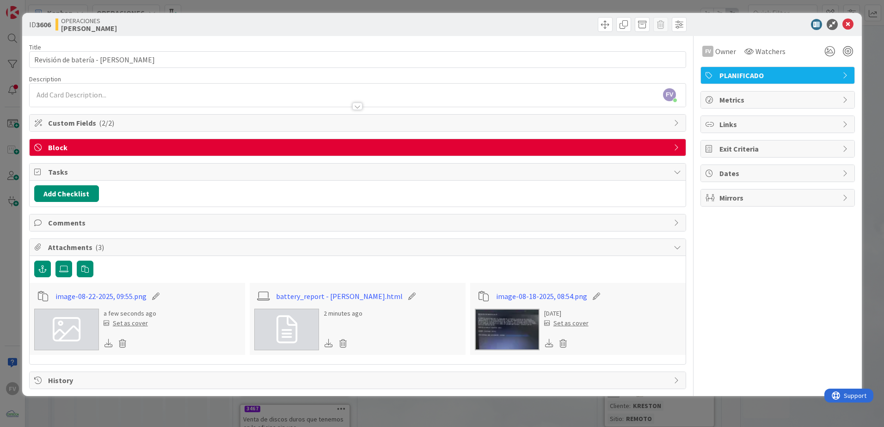
click at [77, 324] on icon at bounding box center [67, 330] width 28 height 28
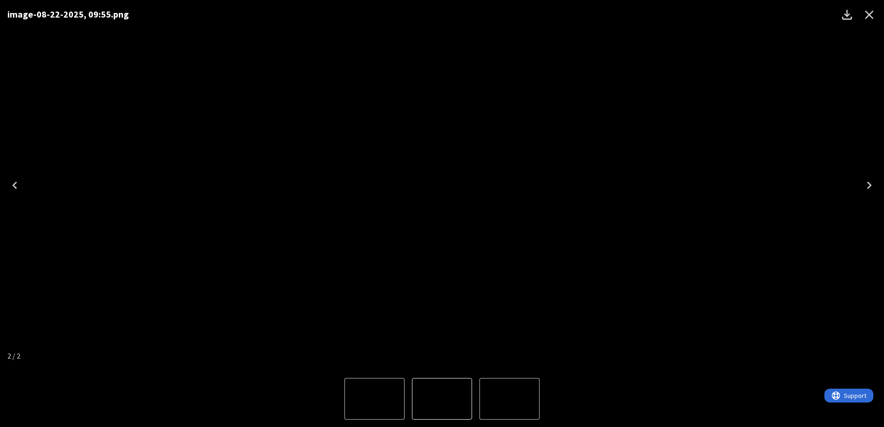
click at [770, 122] on div "image-08-22-2025, 09:55.png" at bounding box center [442, 185] width 884 height 371
click at [867, 22] on button "Close" at bounding box center [869, 15] width 22 height 22
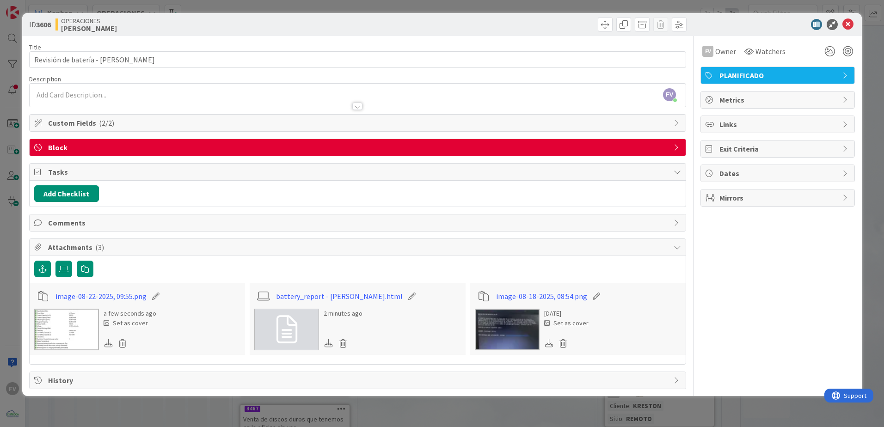
click at [64, 241] on div "Attachments ( 3 )" at bounding box center [358, 247] width 656 height 17
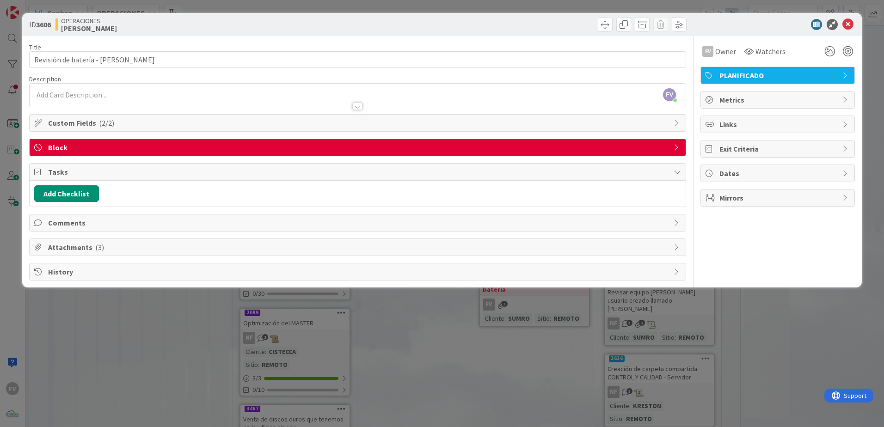
click at [66, 222] on span "Comments" at bounding box center [358, 222] width 621 height 11
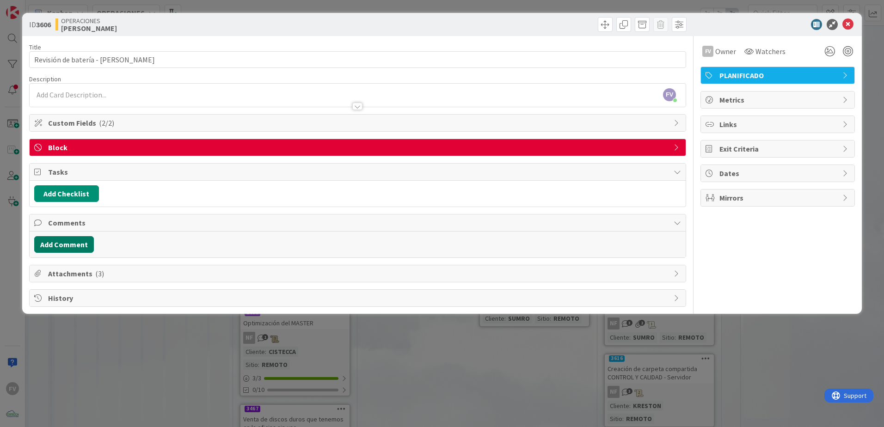
click at [73, 245] on button "Add Comment" at bounding box center [64, 244] width 60 height 17
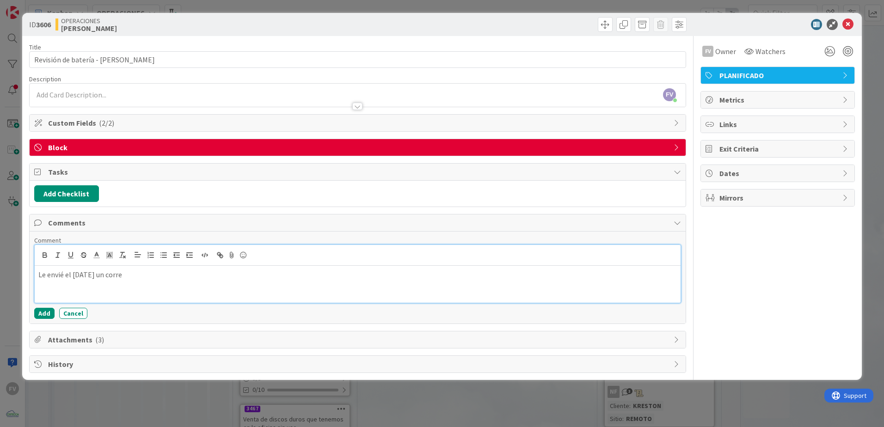
click at [146, 278] on p "Le envié el [DATE] un corre" at bounding box center [357, 275] width 639 height 11
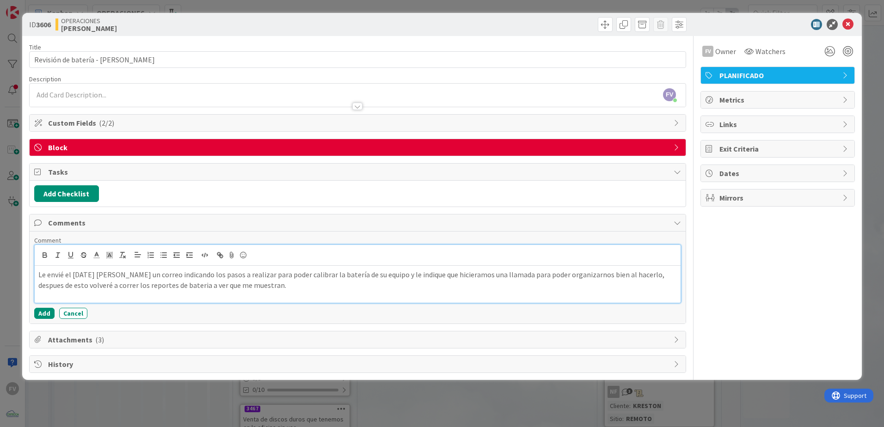
drag, startPoint x: 160, startPoint y: 287, endPoint x: 155, endPoint y: 284, distance: 5.4
click at [155, 284] on p "Le envié el [DATE] [PERSON_NAME] un correo indicando los pasos a realizar para …" at bounding box center [357, 280] width 639 height 21
click at [191, 285] on p "Le envié el [DATE] [PERSON_NAME] un correo indicando los pasos a realizar para …" at bounding box center [357, 280] width 639 height 21
click at [322, 274] on p "Le envié el [DATE] [PERSON_NAME] un correo indicando los pasos a realizar para …" at bounding box center [357, 280] width 639 height 21
click at [487, 276] on p "Le envié el [DATE] [PERSON_NAME] un correo indicando los pasos a realizar para …" at bounding box center [357, 280] width 639 height 21
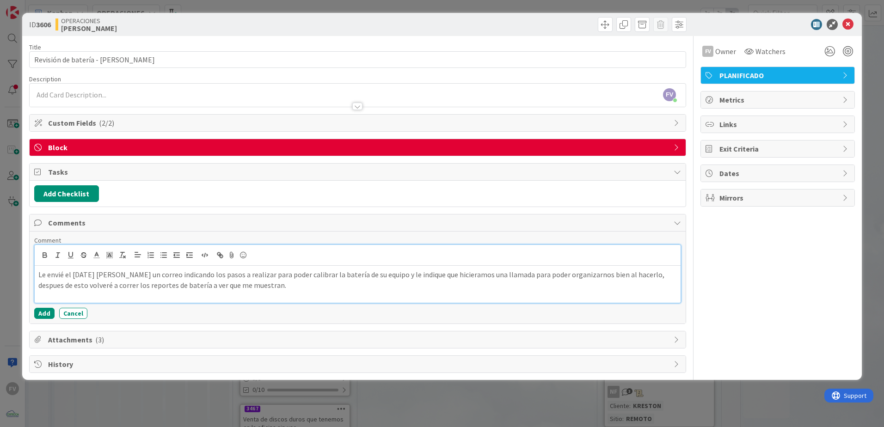
click at [396, 276] on p "Le envié el [DATE] [PERSON_NAME] un correo indicando los pasos a realizar para …" at bounding box center [357, 280] width 639 height 21
click at [447, 287] on p "Le envié el [DATE] [PERSON_NAME] un correo indicando los pasos a realizar para …" at bounding box center [357, 280] width 639 height 21
click at [458, 275] on p "Le envié el [DATE] [PERSON_NAME] un correo indicando los pasos a realizar para …" at bounding box center [357, 280] width 639 height 21
click at [441, 275] on p "Le envié el [DATE] [PERSON_NAME] un correo indicando los pasos a realizar para …" at bounding box center [357, 280] width 639 height 21
click at [592, 271] on p "Le envié el [DATE] [PERSON_NAME] un correo indicando los pasos a realizar para …" at bounding box center [357, 280] width 639 height 21
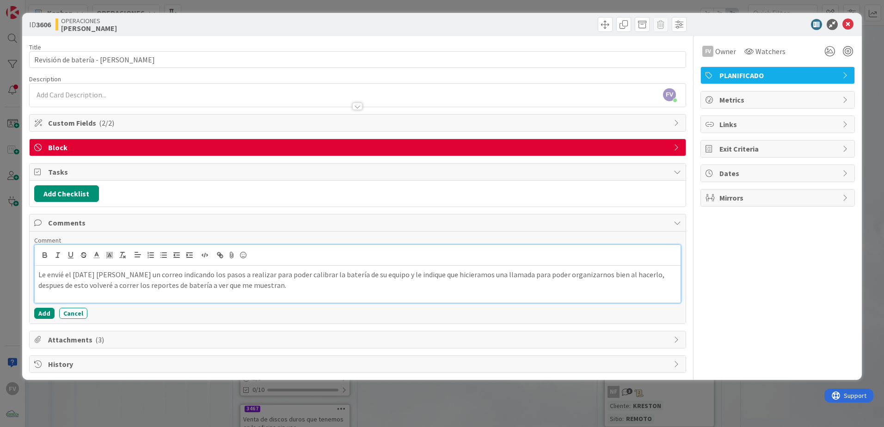
click at [637, 277] on p "Le envié el [DATE] [PERSON_NAME] un correo indicando los pasos a realizar para …" at bounding box center [357, 280] width 639 height 21
drag, startPoint x: 560, startPoint y: 273, endPoint x: 546, endPoint y: 272, distance: 13.4
click at [546, 272] on p "Le envié el [DATE] [PERSON_NAME] un correo indicando los pasos a realizar para …" at bounding box center [357, 280] width 639 height 21
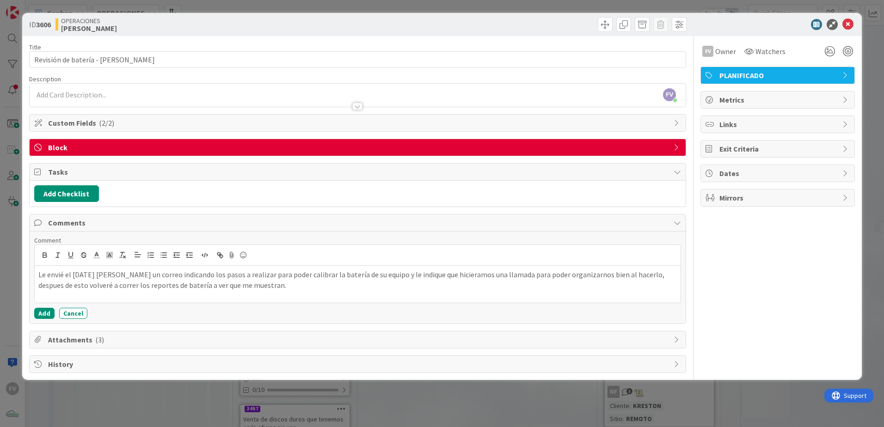
click at [49, 306] on div "Comment Le envié el [DATE] [PERSON_NAME] un correo indicando los pasos a realiz…" at bounding box center [357, 277] width 647 height 83
click at [46, 309] on button "Add" at bounding box center [44, 313] width 20 height 11
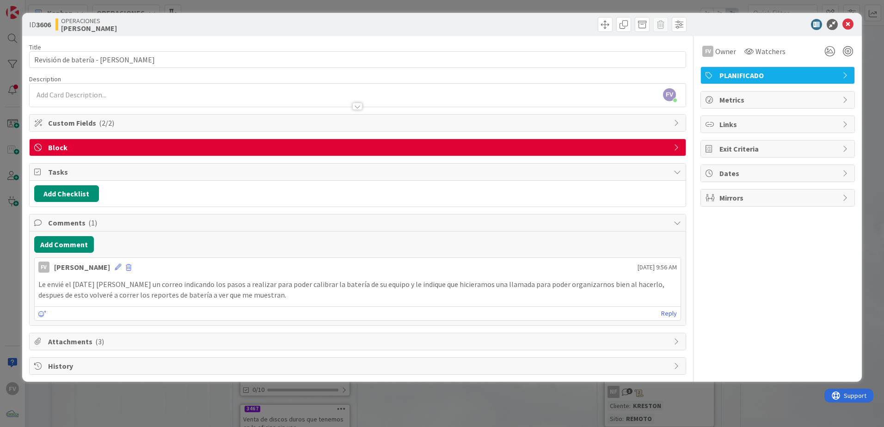
click at [296, 228] on span "Comments ( 1 )" at bounding box center [358, 222] width 621 height 11
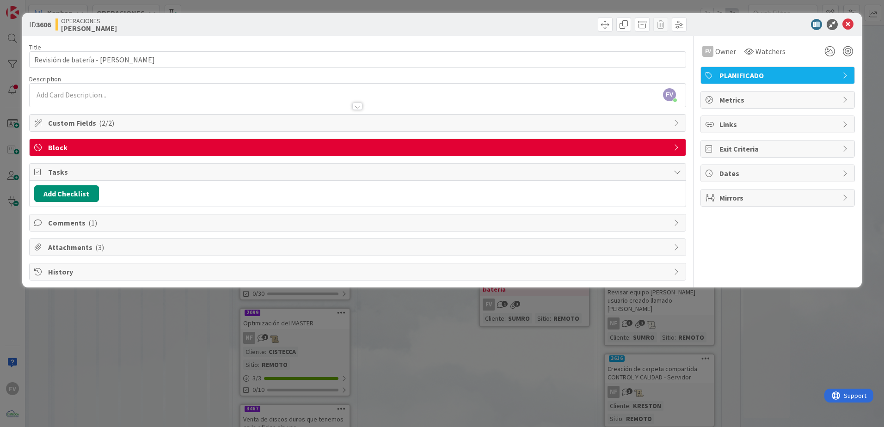
drag, startPoint x: 296, startPoint y: 228, endPoint x: 831, endPoint y: 243, distance: 535.2
click at [831, 243] on div "FV Owner Watchers PLANIFICADO Metrics Links Exit Criteria Dates Mirrors" at bounding box center [778, 158] width 154 height 245
click at [171, 152] on span "Block" at bounding box center [358, 147] width 621 height 11
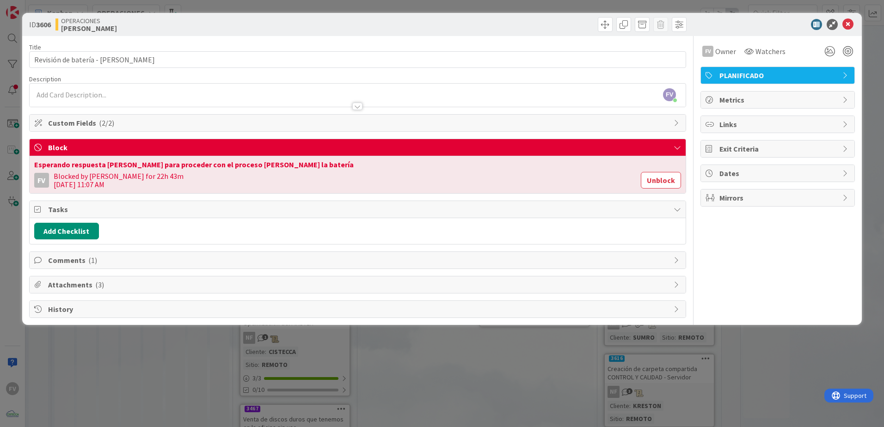
click at [171, 152] on span "Block" at bounding box center [358, 147] width 621 height 11
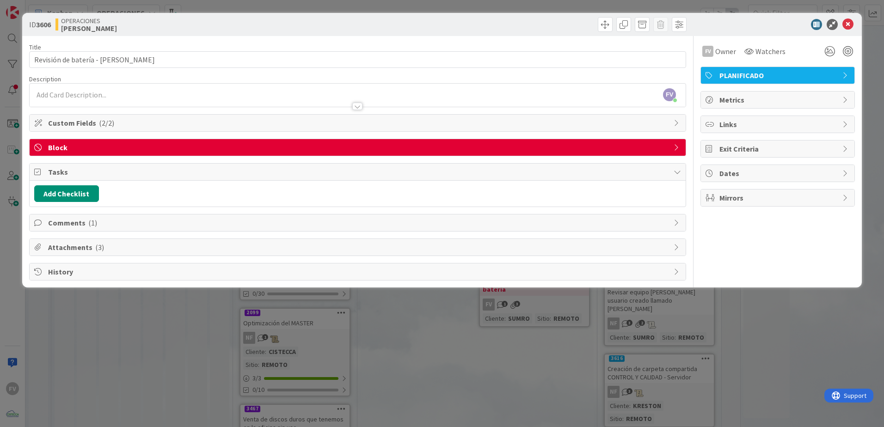
click at [124, 172] on span "Tasks" at bounding box center [358, 171] width 621 height 11
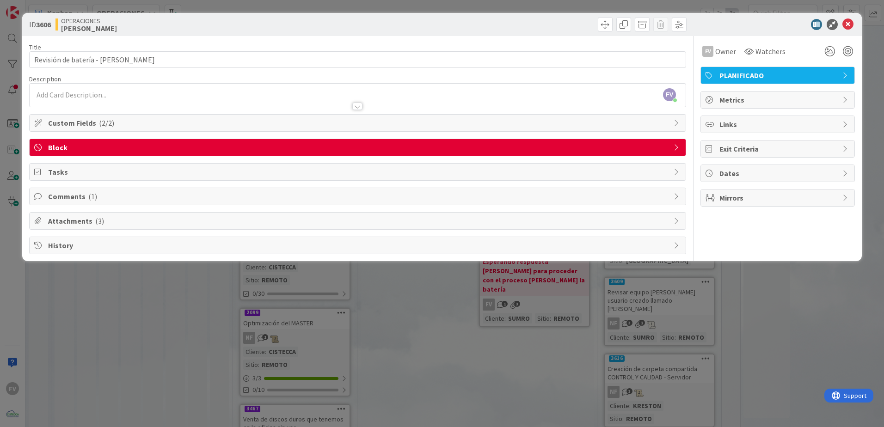
click at [132, 267] on div "ID 3606 OPERACIONES [PERSON_NAME] Title 33 / 128 Revisión de batería - [PERSON_…" at bounding box center [442, 213] width 884 height 427
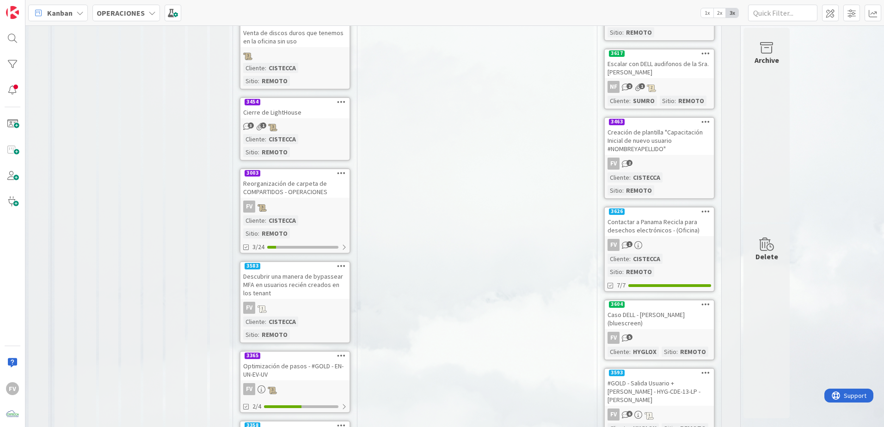
scroll to position [445, 0]
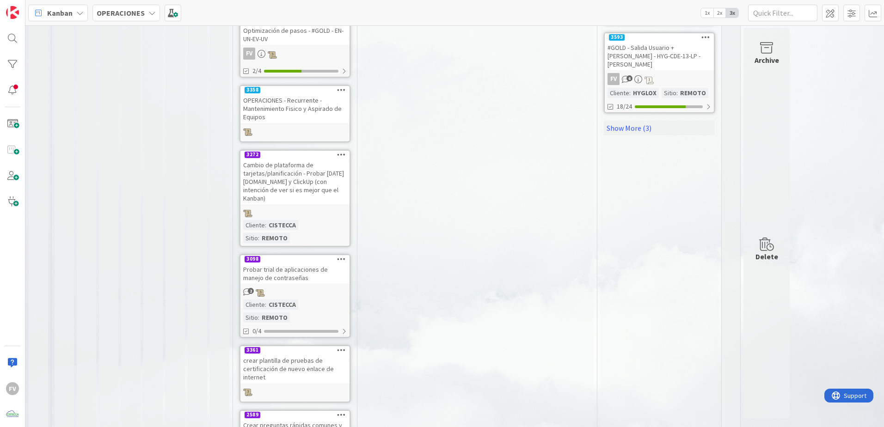
scroll to position [787, 0]
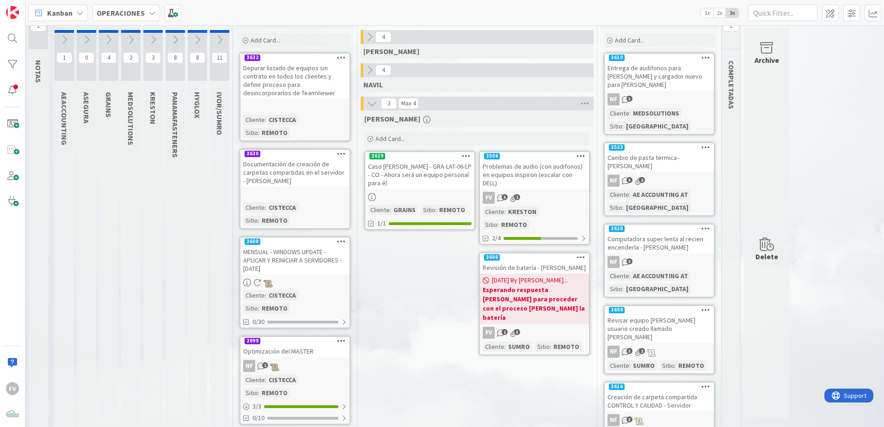
scroll to position [0, 0]
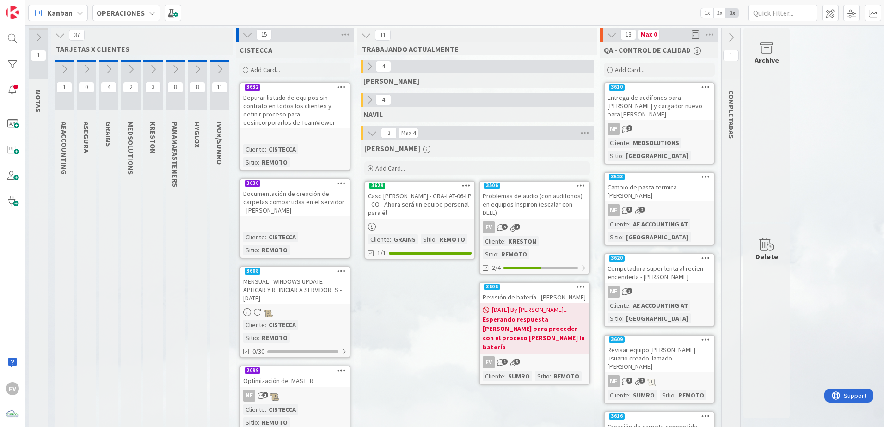
click at [248, 41] on div "15" at bounding box center [295, 35] width 118 height 14
click at [246, 35] on icon at bounding box center [247, 35] width 10 height 10
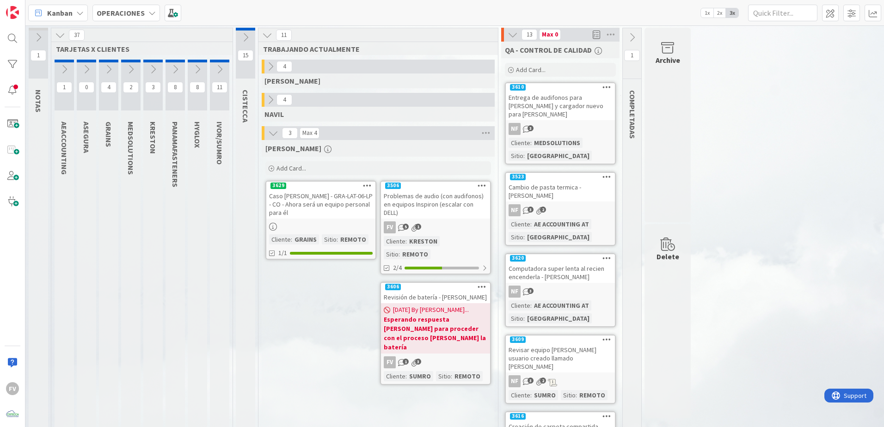
click at [273, 69] on icon at bounding box center [270, 67] width 10 height 10
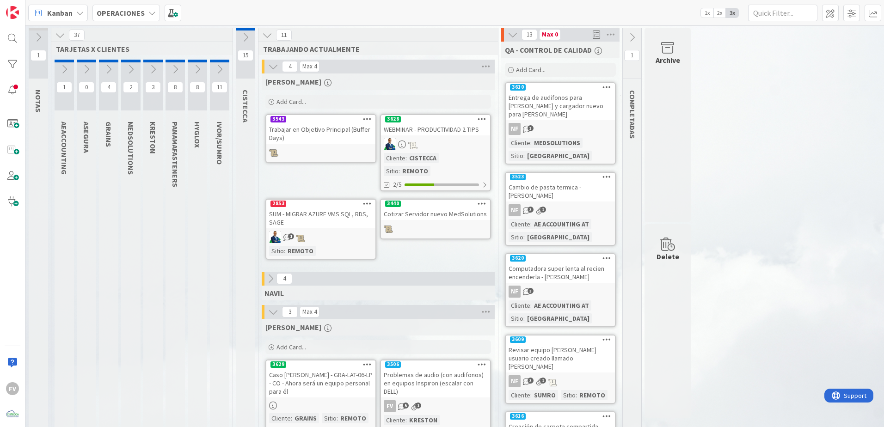
click at [272, 68] on icon at bounding box center [273, 67] width 10 height 10
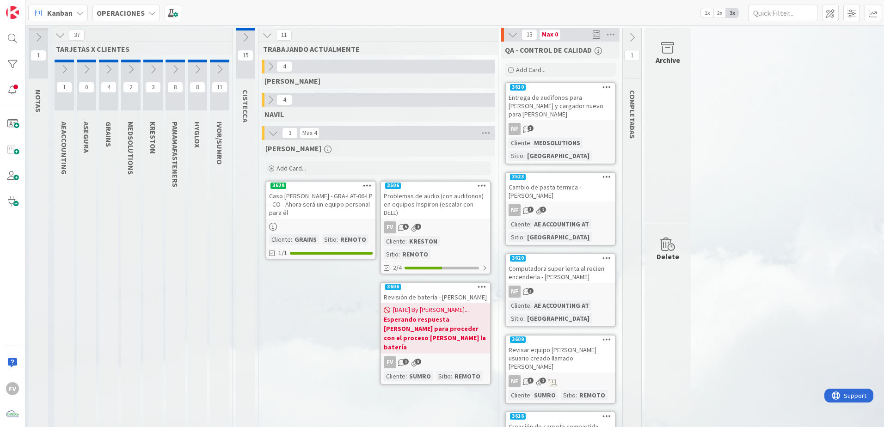
click at [271, 96] on icon at bounding box center [270, 100] width 10 height 10
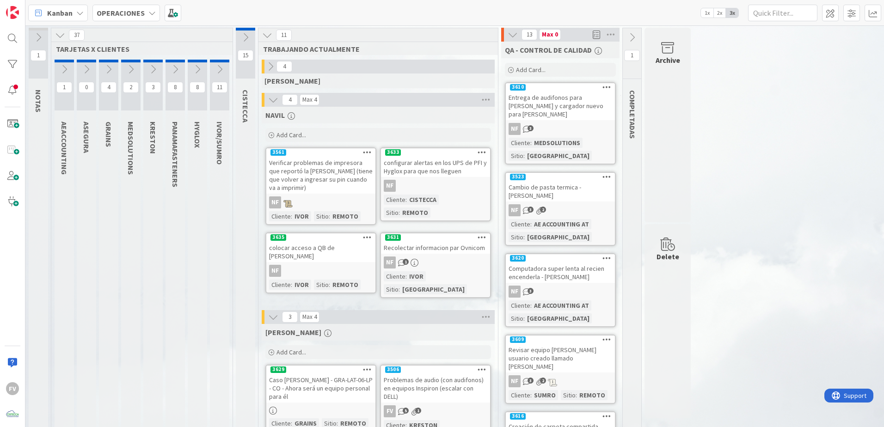
click at [272, 105] on button at bounding box center [273, 100] width 12 height 12
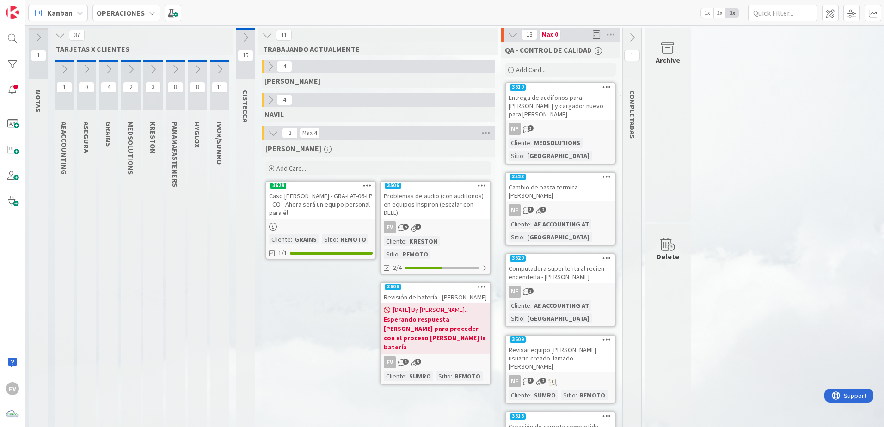
click at [110, 72] on icon at bounding box center [109, 69] width 10 height 10
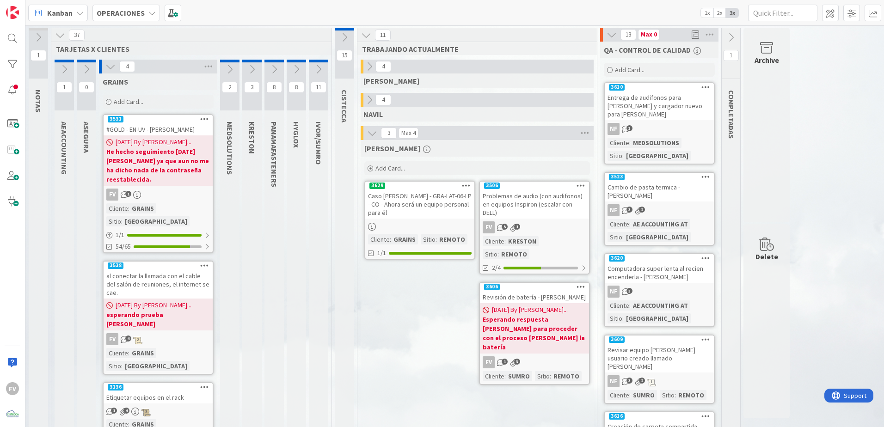
click at [225, 71] on icon at bounding box center [230, 69] width 10 height 10
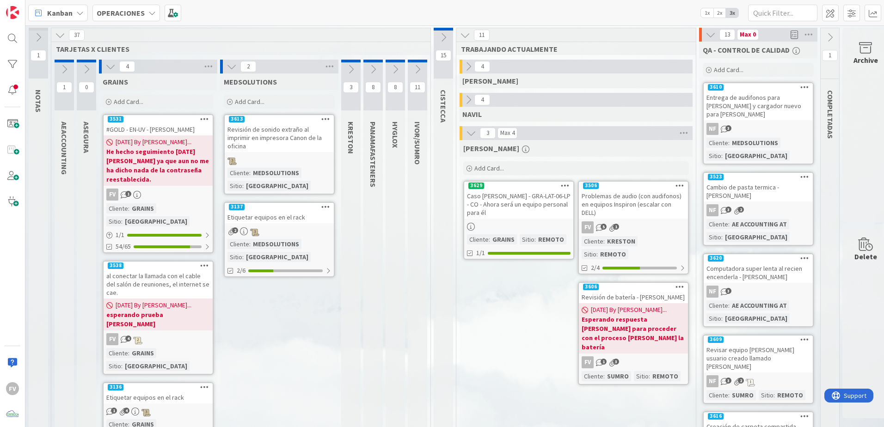
click at [229, 71] on icon at bounding box center [232, 67] width 10 height 10
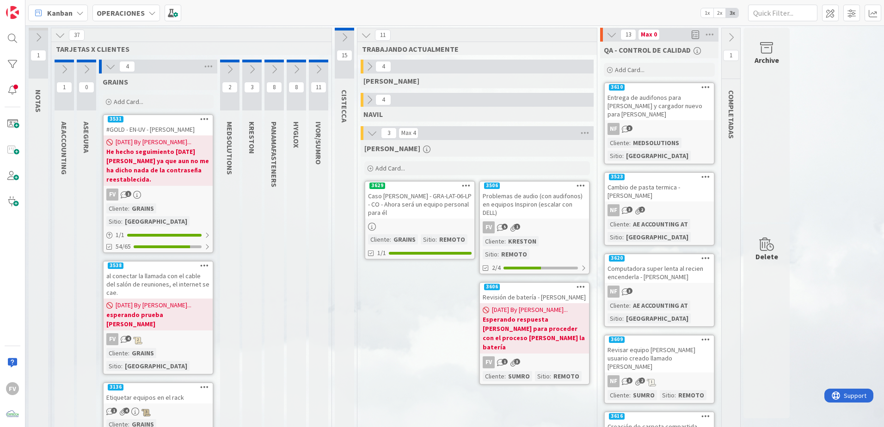
click at [253, 71] on icon at bounding box center [252, 69] width 10 height 10
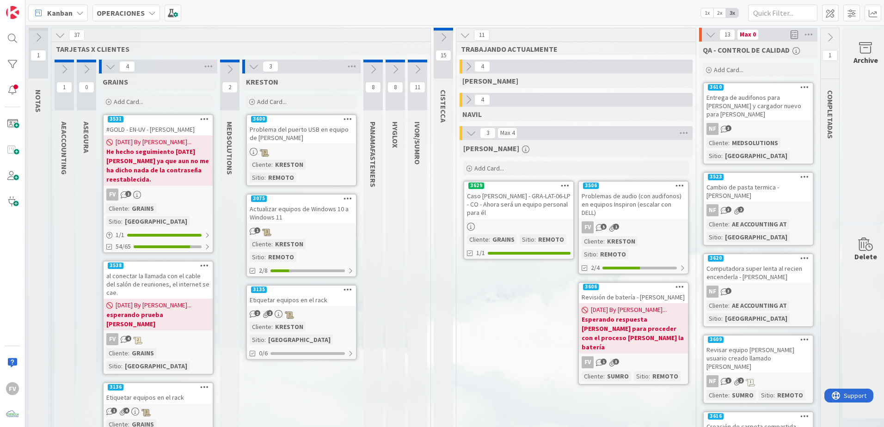
click at [368, 65] on icon at bounding box center [373, 69] width 10 height 10
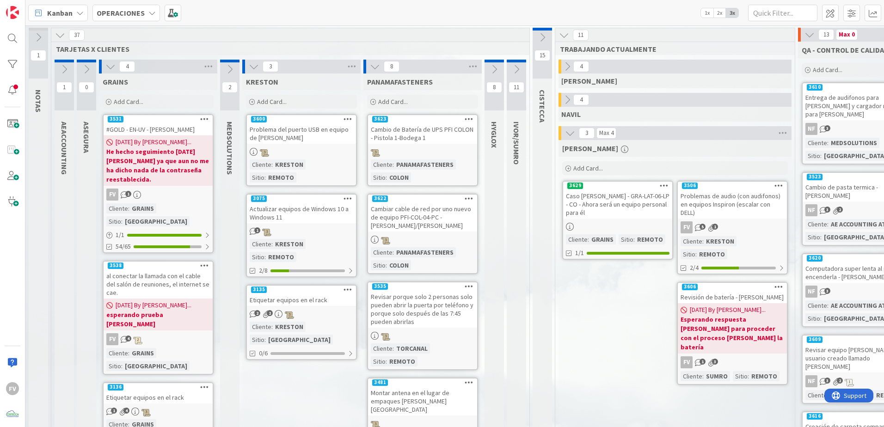
click at [374, 70] on icon at bounding box center [375, 67] width 10 height 10
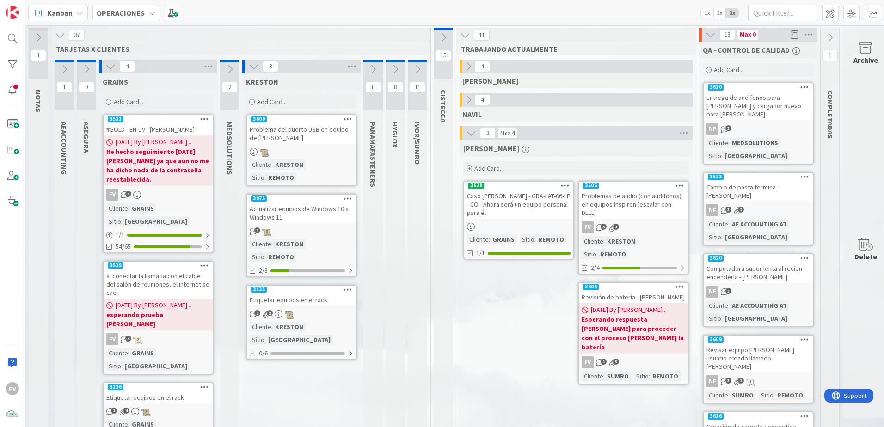
click at [254, 68] on icon at bounding box center [254, 67] width 10 height 10
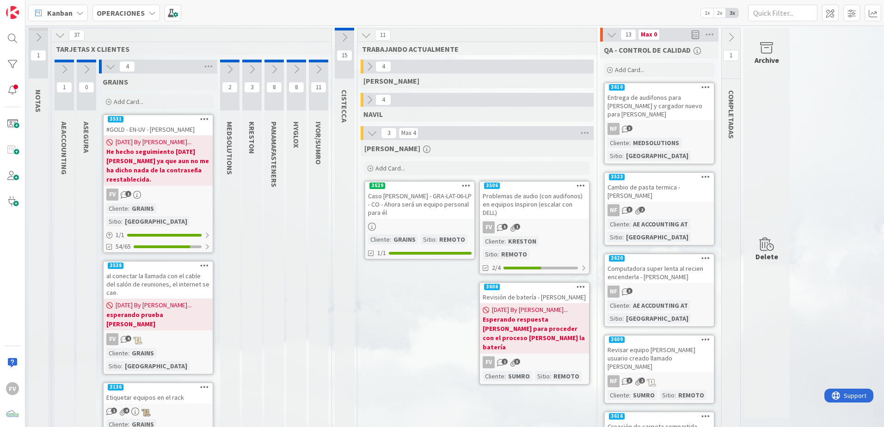
click at [110, 69] on icon at bounding box center [110, 67] width 10 height 10
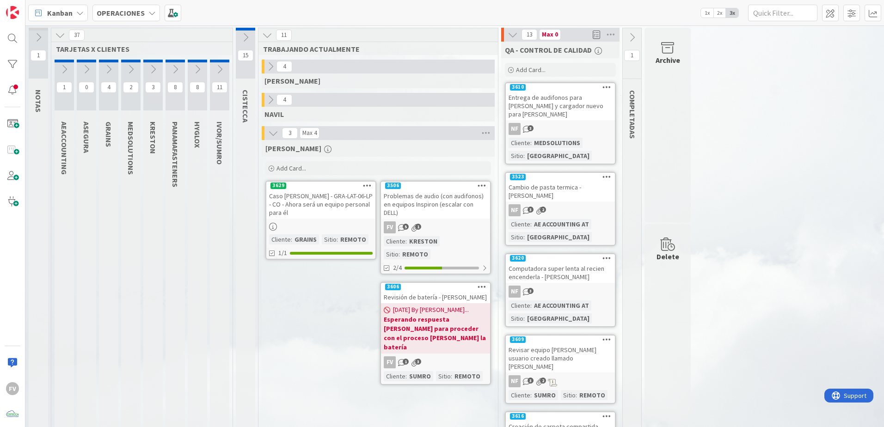
click at [51, 37] on div "37" at bounding box center [141, 35] width 181 height 14
click at [58, 37] on icon at bounding box center [60, 35] width 10 height 10
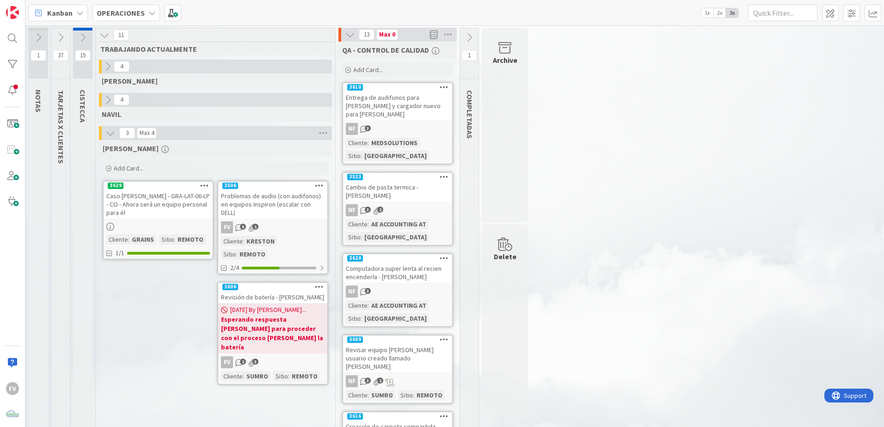
click at [37, 37] on icon at bounding box center [38, 37] width 10 height 10
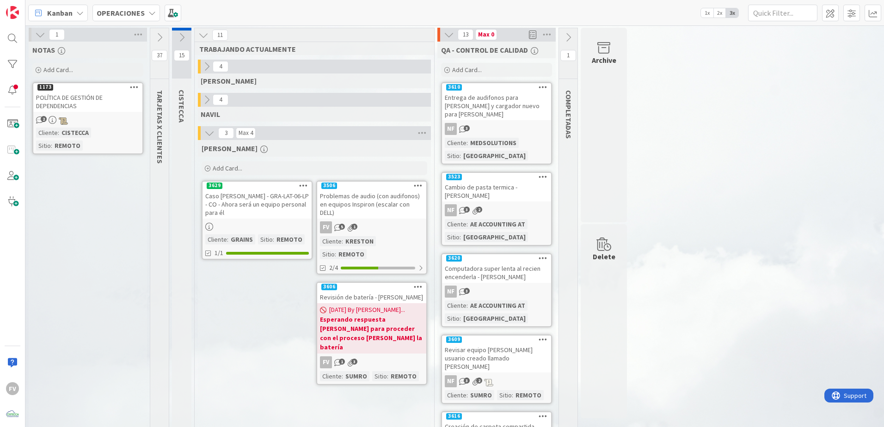
click at [35, 32] on icon at bounding box center [40, 35] width 10 height 10
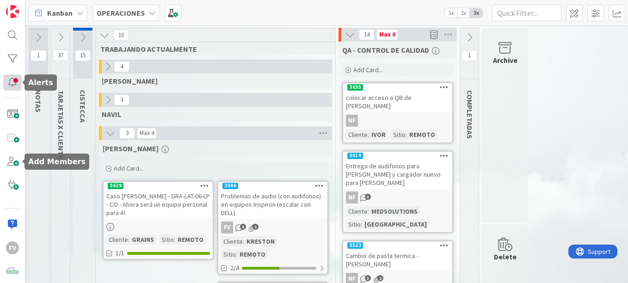
click at [10, 82] on div at bounding box center [12, 82] width 18 height 16
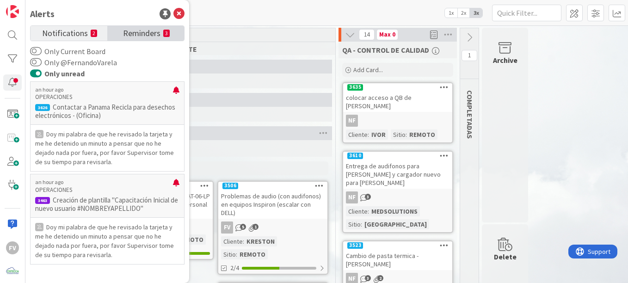
click at [138, 32] on span "Reminders" at bounding box center [141, 32] width 37 height 13
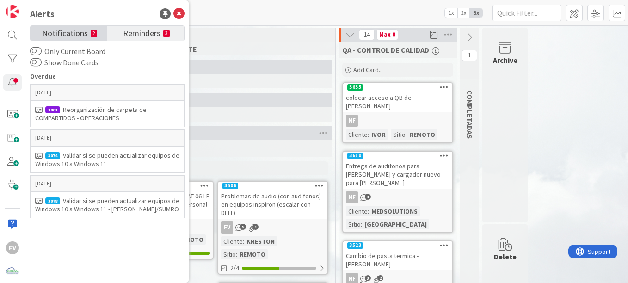
click at [88, 29] on link "Notifications 2" at bounding box center [69, 33] width 77 height 15
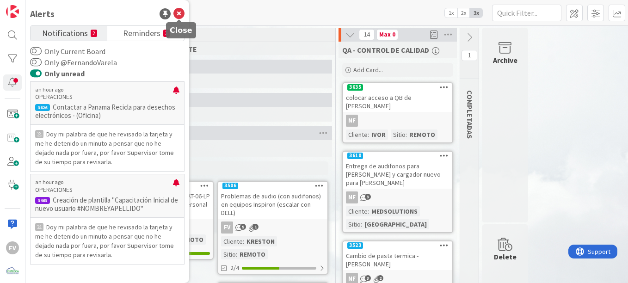
click at [181, 15] on icon at bounding box center [178, 13] width 11 height 11
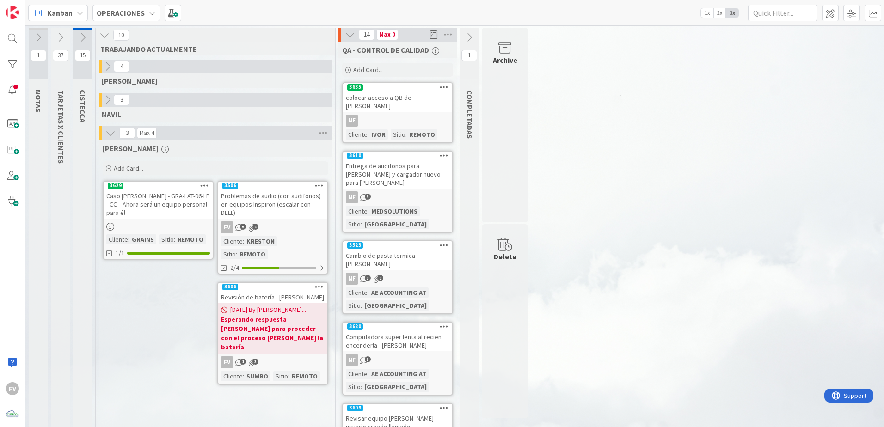
click at [87, 32] on icon at bounding box center [83, 37] width 10 height 10
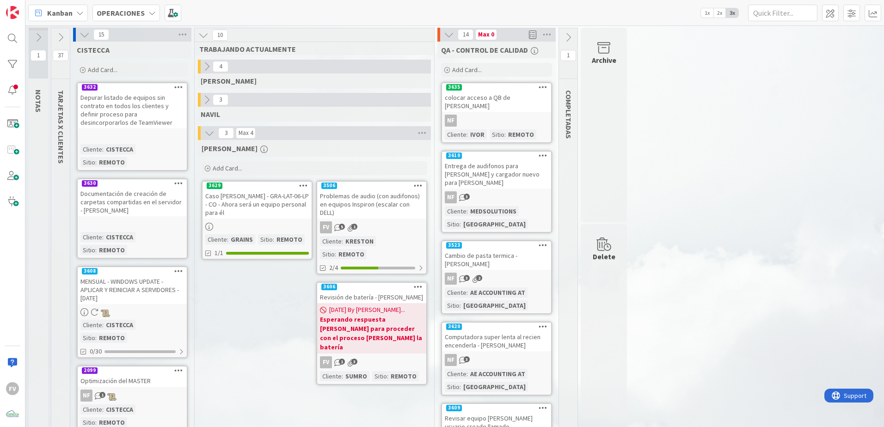
click at [91, 34] on button at bounding box center [85, 35] width 12 height 12
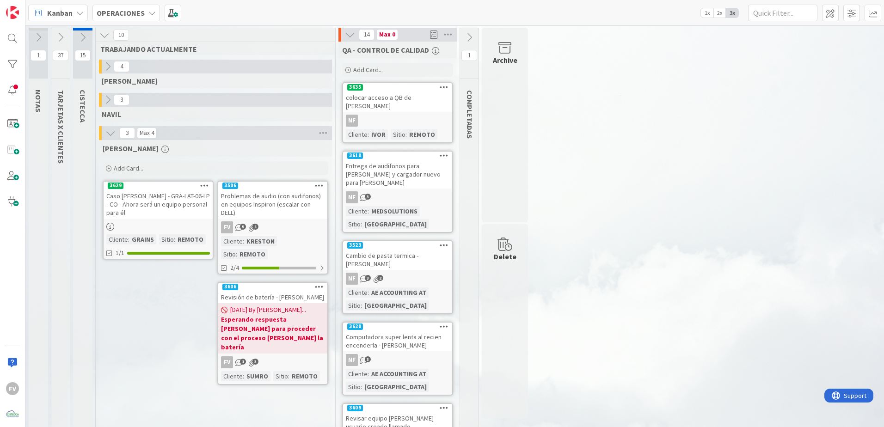
click at [56, 42] on icon at bounding box center [60, 37] width 10 height 10
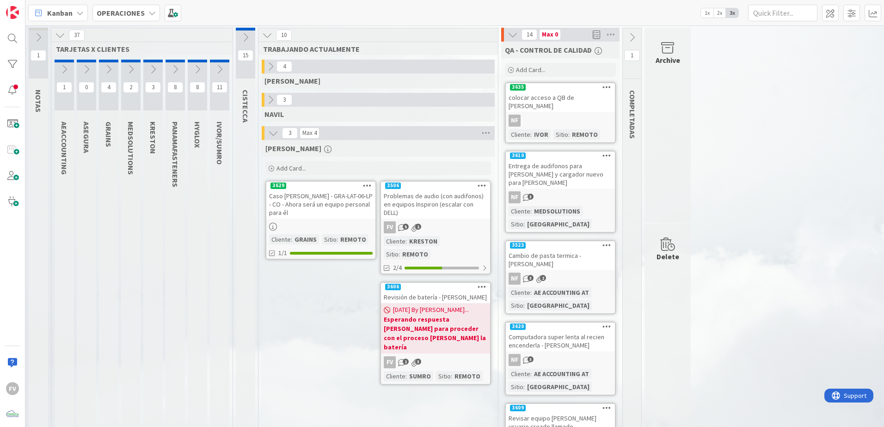
click at [222, 73] on icon at bounding box center [220, 69] width 10 height 10
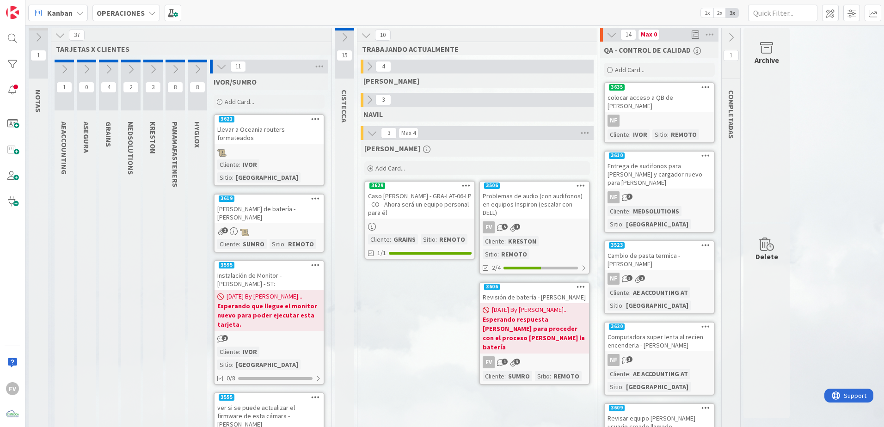
click at [285, 270] on div "Instalación de Monitor - [PERSON_NAME] - ST:" at bounding box center [269, 280] width 109 height 20
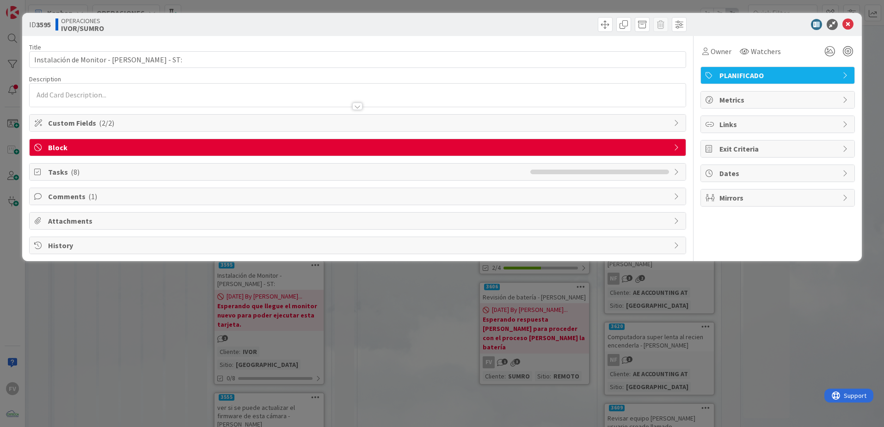
click at [220, 152] on span "Block" at bounding box center [358, 147] width 621 height 11
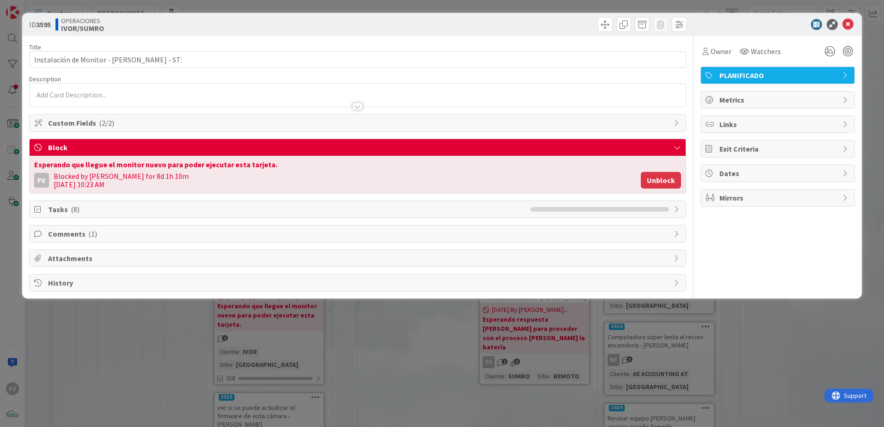
click at [652, 186] on button "Unblock" at bounding box center [661, 180] width 40 height 17
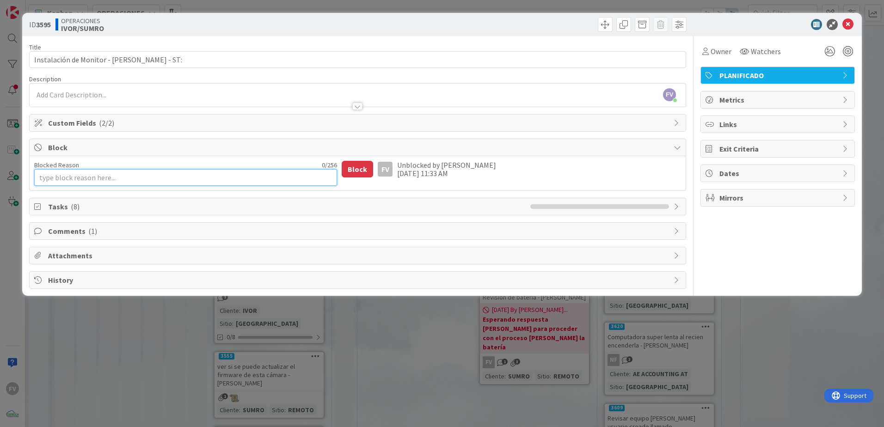
click at [230, 184] on textarea "Blocked Reason" at bounding box center [185, 177] width 303 height 17
type textarea "x"
type textarea "M"
type textarea "x"
type textarea "Mo"
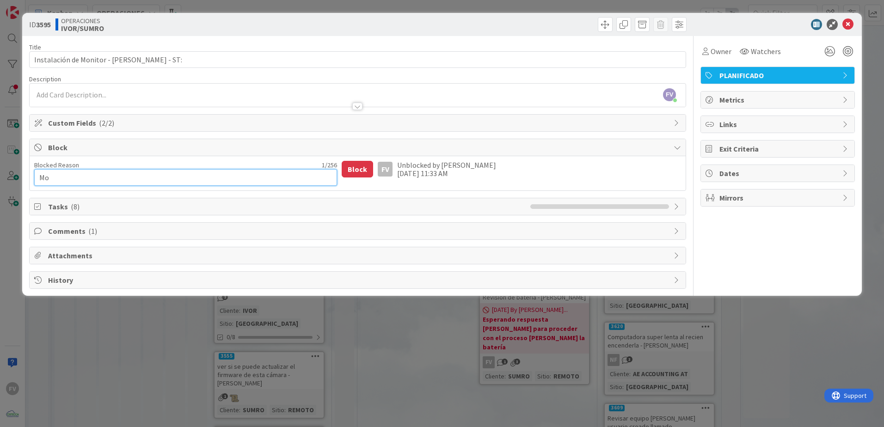
type textarea "x"
type textarea "Mon"
type textarea "x"
type textarea "Moni"
type textarea "x"
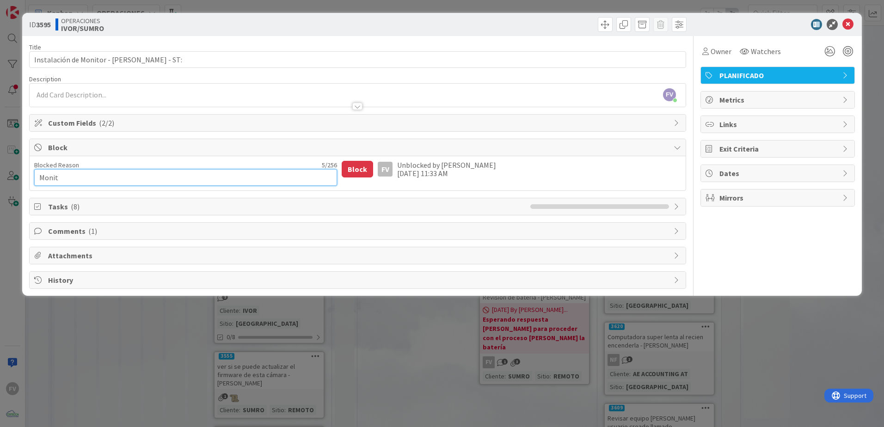
type textarea "Monito"
type textarea "x"
type textarea "Monitor"
type textarea "x"
type textarea "Monitor"
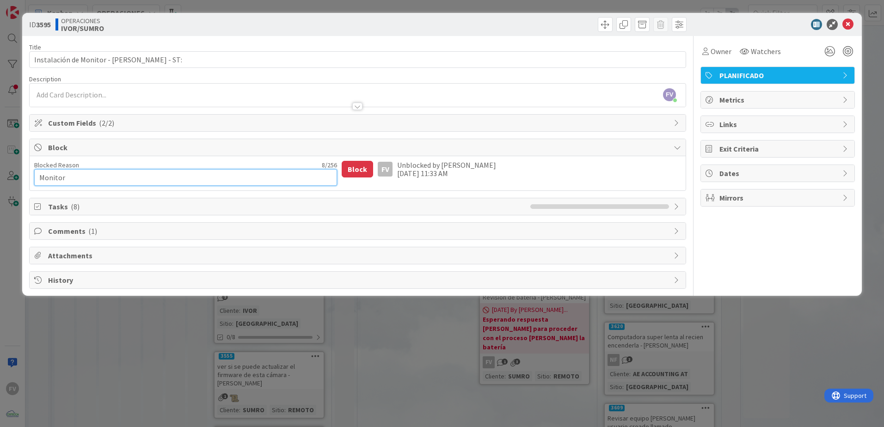
type textarea "x"
type textarea "Monitor e"
type textarea "x"
type textarea "Monitor el"
type textarea "x"
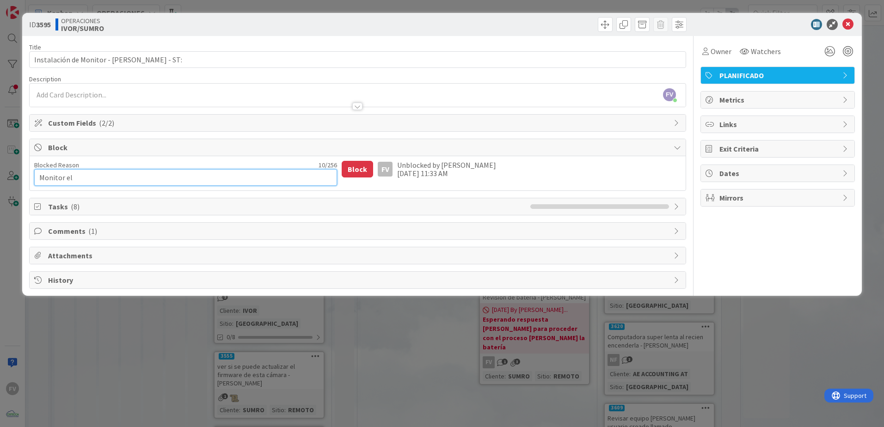
type textarea "Monitor e"
type textarea "x"
type textarea "Monitor"
type textarea "x"
type textarea "Monitor n"
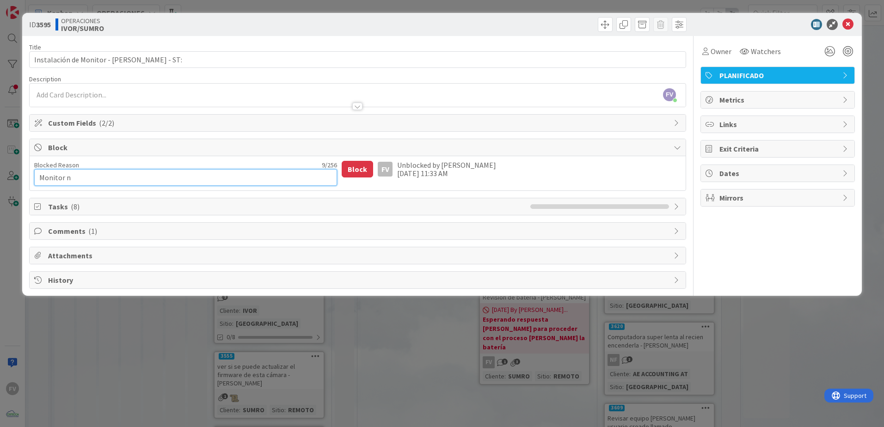
type textarea "x"
type textarea "Monitor ne"
type textarea "x"
type textarea "Monitor n"
type textarea "x"
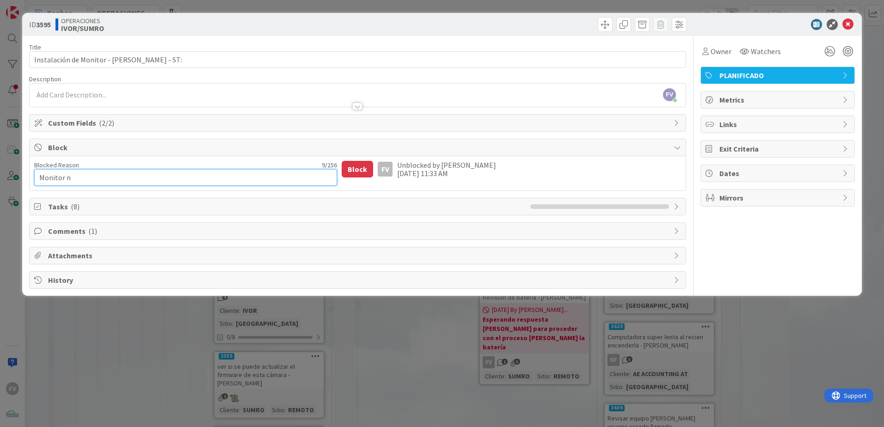
type textarea "Monitor nu"
type textarea "x"
type textarea "Monitor nue"
type textarea "x"
type textarea "Monitor nuev"
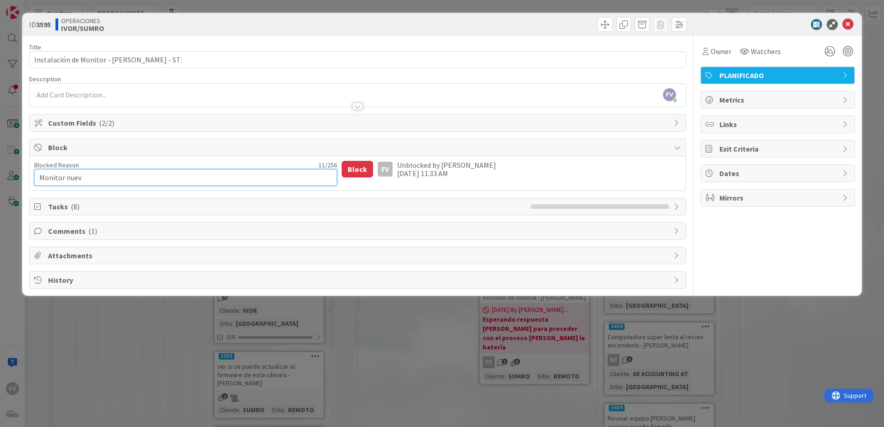
type textarea "x"
type textarea "Monitor nuevo"
type textarea "x"
type textarea "Monitor nuevo"
type textarea "x"
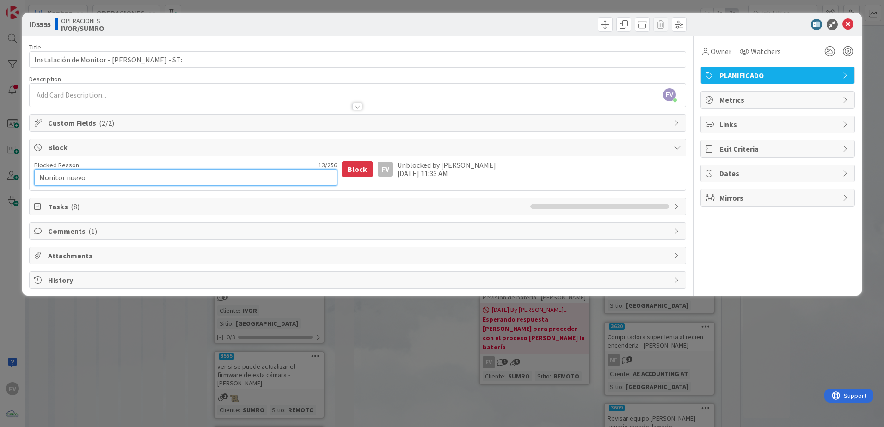
type textarea "Monitor nuevo l"
type textarea "x"
type textarea "Monitor nuevo lle"
type textarea "x"
type textarea "Monitor nuevo lleg"
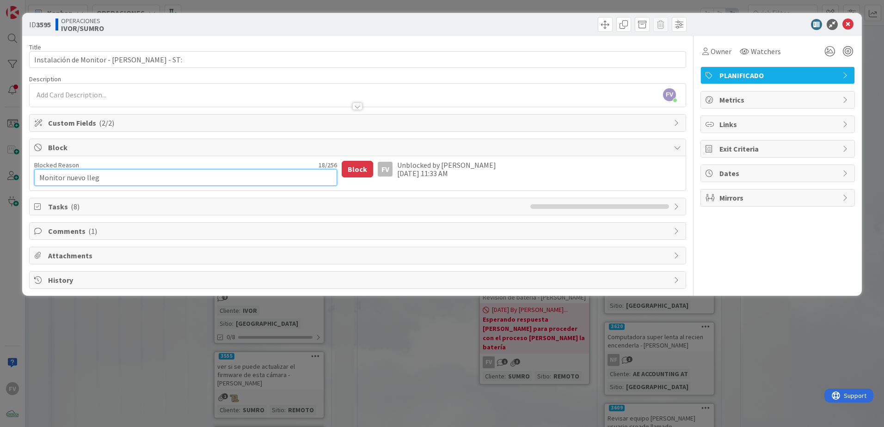
type textarea "x"
type textarea "Monitor nuevo llega"
type textarea "x"
type textarea "Monitor nuevo llega"
type textarea "x"
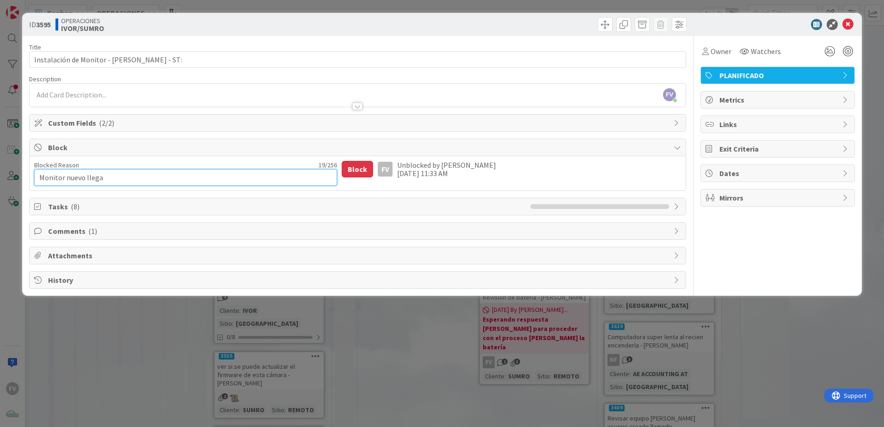
type textarea "Monitor nuevo llega h"
type textarea "x"
type textarea "Monitor nuevo llega [DATE]"
type textarea "x"
type textarea "Monitor nuevo llega [DATE]"
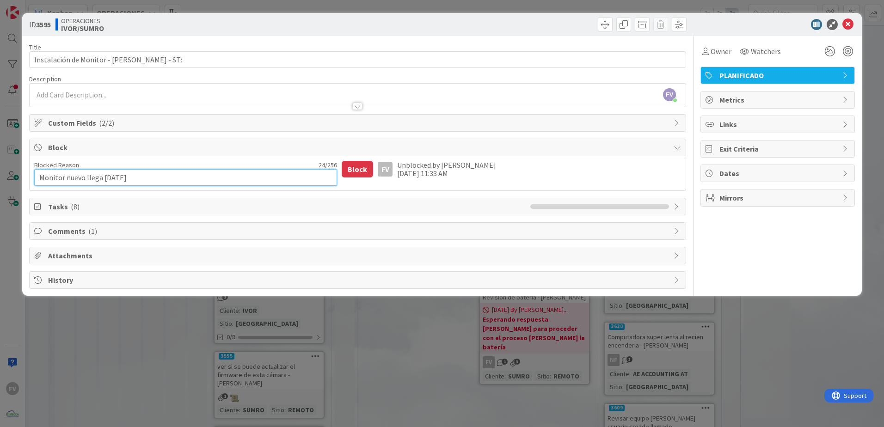
type textarea "x"
type textarea "Monitor nuevo llega [DATE] d"
type textarea "x"
type textarea "Monitor nuevo llega [DATE] de"
type textarea "x"
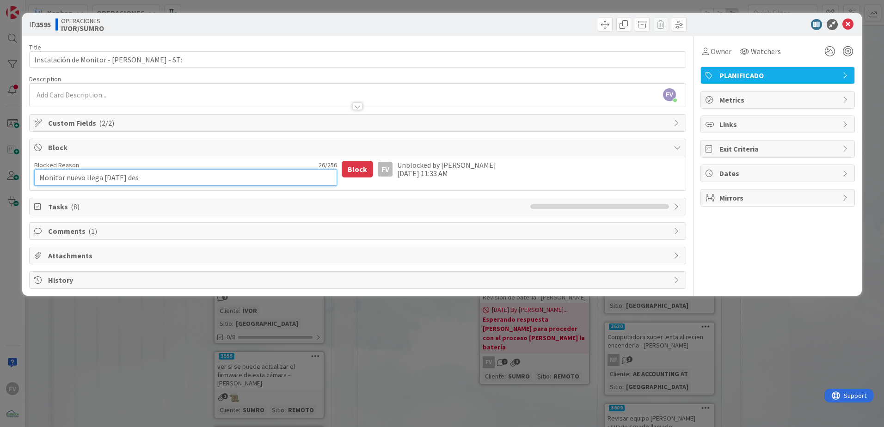
type textarea "Monitor nuevo llega [DATE] desp"
type textarea "x"
type textarea "Monitor nuevo llega [DATE] despu"
type textarea "x"
type textarea "Monitor nuevo llega [DATE] despué"
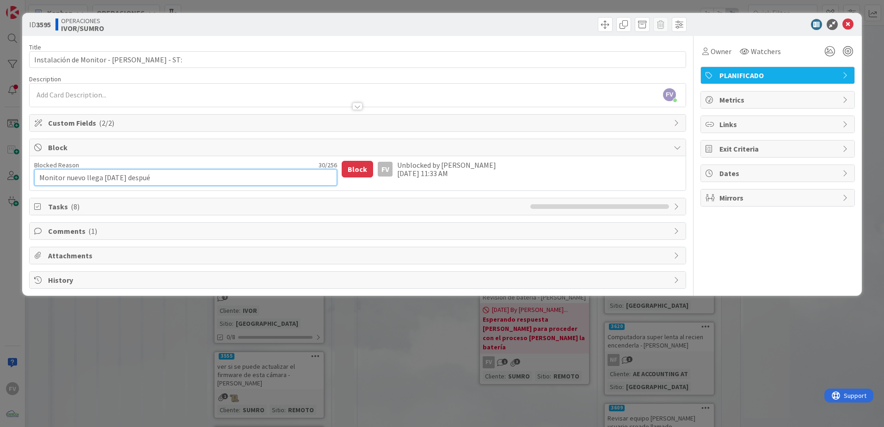
type textarea "x"
type textarea "Monitor nuevo llega [DATE] después"
type textarea "x"
type textarea "Monitor nuevo llega [DATE] después"
type textarea "x"
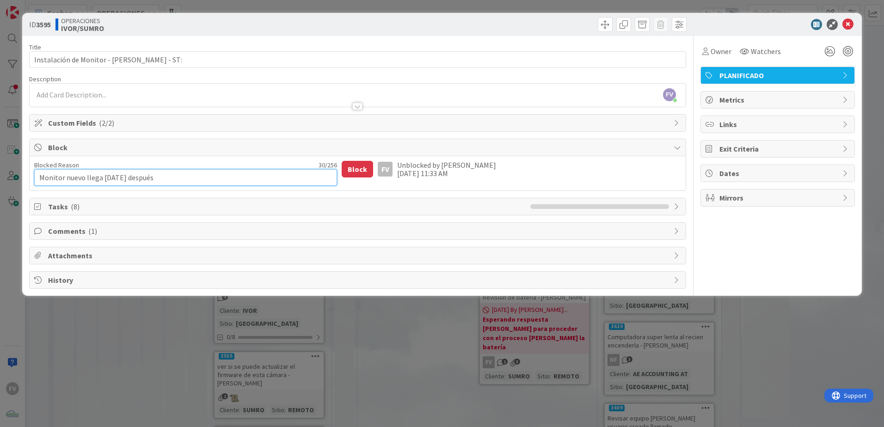
type textarea "Monitor nuevo llega [DATE] después d"
type textarea "x"
type textarea "Monitor nuevo llega [DATE] después de"
type textarea "x"
type textarea "Monitor nuevo llega [DATE] después de"
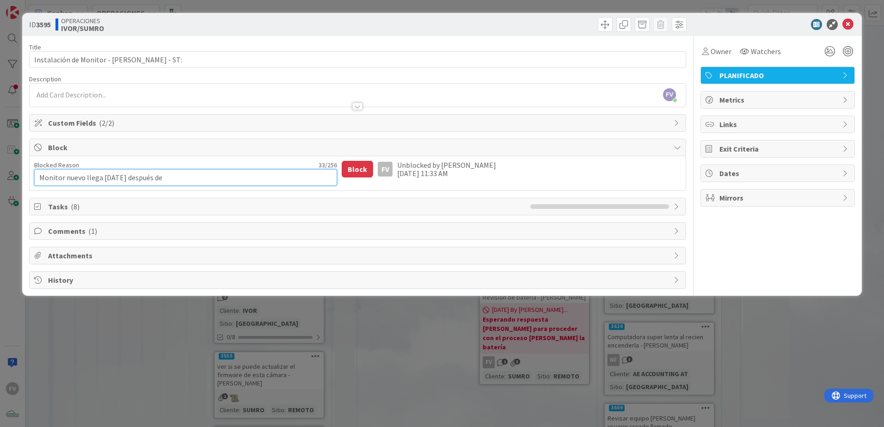
type textarea "x"
type textarea "Monitor nuevo llega [DATE] después de l"
type textarea "x"
type textarea "Monitor nuevo llega [DATE] después de la"
type textarea "x"
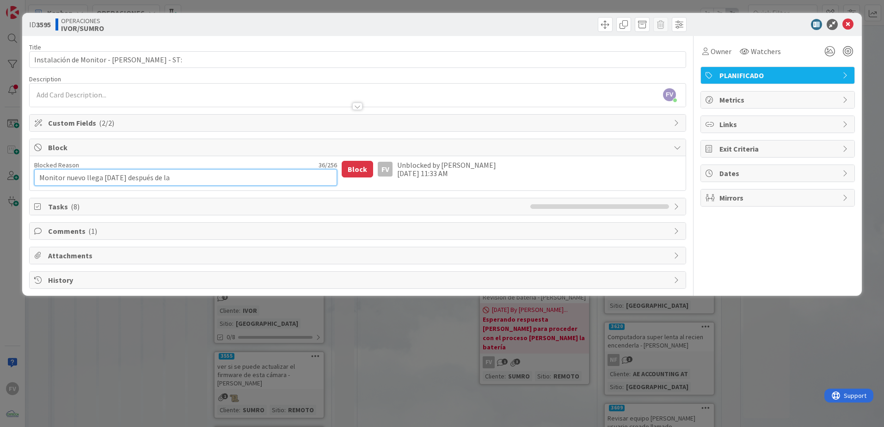
type textarea "Monitor nuevo llega [DATE] después de las"
type textarea "x"
type textarea "Monitor nuevo llega [DATE] después de las"
type textarea "x"
type textarea "Monitor nuevo llega [DATE] después de las 1"
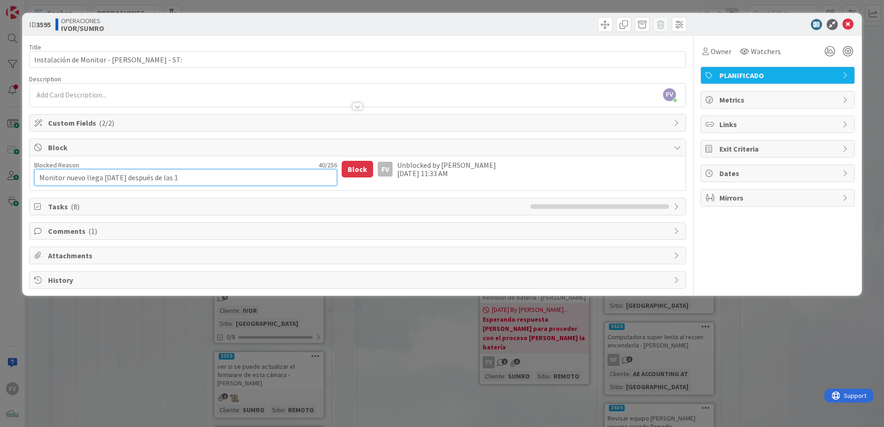
type textarea "x"
type textarea "Monitor nuevo llega [DATE] después de las 1:"
type textarea "x"
type textarea "Monitor nuevo llega [DATE] después de las 1:0"
type textarea "x"
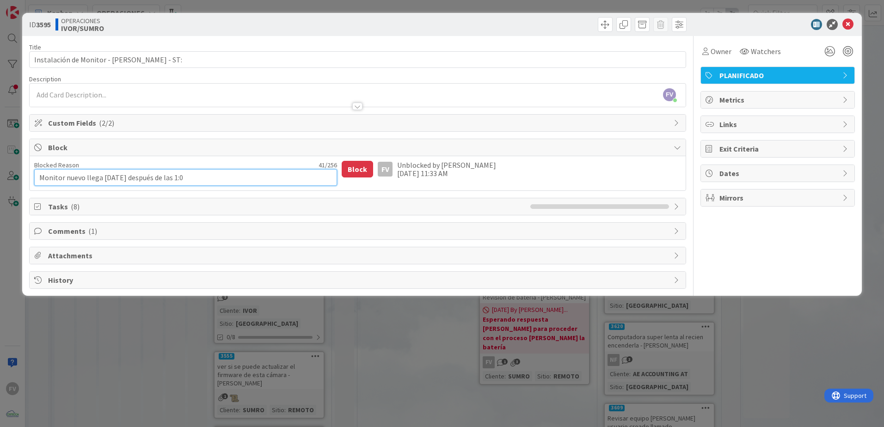
type textarea "Monitor nuevo llega [DATE] después de las 1:00"
type textarea "x"
type textarea "Monitor nuevo llega [DATE] después de las 1:00p"
type textarea "x"
type textarea "Monitor nuevo llega [DATE] después de las 1:00pm"
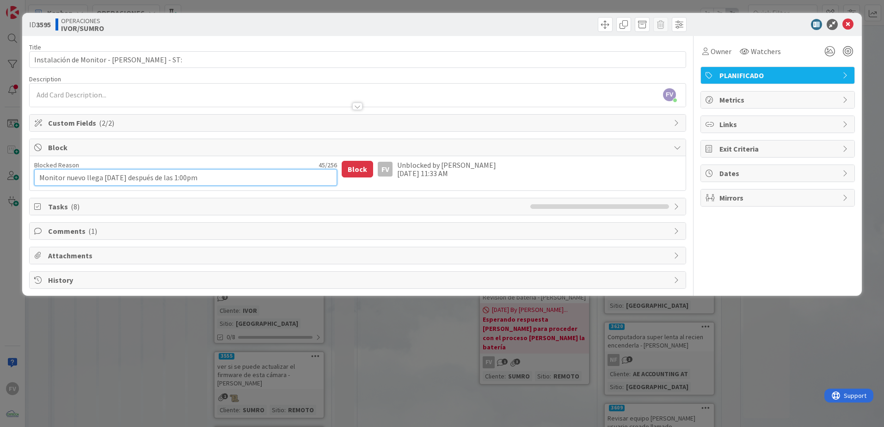
type textarea "x"
type textarea "Monitor nuevo llega [DATE] 2después de las 1:00pm"
type textarea "x"
type textarea "Monitor nuevo llega [DATE] 22después de las 1:00pm"
type textarea "x"
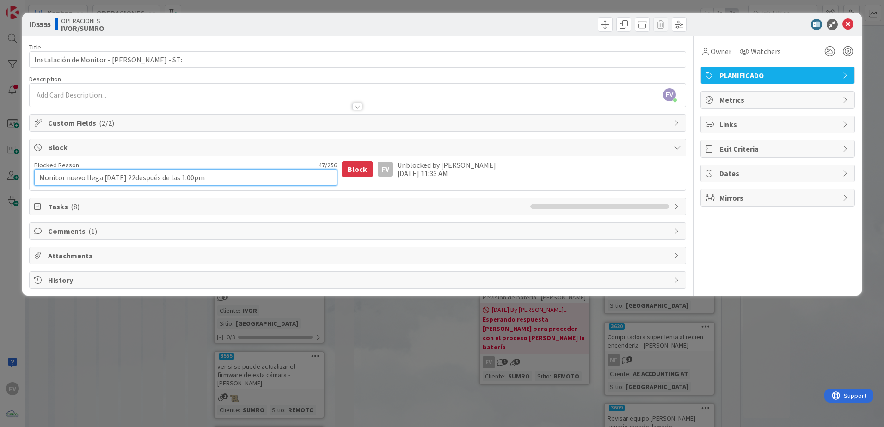
type textarea "Monitor nuevo llega [DATE] 22 después de las 1:00pm"
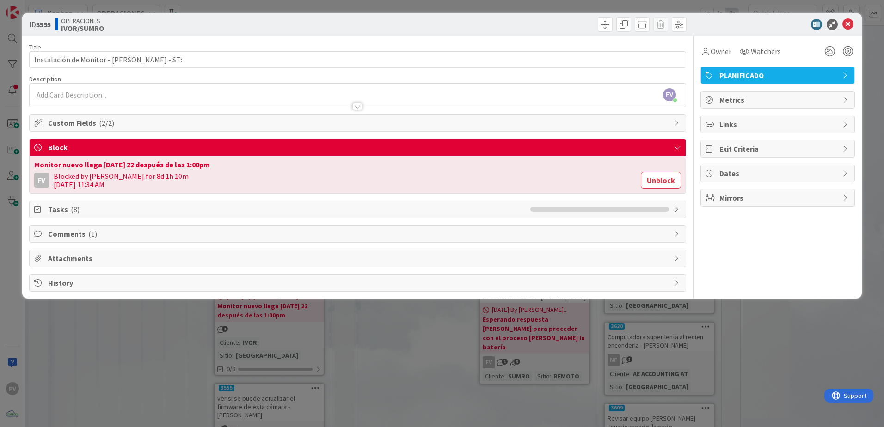
click at [246, 393] on div "ID 3595 OPERACIONES [PERSON_NAME]/SUMRO Title 42 / 128 Instalación de Monitor -…" at bounding box center [442, 213] width 884 height 427
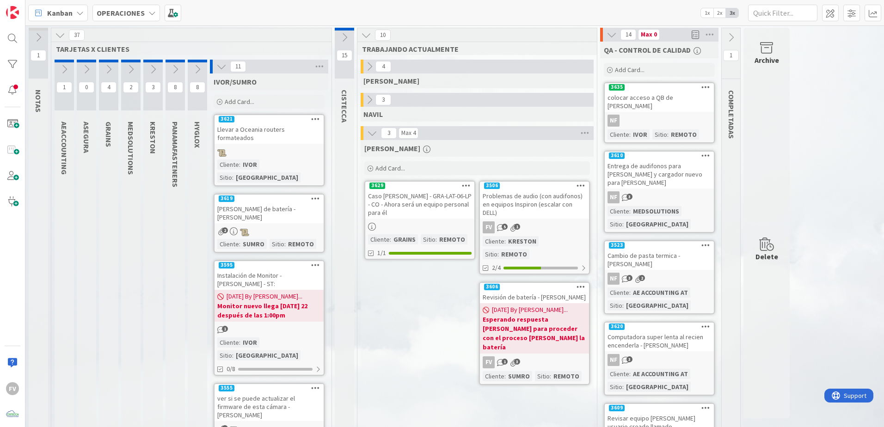
click at [219, 66] on icon at bounding box center [221, 67] width 10 height 10
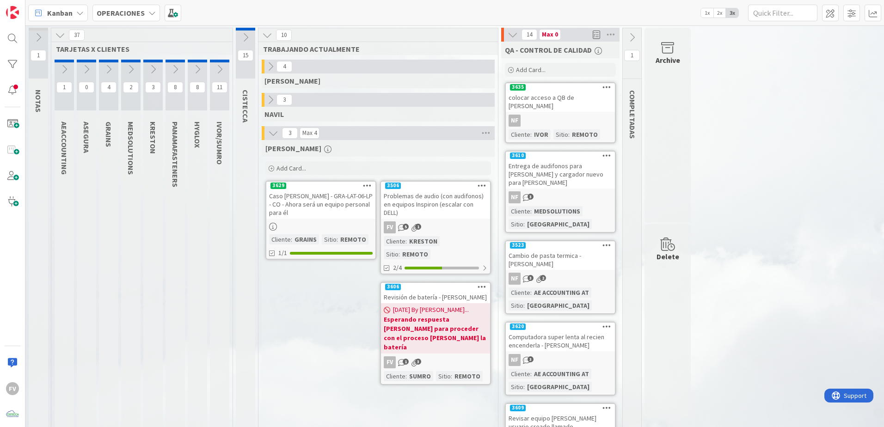
click at [36, 36] on icon at bounding box center [38, 37] width 10 height 10
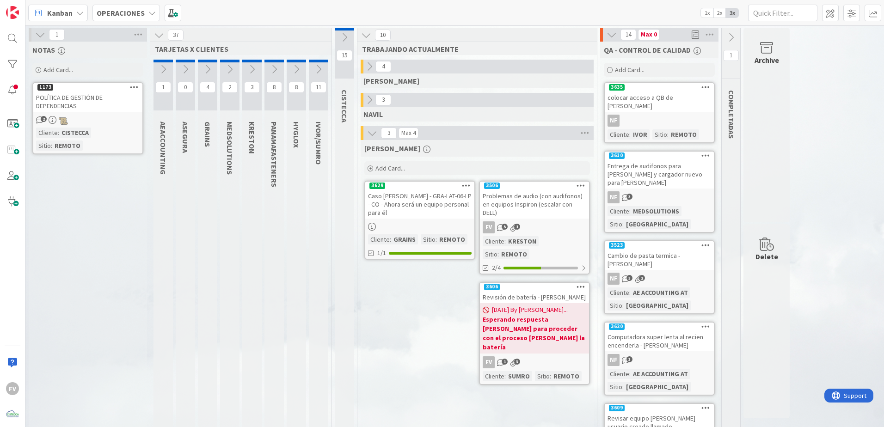
click at [36, 36] on icon at bounding box center [40, 35] width 10 height 10
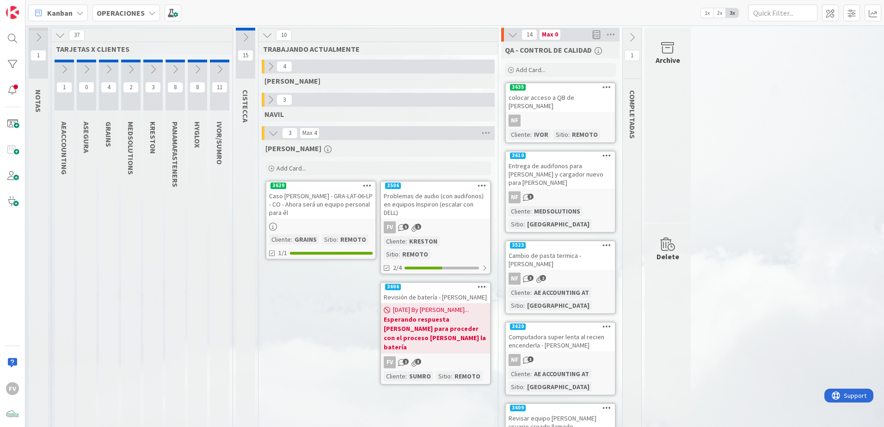
scroll to position [139, 0]
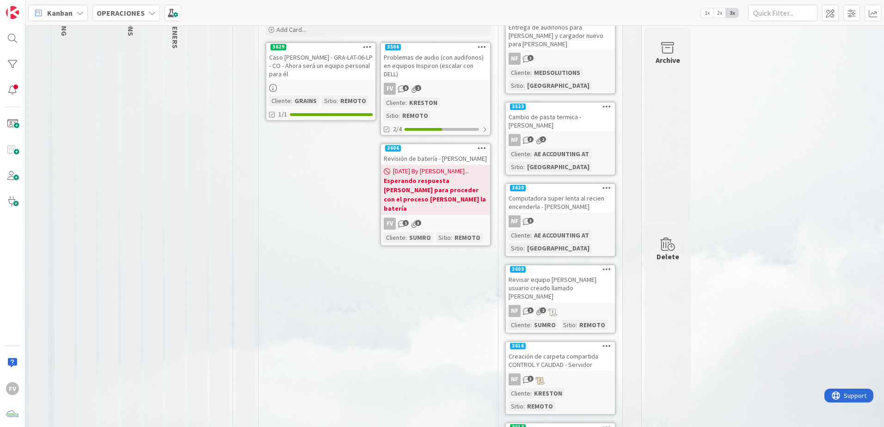
drag, startPoint x: 355, startPoint y: 381, endPoint x: 362, endPoint y: 367, distance: 16.1
click at [355, 381] on div "[PERSON_NAME] Add Card... 3506 Problemas de audio (con audifonos) en equipos In…" at bounding box center [378, 380] width 233 height 758
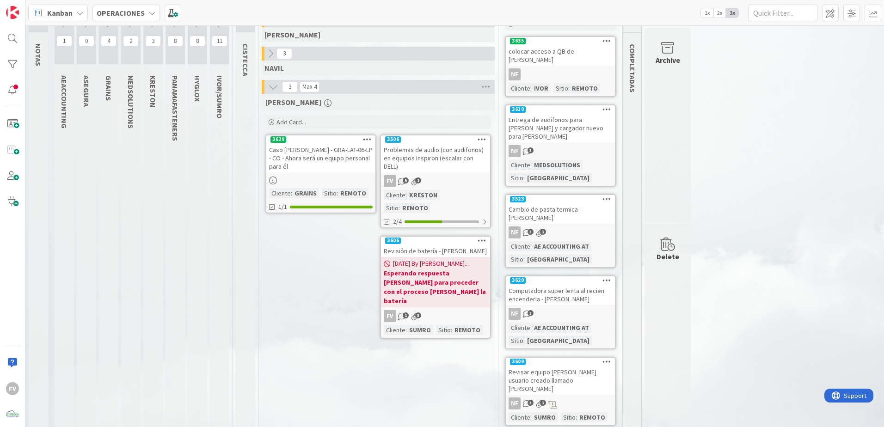
scroll to position [0, 0]
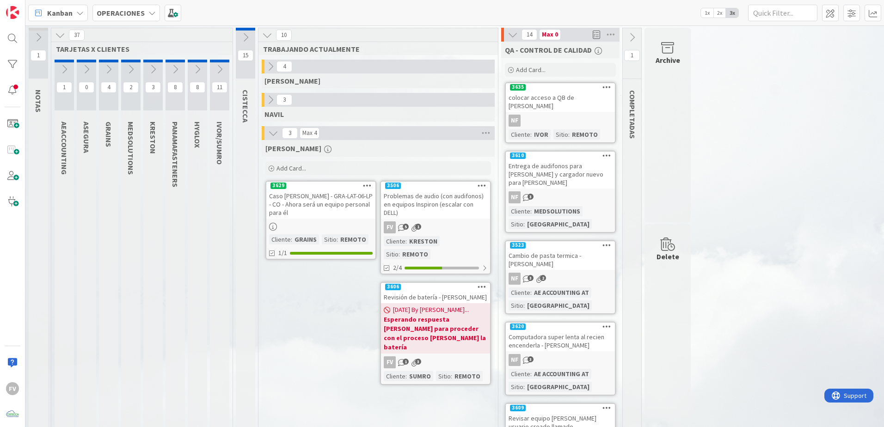
click at [663, 105] on div "Archive" at bounding box center [668, 125] width 46 height 195
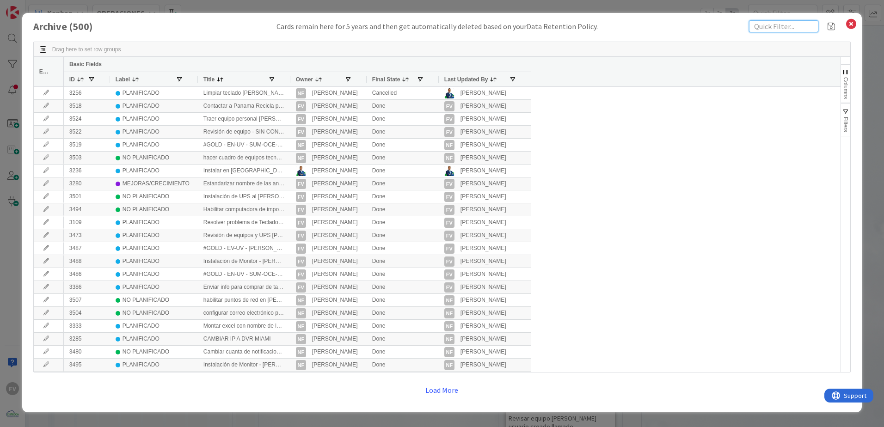
click at [793, 27] on input "text" at bounding box center [783, 26] width 69 height 12
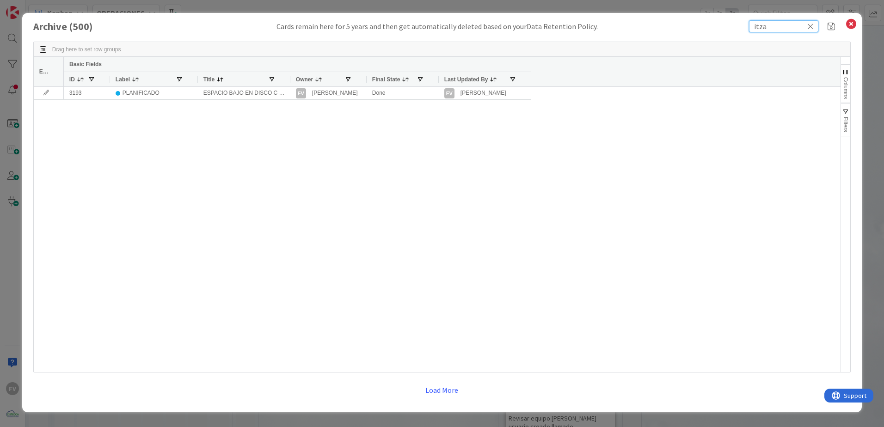
type input "itza"
click at [289, 80] on div at bounding box center [290, 79] width 4 height 14
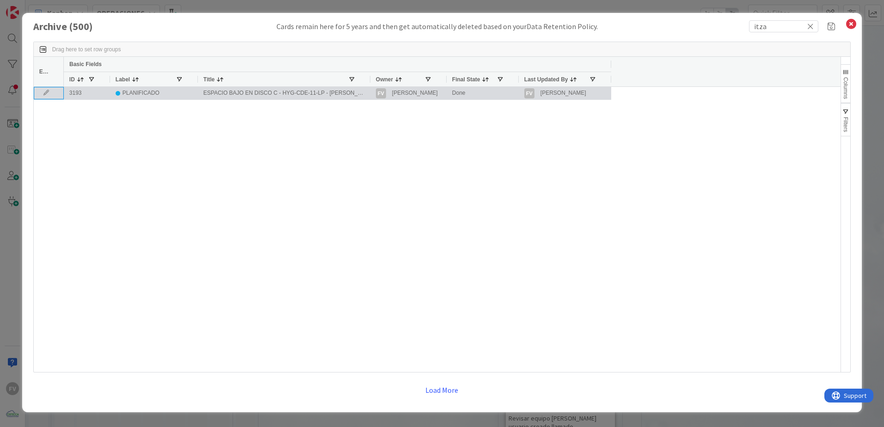
click at [49, 95] on icon at bounding box center [46, 93] width 14 height 6
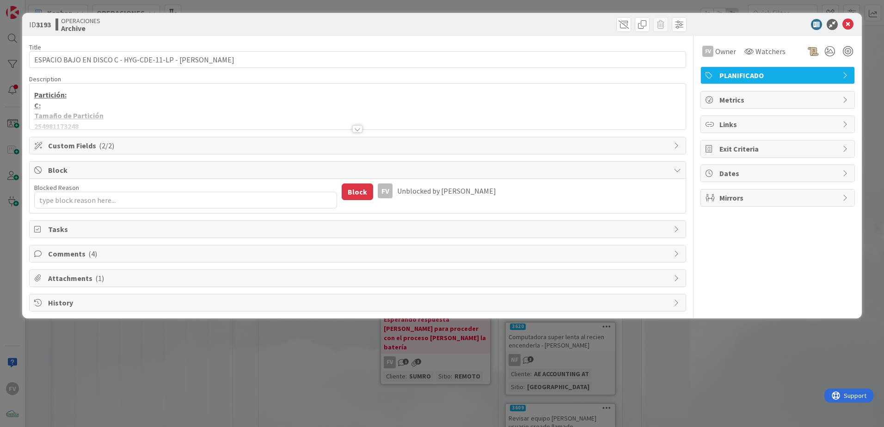
click at [94, 265] on div "Title 57 / 128 ESPACIO BAJO EN DISCO C - HYG-CDE-11-LP - [PERSON_NAME] Descript…" at bounding box center [357, 174] width 657 height 276
click at [89, 259] on div "Comments ( 4 )" at bounding box center [358, 254] width 656 height 17
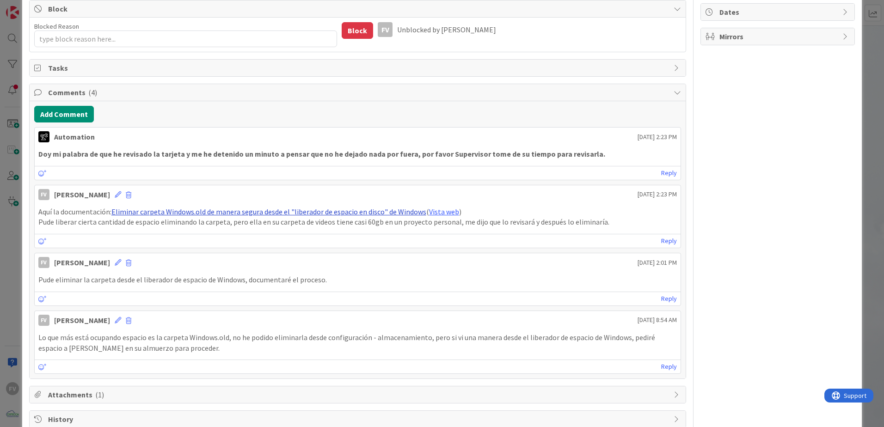
scroll to position [182, 0]
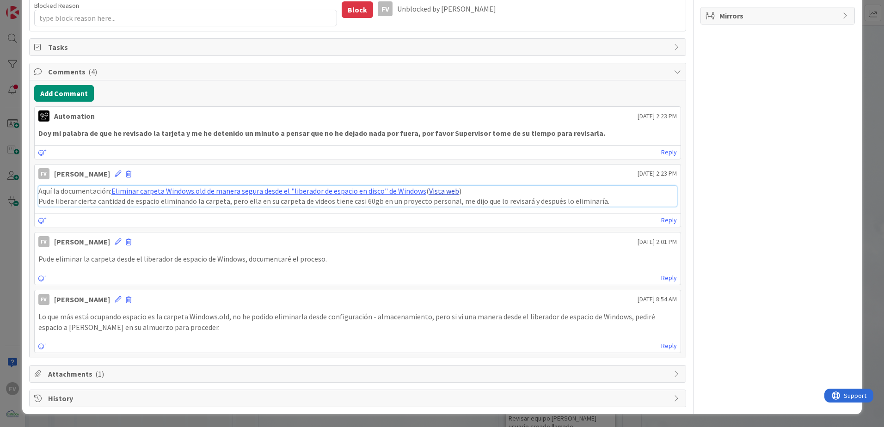
click at [452, 193] on link "Vista web" at bounding box center [444, 190] width 30 height 9
click at [393, 323] on p "Lo que más está ocupando espacio es la carpeta Windows.old, no he podido elimin…" at bounding box center [357, 322] width 639 height 21
click at [205, 375] on span "Attachments ( 1 )" at bounding box center [358, 374] width 621 height 11
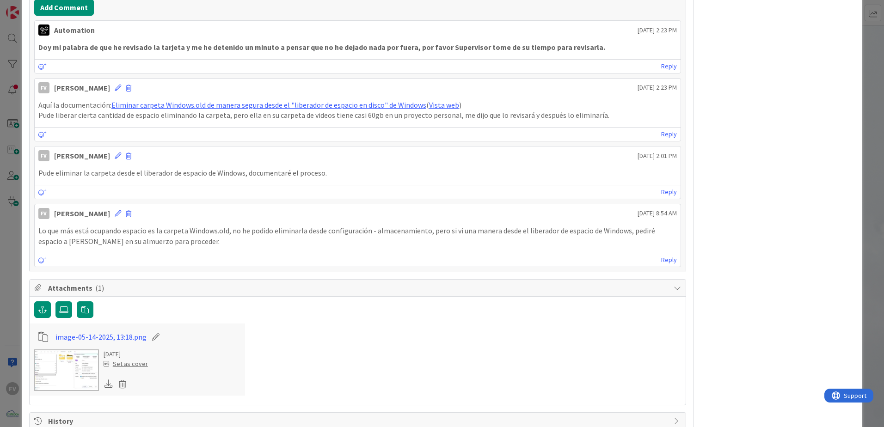
scroll to position [291, 0]
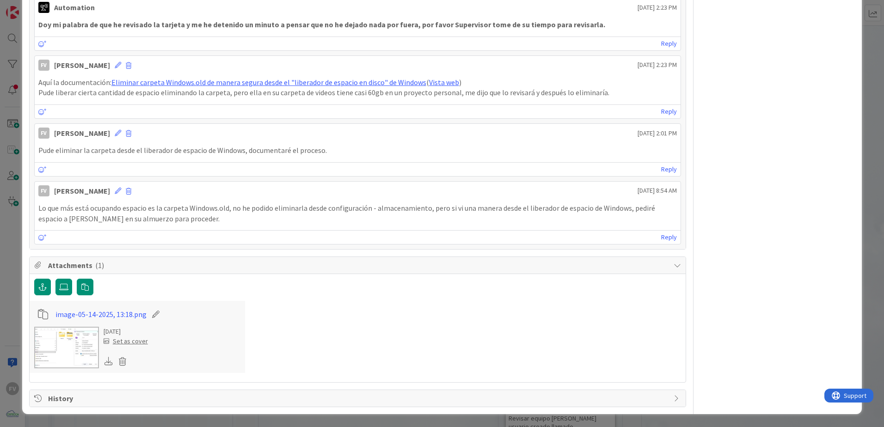
click at [59, 345] on img at bounding box center [66, 348] width 65 height 42
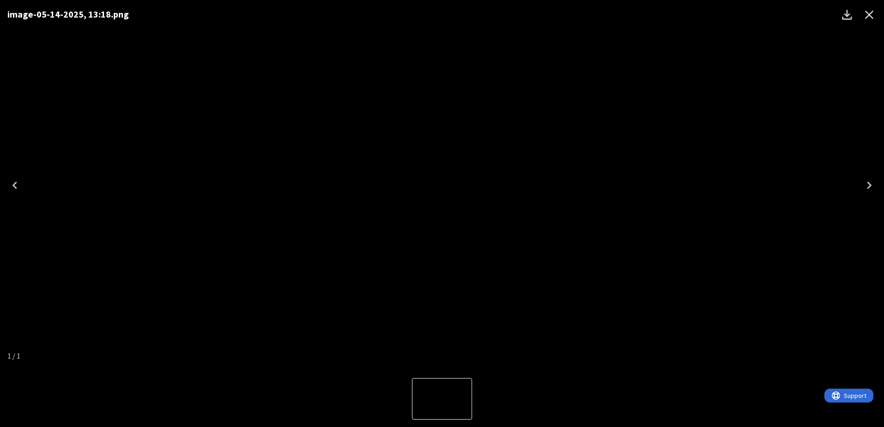
click at [771, 165] on div "image-05-14-2025, 13:18.png" at bounding box center [442, 185] width 884 height 371
click at [872, 11] on icon "Close" at bounding box center [869, 14] width 15 height 15
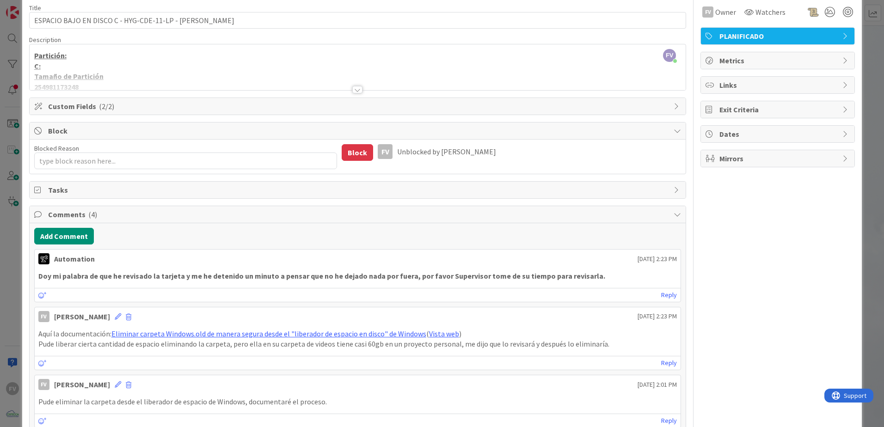
scroll to position [0, 0]
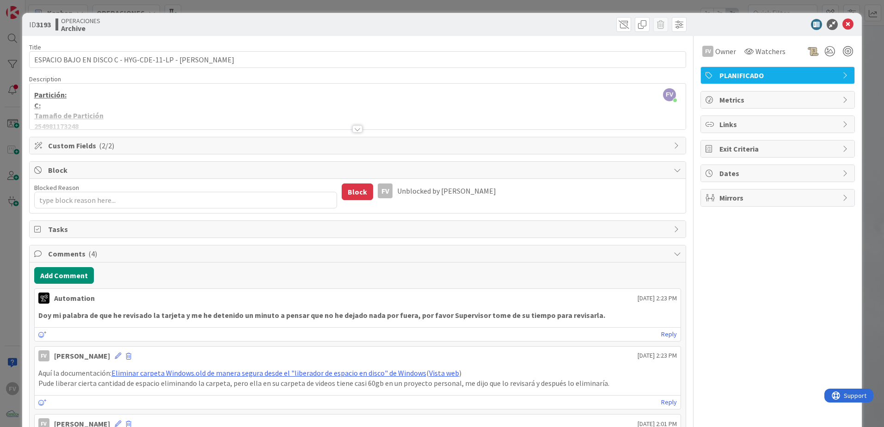
click at [348, 126] on div at bounding box center [358, 118] width 656 height 24
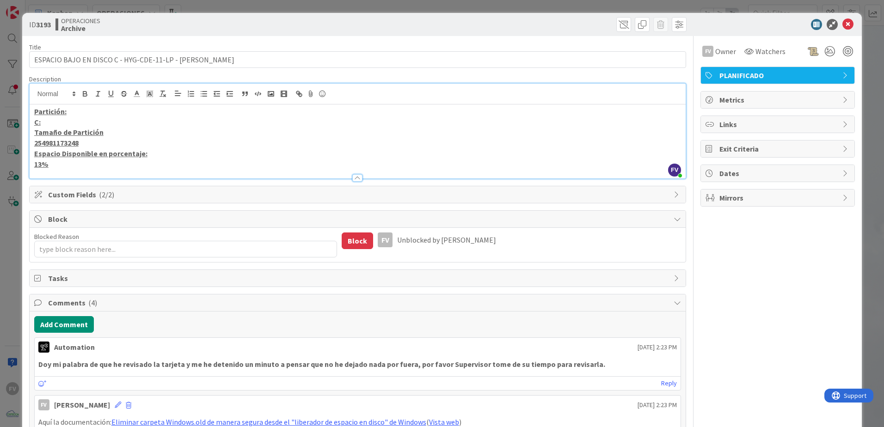
click at [352, 177] on div at bounding box center [357, 177] width 10 height 7
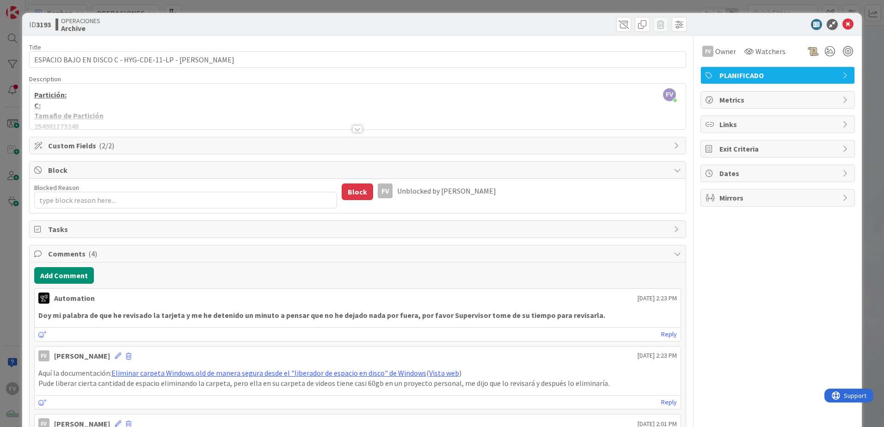
click at [352, 130] on div at bounding box center [357, 128] width 10 height 7
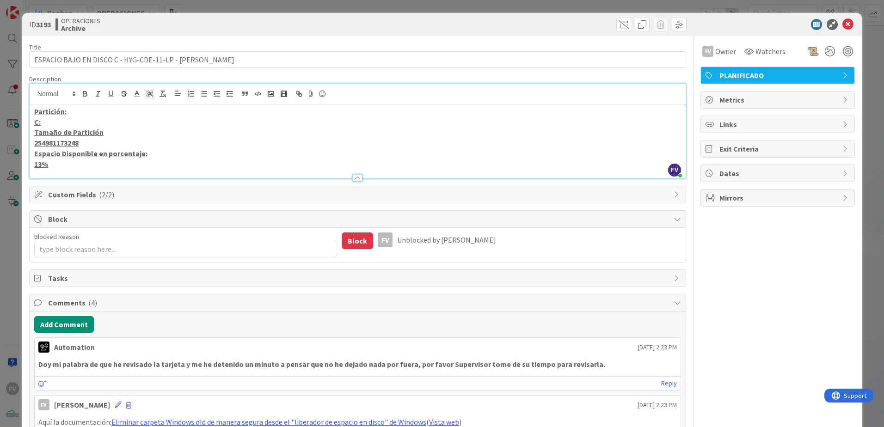
click at [356, 172] on div at bounding box center [358, 174] width 656 height 10
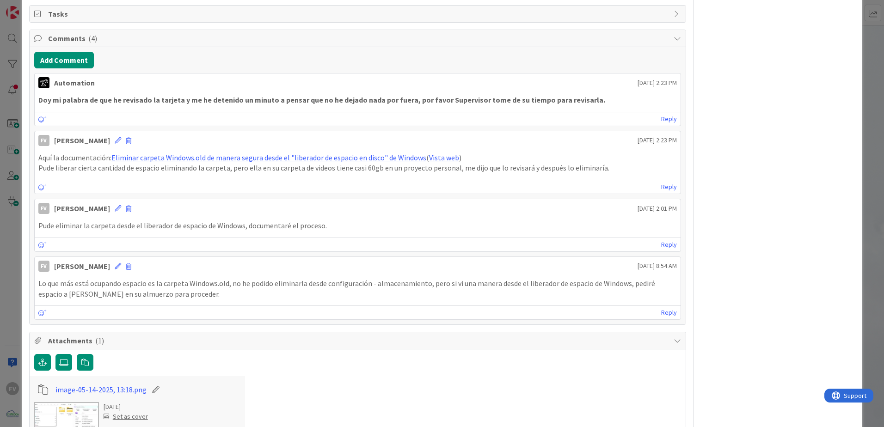
scroll to position [231, 0]
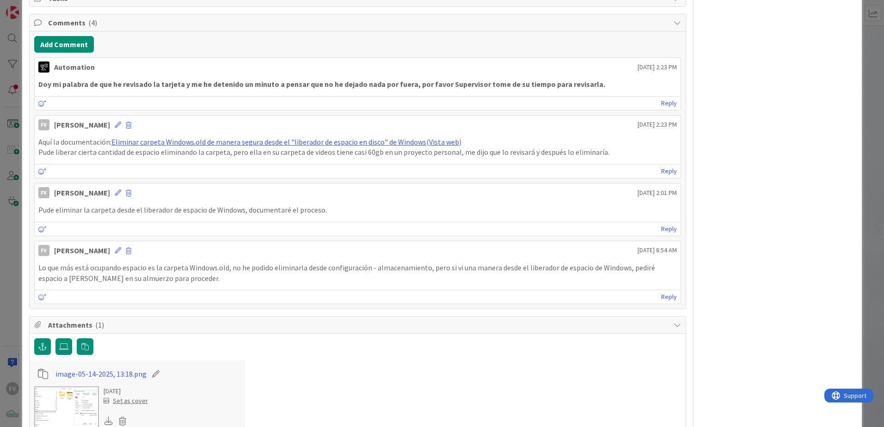
click at [85, 23] on span "Comments ( 4 )" at bounding box center [358, 22] width 621 height 11
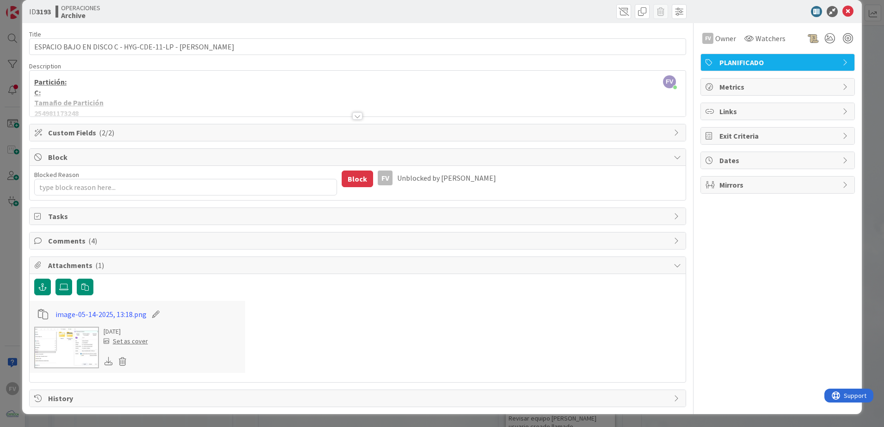
click at [77, 268] on span "Attachments ( 1 )" at bounding box center [358, 265] width 621 height 11
type textarea "x"
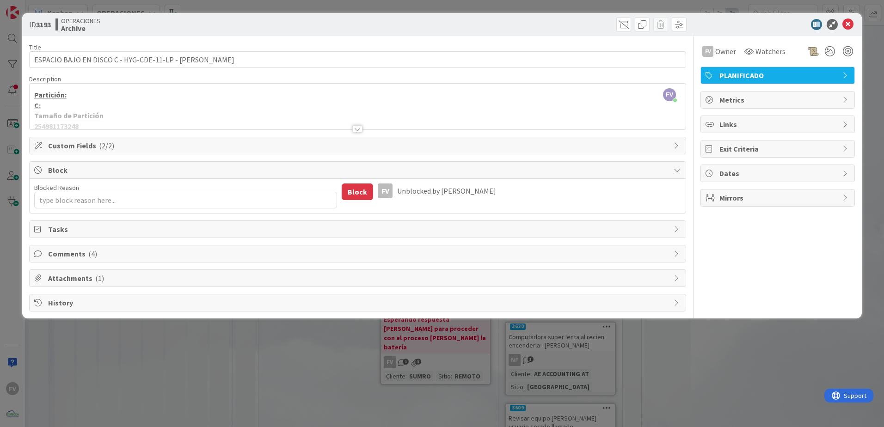
click at [180, 168] on span "Block" at bounding box center [358, 170] width 621 height 11
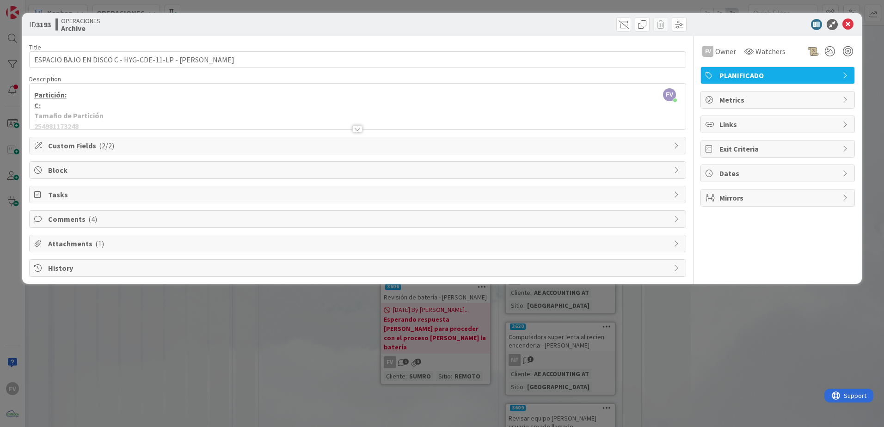
click at [252, 353] on div "ID 3193 OPERACIONES Archive Title 57 / 128 ESPACIO BAJO EN DISCO C - HYG-CDE-11…" at bounding box center [442, 213] width 884 height 427
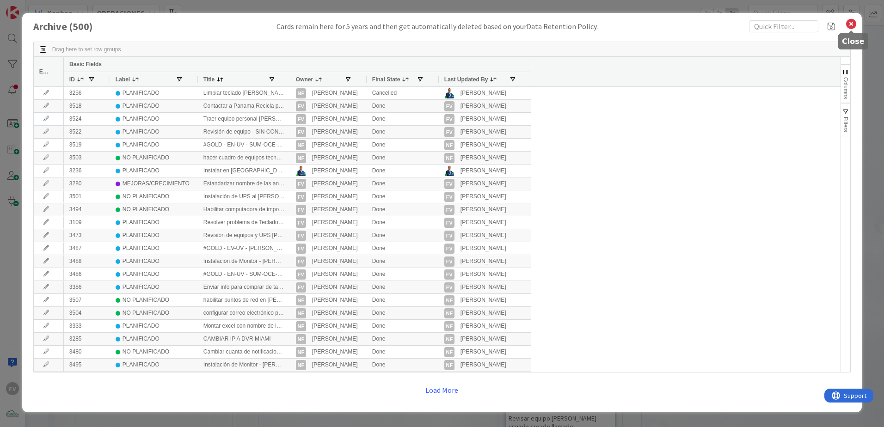
drag, startPoint x: 848, startPoint y: 25, endPoint x: 832, endPoint y: 38, distance: 20.1
click at [849, 25] on icon at bounding box center [851, 24] width 12 height 13
